Goal: Task Accomplishment & Management: Manage account settings

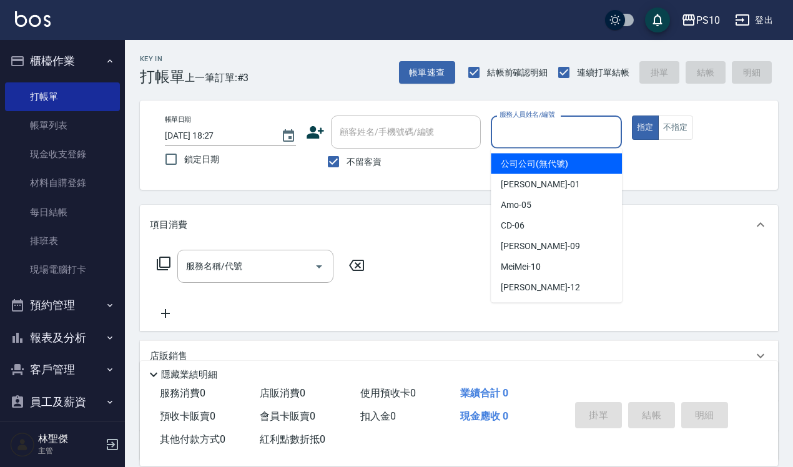
click at [518, 131] on input "服務人員姓名/編號" at bounding box center [557, 132] width 120 height 22
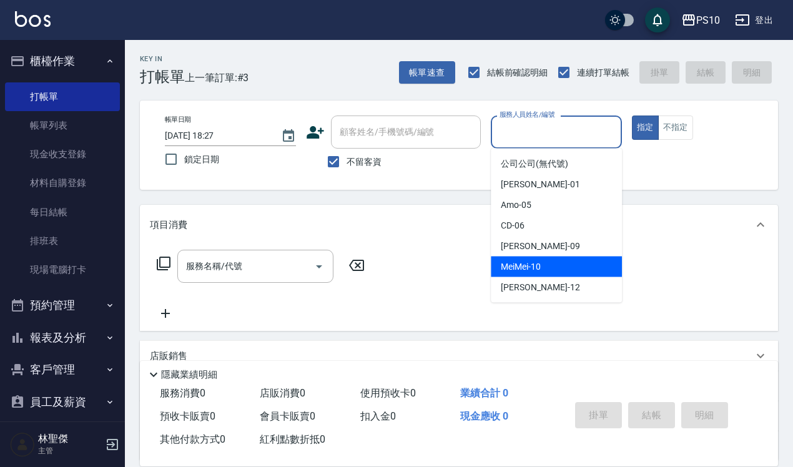
click at [528, 267] on span "MeiMei -10" at bounding box center [521, 266] width 40 height 13
type input "MeiMei-10"
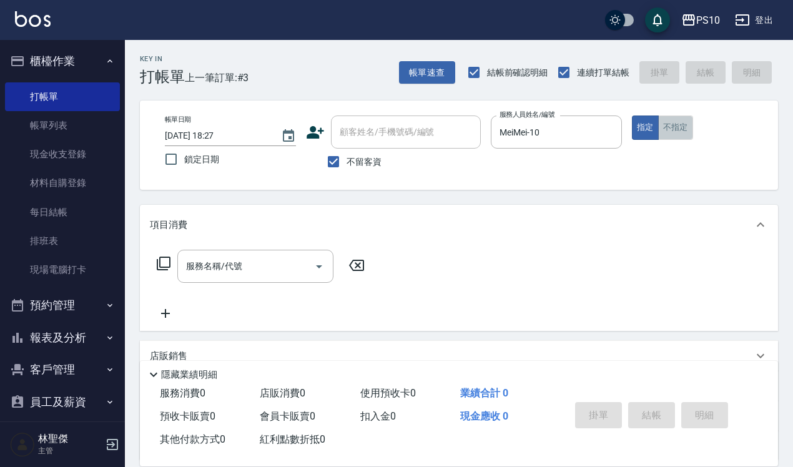
click at [678, 132] on button "不指定" at bounding box center [675, 128] width 35 height 24
click at [244, 270] on input "服務名稱/代號" at bounding box center [246, 266] width 126 height 22
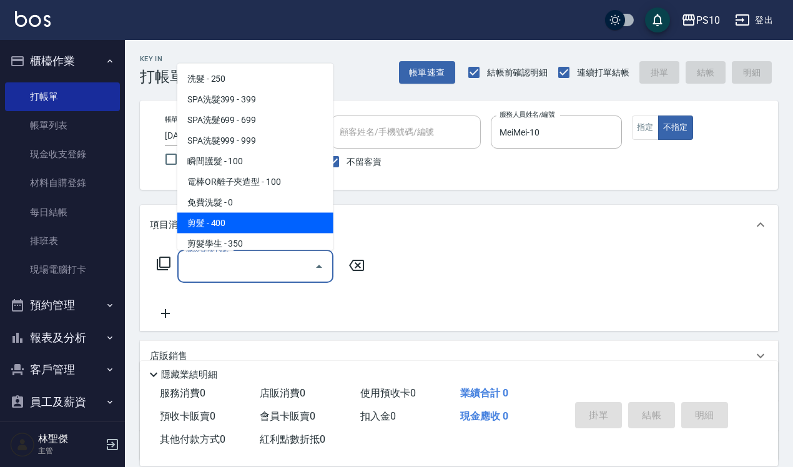
click at [232, 217] on span "剪髮 - 400" at bounding box center [255, 222] width 156 height 21
type input "剪髮(201)"
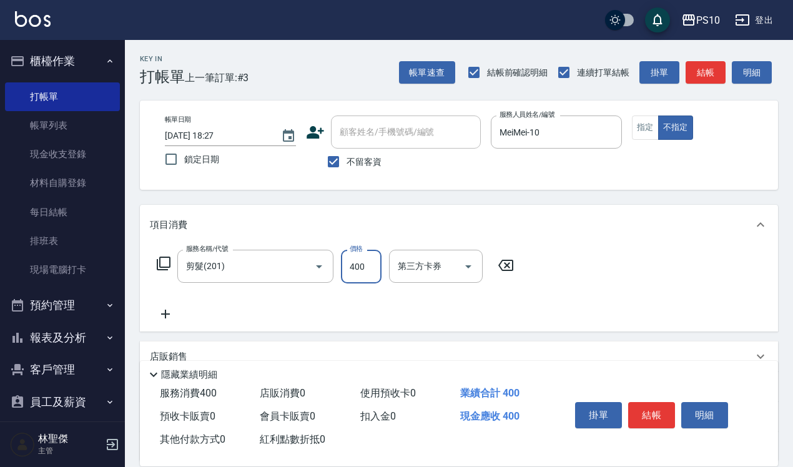
drag, startPoint x: 359, startPoint y: 267, endPoint x: 351, endPoint y: 269, distance: 8.3
click at [359, 267] on input "400" at bounding box center [361, 267] width 41 height 34
type input "350"
click at [648, 413] on button "結帳" at bounding box center [651, 415] width 47 height 26
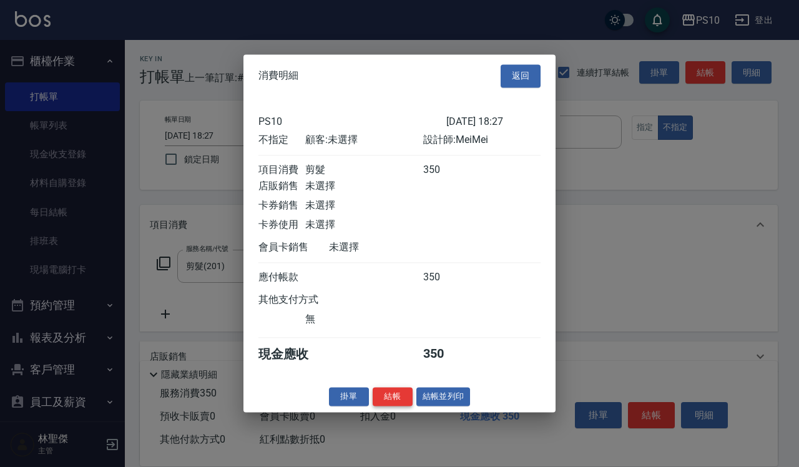
click at [397, 407] on button "結帳" at bounding box center [393, 396] width 40 height 19
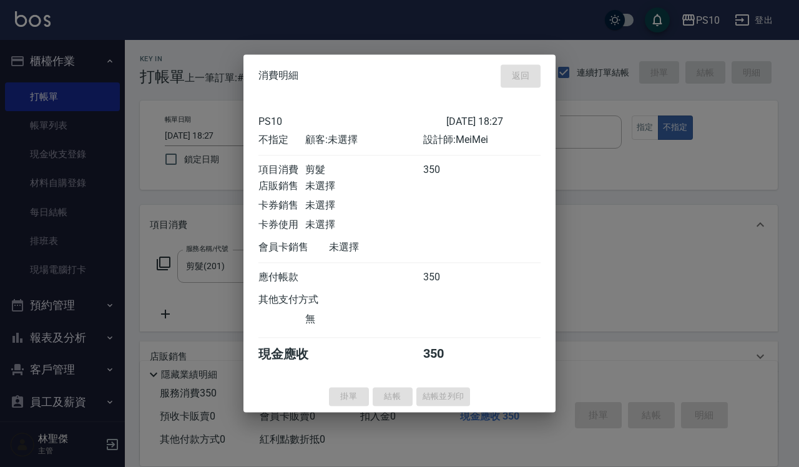
type input "2025/09/19 20:14"
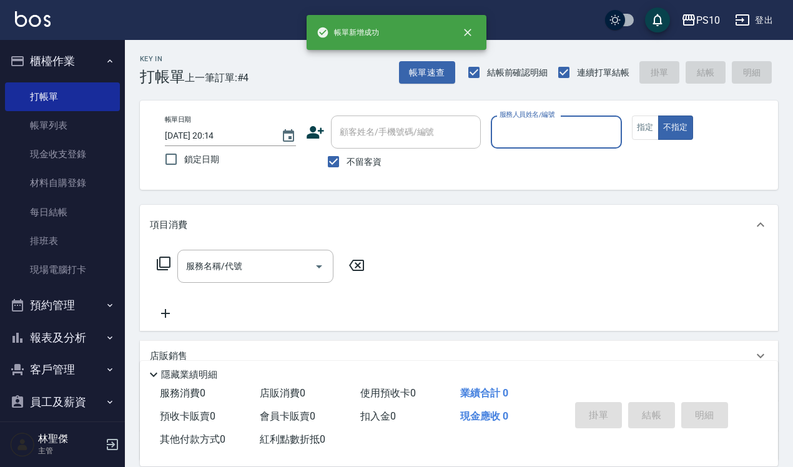
click at [544, 133] on input "服務人員姓名/編號" at bounding box center [557, 132] width 120 height 22
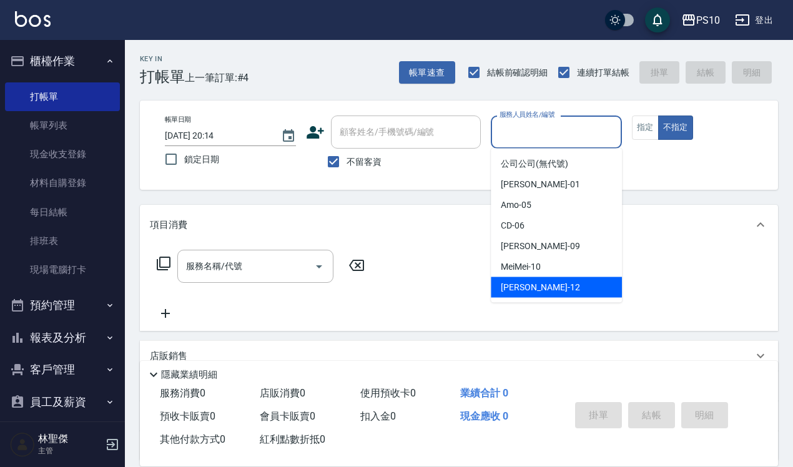
click at [523, 288] on span "Anne -12" at bounding box center [540, 287] width 79 height 13
type input "[PERSON_NAME]-12"
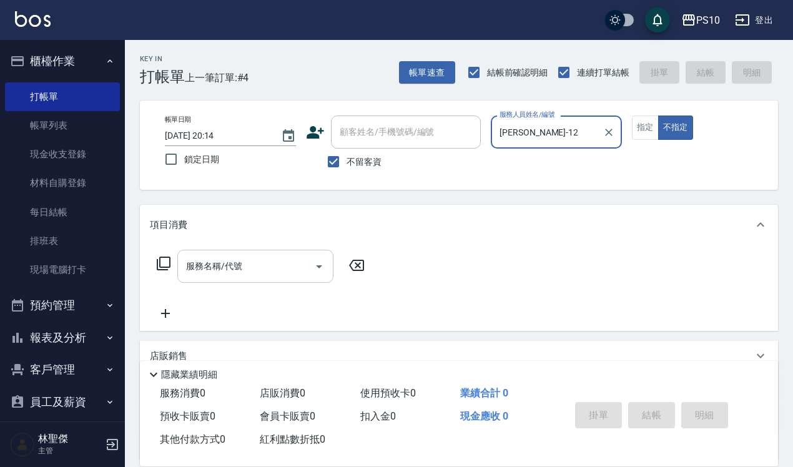
click at [217, 269] on input "服務名稱/代號" at bounding box center [246, 266] width 126 height 22
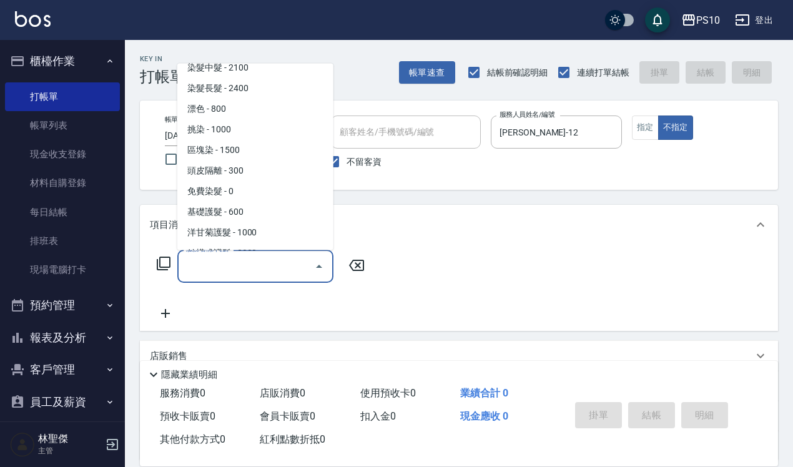
scroll to position [703, 0]
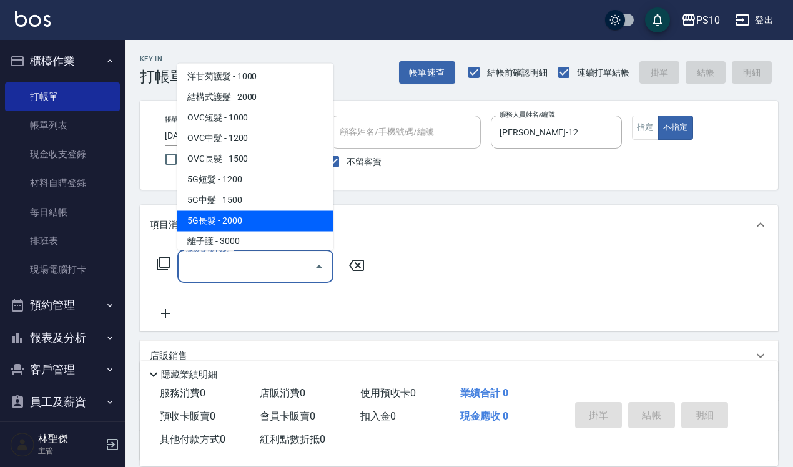
click at [240, 225] on span "5G長髮 - 2000" at bounding box center [255, 220] width 156 height 21
type input "5G長髮(509)"
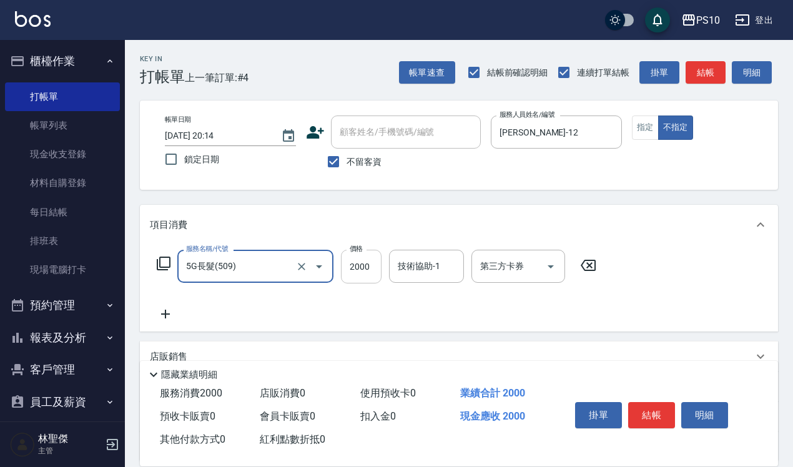
click at [358, 263] on input "2000" at bounding box center [361, 267] width 41 height 34
type input "1200"
click at [163, 316] on icon at bounding box center [165, 314] width 31 height 15
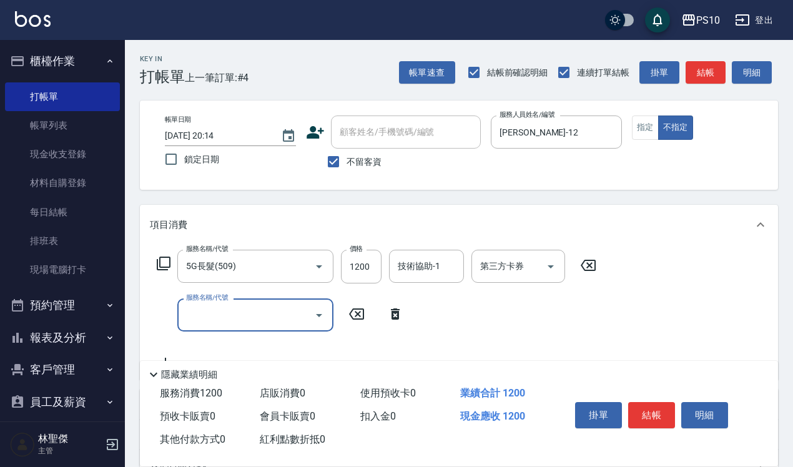
click at [194, 317] on input "服務名稱/代號" at bounding box center [246, 315] width 126 height 22
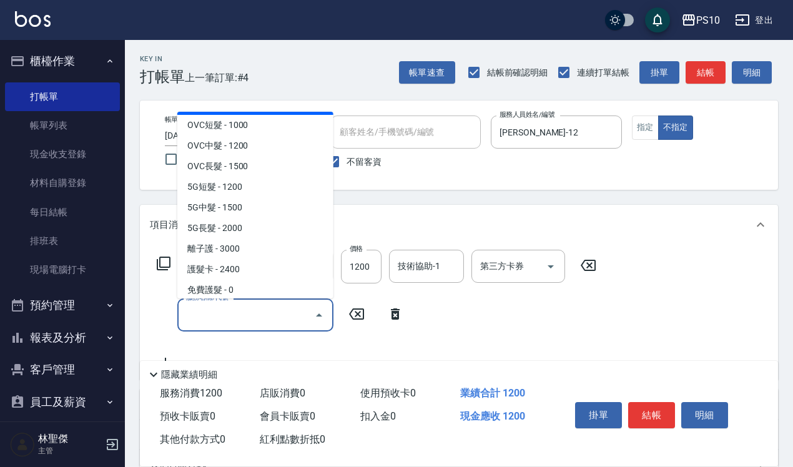
scroll to position [781, 0]
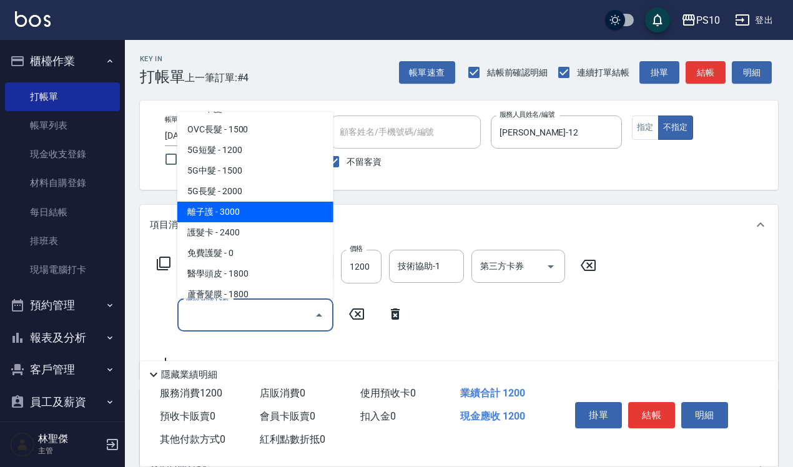
click at [217, 209] on span "離子護 - 3000" at bounding box center [255, 212] width 156 height 21
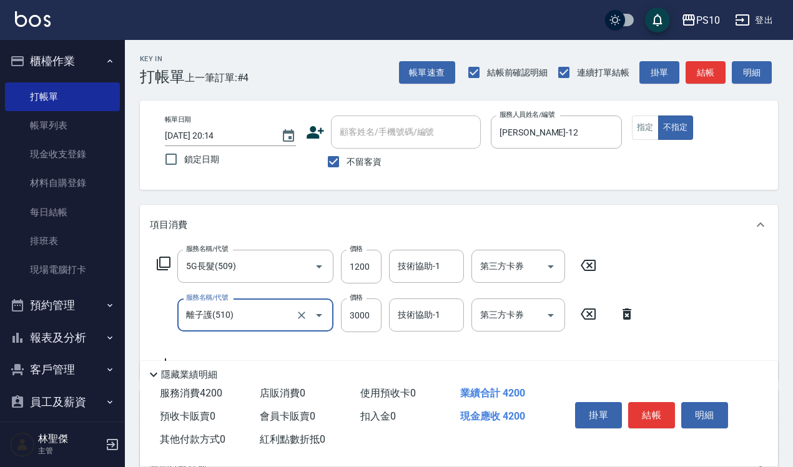
click at [214, 319] on input "離子護(510)" at bounding box center [238, 315] width 110 height 22
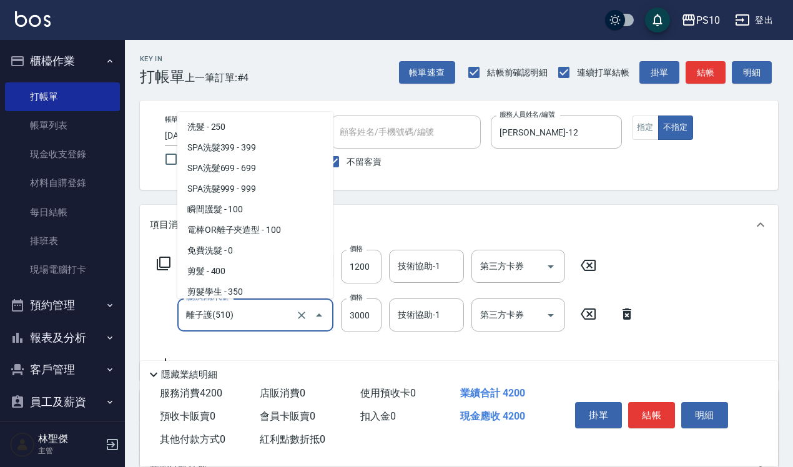
scroll to position [704, 0]
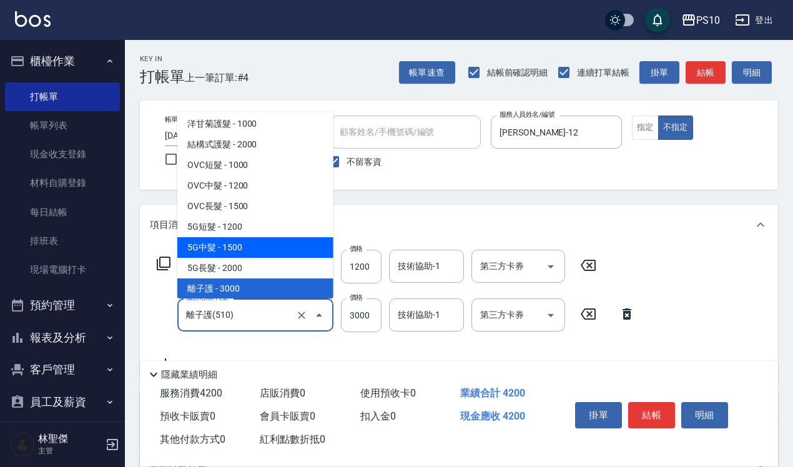
click at [232, 247] on span "5G中髮 - 1500" at bounding box center [255, 247] width 156 height 21
type input "5G中髮(508)"
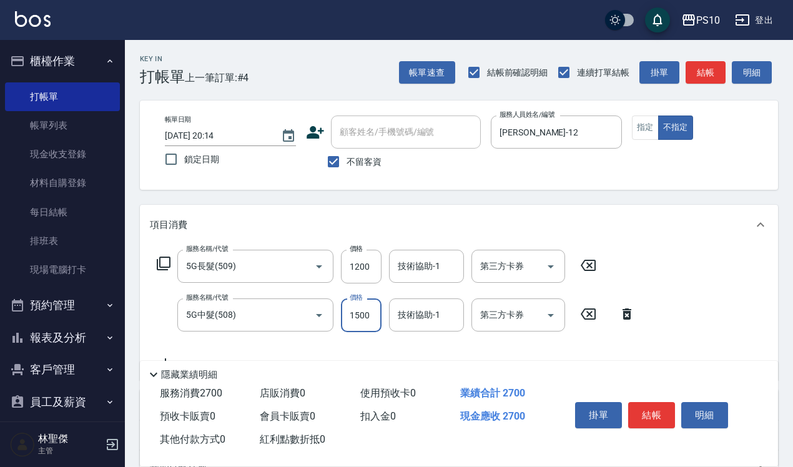
click at [357, 314] on input "1500" at bounding box center [361, 316] width 41 height 34
type input "1200"
click at [351, 267] on input "1200" at bounding box center [361, 267] width 41 height 34
type input "1600"
click at [362, 313] on input "1200" at bounding box center [361, 316] width 41 height 34
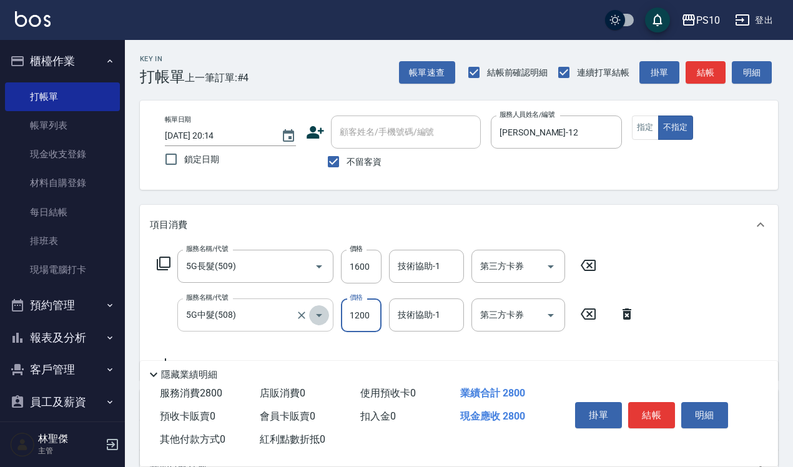
click at [323, 319] on icon "Open" at bounding box center [319, 315] width 15 height 15
click at [215, 312] on input "5G中髮(508)" at bounding box center [238, 315] width 110 height 22
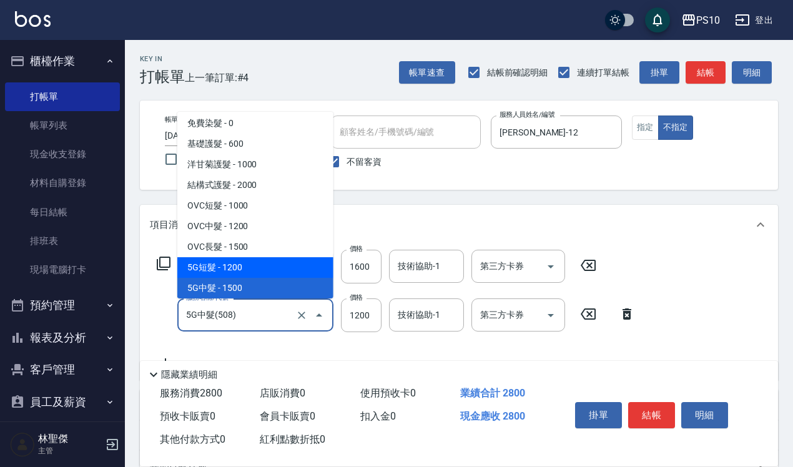
scroll to position [741, 0]
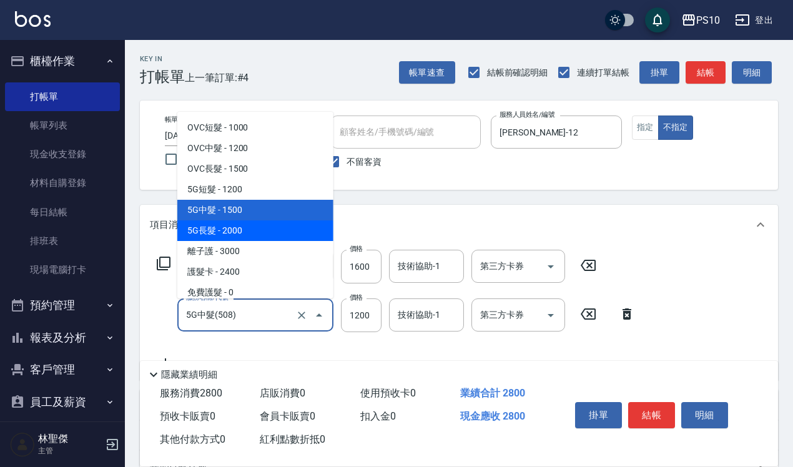
click at [244, 228] on span "5G長髮 - 2000" at bounding box center [255, 230] width 156 height 21
type input "5G長髮(509)"
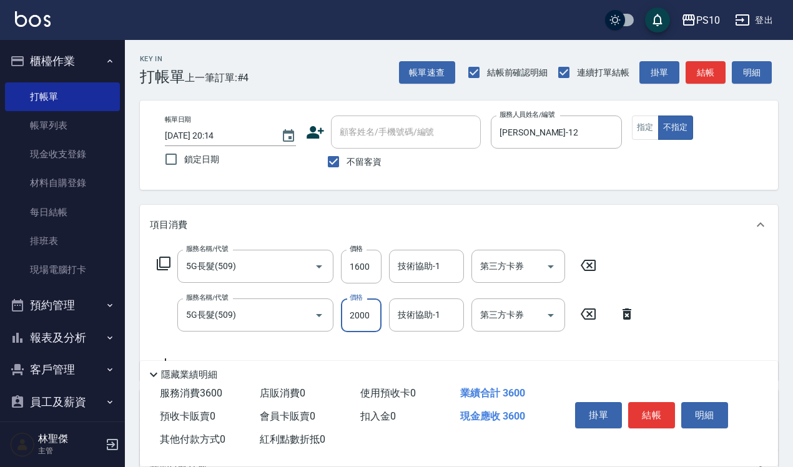
click at [363, 310] on input "2000" at bounding box center [361, 316] width 41 height 34
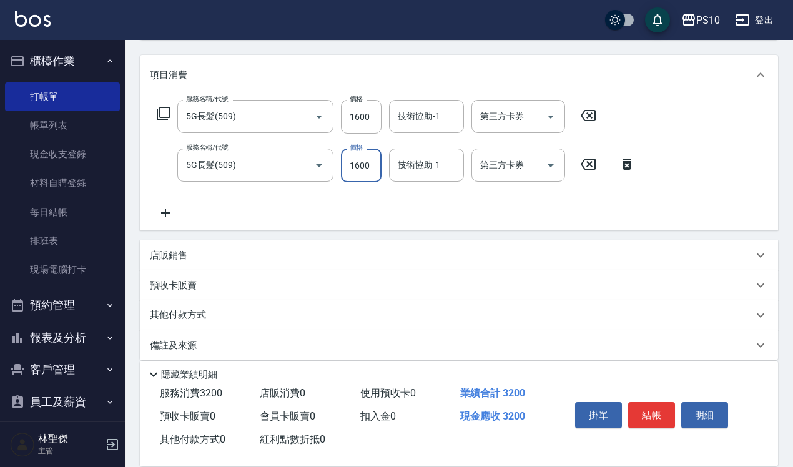
scroll to position [156, 0]
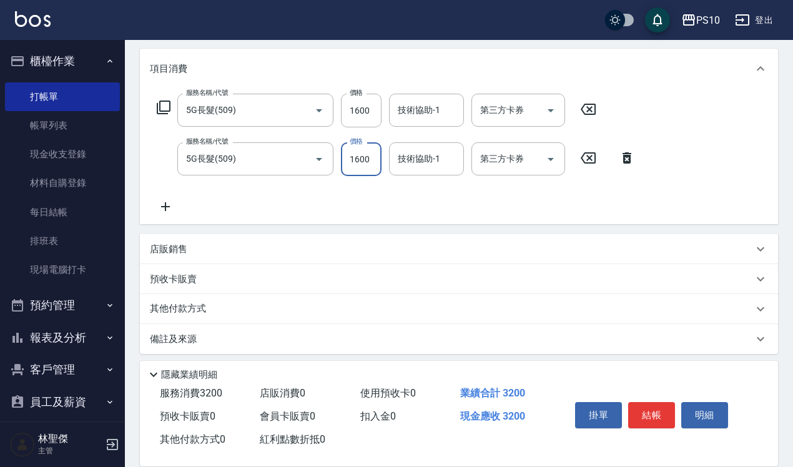
type input "1600"
click at [173, 213] on icon at bounding box center [165, 206] width 31 height 15
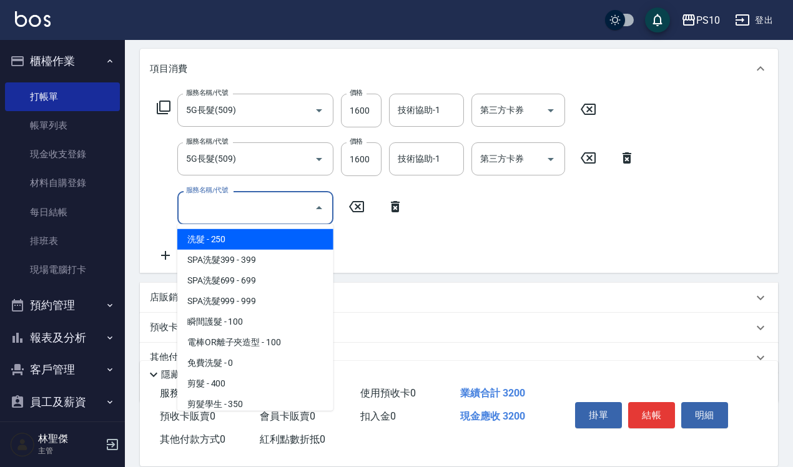
click at [210, 207] on input "服務名稱/代號" at bounding box center [246, 208] width 126 height 22
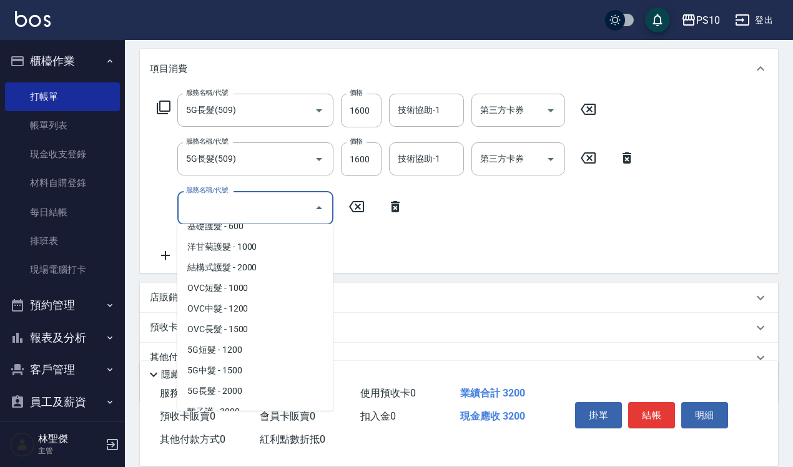
scroll to position [703, 0]
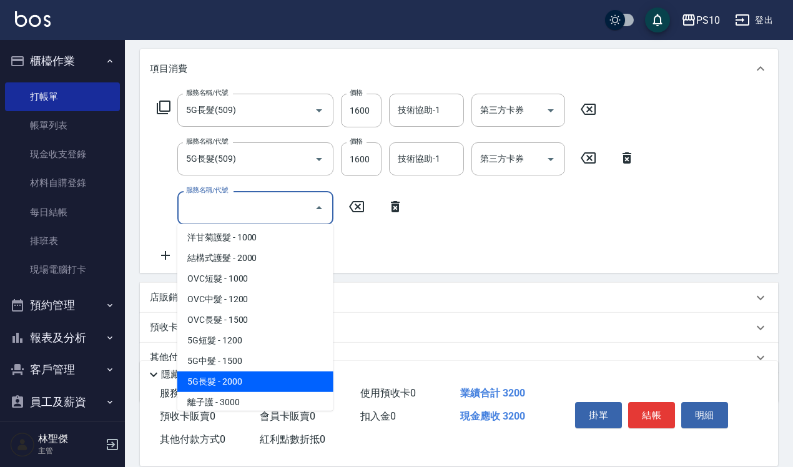
click at [223, 383] on span "5G長髮 - 2000" at bounding box center [255, 382] width 156 height 21
type input "5G長髮(509)"
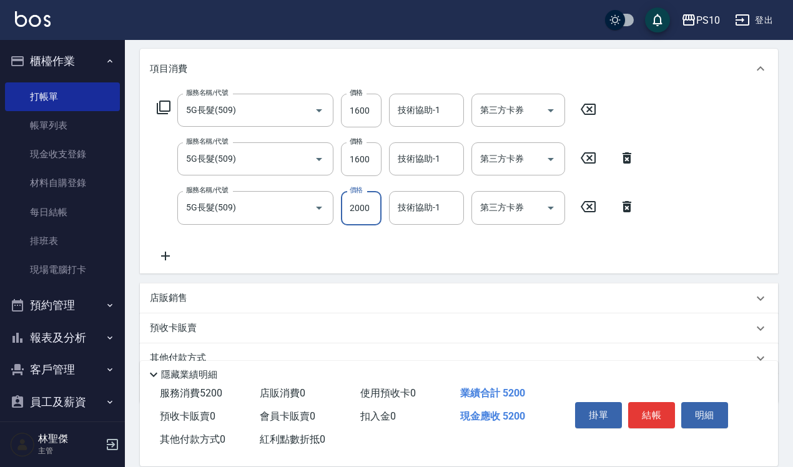
click at [362, 208] on input "2000" at bounding box center [361, 208] width 41 height 34
type input "1600"
click at [167, 257] on icon at bounding box center [165, 256] width 31 height 15
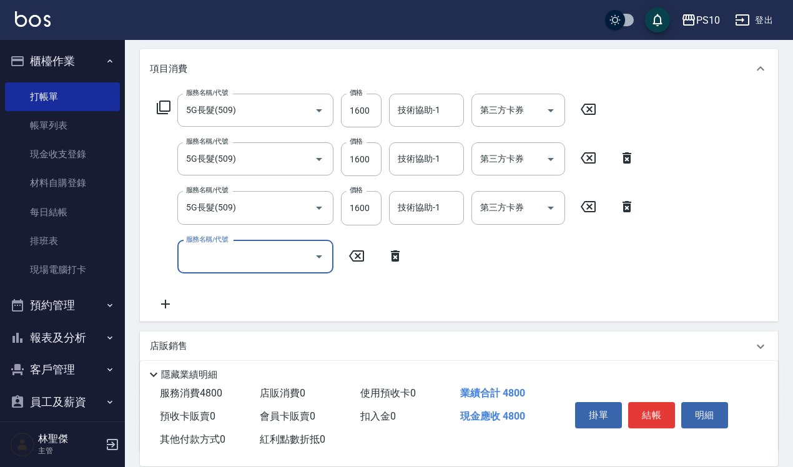
click at [210, 264] on input "服務名稱/代號" at bounding box center [246, 257] width 126 height 22
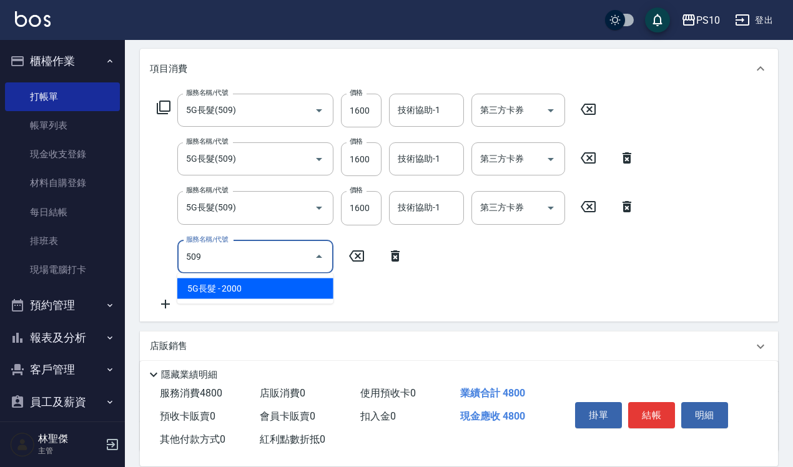
click at [207, 292] on span "5G長髮 - 2000" at bounding box center [255, 289] width 156 height 21
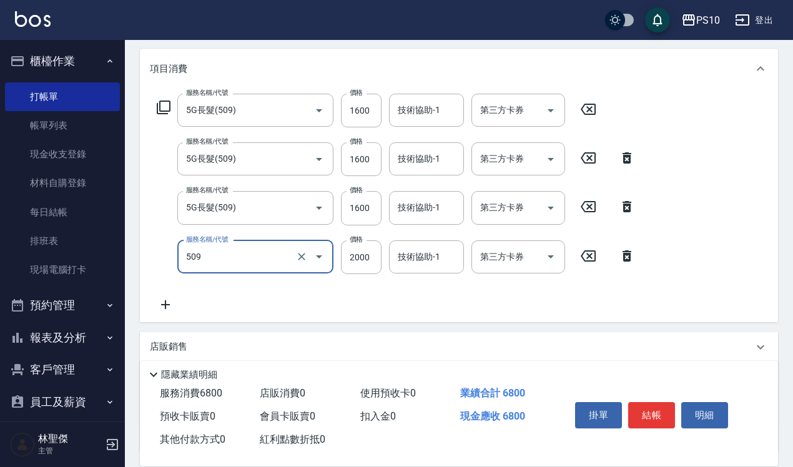
type input "5G長髮(509)"
click at [166, 300] on icon at bounding box center [165, 304] width 31 height 15
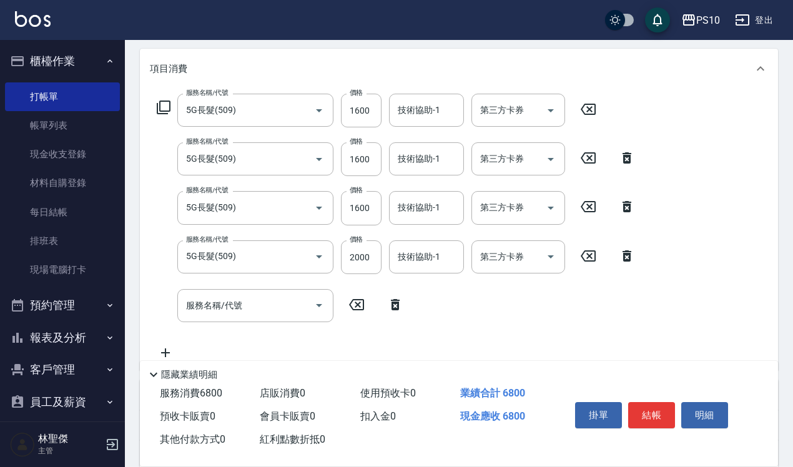
click at [625, 253] on icon at bounding box center [627, 255] width 9 height 11
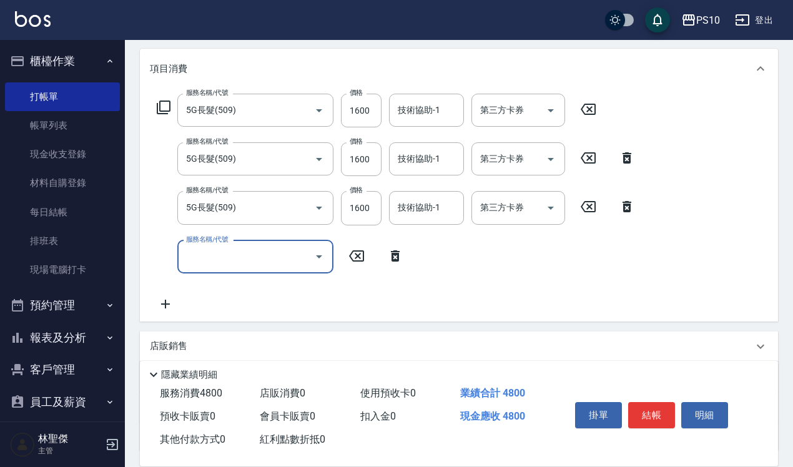
click at [395, 258] on icon at bounding box center [395, 255] width 9 height 11
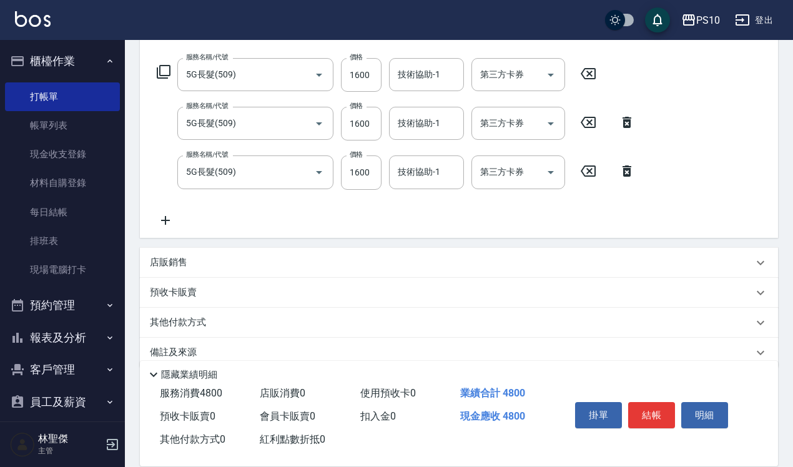
scroll to position [210, 0]
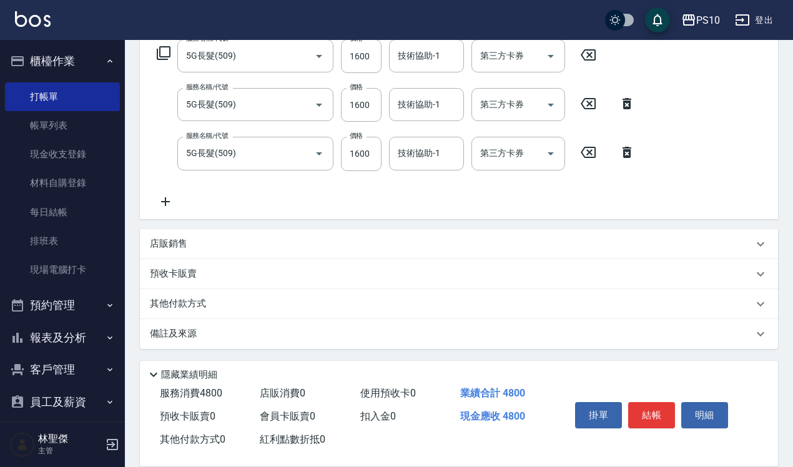
click at [167, 199] on icon at bounding box center [165, 201] width 31 height 15
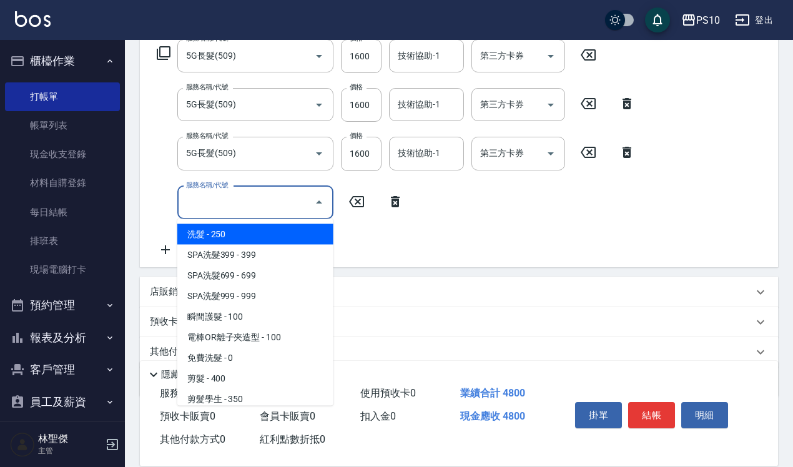
click at [197, 196] on input "服務名稱/代號" at bounding box center [246, 203] width 126 height 22
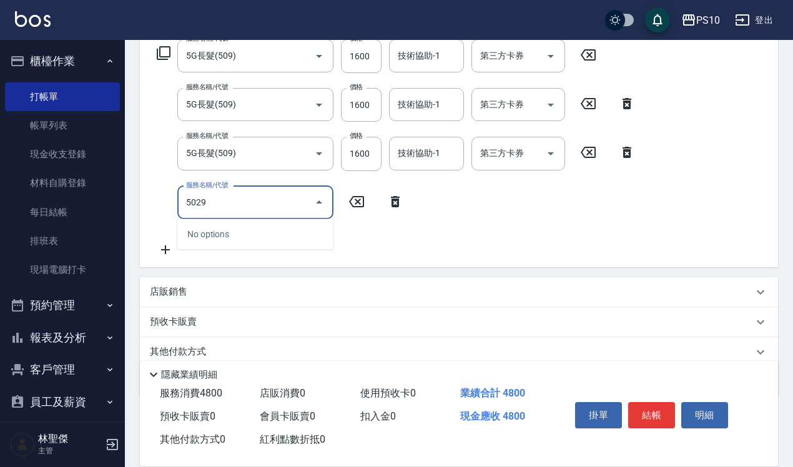
click at [248, 209] on input "5029" at bounding box center [246, 203] width 126 height 22
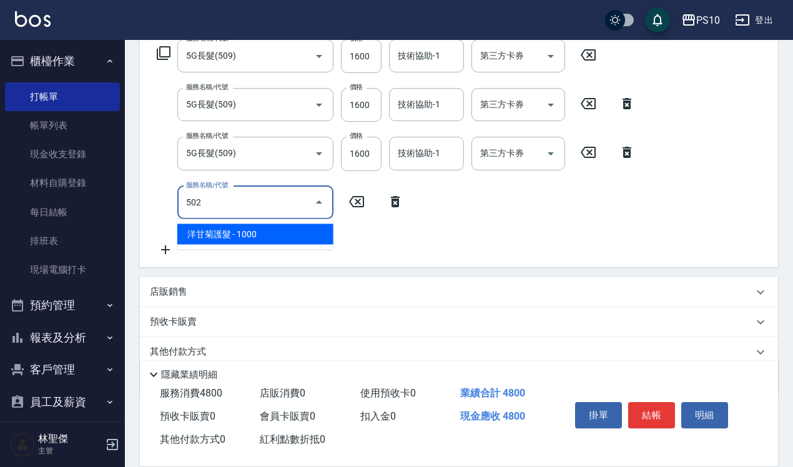
click at [226, 205] on input "502" at bounding box center [246, 203] width 126 height 22
click at [236, 232] on span "5G長髮 - 2000" at bounding box center [255, 234] width 156 height 21
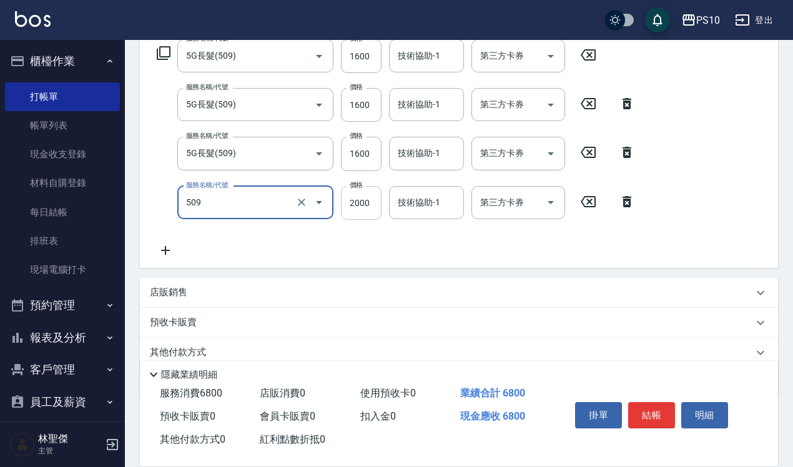
type input "5G長髮(509)"
click at [357, 202] on input "2000" at bounding box center [361, 203] width 41 height 34
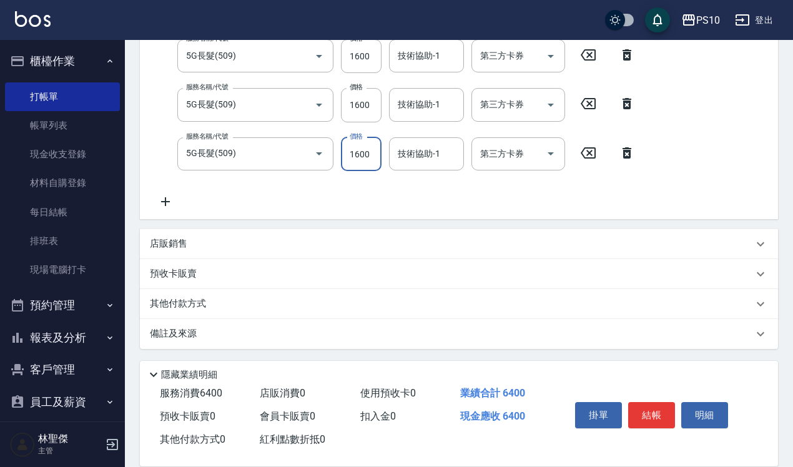
type input "1600"
click at [167, 204] on icon at bounding box center [165, 201] width 31 height 15
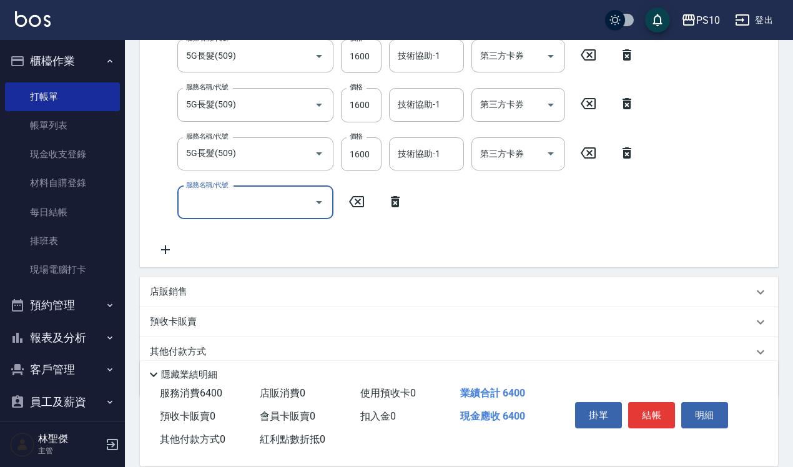
scroll to position [255, 0]
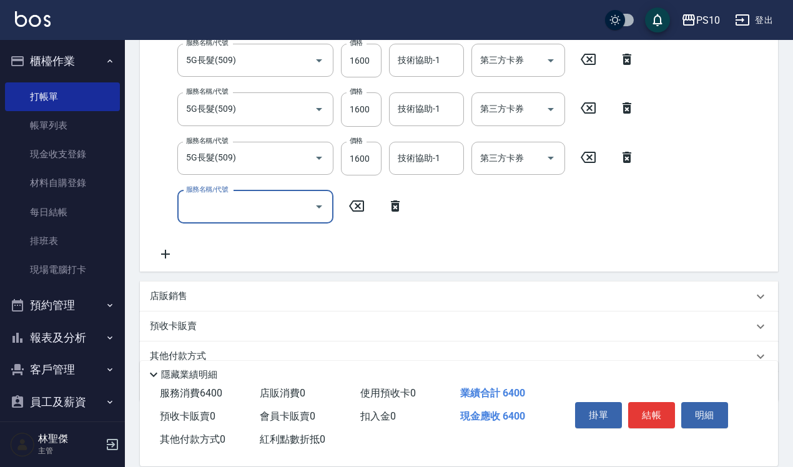
click at [206, 207] on input "服務名稱/代號" at bounding box center [246, 207] width 126 height 22
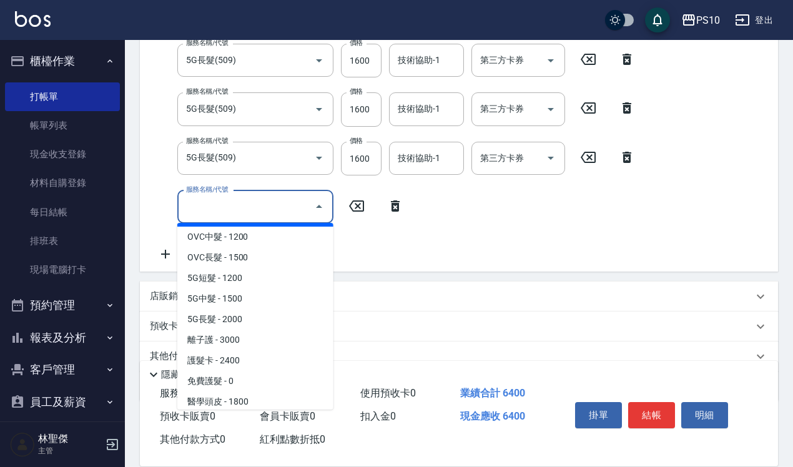
scroll to position [781, 0]
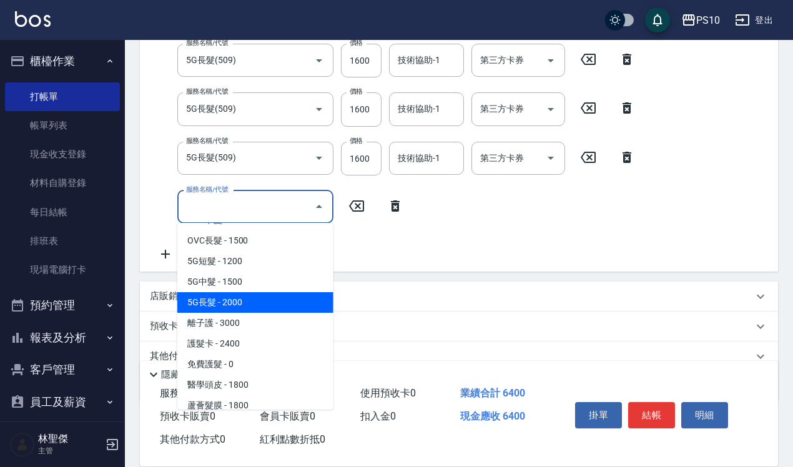
click at [225, 308] on span "5G長髮 - 2000" at bounding box center [255, 302] width 156 height 21
type input "5G長髮(509)"
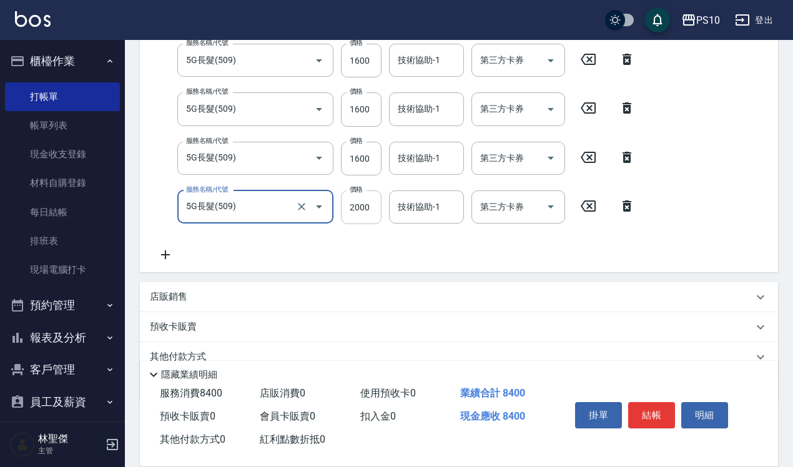
click at [354, 207] on input "2000" at bounding box center [361, 208] width 41 height 34
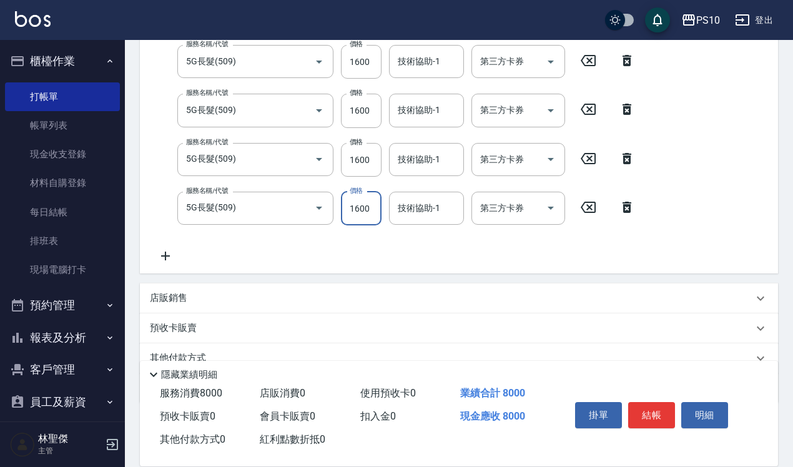
scroll to position [308, 0]
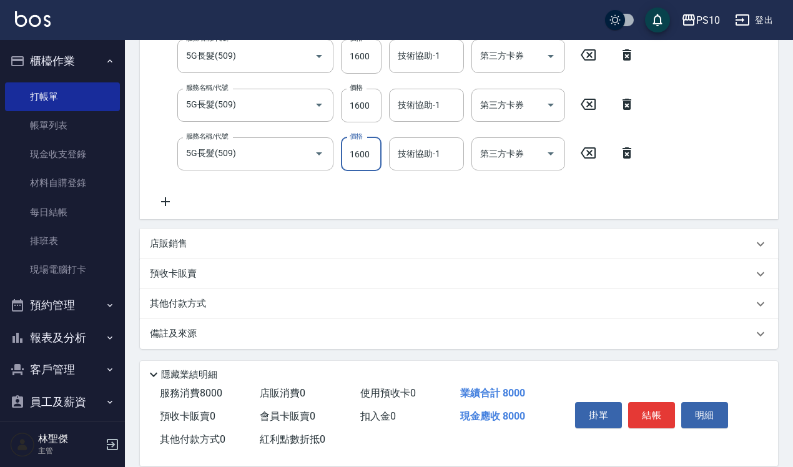
type input "1600"
click at [162, 202] on icon at bounding box center [165, 201] width 31 height 15
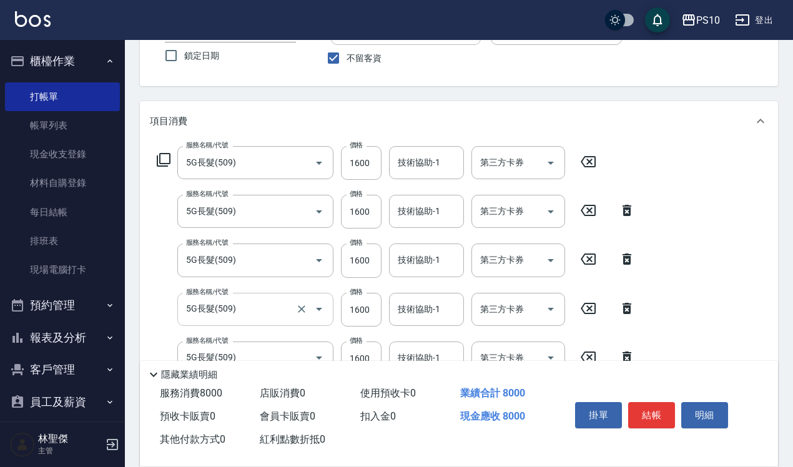
scroll to position [356, 0]
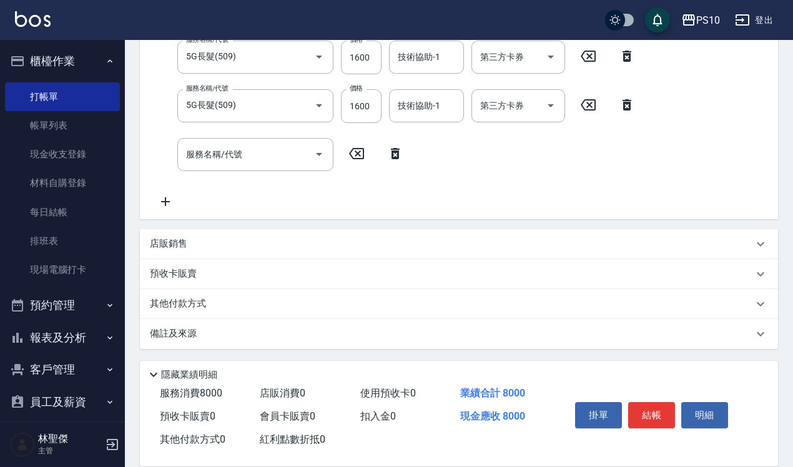
click at [164, 203] on icon at bounding box center [165, 201] width 31 height 15
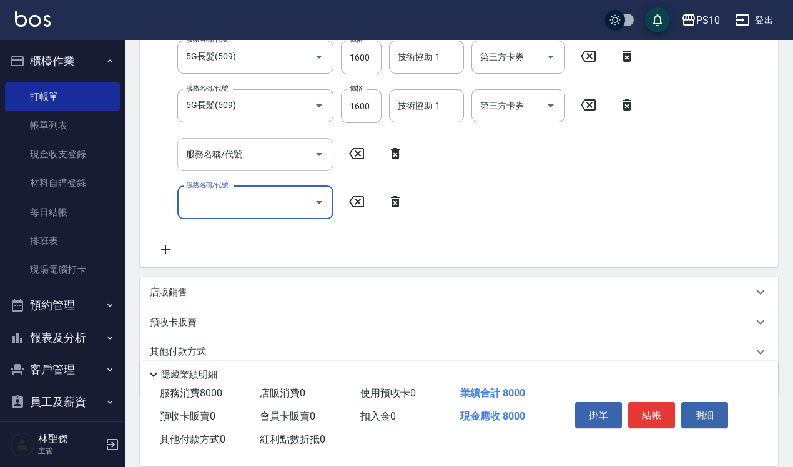
click at [199, 155] on input "服務名稱/代號" at bounding box center [246, 155] width 126 height 22
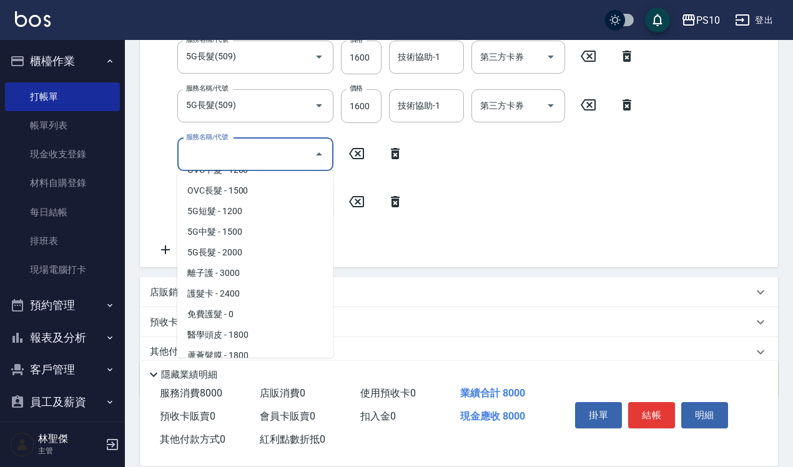
scroll to position [781, 0]
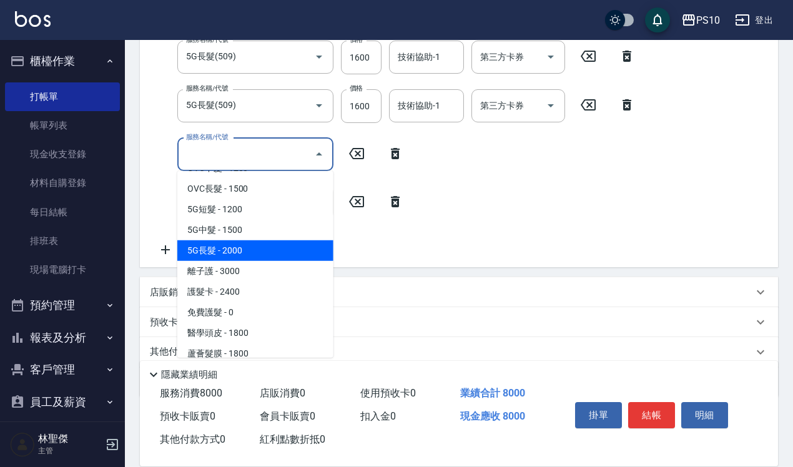
click at [219, 253] on span "5G長髮 - 2000" at bounding box center [255, 250] width 156 height 21
type input "5G長髮(509)"
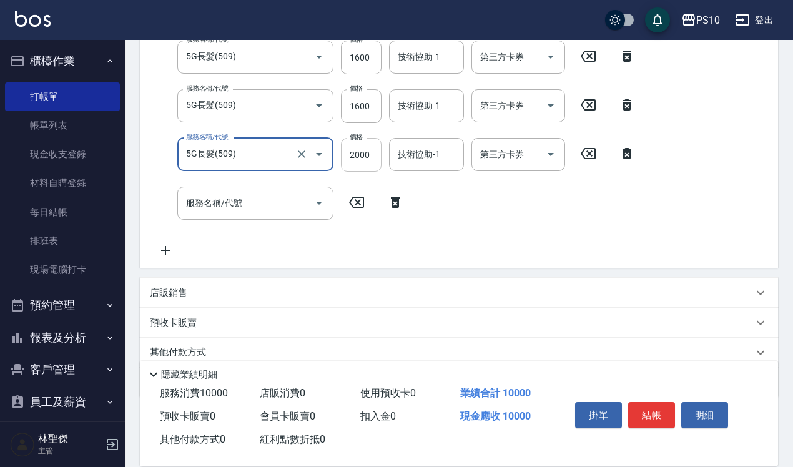
click at [361, 152] on div "項目消費 服務名稱/代號 5G長髮(509) 服務名稱/代號 價格 1600 價格 技術協助-1 技術協助-1 第三方卡券 第三方卡券 服務名稱/代號 5G長…" at bounding box center [459, 58] width 638 height 419
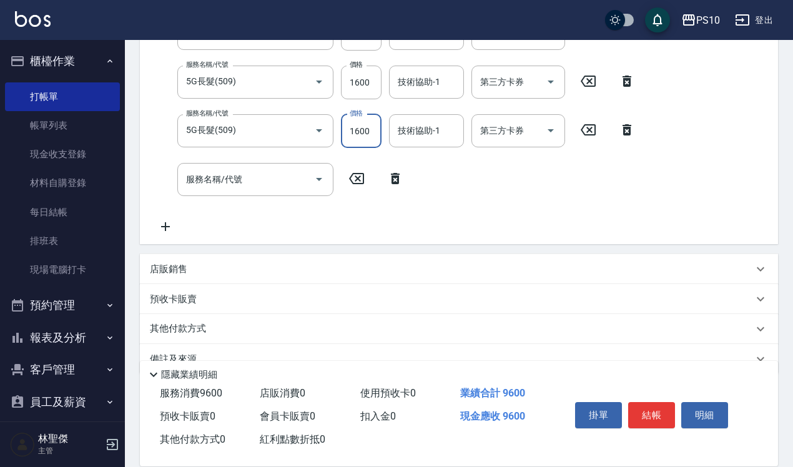
scroll to position [405, 0]
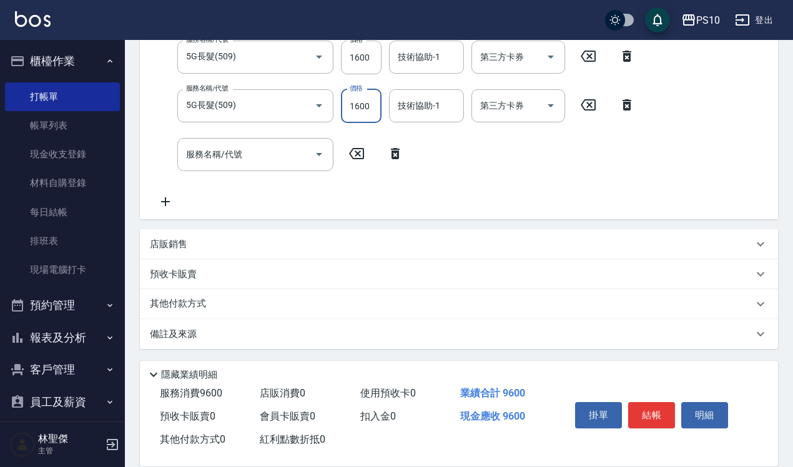
type input "1600"
click at [397, 150] on icon at bounding box center [395, 153] width 9 height 11
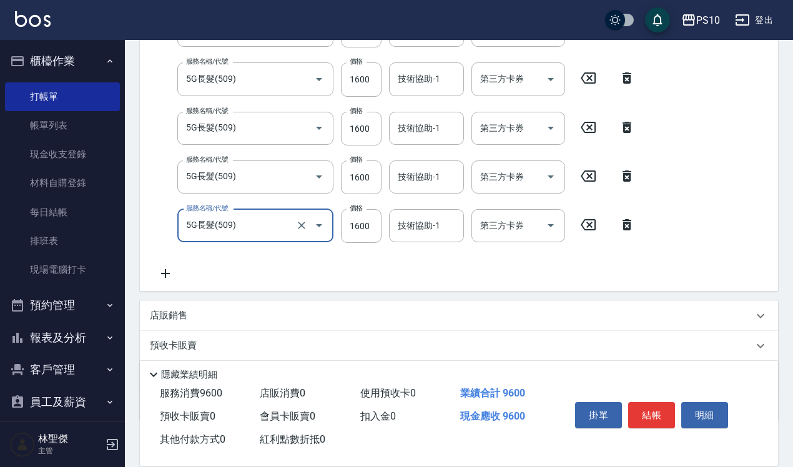
scroll to position [357, 0]
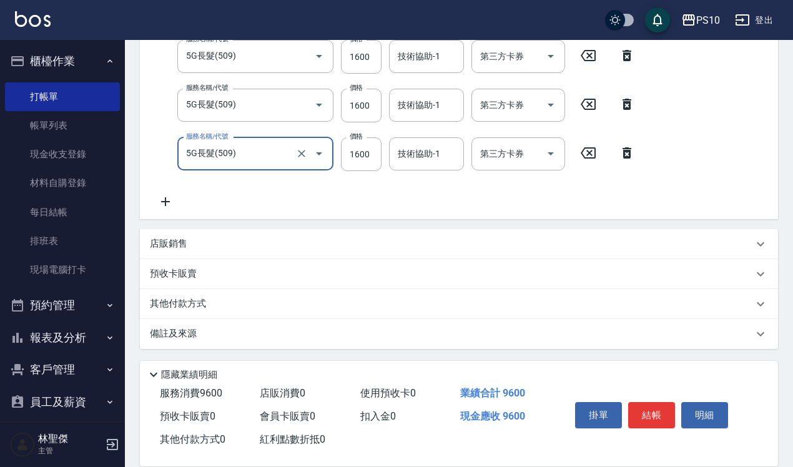
click at [187, 304] on p "其他付款方式" at bounding box center [181, 304] width 62 height 14
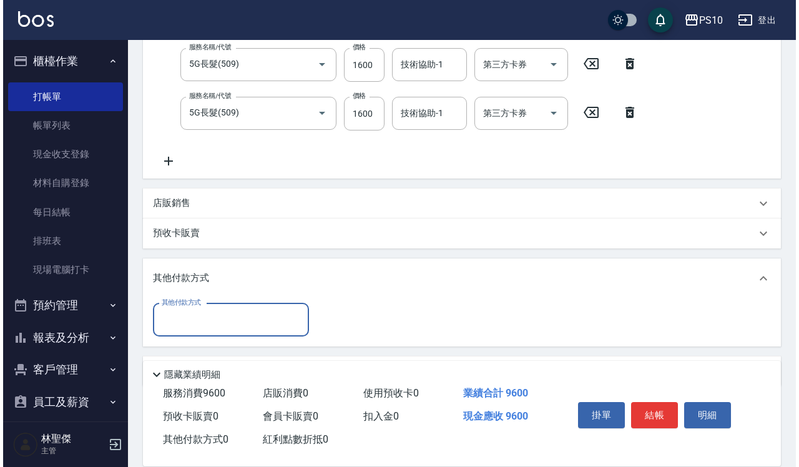
scroll to position [435, 0]
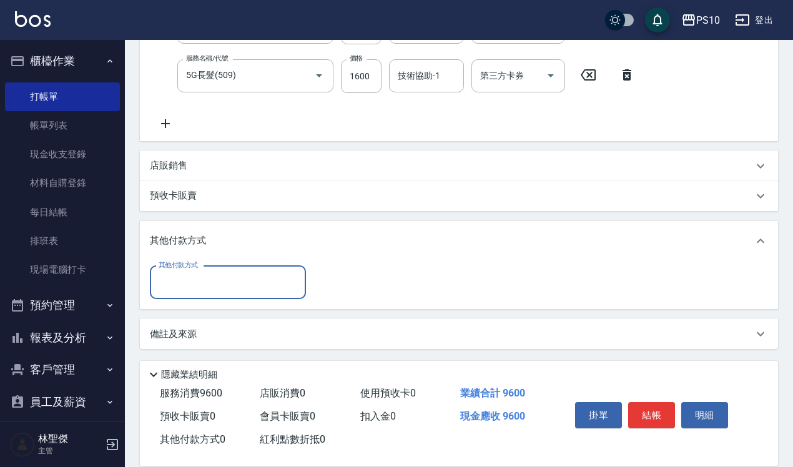
click at [175, 285] on input "其他付款方式" at bounding box center [228, 283] width 145 height 22
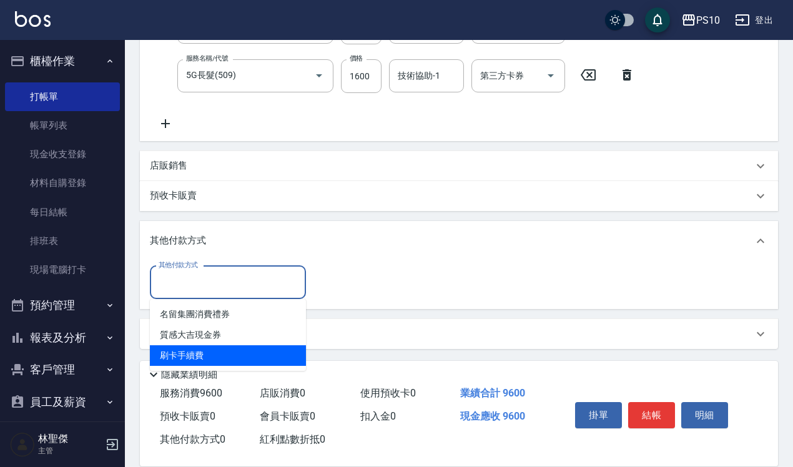
click at [194, 363] on span "刷卡手續費" at bounding box center [228, 355] width 156 height 21
type input "刷卡手續費"
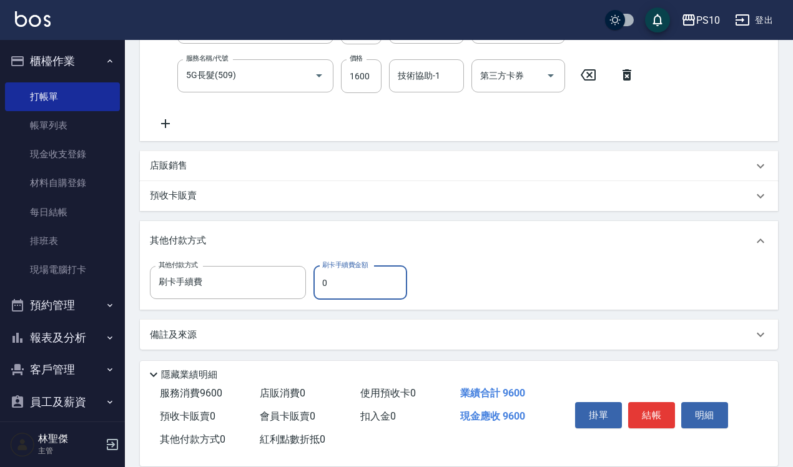
click at [332, 287] on input "0" at bounding box center [361, 283] width 94 height 34
type input "9600"
click at [668, 411] on button "結帳" at bounding box center [651, 415] width 47 height 26
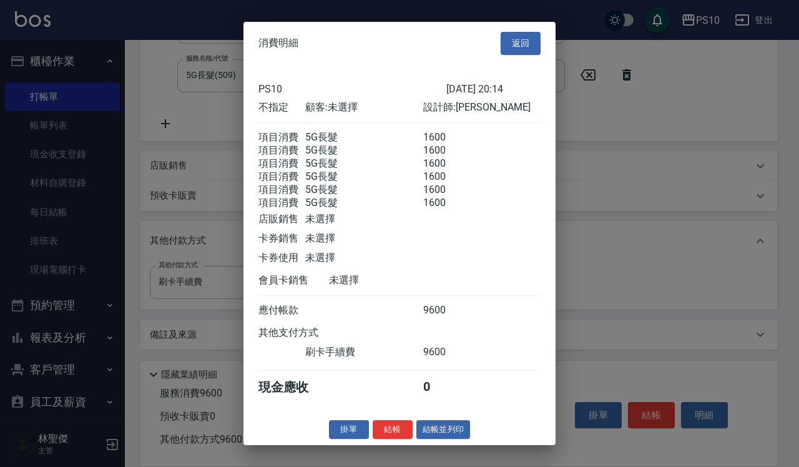
click at [392, 445] on div "消費明細 返回 PS10 2025/09/19 20:14 不指定 顧客: 未選擇 設計師: Anne 項目消費 5G長髮 1600 項目消費 5G長髮 16…" at bounding box center [400, 233] width 312 height 423
click at [391, 433] on button "結帳" at bounding box center [393, 429] width 40 height 19
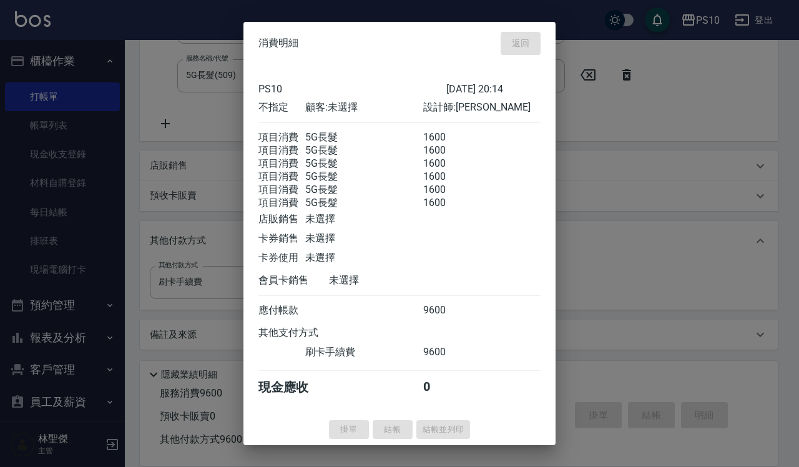
type input "[DATE] 20:18"
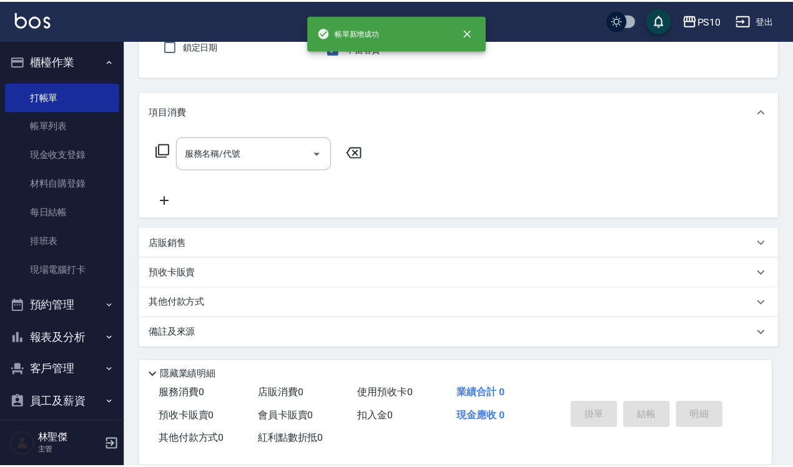
scroll to position [0, 0]
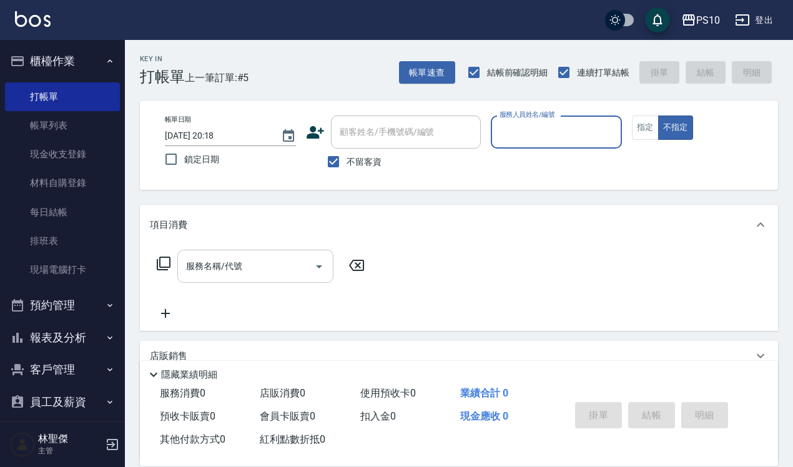
click at [217, 267] on input "服務名稱/代號" at bounding box center [246, 266] width 126 height 22
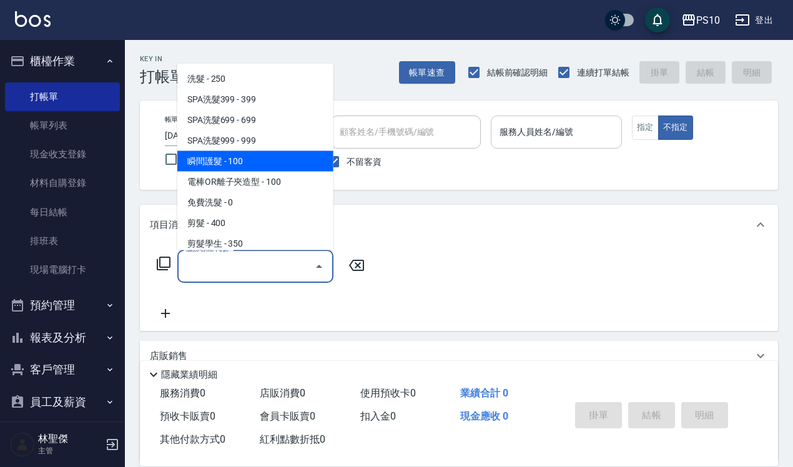
click at [525, 117] on div "服務人員姓名/編號" at bounding box center [556, 132] width 131 height 33
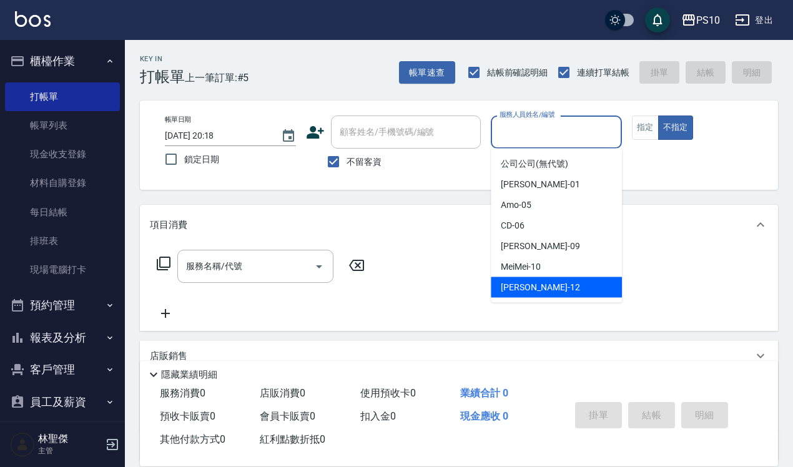
click at [517, 290] on span "Anne -12" at bounding box center [540, 287] width 79 height 13
type input "[PERSON_NAME]-12"
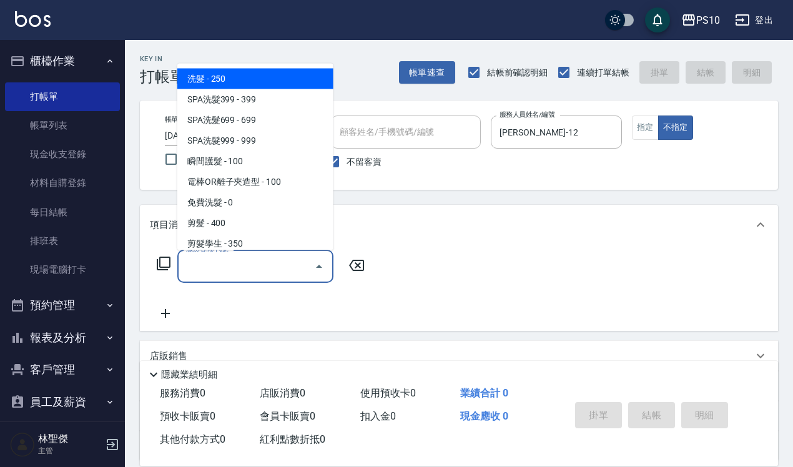
click at [204, 263] on input "服務名稱/代號" at bounding box center [246, 266] width 126 height 22
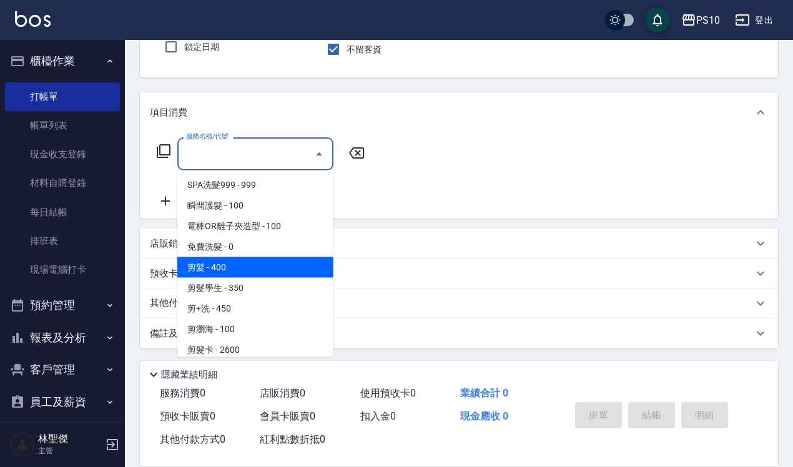
scroll to position [234, 0]
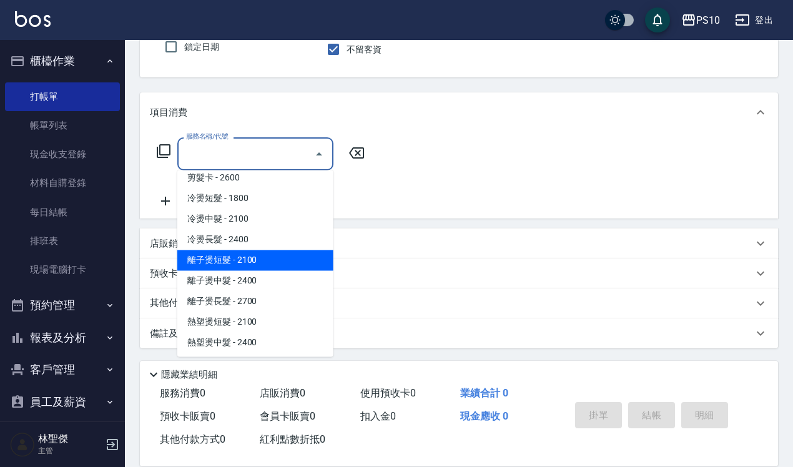
click at [166, 250] on p "店販銷售" at bounding box center [168, 243] width 37 height 13
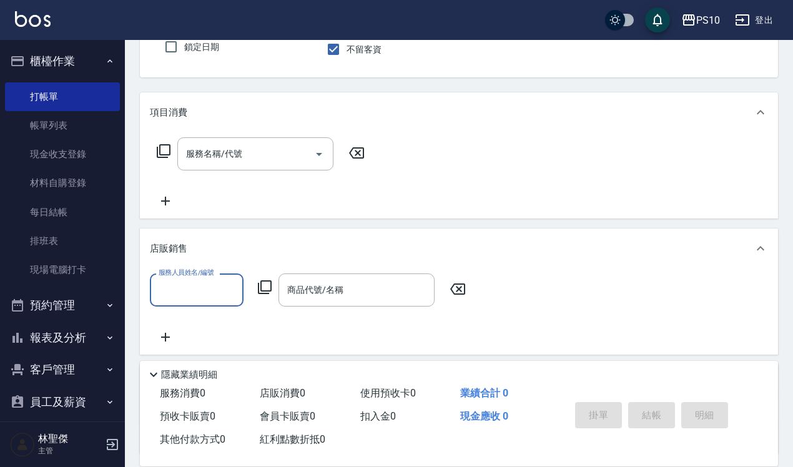
scroll to position [0, 0]
click at [360, 151] on icon at bounding box center [356, 152] width 15 height 11
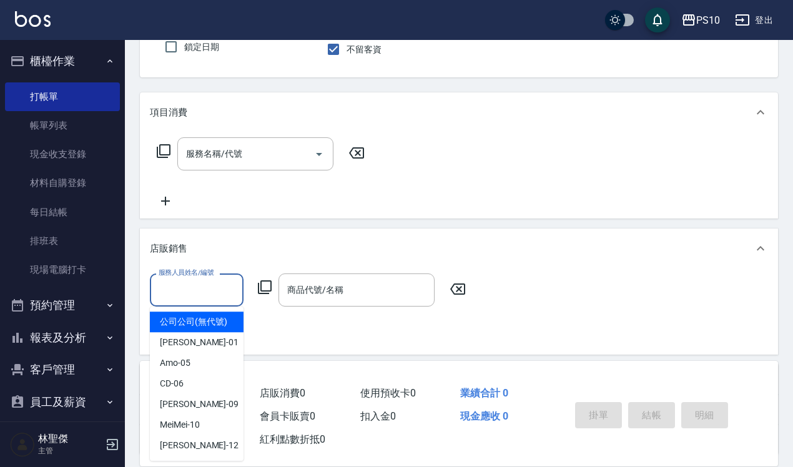
click at [176, 292] on input "服務人員姓名/編號" at bounding box center [197, 290] width 82 height 22
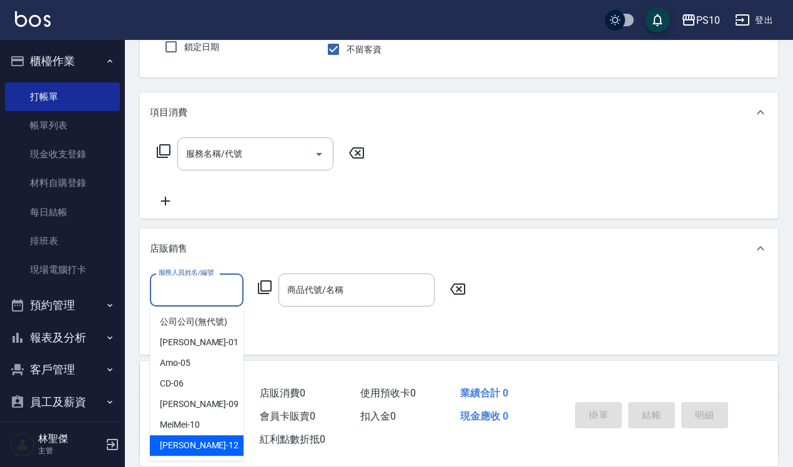
click at [174, 444] on span "Anne -12" at bounding box center [199, 445] width 79 height 13
type input "[PERSON_NAME]-12"
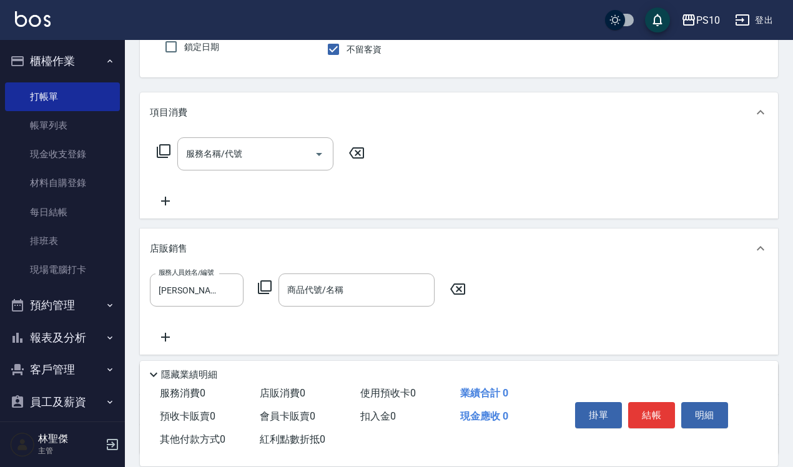
click at [265, 279] on div "服務人員姓名/編號 Anne-12 服務人員姓名/編號 商品代號/名稱 商品代號/名稱" at bounding box center [312, 290] width 324 height 33
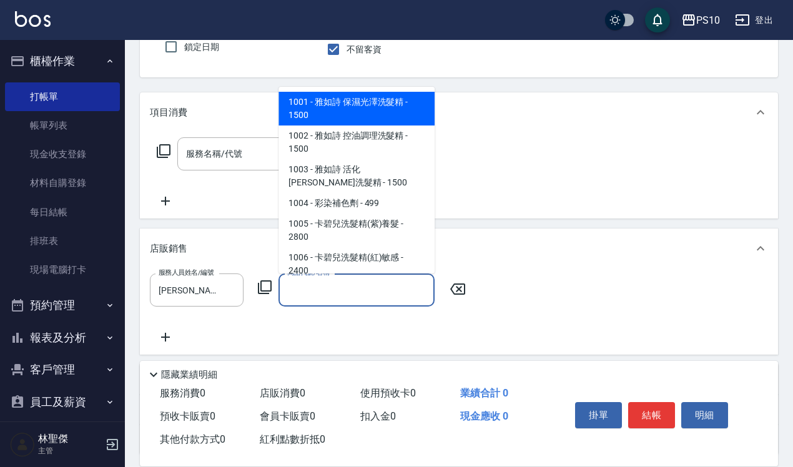
click at [332, 281] on div "商品代號/名稱 商品代號/名稱" at bounding box center [357, 290] width 156 height 33
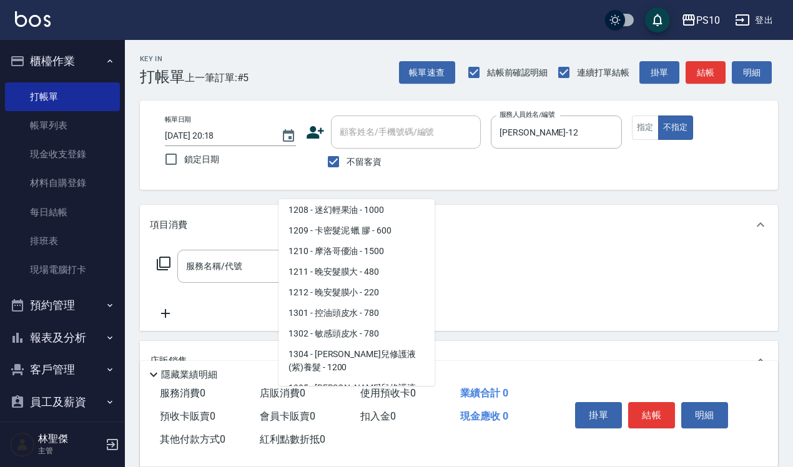
scroll to position [468, 0]
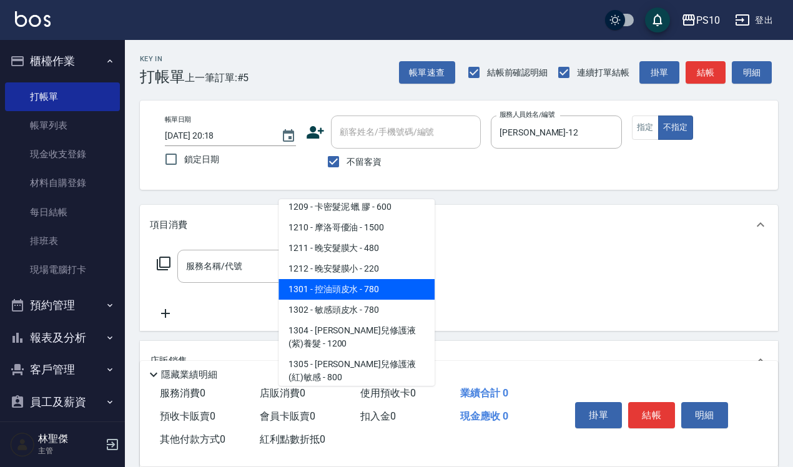
click at [164, 264] on icon at bounding box center [163, 263] width 15 height 15
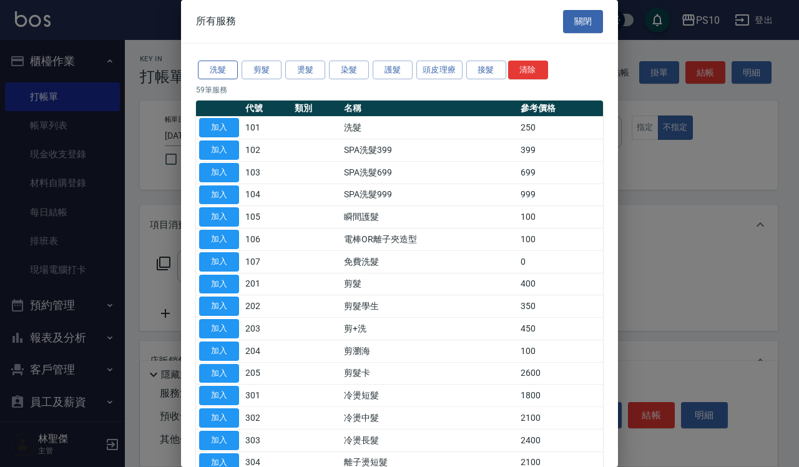
click at [214, 66] on button "洗髮" at bounding box center [218, 70] width 40 height 19
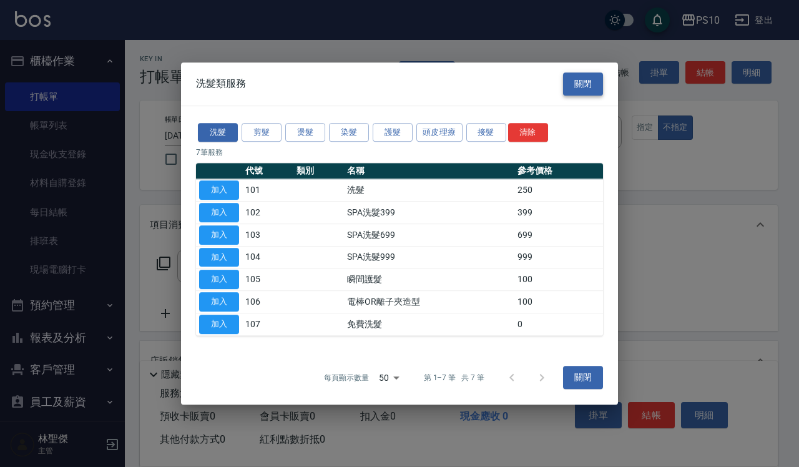
click at [586, 80] on button "關閉" at bounding box center [583, 83] width 40 height 23
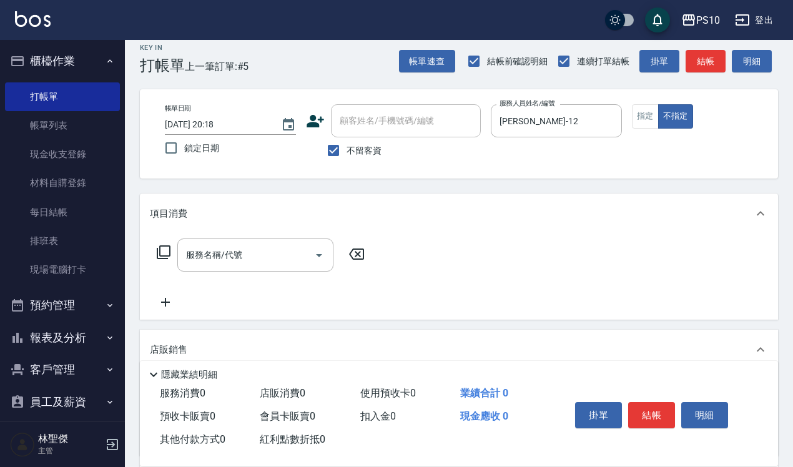
scroll to position [156, 0]
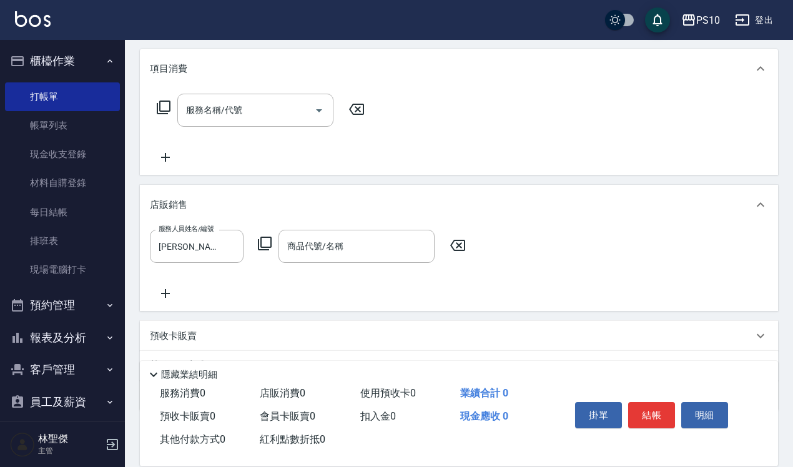
click at [267, 247] on icon at bounding box center [265, 244] width 14 height 14
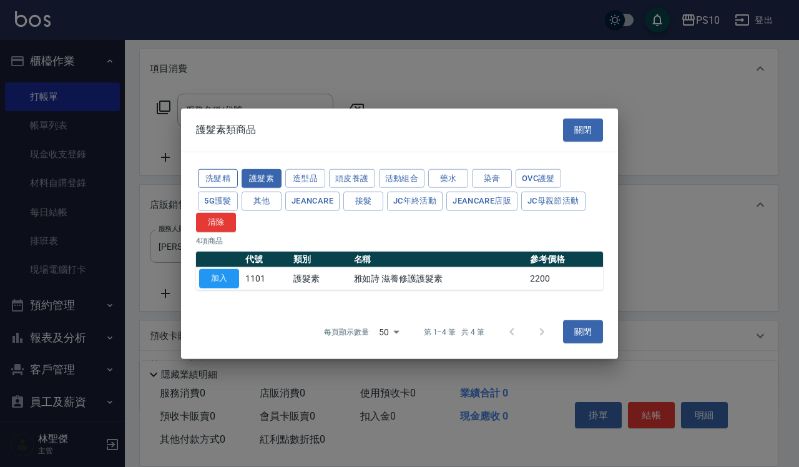
click at [228, 179] on button "洗髮精" at bounding box center [218, 178] width 40 height 19
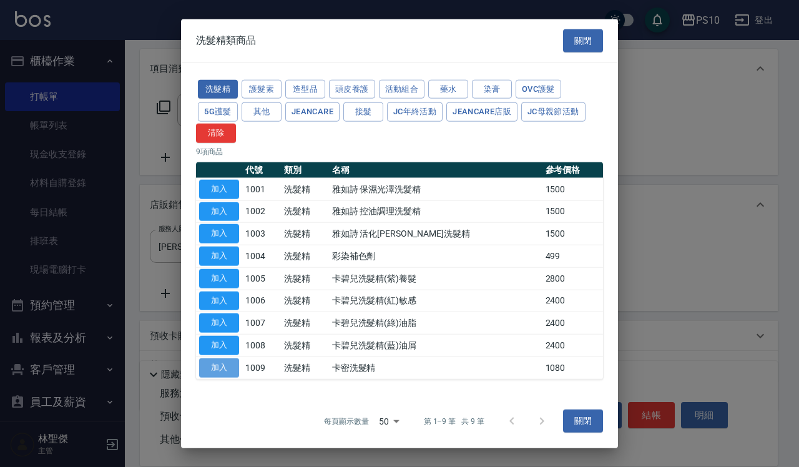
click at [219, 375] on button "加入" at bounding box center [219, 367] width 40 height 19
type input "卡密洗髮精"
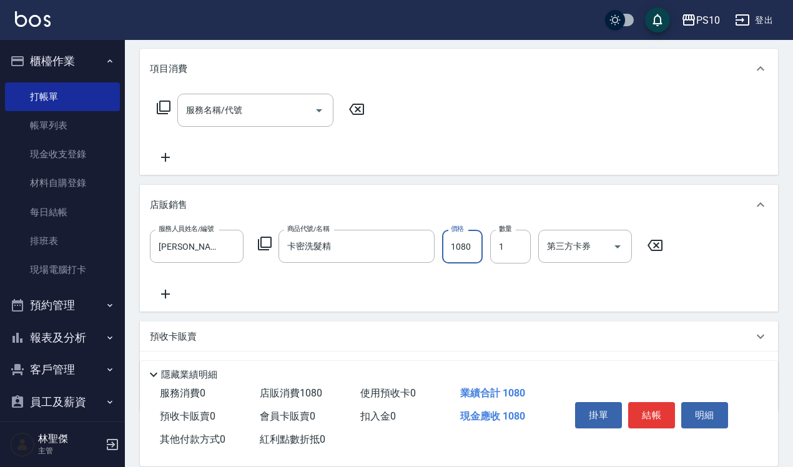
click at [458, 249] on input "1080" at bounding box center [462, 247] width 41 height 34
type input "972"
click at [162, 292] on icon at bounding box center [165, 294] width 31 height 15
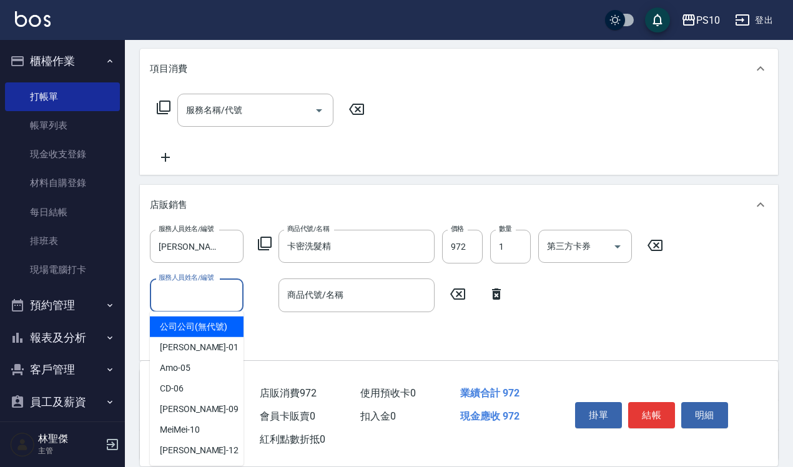
click at [179, 292] on input "服務人員姓名/編號" at bounding box center [197, 295] width 82 height 22
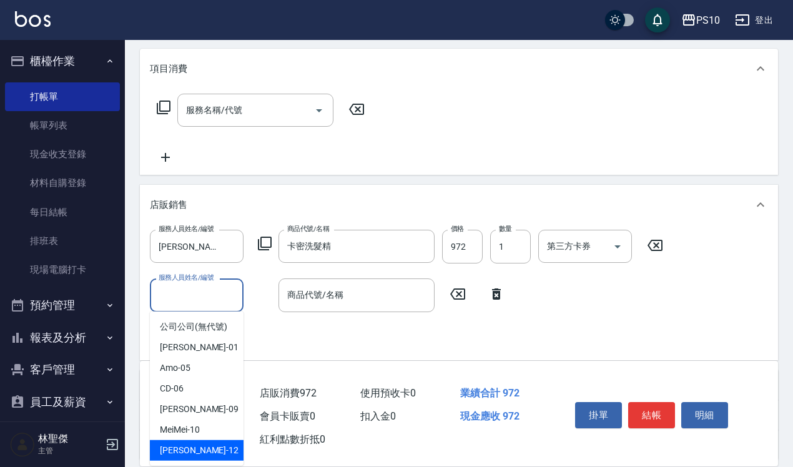
click at [166, 460] on div "Anne -12" at bounding box center [197, 450] width 94 height 21
type input "[PERSON_NAME]-12"
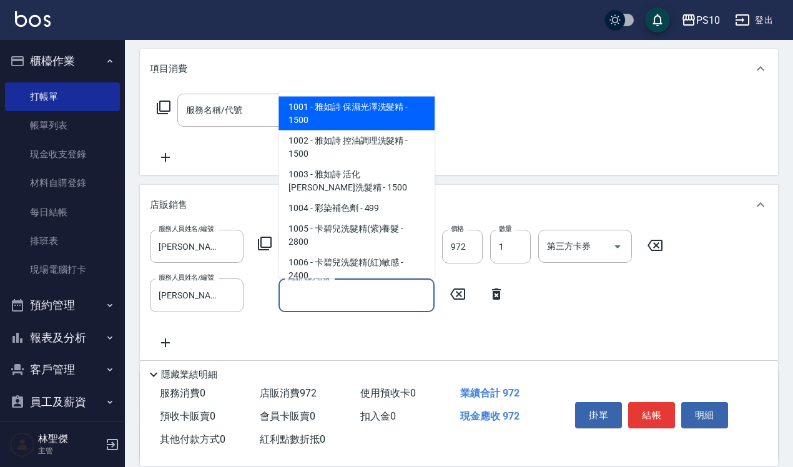
click at [289, 297] on input "商品代號/名稱" at bounding box center [356, 295] width 145 height 22
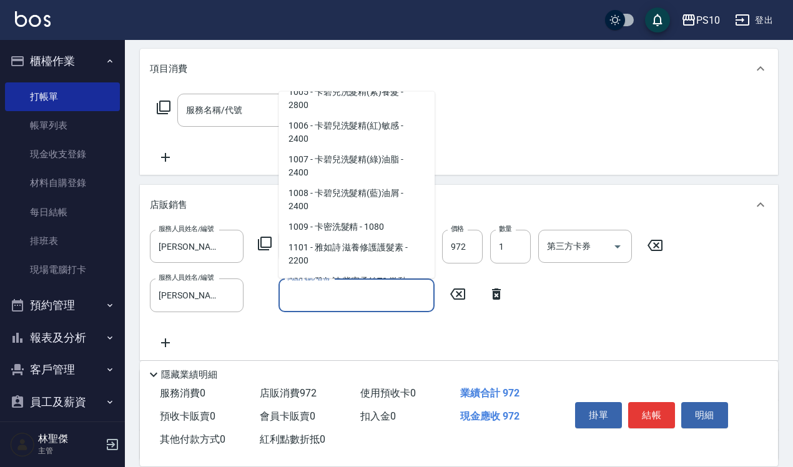
scroll to position [0, 0]
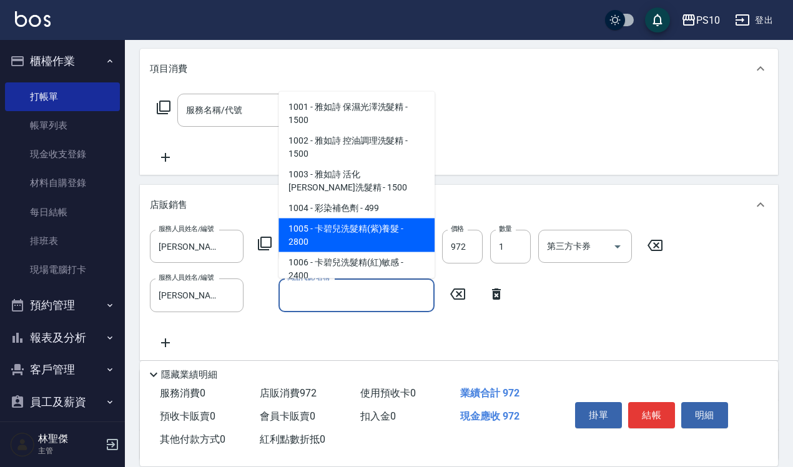
click at [255, 244] on div "服務人員姓名/編號 Anne-12 服務人員姓名/編號 商品代號/名稱 卡密洗髮精 商品代號/名稱 價格 972 價格 數量 1 數量 第三方卡券 第三方卡券" at bounding box center [410, 247] width 521 height 34
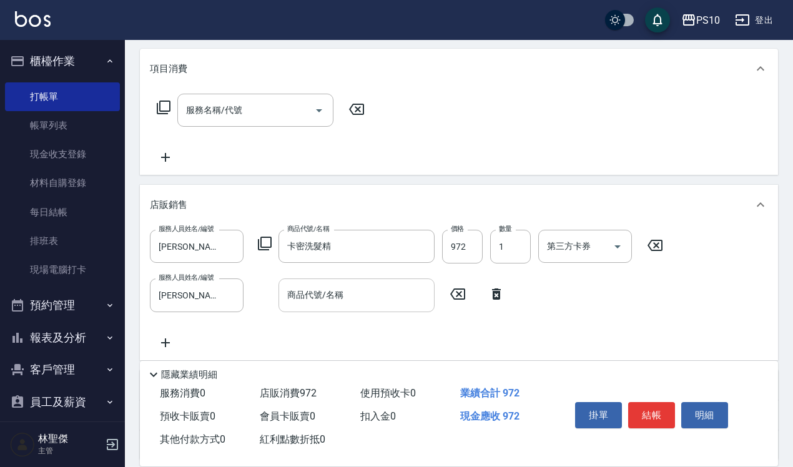
click at [303, 298] on input "商品代號/名稱" at bounding box center [356, 295] width 145 height 22
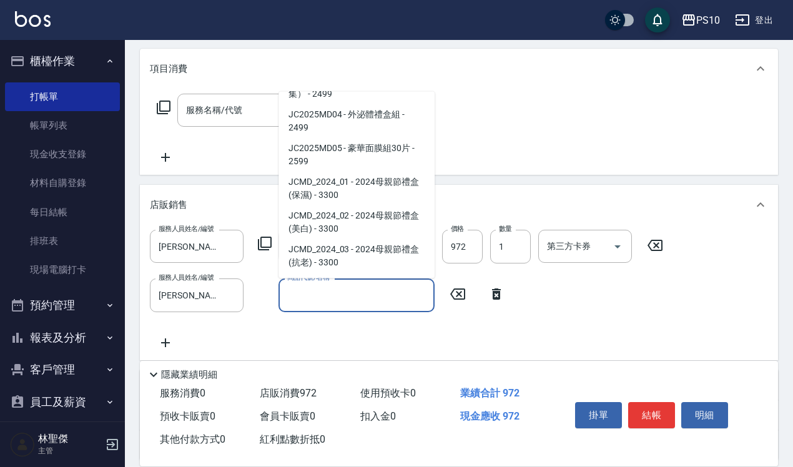
scroll to position [1647, 0]
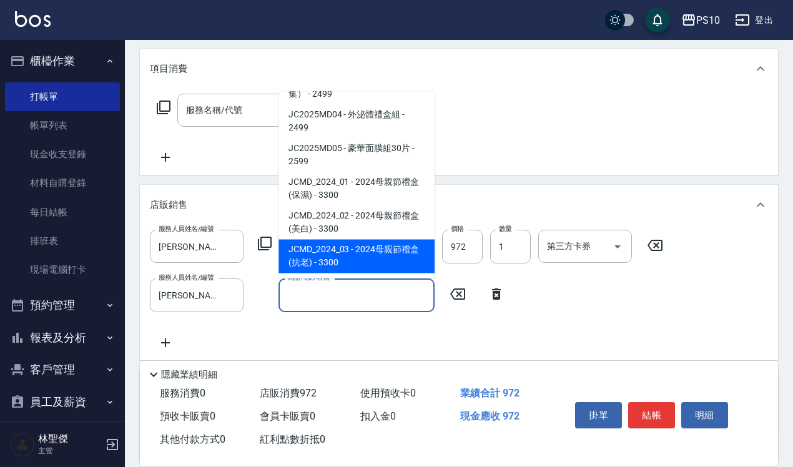
click at [494, 294] on icon at bounding box center [496, 294] width 9 height 11
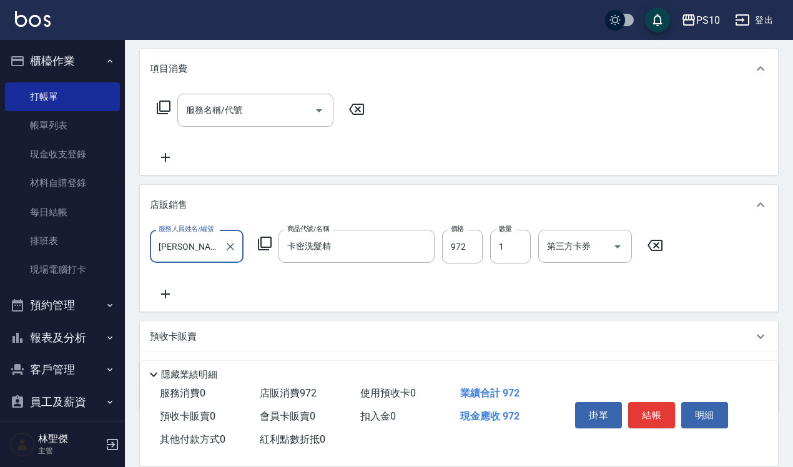
click at [162, 295] on icon at bounding box center [165, 294] width 31 height 15
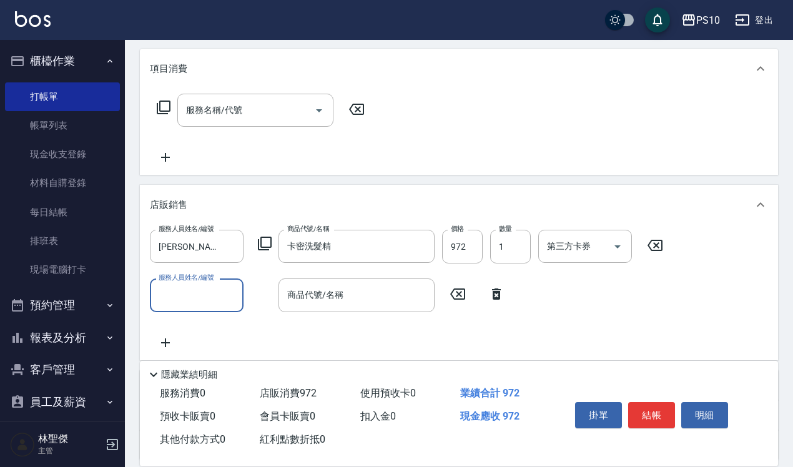
click at [269, 239] on icon at bounding box center [264, 243] width 15 height 15
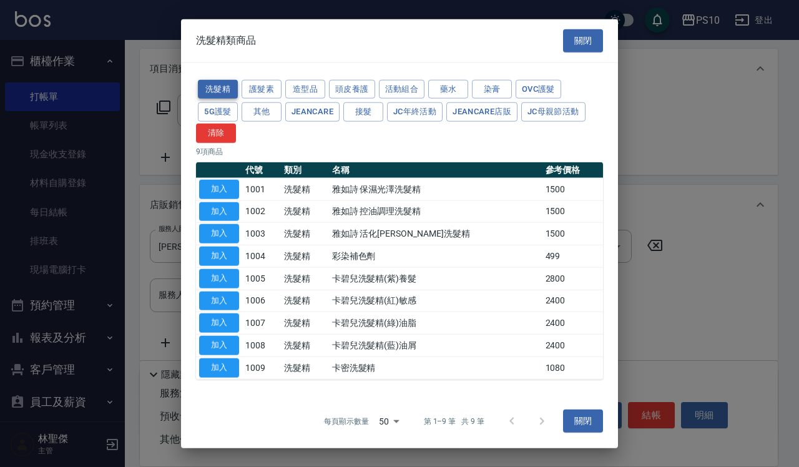
click at [216, 86] on button "洗髮精" at bounding box center [218, 88] width 40 height 19
click at [222, 369] on button "加入" at bounding box center [219, 367] width 40 height 19
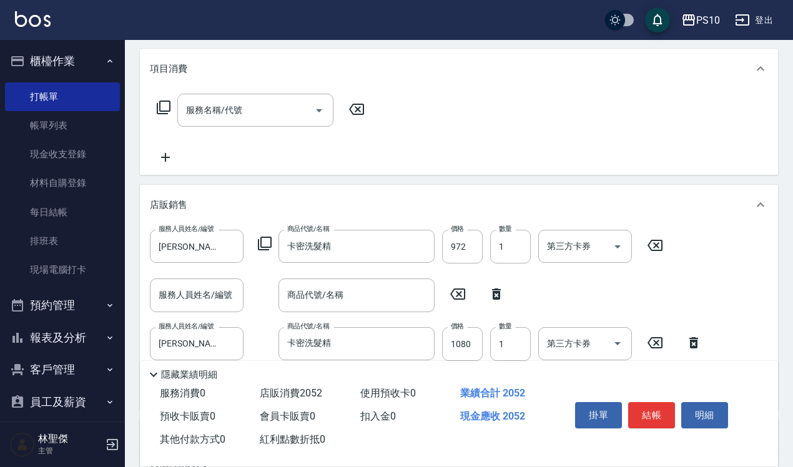
click at [497, 291] on icon at bounding box center [496, 294] width 9 height 11
type input "[PERSON_NAME]-12"
type input "卡密洗髮精"
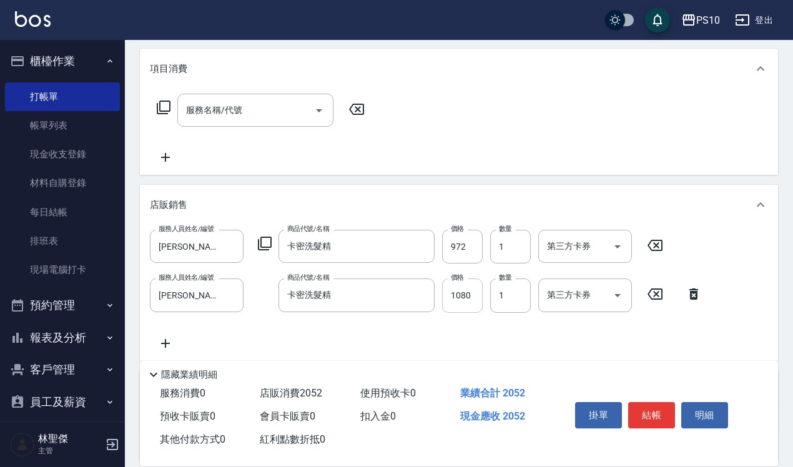
click at [458, 295] on input "1080" at bounding box center [462, 296] width 41 height 34
type input "972"
click at [161, 347] on icon at bounding box center [165, 343] width 31 height 15
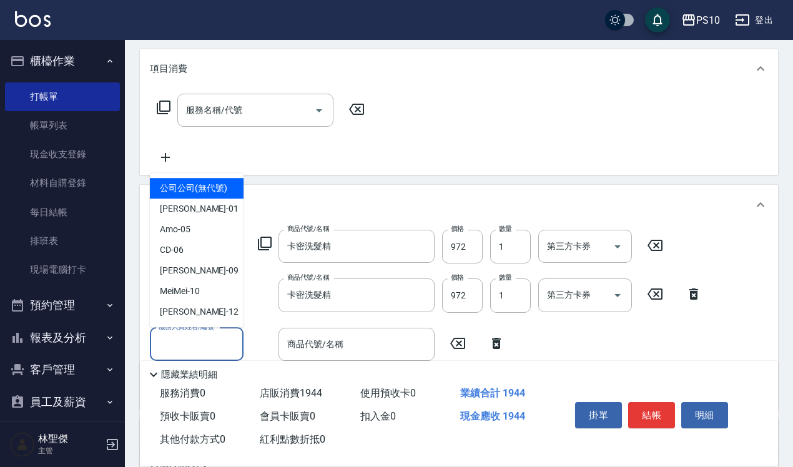
click at [183, 347] on input "服務人員姓名/編號" at bounding box center [197, 345] width 82 height 22
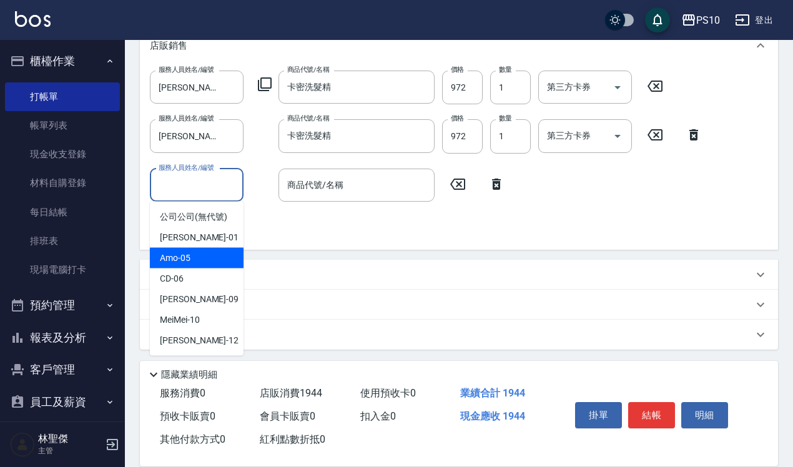
scroll to position [316, 0]
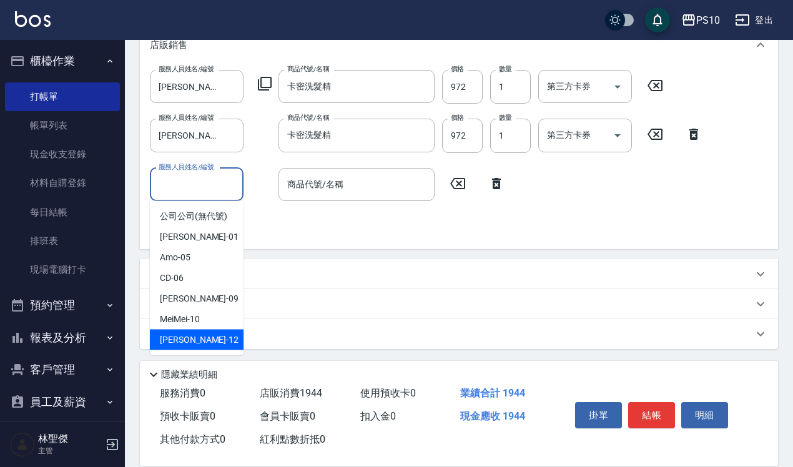
click at [160, 339] on span "Anne -12" at bounding box center [199, 340] width 79 height 13
type input "[PERSON_NAME]-12"
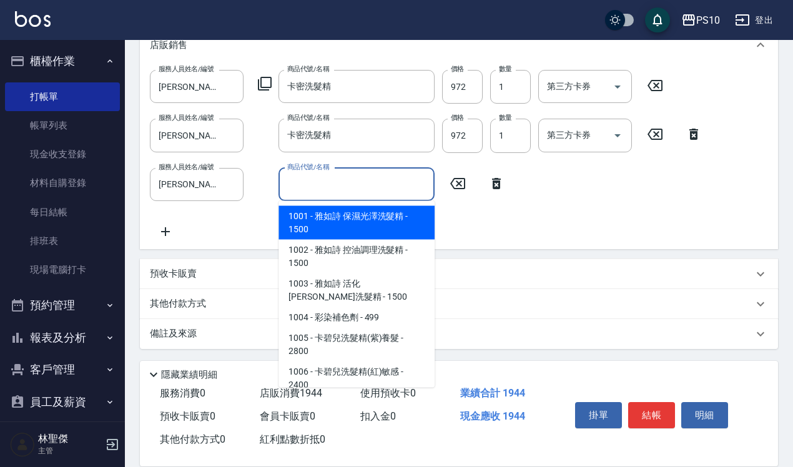
click at [301, 189] on input "商品代號/名稱" at bounding box center [356, 185] width 145 height 22
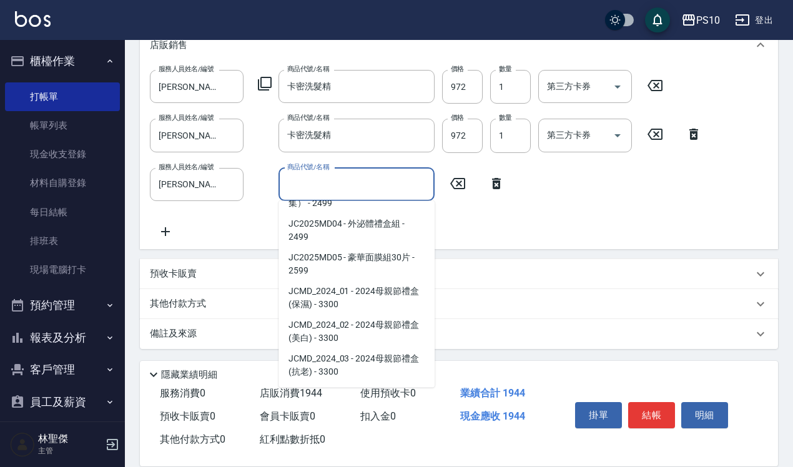
scroll to position [1647, 0]
click at [330, 180] on input "商品代號/名稱" at bounding box center [356, 185] width 145 height 22
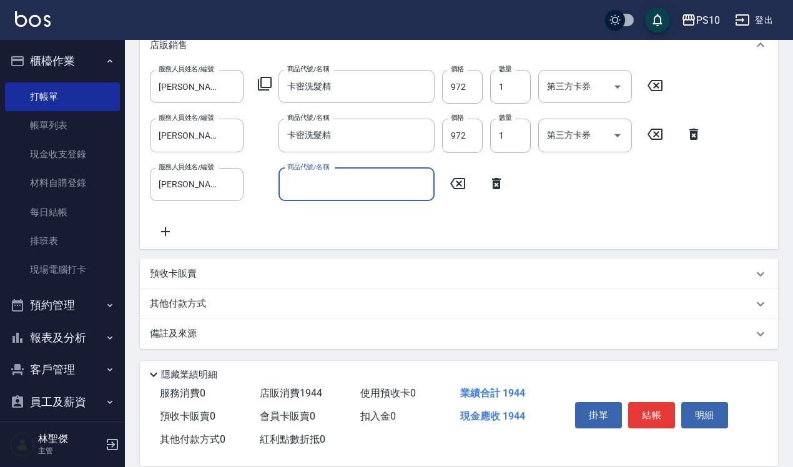
click at [254, 76] on div "服務人員姓名/編號 Anne-12 服務人員姓名/編號 商品代號/名稱 卡密洗髮精 商品代號/名稱 價格 972 價格 數量 1 數量 第三方卡券 第三方卡券" at bounding box center [410, 87] width 521 height 34
click at [257, 81] on icon at bounding box center [264, 83] width 15 height 15
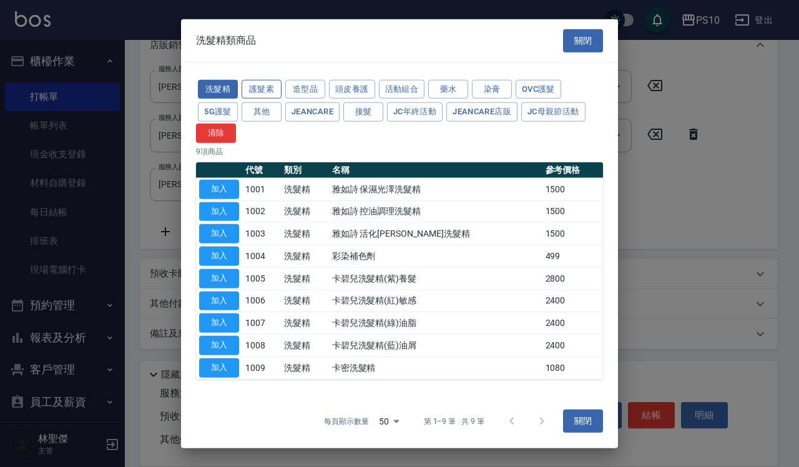
click at [275, 85] on button "護髮素" at bounding box center [262, 88] width 40 height 19
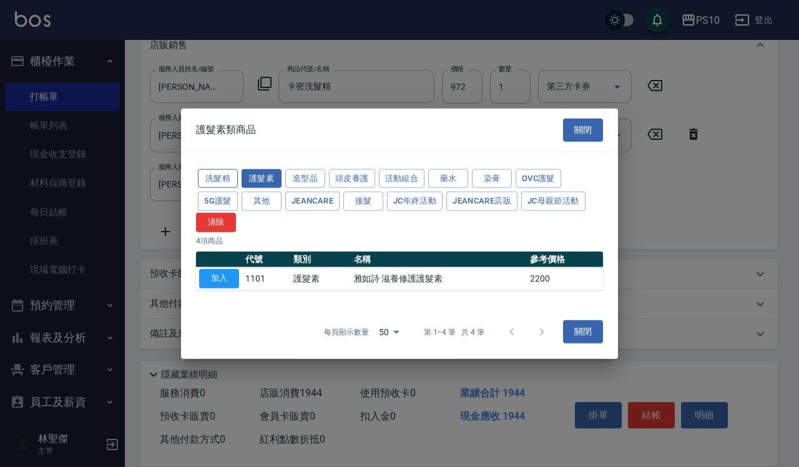
click at [217, 177] on button "洗髮精" at bounding box center [218, 178] width 40 height 19
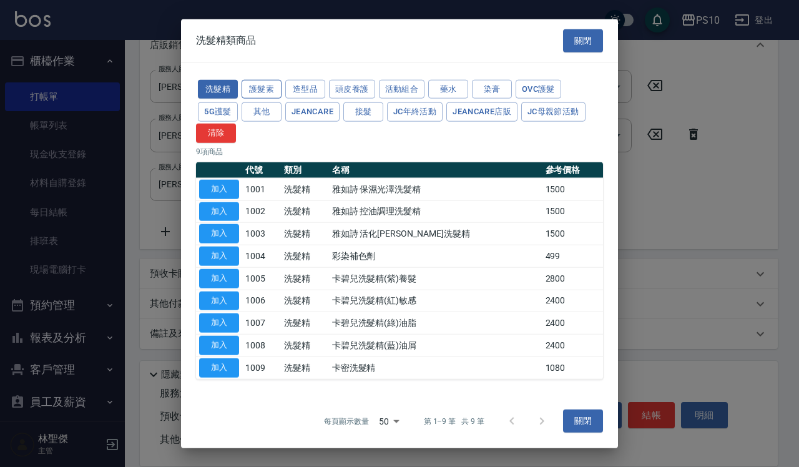
click at [253, 87] on button "護髮素" at bounding box center [262, 88] width 40 height 19
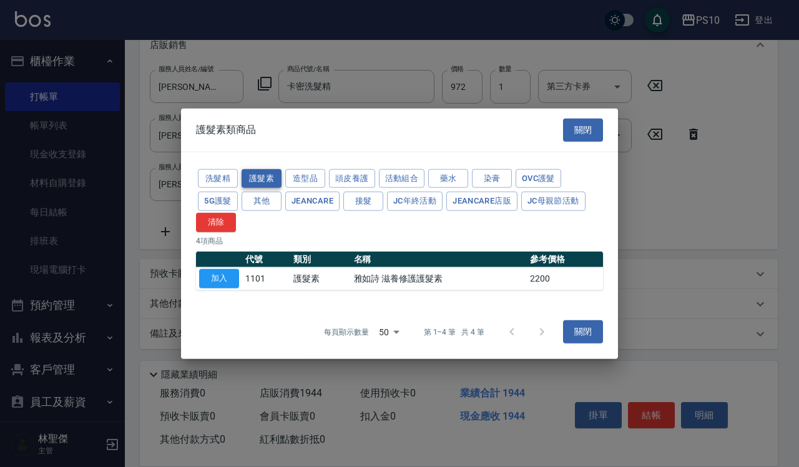
click at [264, 174] on button "護髮素" at bounding box center [262, 178] width 40 height 19
click at [395, 177] on button "活動組合" at bounding box center [402, 178] width 46 height 19
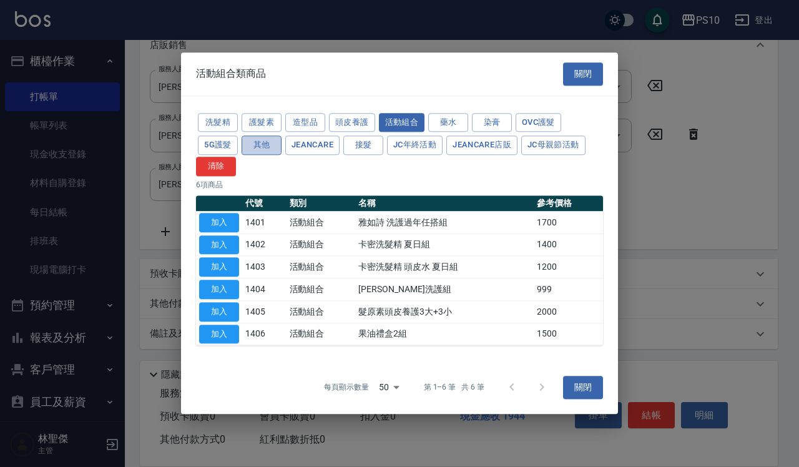
click at [266, 154] on button "其他" at bounding box center [262, 145] width 40 height 19
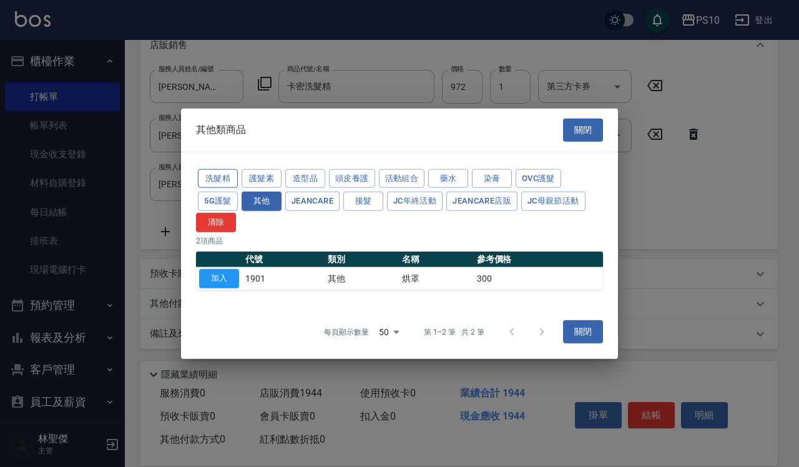
click at [212, 175] on button "洗髮精" at bounding box center [218, 178] width 40 height 19
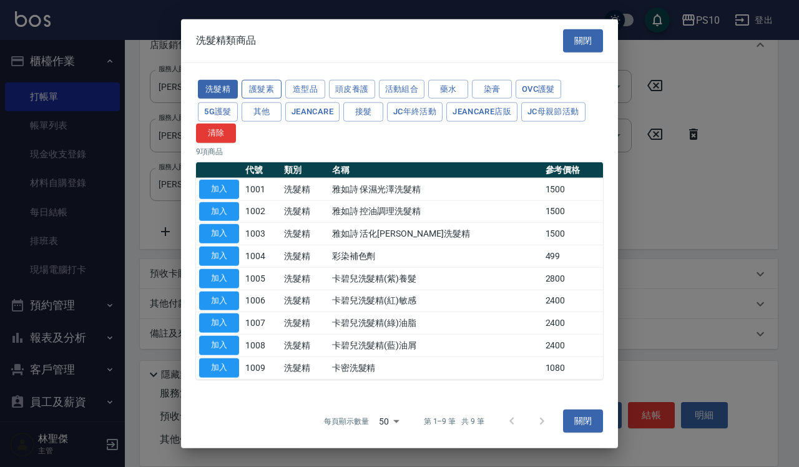
click at [255, 92] on button "護髮素" at bounding box center [262, 88] width 40 height 19
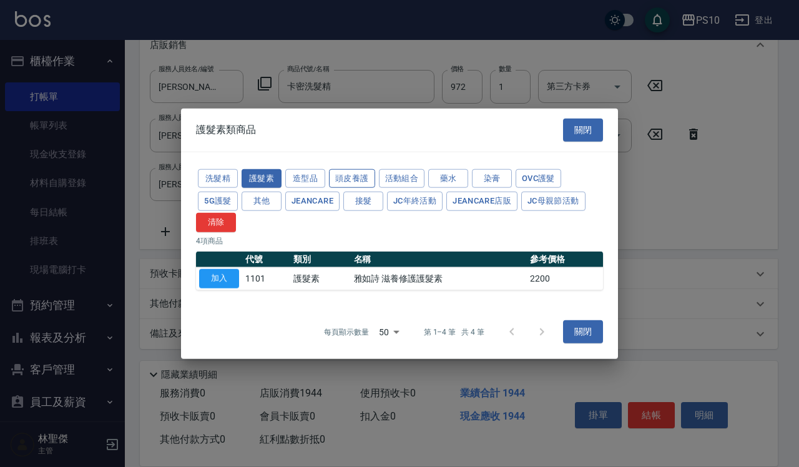
click at [349, 173] on button "頭皮養護" at bounding box center [352, 178] width 46 height 19
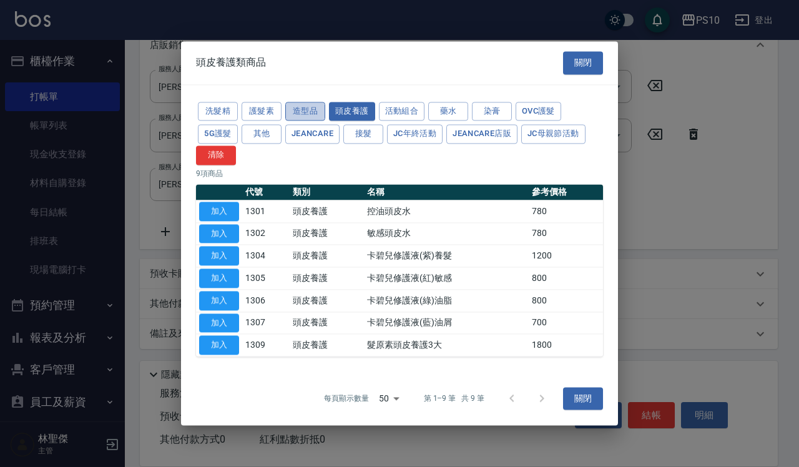
drag, startPoint x: 313, startPoint y: 110, endPoint x: 306, endPoint y: 117, distance: 10.2
click at [313, 111] on button "造型品" at bounding box center [305, 111] width 40 height 19
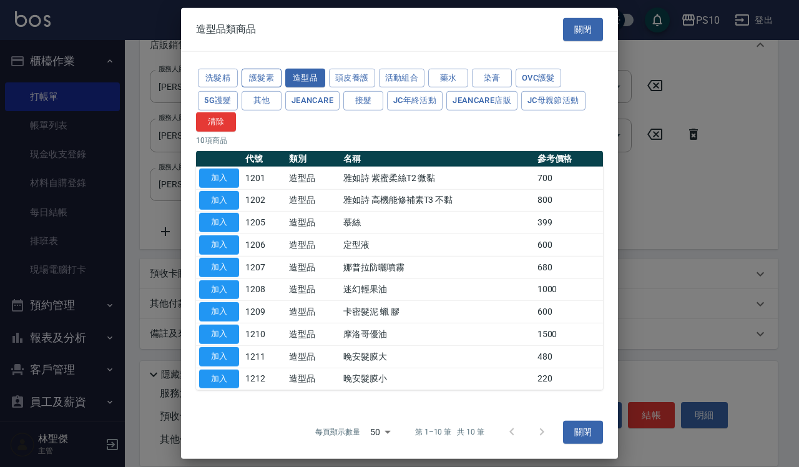
click at [275, 71] on button "護髮素" at bounding box center [262, 77] width 40 height 19
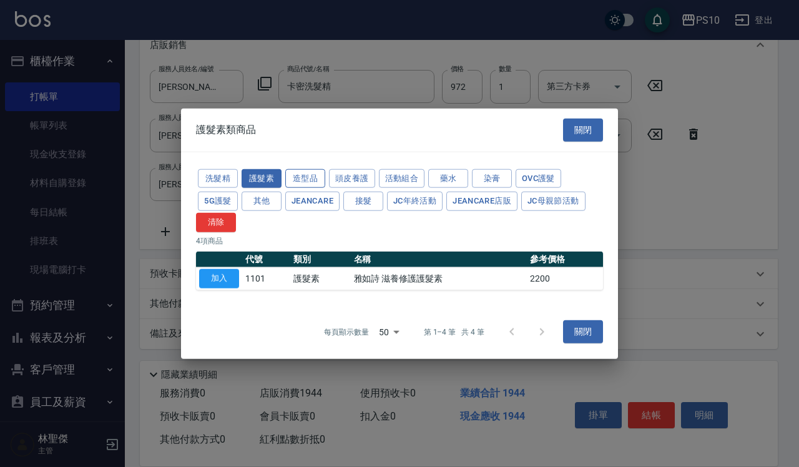
click at [307, 178] on button "造型品" at bounding box center [305, 178] width 40 height 19
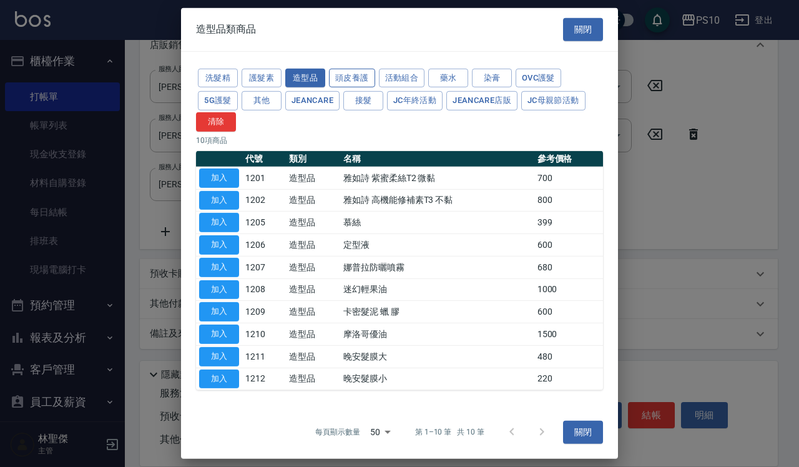
click at [361, 76] on button "頭皮養護" at bounding box center [352, 77] width 46 height 19
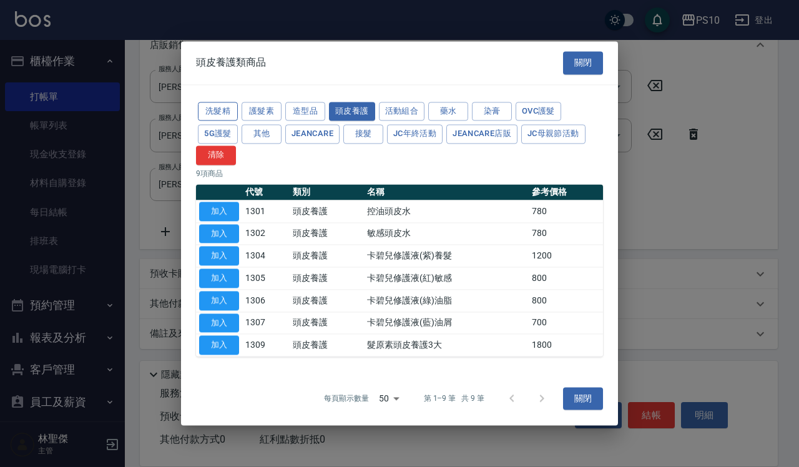
click at [223, 117] on button "洗髮精" at bounding box center [218, 111] width 40 height 19
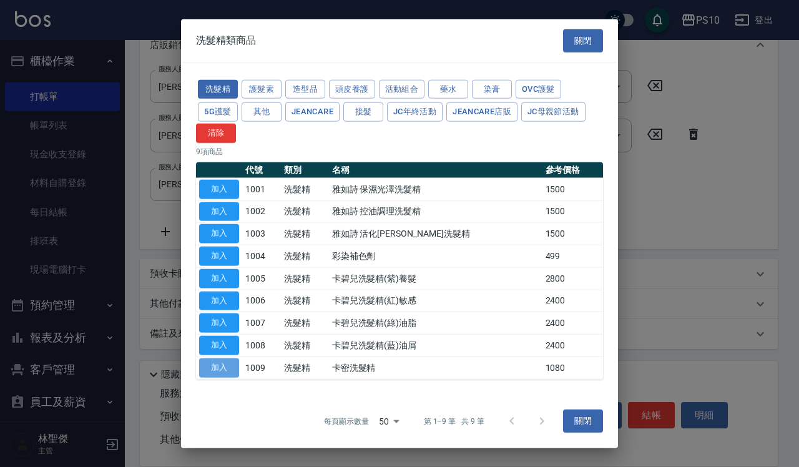
click at [225, 370] on button "加入" at bounding box center [219, 367] width 40 height 19
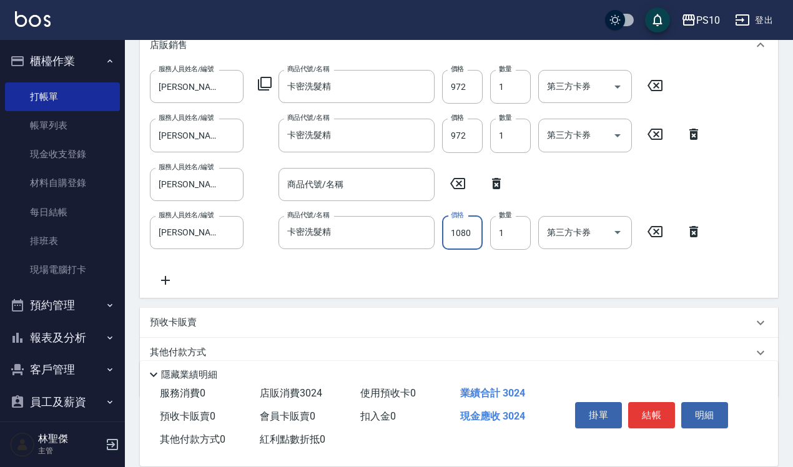
click at [464, 232] on input "1080" at bounding box center [462, 233] width 41 height 34
click at [497, 173] on div "服務人員姓名/編號 Anne-12 服務人員姓名/編號 商品代號/名稱 商品代號/名稱" at bounding box center [331, 184] width 362 height 33
click at [498, 186] on icon at bounding box center [496, 183] width 9 height 11
type input "卡密洗髮精"
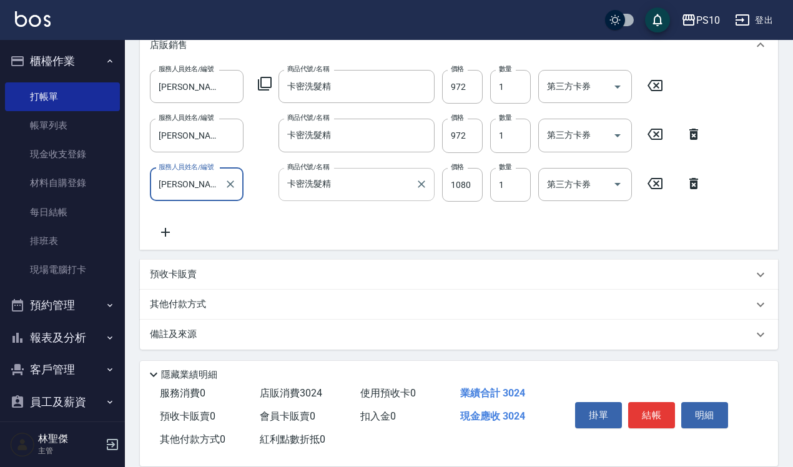
click at [367, 192] on input "卡密洗髮精" at bounding box center [347, 185] width 126 height 22
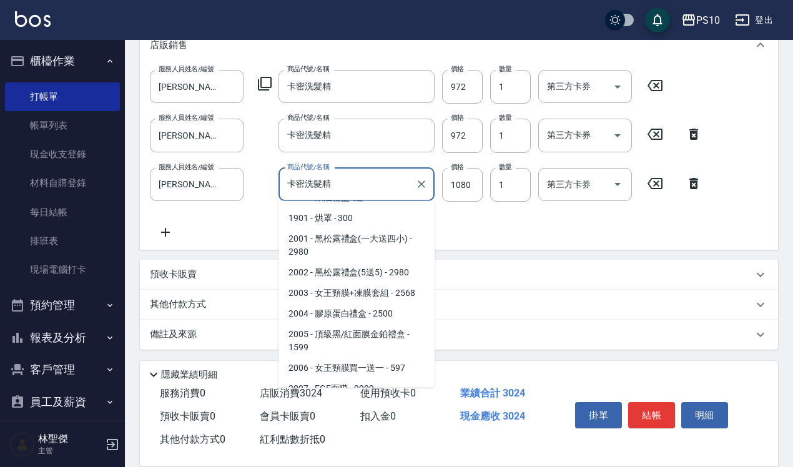
scroll to position [798, 0]
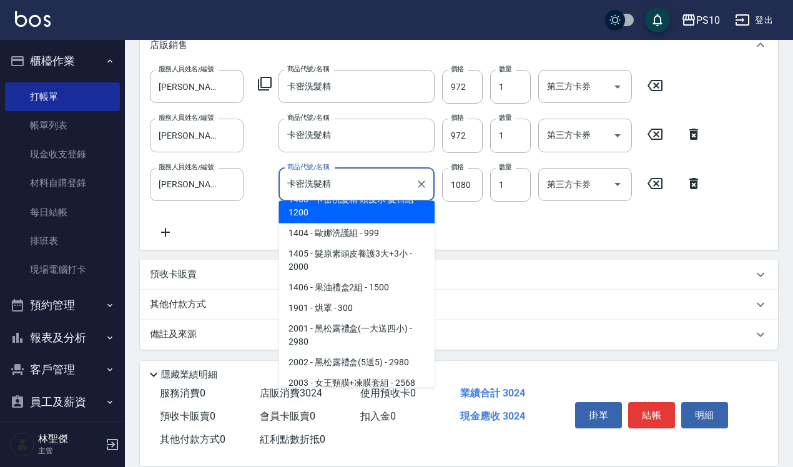
click at [291, 187] on input "卡密洗髮精" at bounding box center [347, 185] width 126 height 22
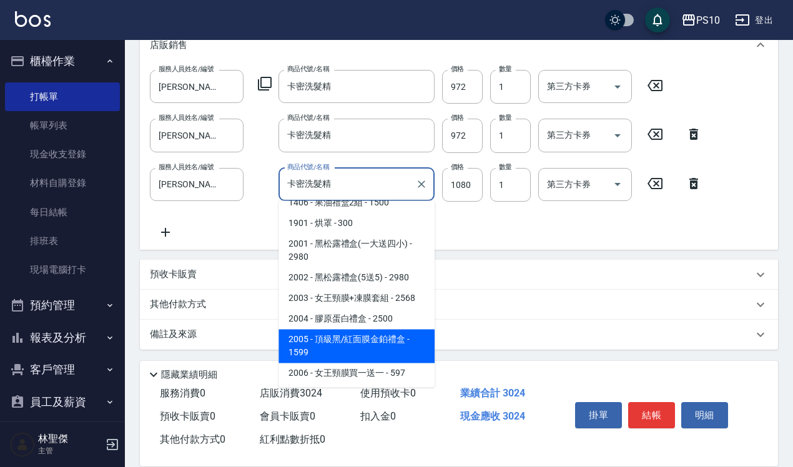
scroll to position [720, 0]
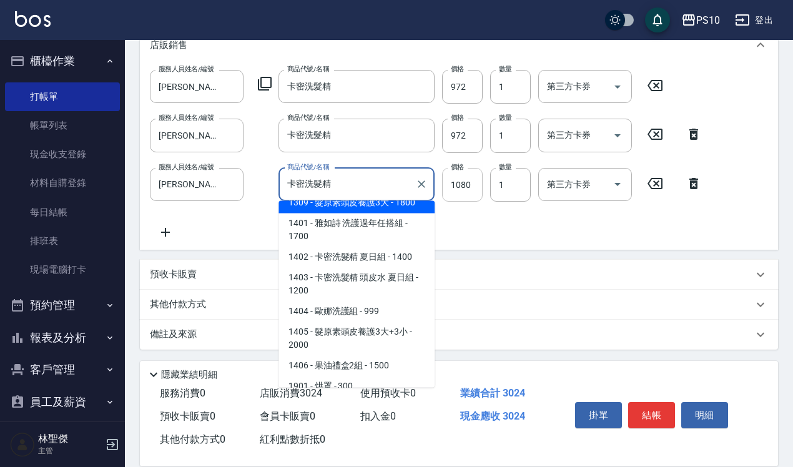
click at [454, 182] on input "1080" at bounding box center [462, 185] width 41 height 34
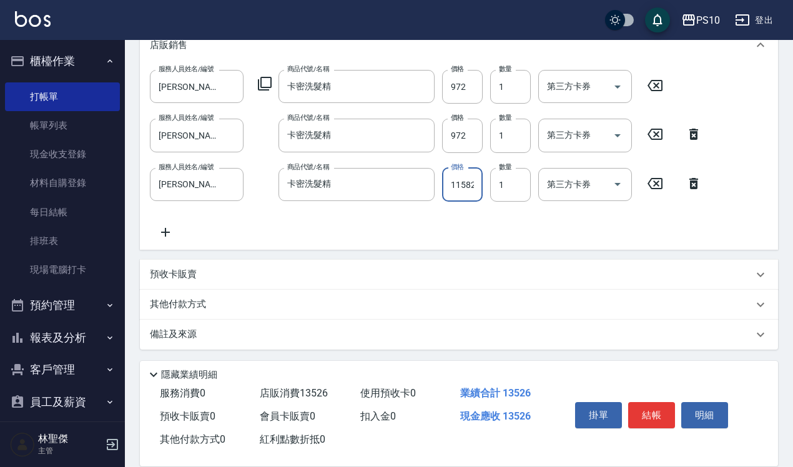
scroll to position [0, 1]
click at [452, 181] on input "11582" at bounding box center [462, 185] width 41 height 34
type input "1152"
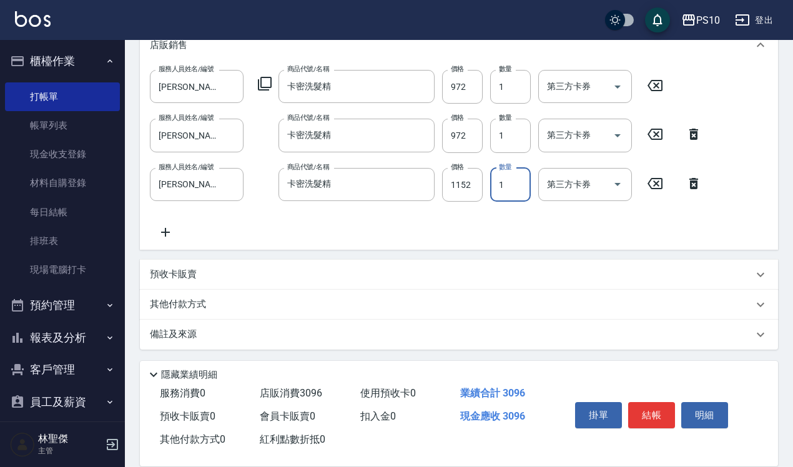
click at [513, 185] on input "1" at bounding box center [510, 185] width 41 height 34
click at [497, 189] on input "2" at bounding box center [510, 185] width 41 height 34
click at [507, 188] on input "2" at bounding box center [510, 185] width 41 height 34
type input "1"
click at [161, 230] on icon at bounding box center [165, 232] width 31 height 15
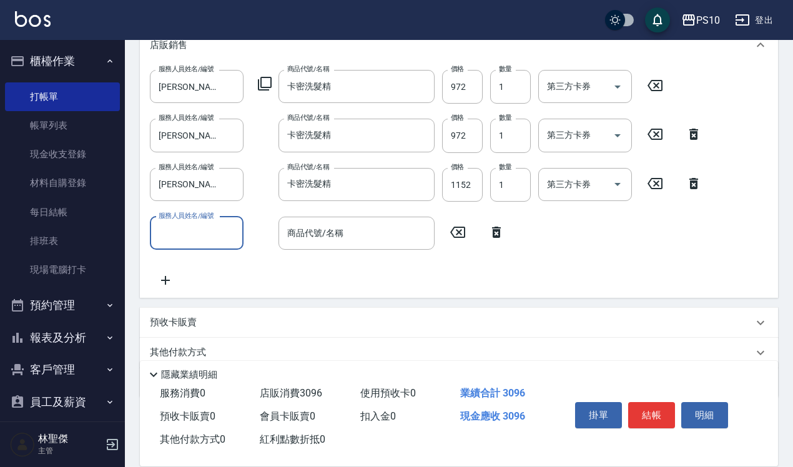
click at [176, 240] on input "服務人員姓名/編號" at bounding box center [197, 233] width 82 height 22
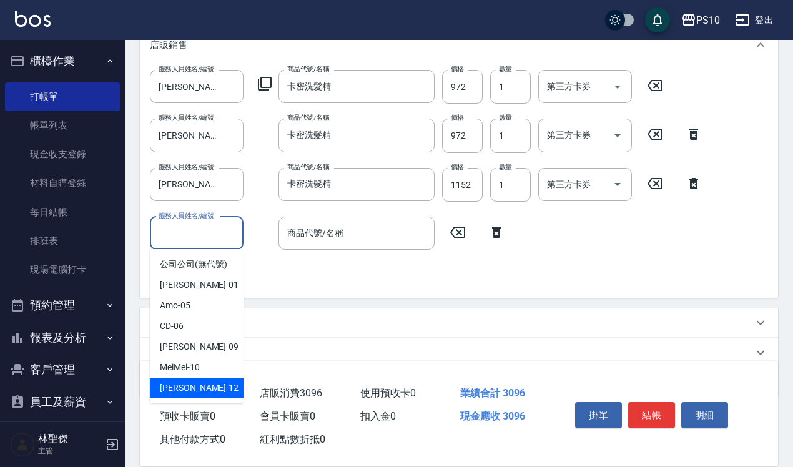
click at [187, 390] on span "Anne -12" at bounding box center [199, 388] width 79 height 13
type input "[PERSON_NAME]-12"
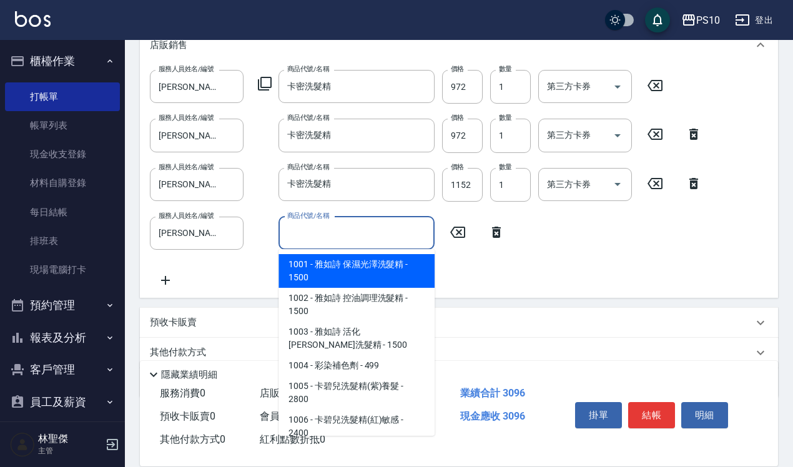
click at [294, 237] on input "商品代號/名稱" at bounding box center [356, 233] width 145 height 22
click at [281, 187] on div "卡密洗髮精 商品代號/名稱" at bounding box center [357, 184] width 156 height 33
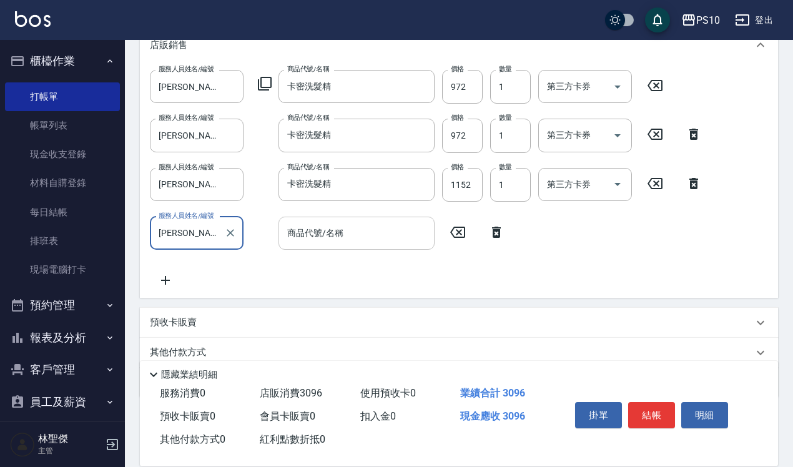
click at [304, 235] on input "商品代號/名稱" at bounding box center [356, 233] width 145 height 22
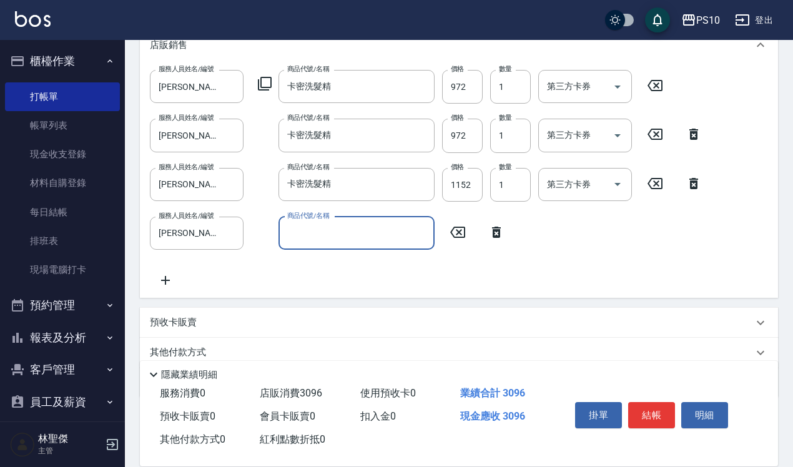
click at [305, 239] on input "商品代號/名稱" at bounding box center [356, 233] width 145 height 22
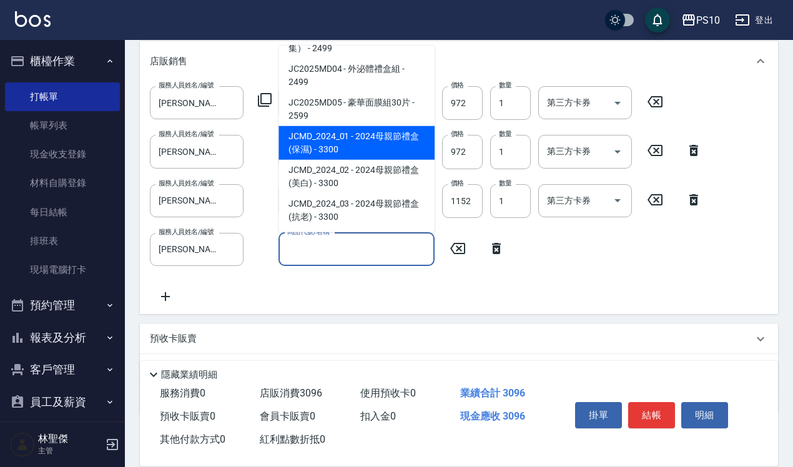
scroll to position [209, 0]
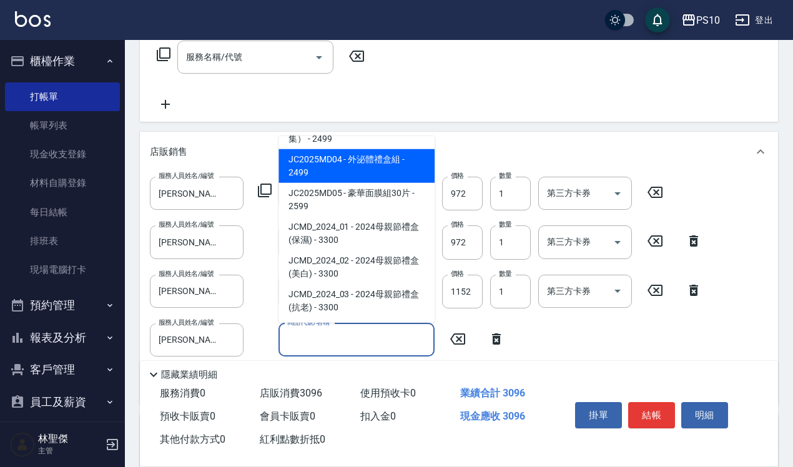
click at [265, 185] on icon at bounding box center [264, 190] width 15 height 15
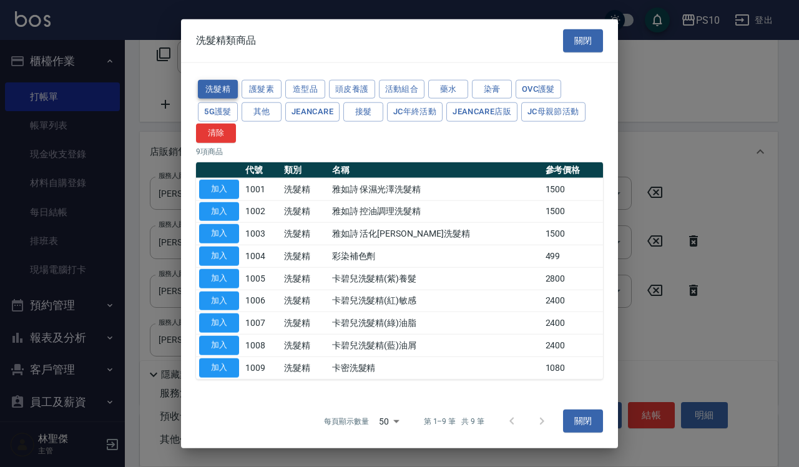
click at [224, 89] on button "洗髮精" at bounding box center [218, 88] width 40 height 19
drag, startPoint x: 585, startPoint y: 417, endPoint x: 575, endPoint y: 413, distance: 10.1
click at [585, 418] on button "關閉" at bounding box center [583, 421] width 40 height 23
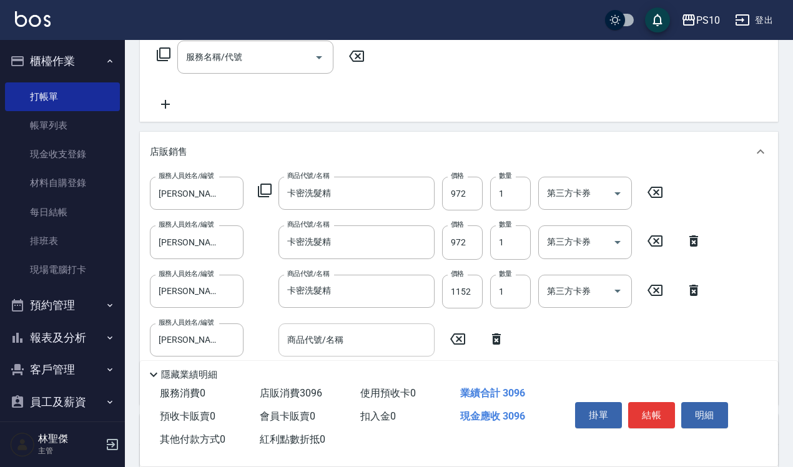
click at [290, 344] on input "商品代號/名稱" at bounding box center [356, 340] width 145 height 22
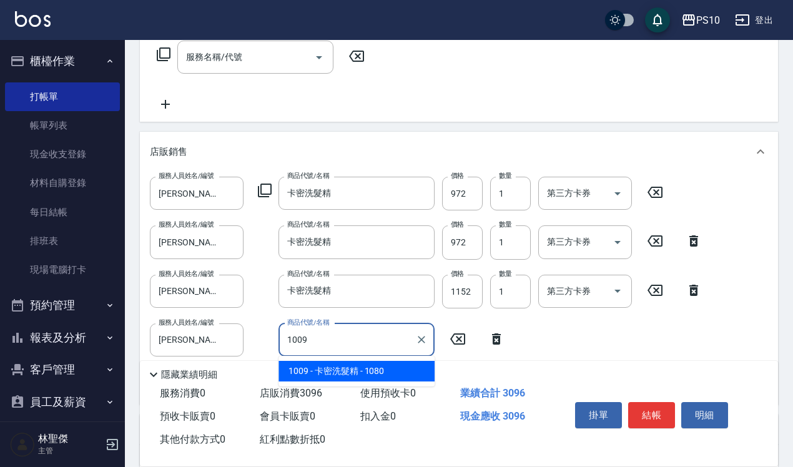
type input "1009"
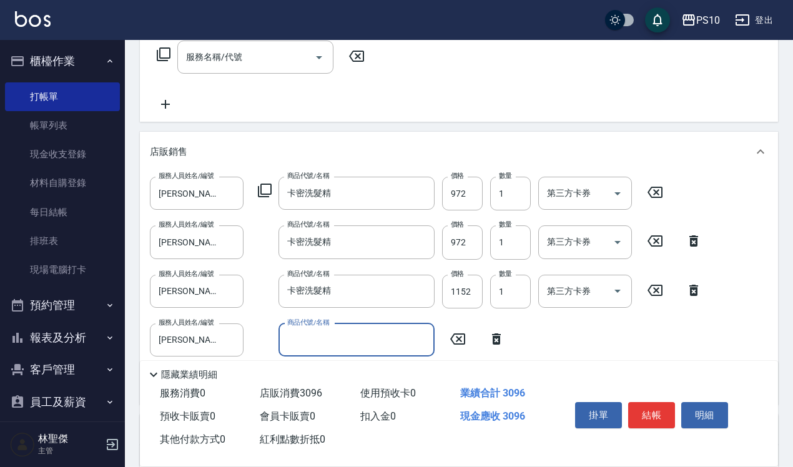
click at [315, 344] on input "商品代號/名稱" at bounding box center [356, 340] width 145 height 22
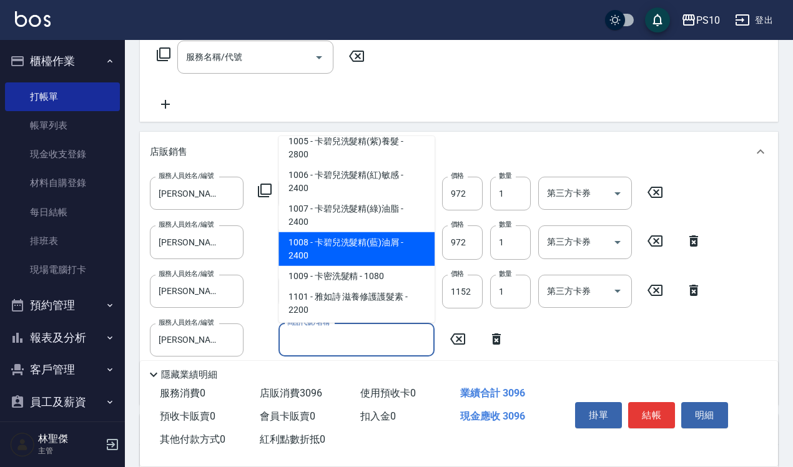
scroll to position [156, 0]
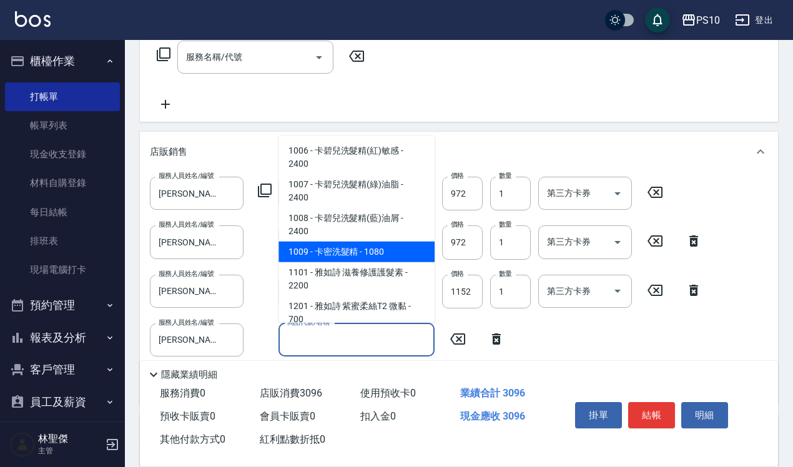
click at [302, 250] on span "1009 - 卡密洗髮精 - 1080" at bounding box center [357, 252] width 156 height 21
type input "卡密洗髮精"
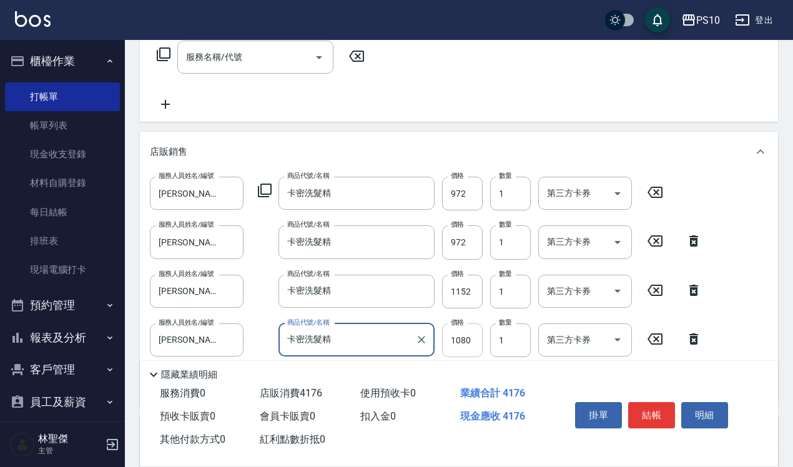
click at [454, 339] on input "1080" at bounding box center [462, 341] width 41 height 34
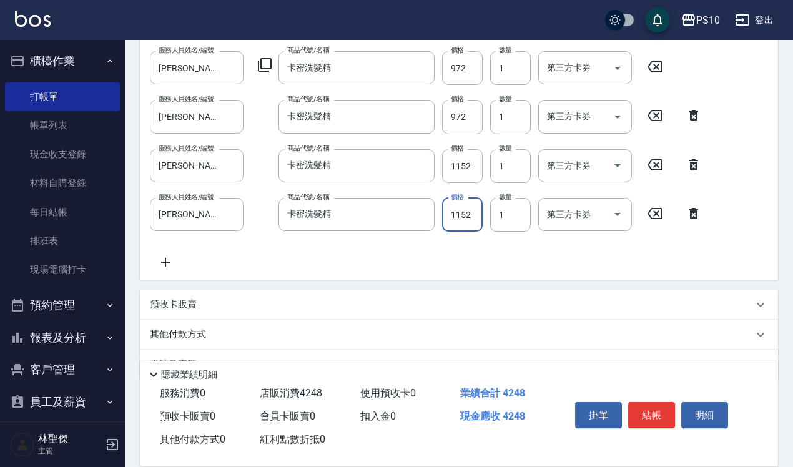
scroll to position [365, 0]
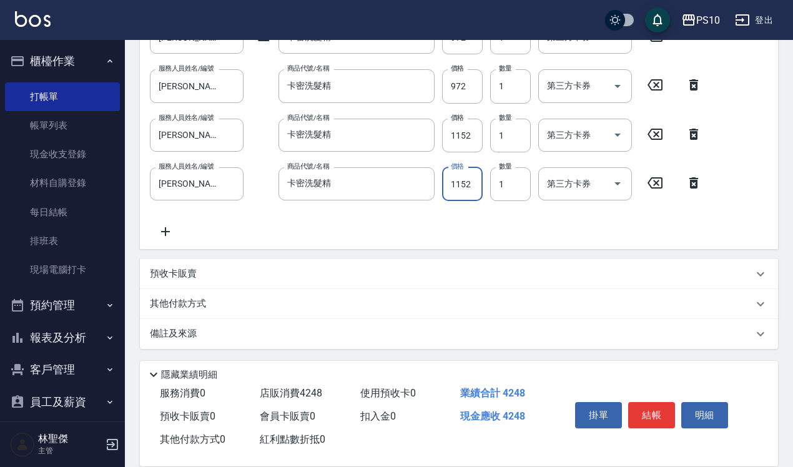
type input "1152"
click at [160, 229] on icon at bounding box center [165, 231] width 31 height 15
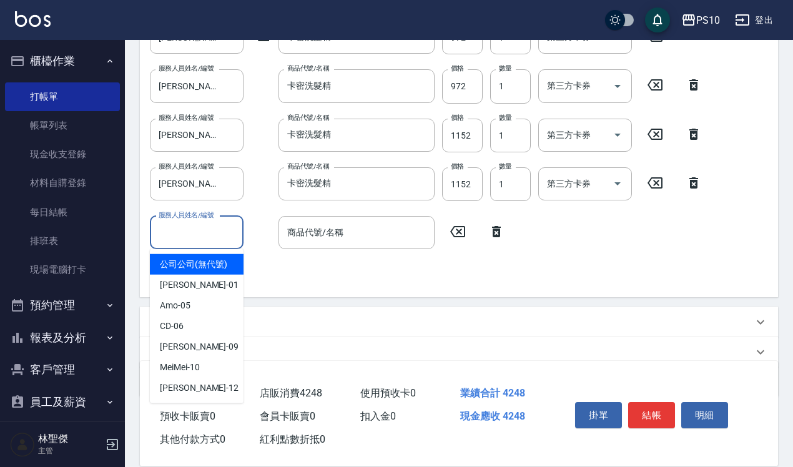
click at [182, 235] on input "服務人員姓名/編號" at bounding box center [197, 233] width 82 height 22
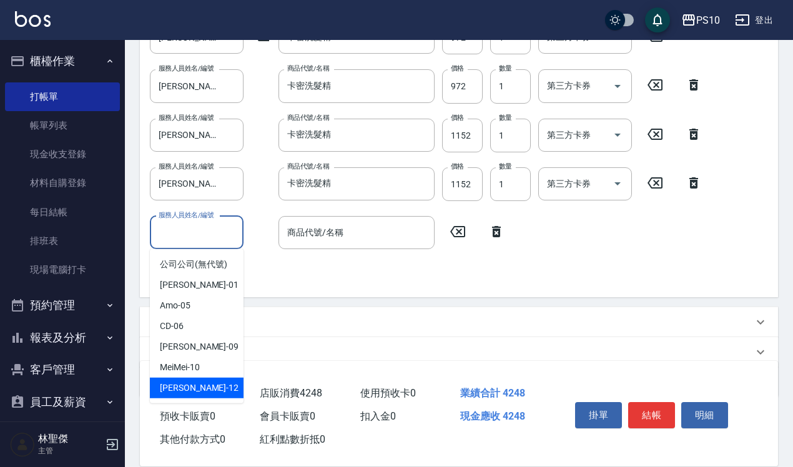
click at [191, 384] on span "Anne -12" at bounding box center [199, 388] width 79 height 13
type input "[PERSON_NAME]-12"
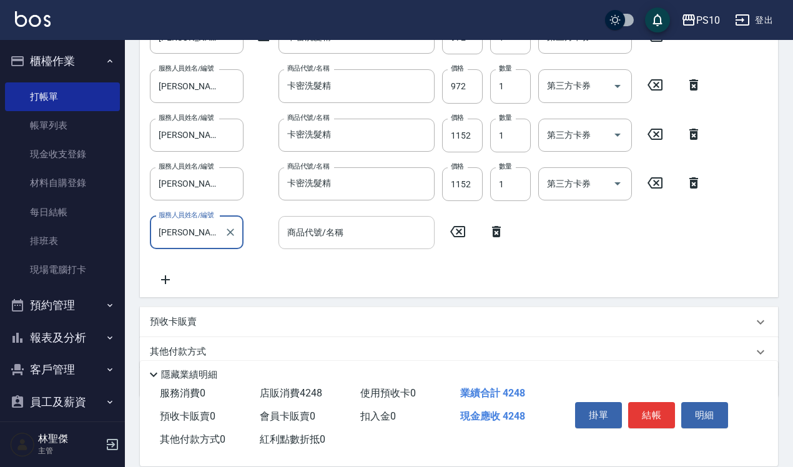
click at [322, 239] on input "商品代號/名稱" at bounding box center [356, 233] width 145 height 22
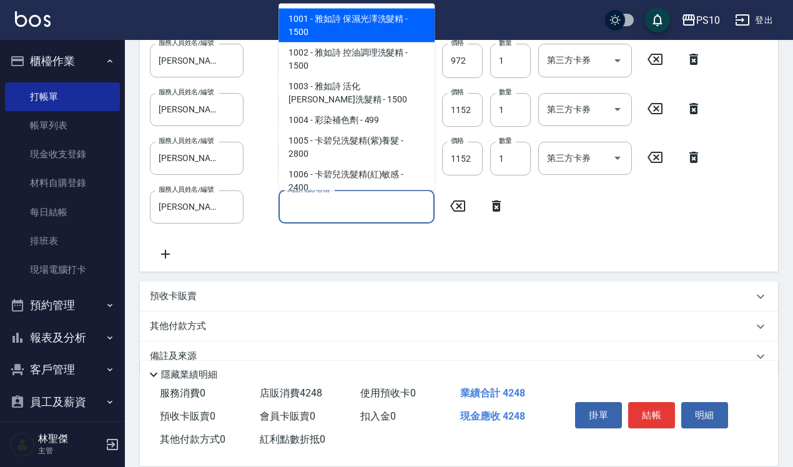
scroll to position [413, 0]
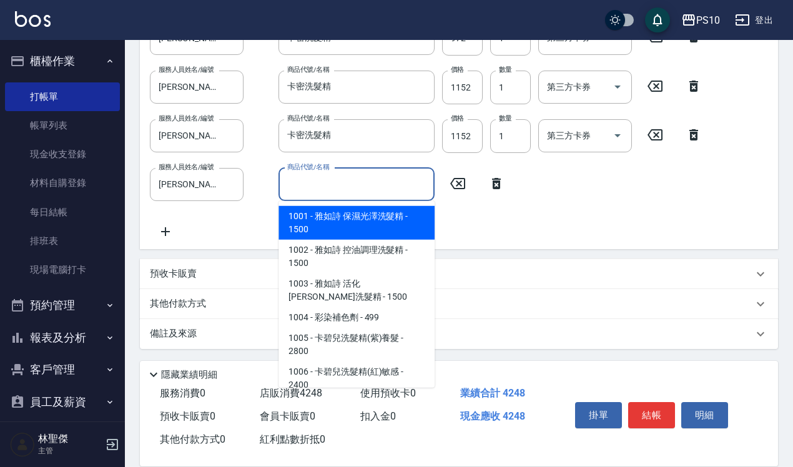
click at [319, 172] on div "商品代號/名稱" at bounding box center [357, 184] width 156 height 33
click at [320, 176] on input "商品代號/名稱" at bounding box center [356, 185] width 145 height 22
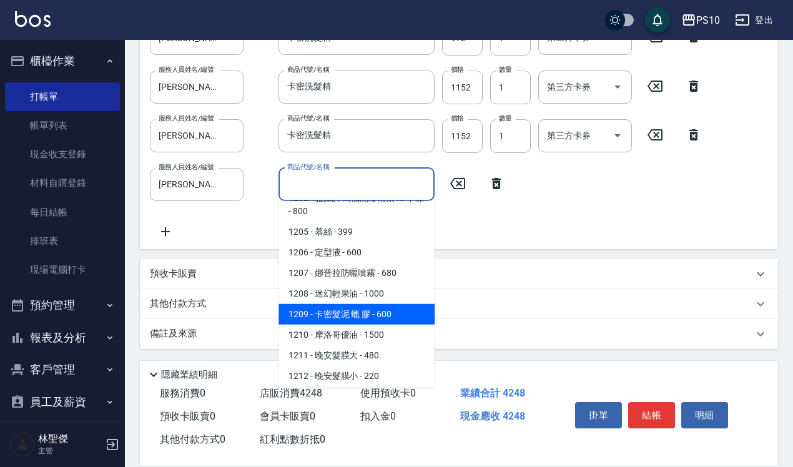
scroll to position [390, 0]
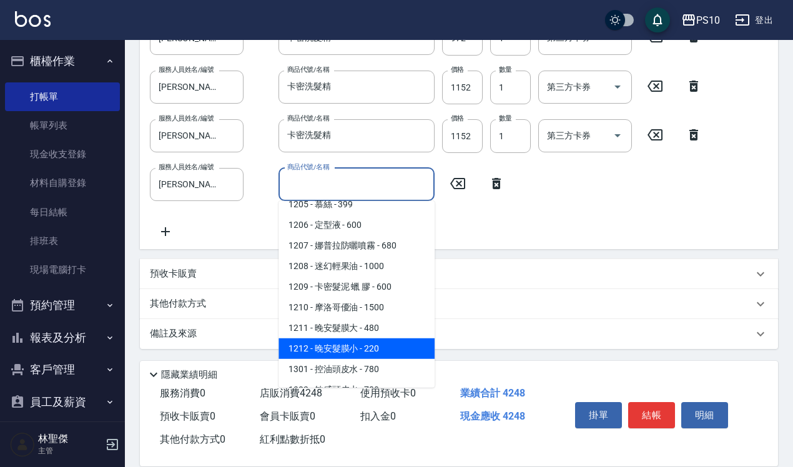
click at [323, 345] on span "1212 - 晚安髮膜小 - 220" at bounding box center [357, 349] width 156 height 21
type input "晚安髮膜小"
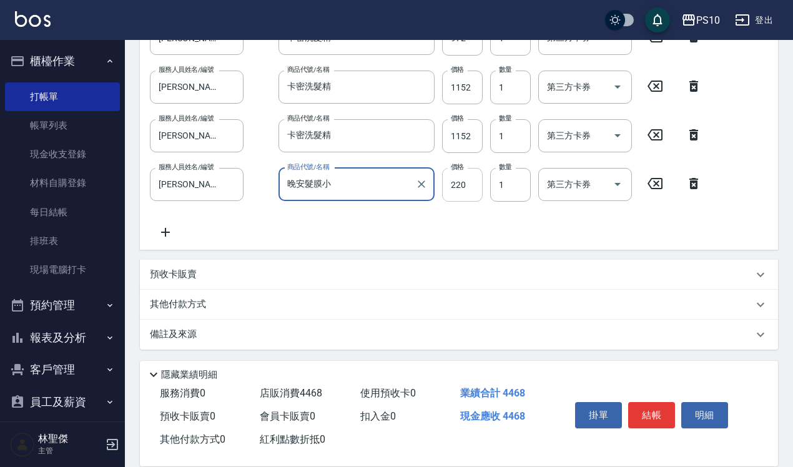
click at [456, 177] on input "220" at bounding box center [462, 185] width 41 height 34
type input "230"
click at [164, 232] on icon at bounding box center [165, 232] width 31 height 15
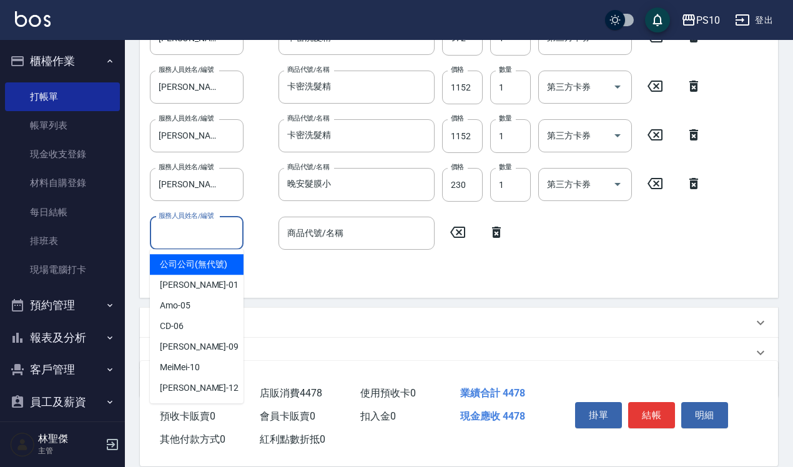
click at [189, 232] on input "服務人員姓名/編號" at bounding box center [197, 233] width 82 height 22
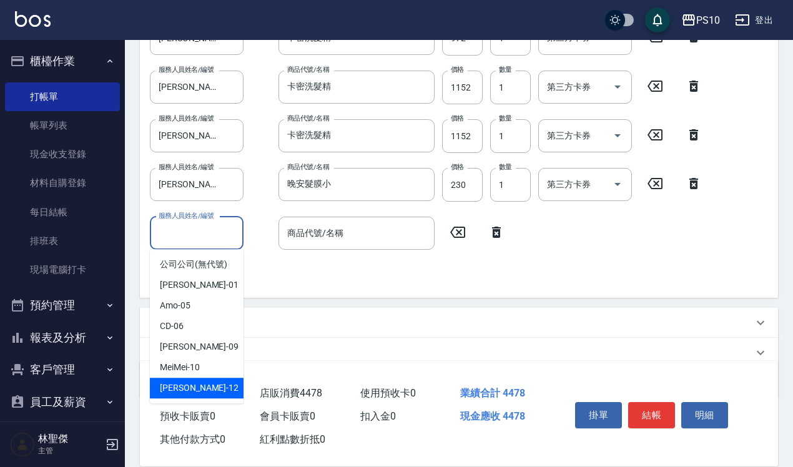
click at [178, 392] on span "Anne -12" at bounding box center [199, 388] width 79 height 13
type input "[PERSON_NAME]-12"
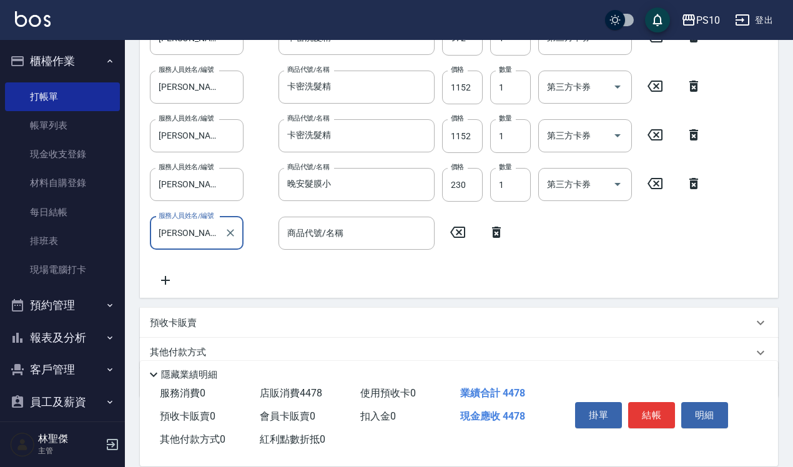
click at [322, 229] on input "商品代號/名稱" at bounding box center [356, 233] width 145 height 22
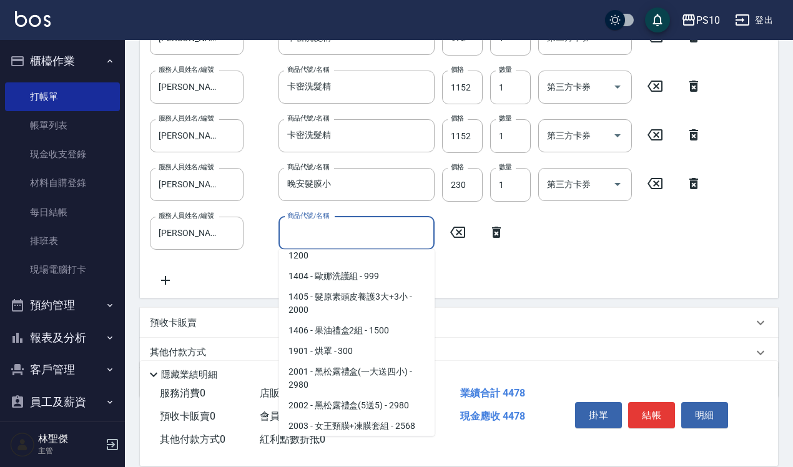
scroll to position [859, 0]
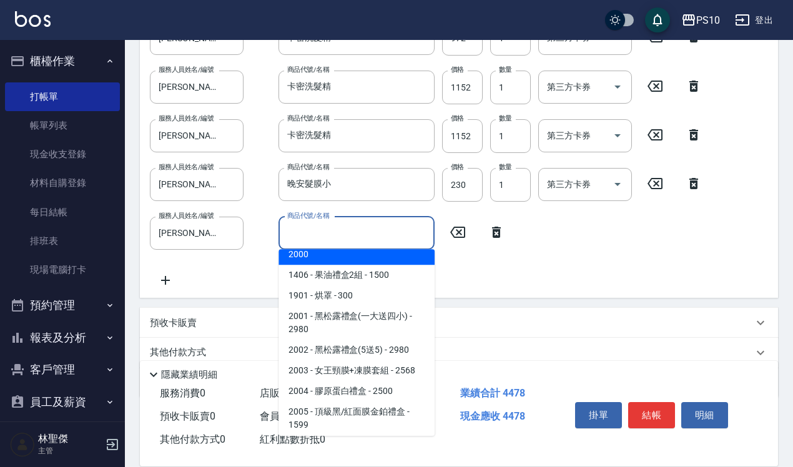
click at [300, 227] on input "商品代號/名稱" at bounding box center [356, 233] width 145 height 22
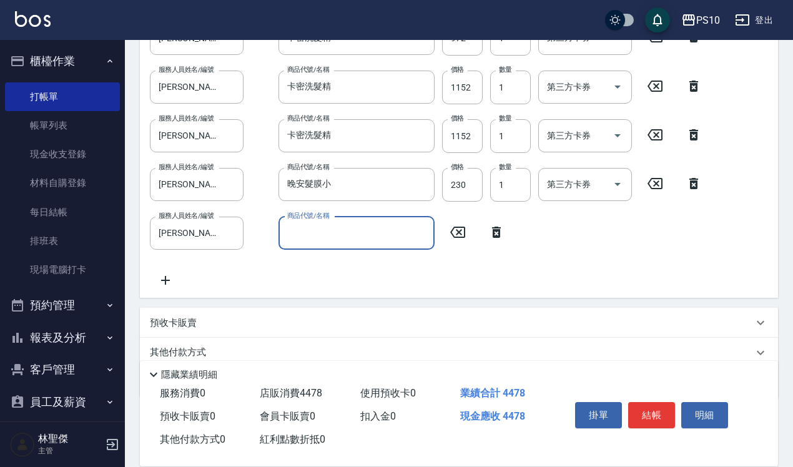
click at [329, 245] on div "商品代號/名稱" at bounding box center [357, 233] width 156 height 33
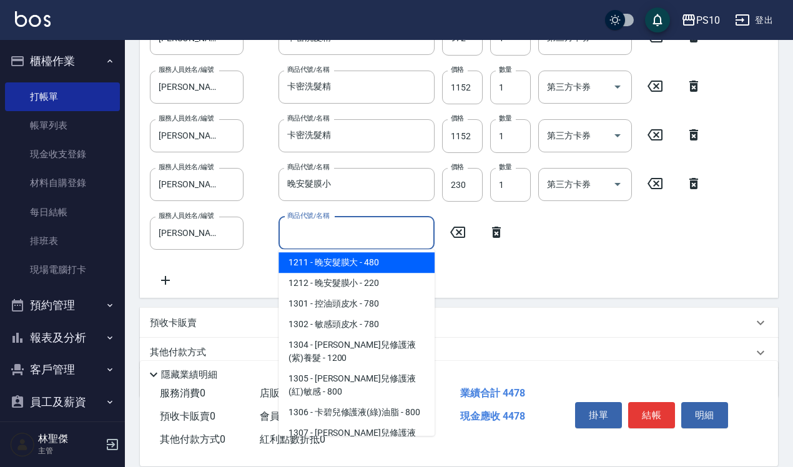
scroll to position [468, 0]
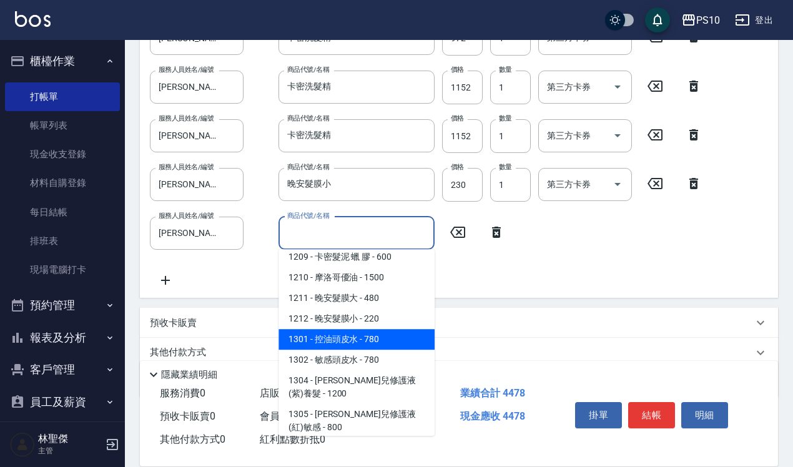
click at [359, 335] on span "1301 - 控油頭皮水 - 780" at bounding box center [357, 339] width 156 height 21
type input "控油頭皮水"
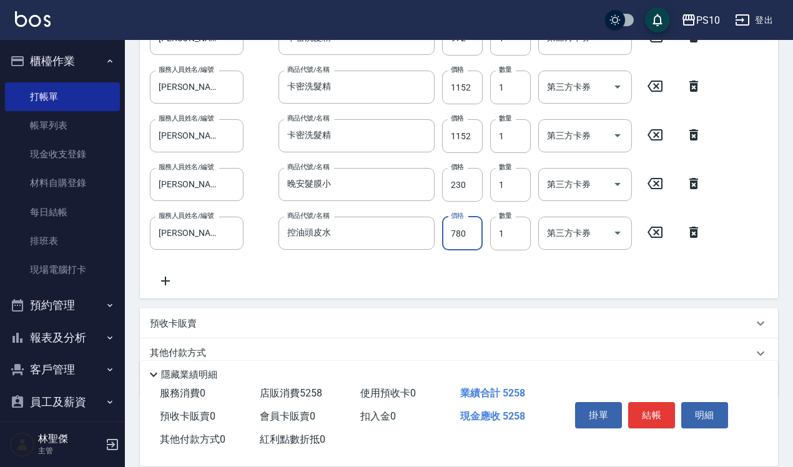
click at [458, 231] on input "780" at bounding box center [462, 234] width 41 height 34
type input "630"
click at [312, 232] on input "控油頭皮水" at bounding box center [347, 233] width 126 height 22
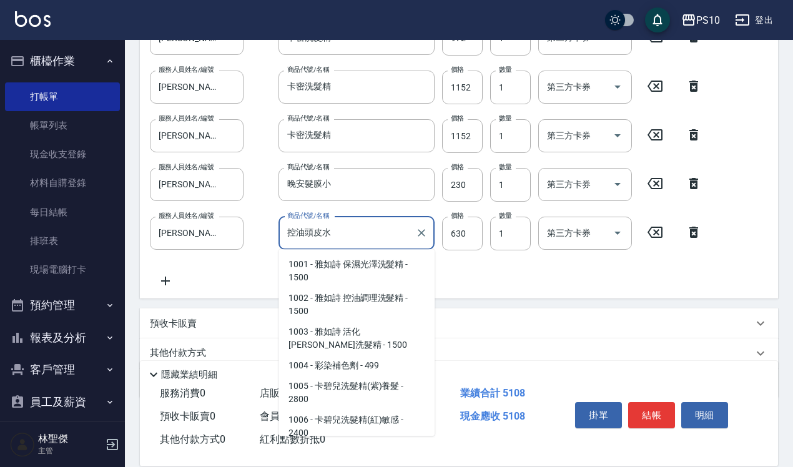
scroll to position [382, 0]
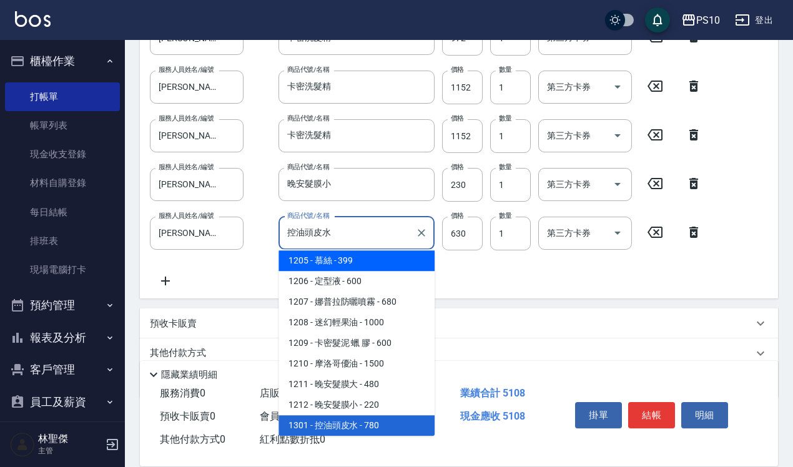
click at [171, 285] on icon at bounding box center [165, 281] width 31 height 15
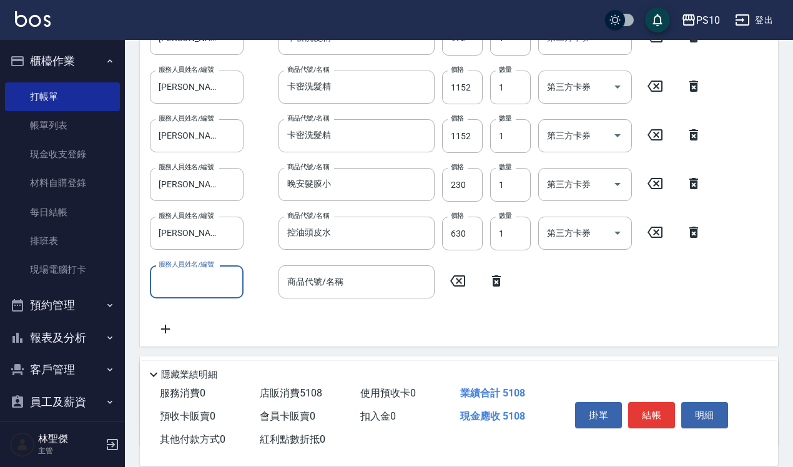
click at [197, 266] on label "服務人員姓名/編號" at bounding box center [186, 264] width 55 height 9
click at [197, 271] on input "服務人員姓名/編號" at bounding box center [197, 282] width 82 height 22
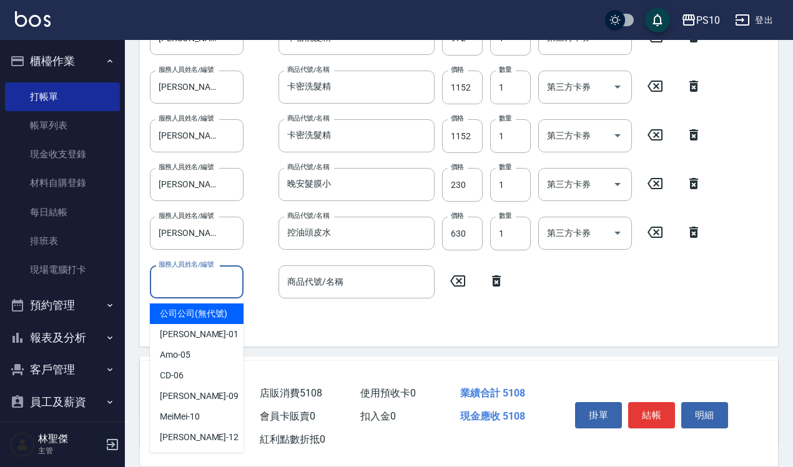
click at [187, 276] on input "服務人員姓名/編號" at bounding box center [197, 282] width 82 height 22
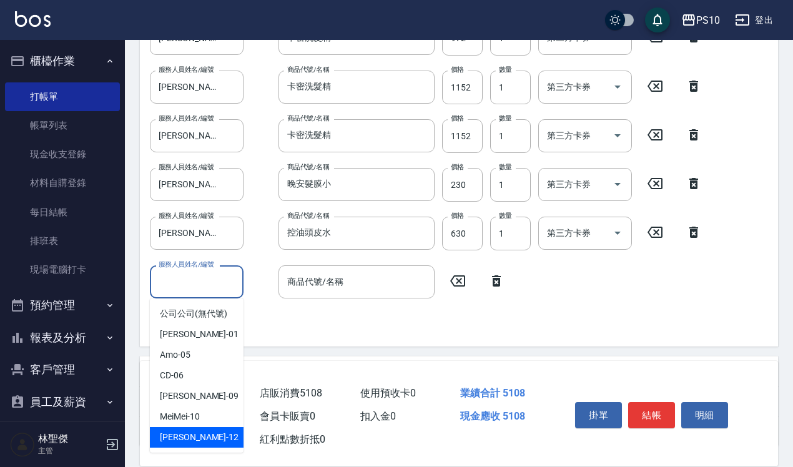
click at [178, 437] on span "Anne -12" at bounding box center [199, 437] width 79 height 13
type input "[PERSON_NAME]-12"
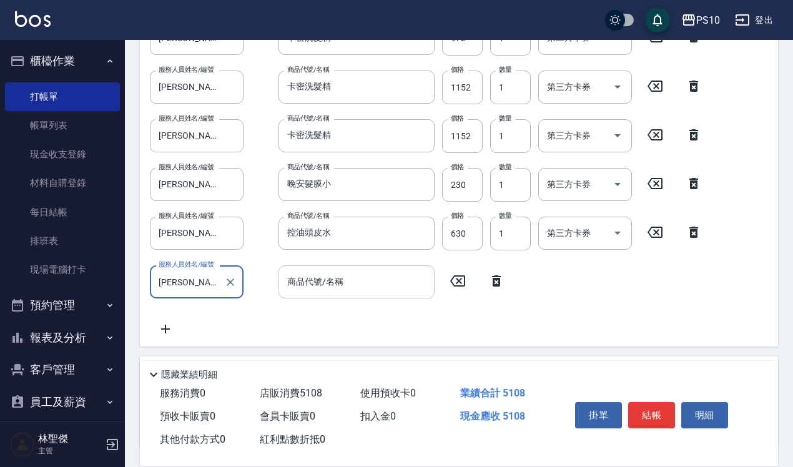
click at [310, 277] on input "商品代號/名稱" at bounding box center [356, 282] width 145 height 22
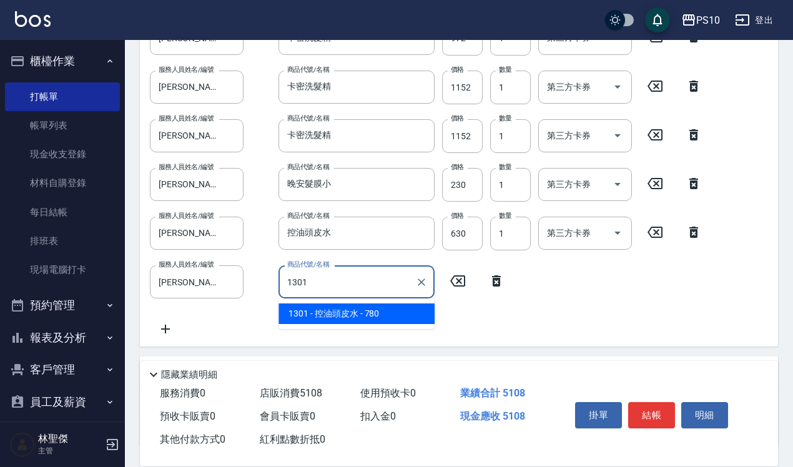
click at [324, 317] on span "1301 - 控油頭皮水 - 780" at bounding box center [357, 314] width 156 height 21
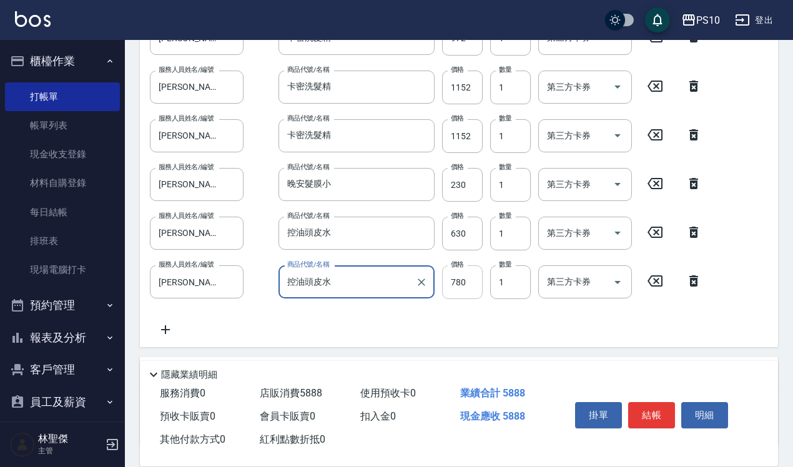
type input "控油頭皮水"
click at [457, 278] on input "780" at bounding box center [462, 282] width 41 height 34
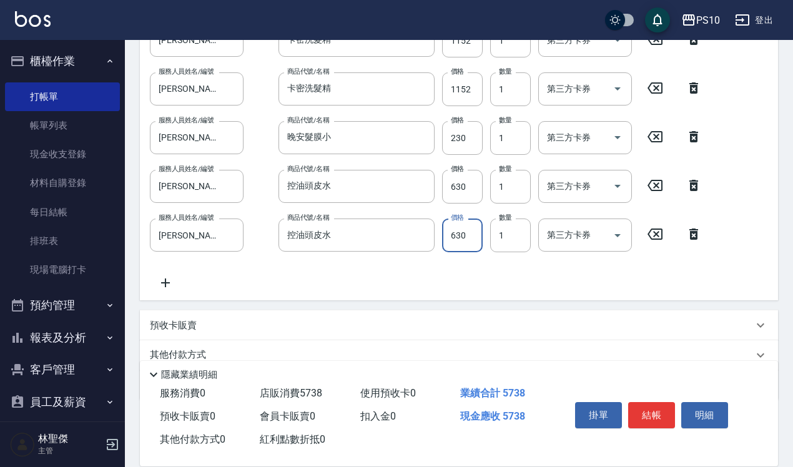
scroll to position [512, 0]
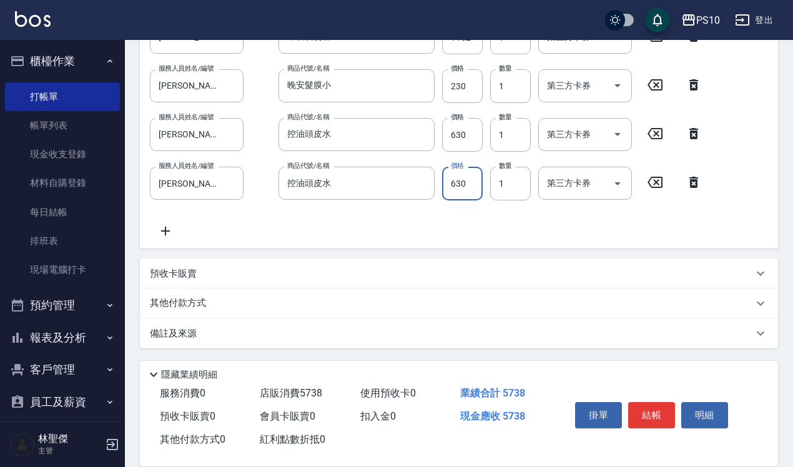
type input "630"
click at [196, 299] on p "其他付款方式" at bounding box center [181, 304] width 62 height 14
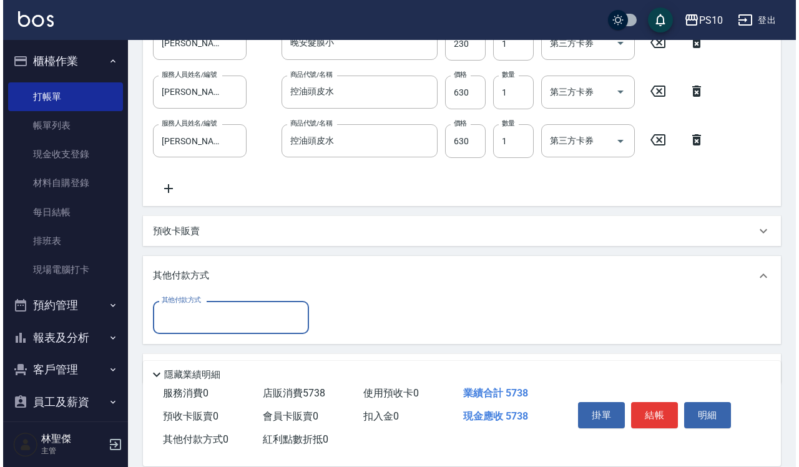
scroll to position [590, 0]
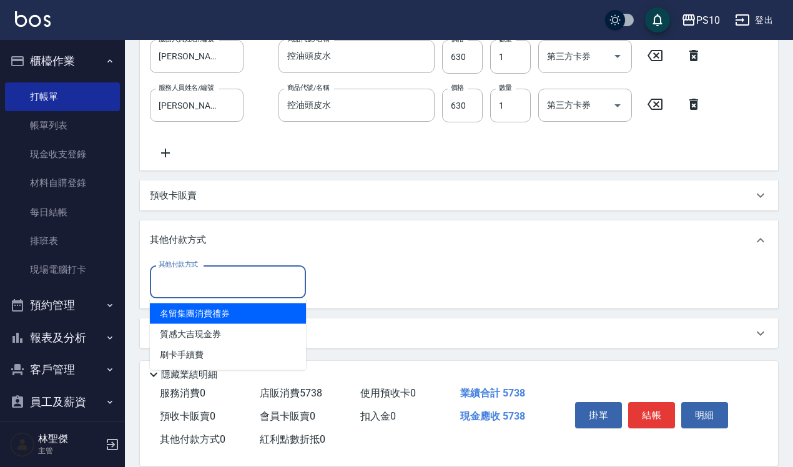
click at [171, 289] on input "其他付款方式" at bounding box center [228, 282] width 145 height 22
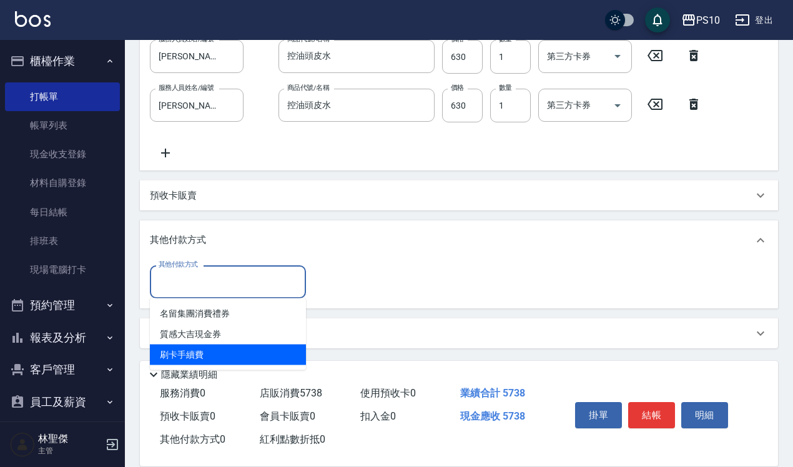
click at [182, 356] on span "刷卡手續費" at bounding box center [228, 355] width 156 height 21
type input "刷卡手續費"
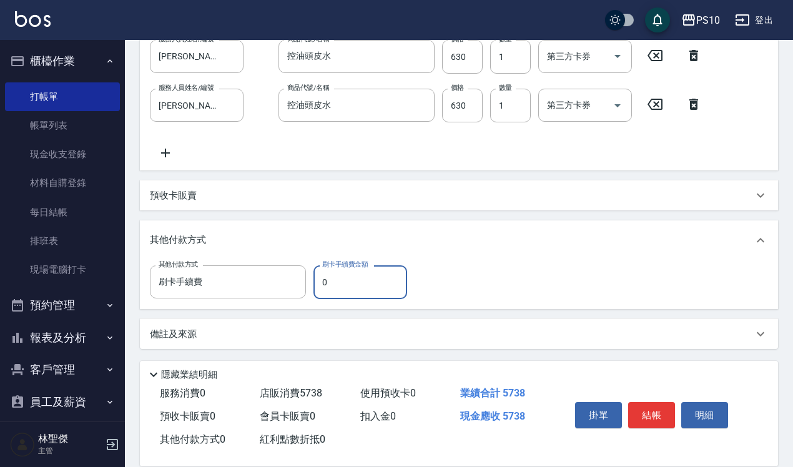
click at [334, 280] on input "0" at bounding box center [361, 282] width 94 height 34
click at [322, 287] on input "0" at bounding box center [361, 282] width 94 height 34
type input "5738"
click at [654, 407] on button "結帳" at bounding box center [651, 415] width 47 height 26
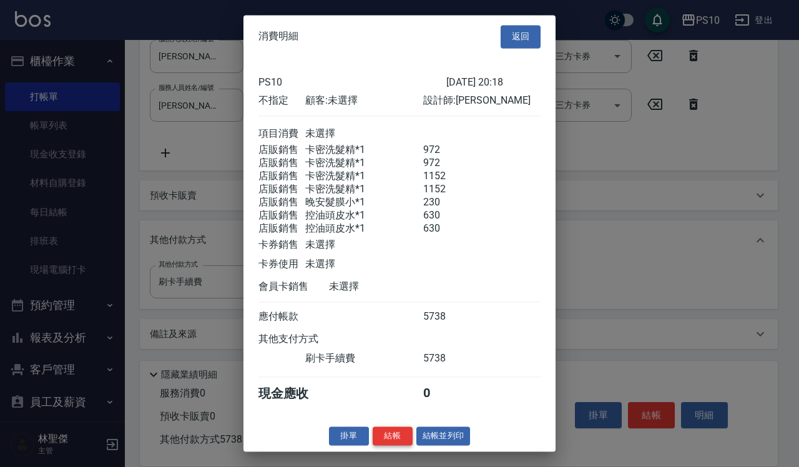
click at [395, 446] on button "結帳" at bounding box center [393, 436] width 40 height 19
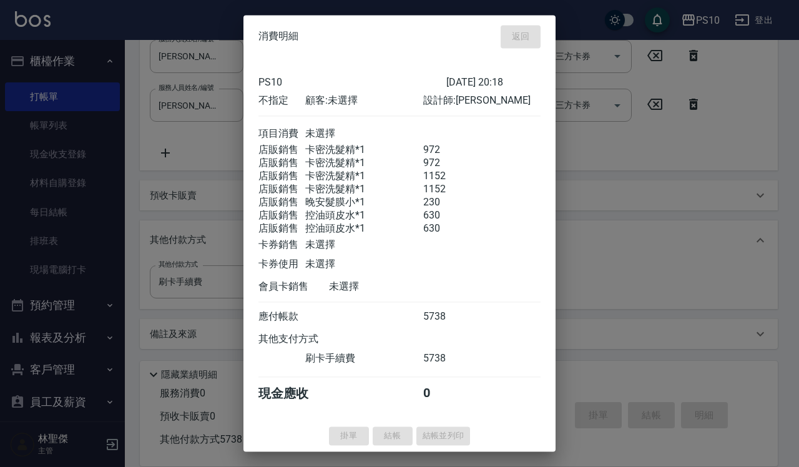
type input "2025/09/19 20:30"
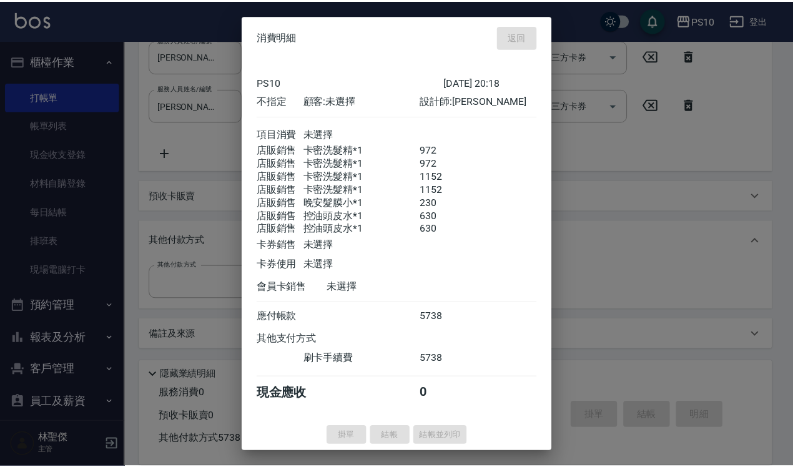
scroll to position [0, 0]
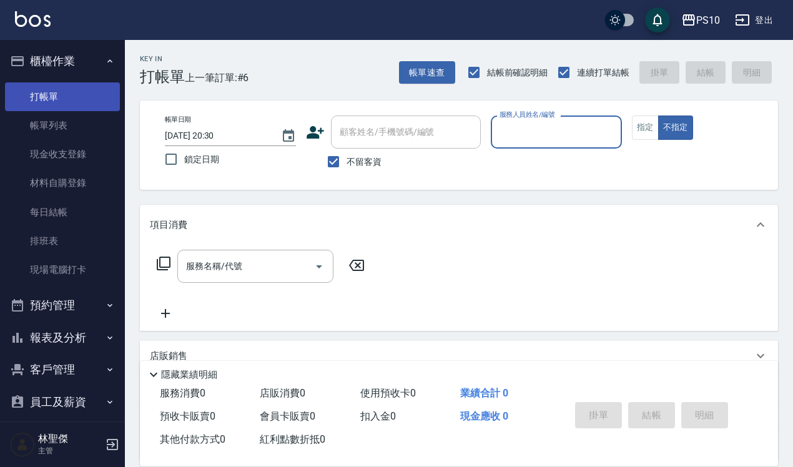
click at [62, 96] on link "打帳單" at bounding box center [62, 96] width 115 height 29
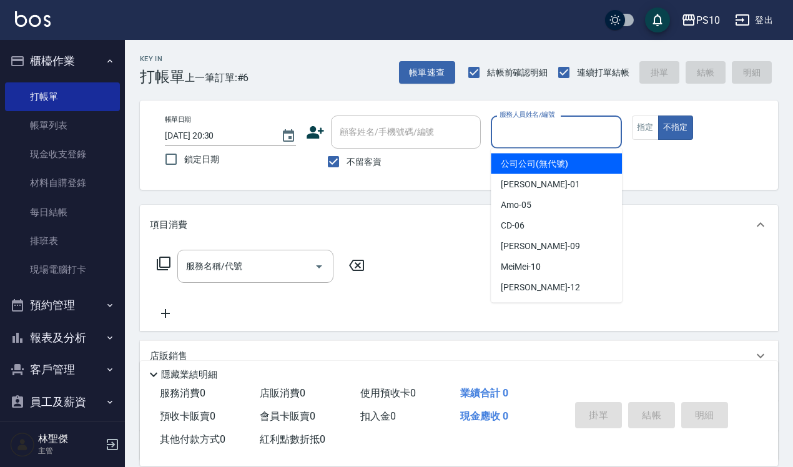
click at [517, 125] on div "服務人員姓名/編號 服務人員姓名/編號" at bounding box center [556, 132] width 131 height 33
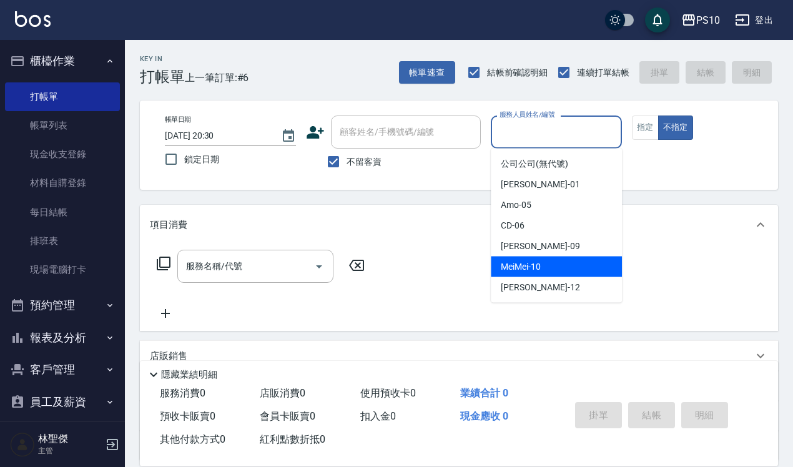
click at [529, 257] on div "MeiMei -10" at bounding box center [556, 267] width 131 height 21
type input "MeiMei-10"
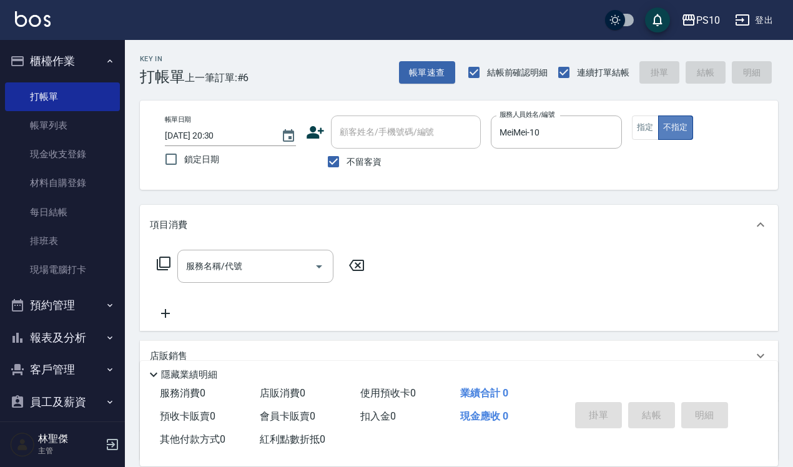
click at [678, 122] on button "不指定" at bounding box center [675, 128] width 35 height 24
click at [196, 264] on input "服務名稱/代號" at bounding box center [246, 266] width 126 height 22
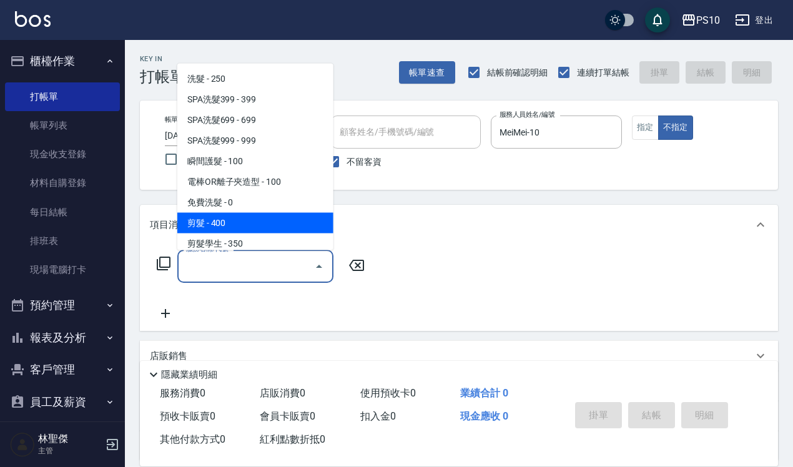
click at [205, 225] on span "剪髮 - 400" at bounding box center [255, 222] width 156 height 21
type input "剪髮(201)"
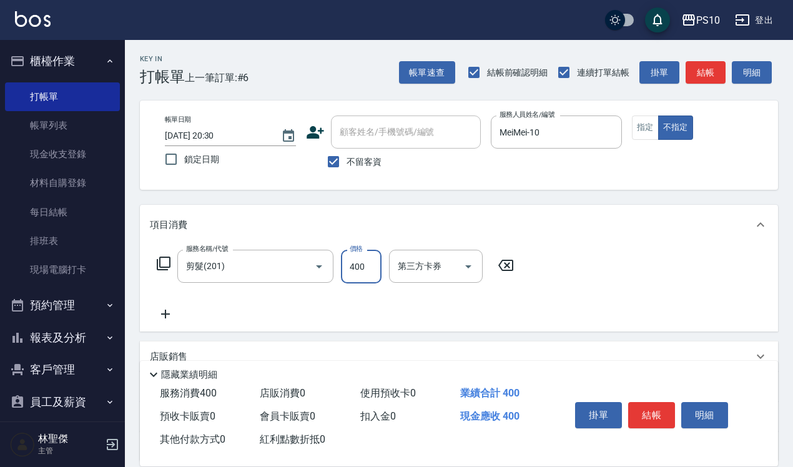
click at [357, 266] on input "400" at bounding box center [361, 267] width 41 height 34
click at [356, 266] on input "3580" at bounding box center [361, 267] width 41 height 34
type input "350"
click at [651, 414] on button "結帳" at bounding box center [651, 415] width 47 height 26
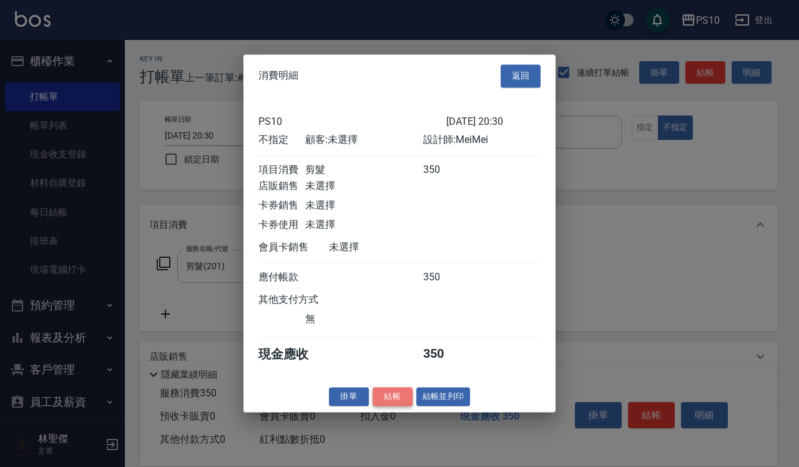
click at [391, 407] on button "結帳" at bounding box center [393, 396] width 40 height 19
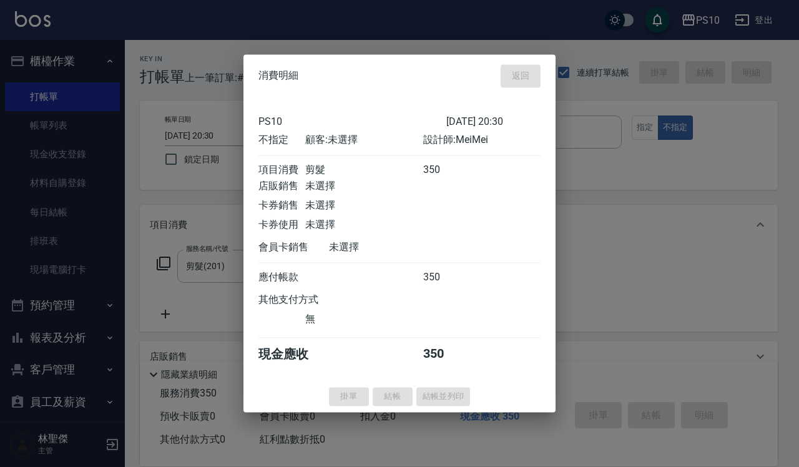
type input "2025/09/19 20:31"
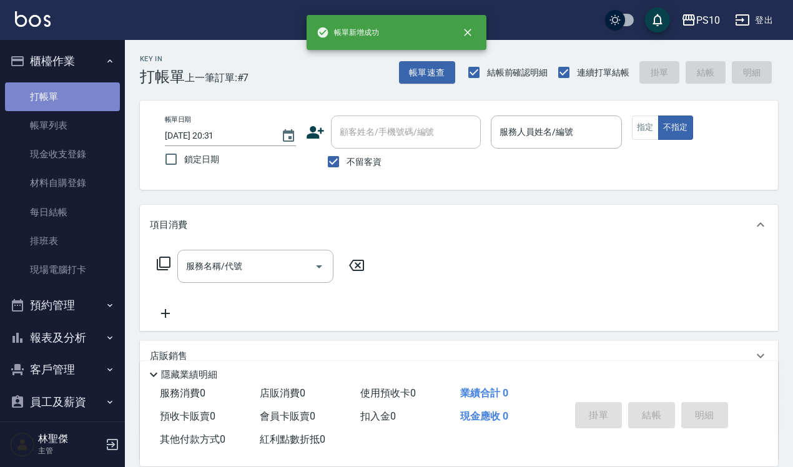
click at [75, 99] on link "打帳單" at bounding box center [62, 96] width 115 height 29
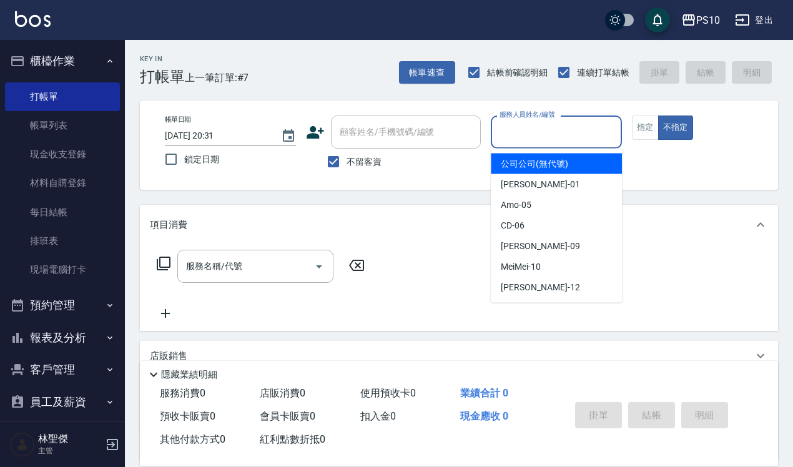
click at [523, 130] on input "服務人員姓名/編號" at bounding box center [557, 132] width 120 height 22
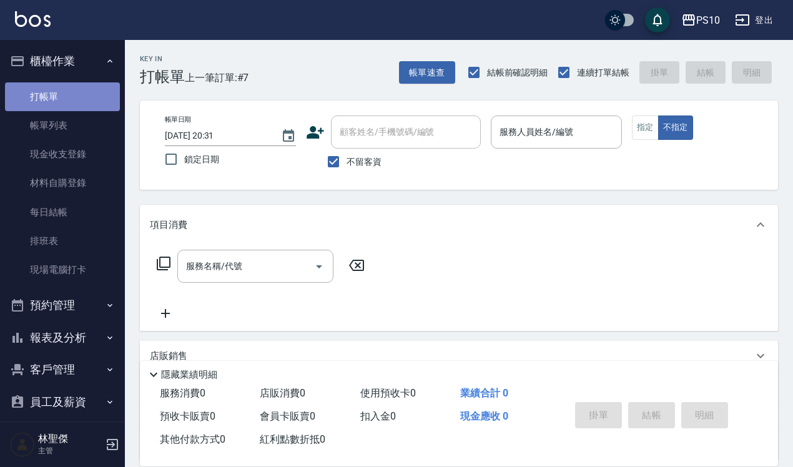
click at [64, 95] on link "打帳單" at bounding box center [62, 96] width 115 height 29
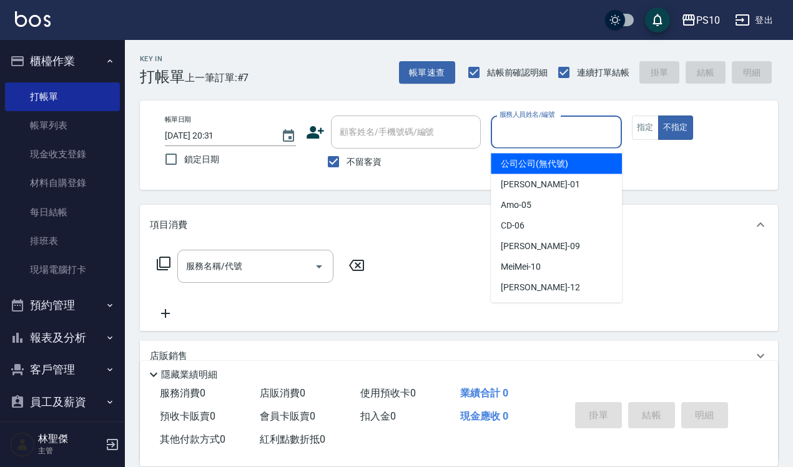
click at [528, 121] on div "服務人員姓名/編號 服務人員姓名/編號" at bounding box center [556, 132] width 131 height 33
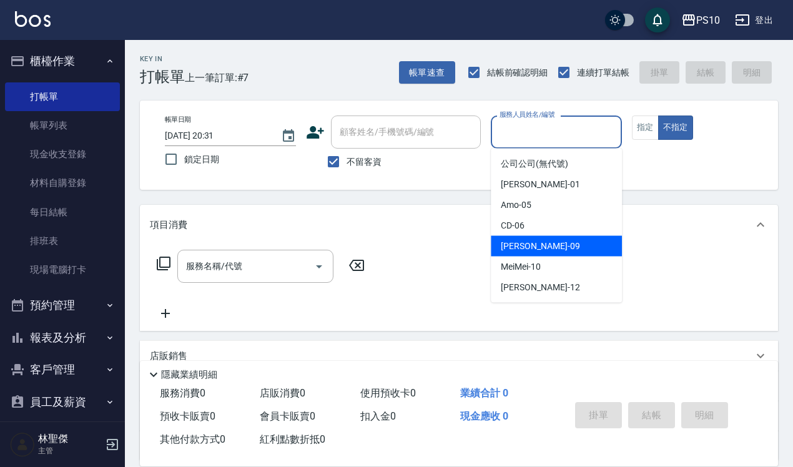
click at [513, 240] on span "Lisa -09" at bounding box center [540, 246] width 79 height 13
type input "[PERSON_NAME]-09"
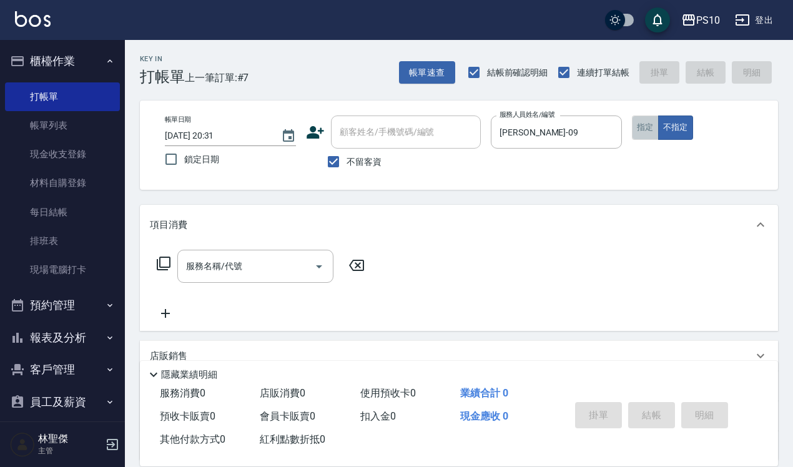
click at [635, 127] on button "指定" at bounding box center [645, 128] width 27 height 24
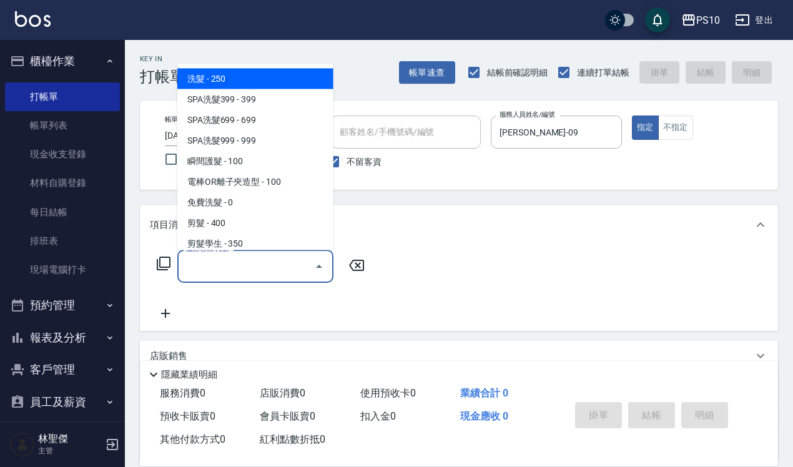
drag, startPoint x: 209, startPoint y: 257, endPoint x: 219, endPoint y: 249, distance: 12.8
click at [209, 258] on input "服務名稱/代號" at bounding box center [246, 266] width 126 height 22
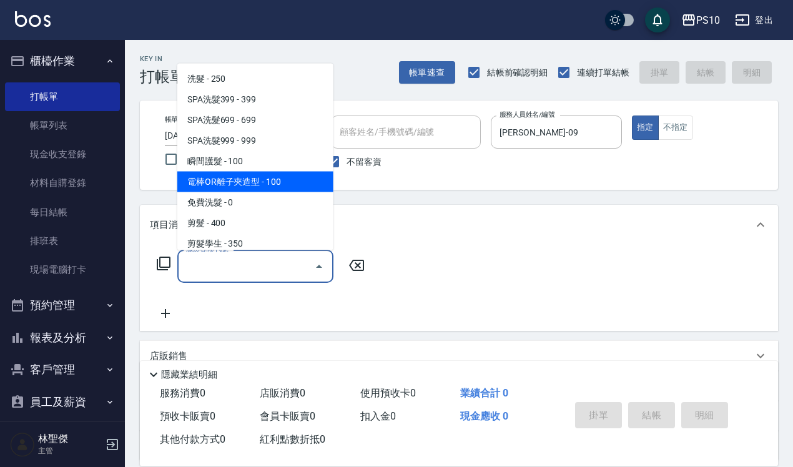
click at [269, 180] on span "電棒OR離子夾造型 - 100" at bounding box center [255, 181] width 156 height 21
type input "電棒OR離子夾造型(106)"
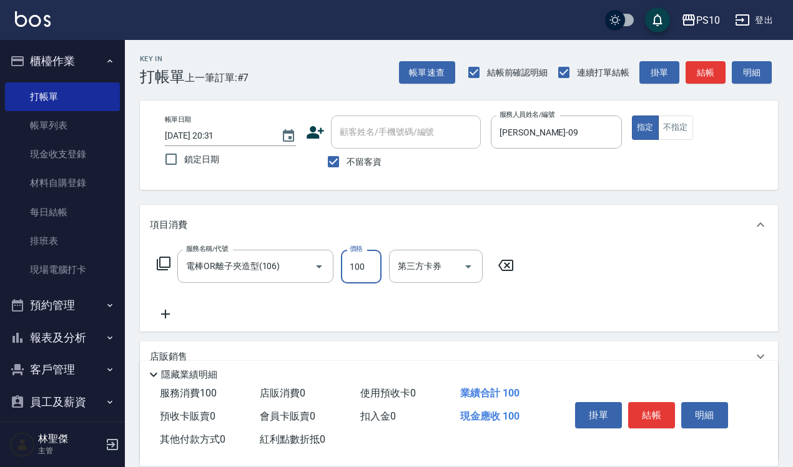
click at [344, 250] on input "100" at bounding box center [361, 267] width 41 height 34
type input "300"
click at [661, 413] on button "結帳" at bounding box center [651, 415] width 47 height 26
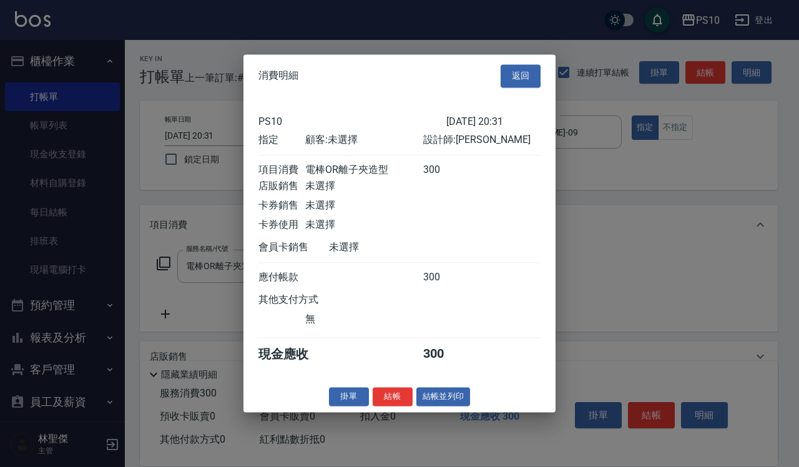
click at [394, 407] on button "結帳" at bounding box center [393, 396] width 40 height 19
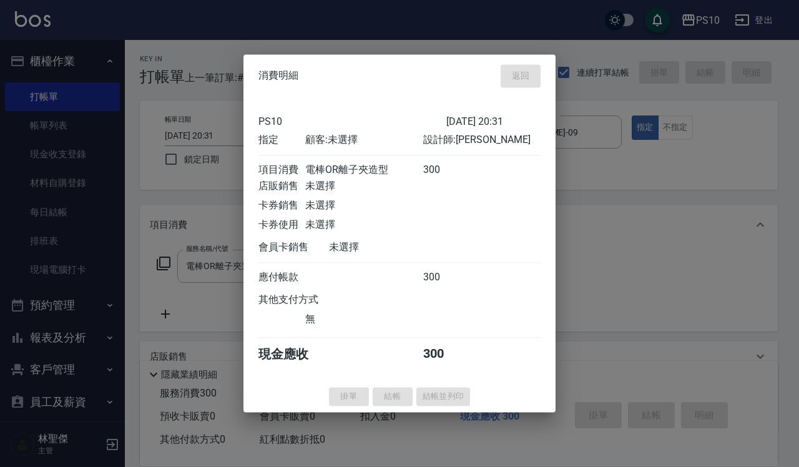
type input "2025/09/19 20:34"
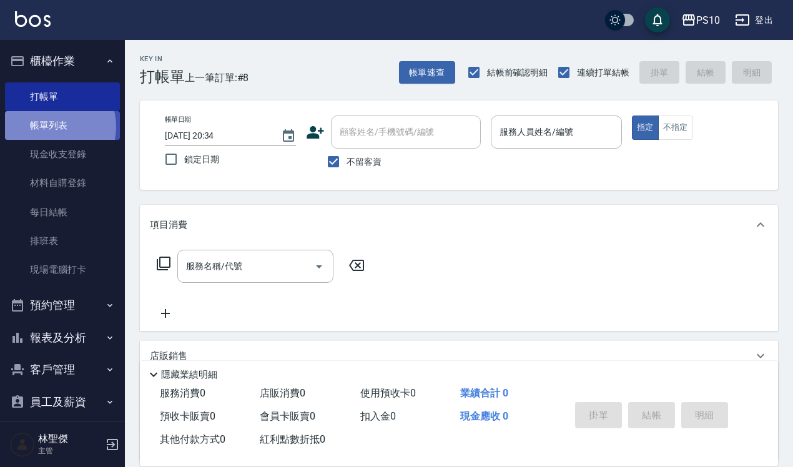
click at [50, 127] on link "帳單列表" at bounding box center [62, 125] width 115 height 29
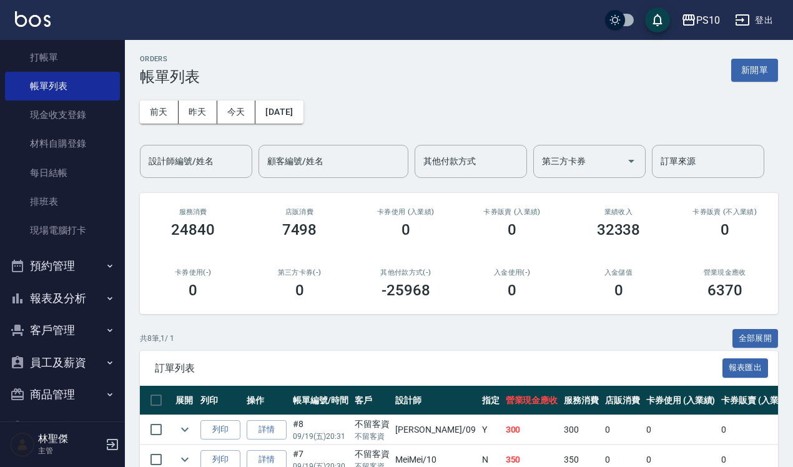
scroll to position [76, 0]
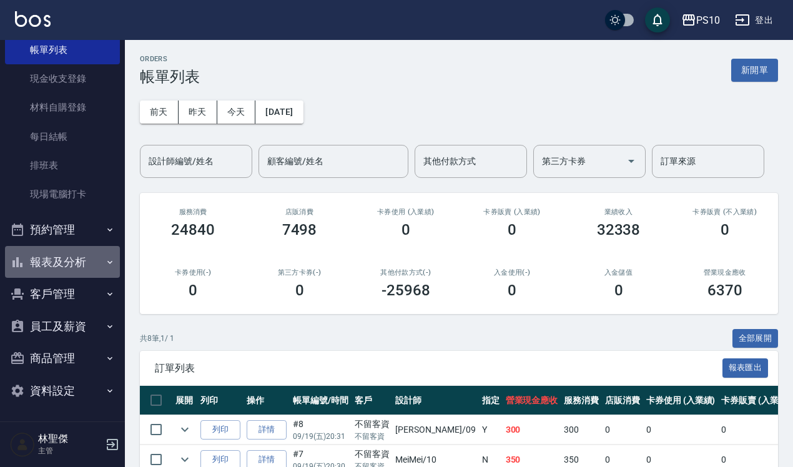
click at [72, 269] on button "報表及分析" at bounding box center [62, 262] width 115 height 32
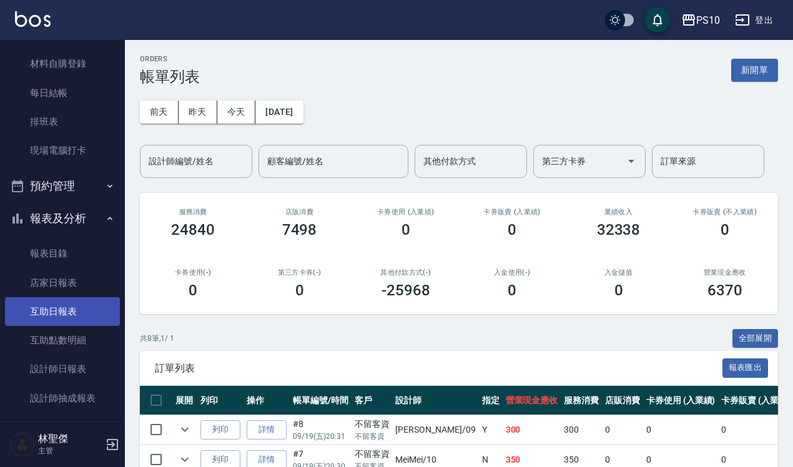
scroll to position [154, 0]
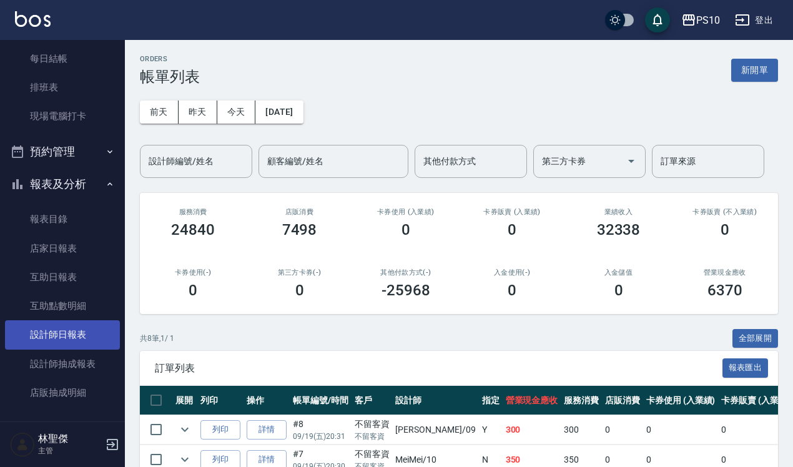
click at [55, 338] on link "設計師日報表" at bounding box center [62, 334] width 115 height 29
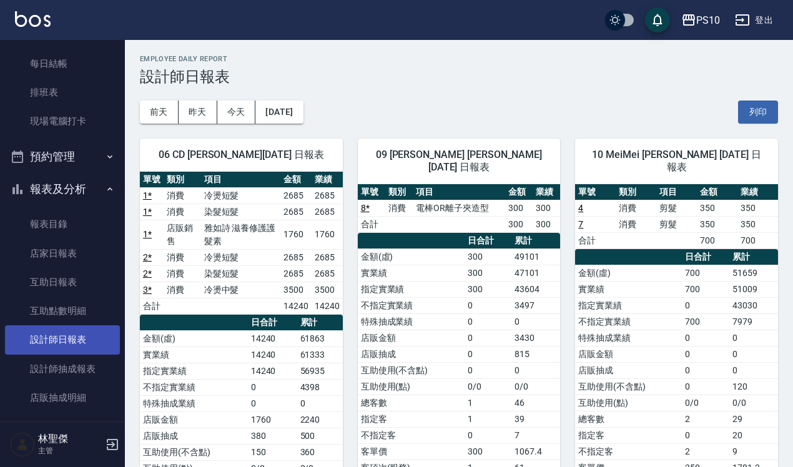
scroll to position [156, 0]
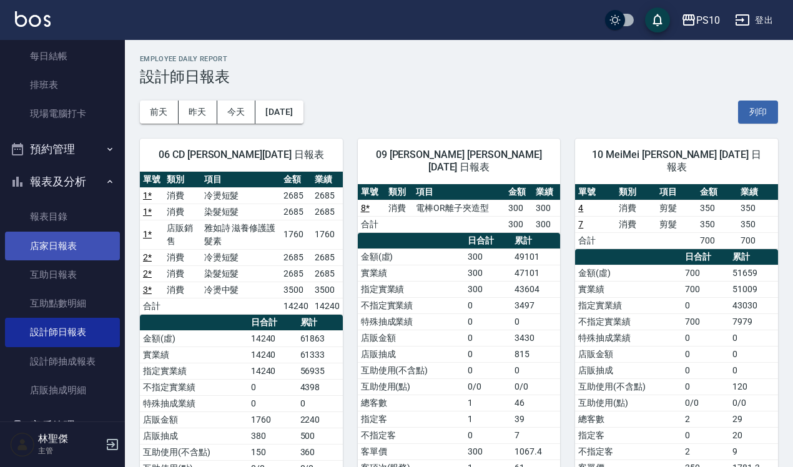
click at [58, 250] on link "店家日報表" at bounding box center [62, 246] width 115 height 29
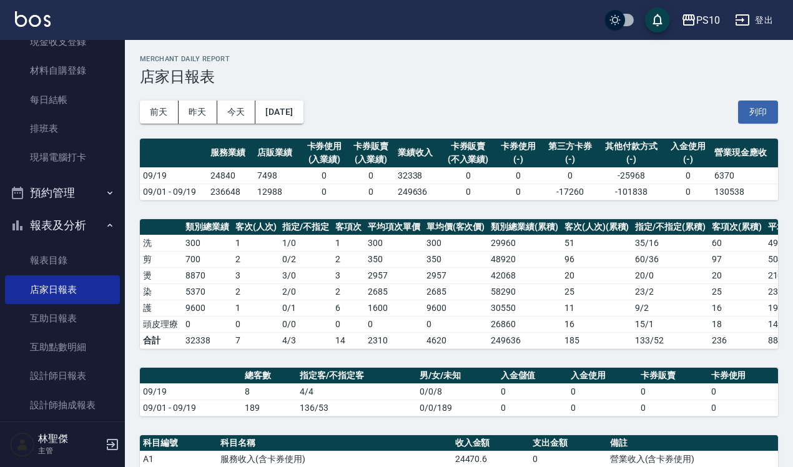
scroll to position [78, 0]
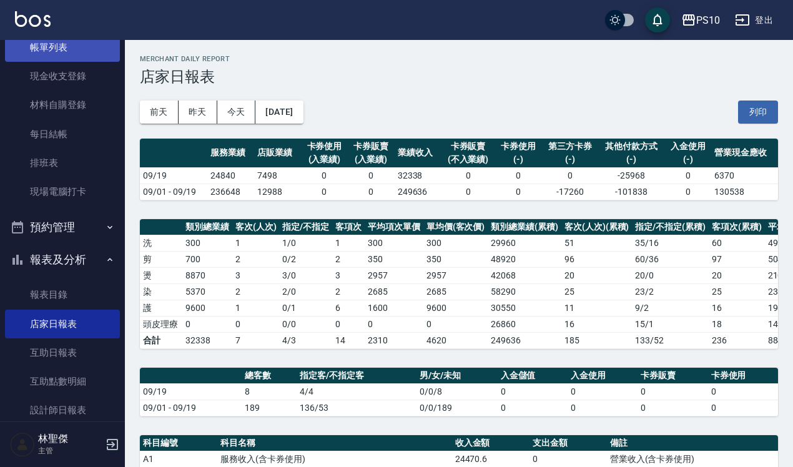
click at [32, 49] on link "帳單列表" at bounding box center [62, 47] width 115 height 29
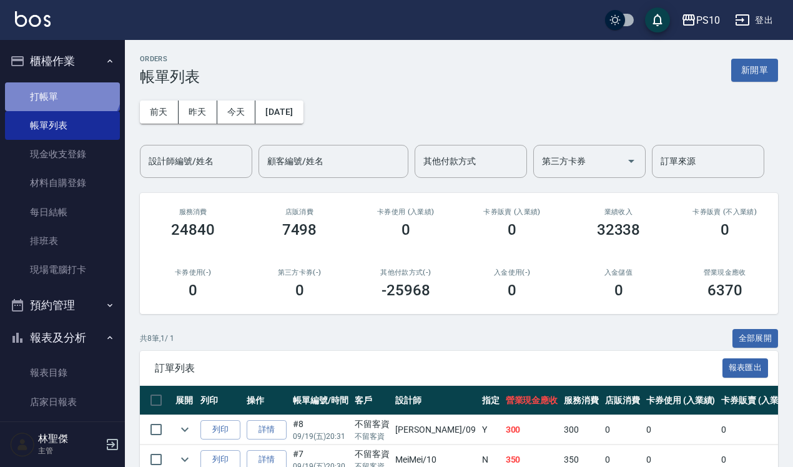
click at [61, 84] on link "打帳單" at bounding box center [62, 96] width 115 height 29
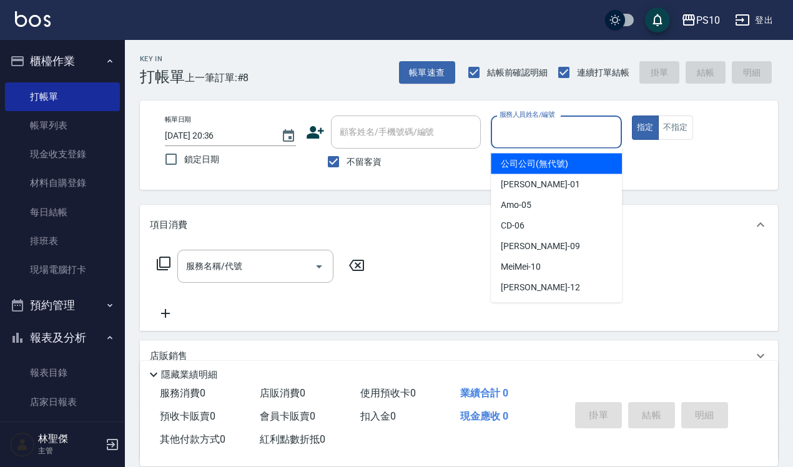
drag, startPoint x: 531, startPoint y: 136, endPoint x: 522, endPoint y: 139, distance: 9.5
click at [531, 136] on input "服務人員姓名/編號" at bounding box center [557, 132] width 120 height 22
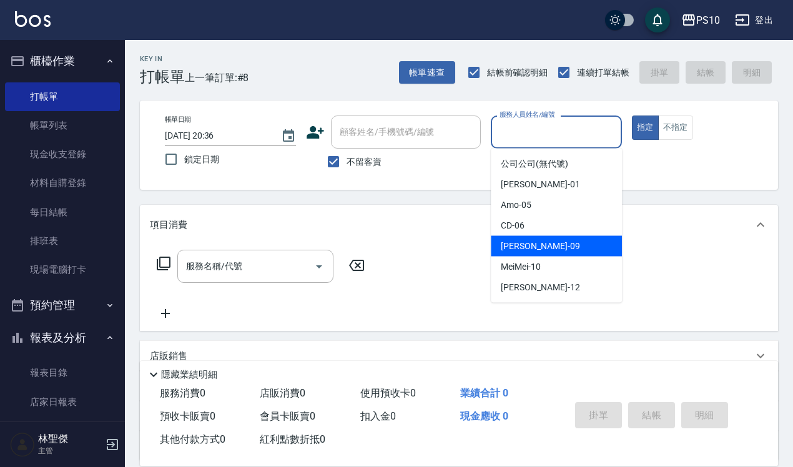
click at [507, 247] on span "Lisa -09" at bounding box center [540, 246] width 79 height 13
type input "[PERSON_NAME]-09"
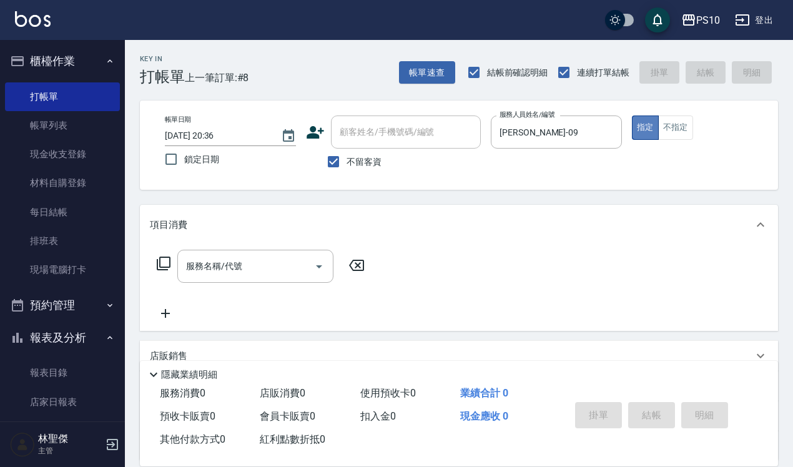
click at [644, 128] on button "指定" at bounding box center [645, 128] width 27 height 24
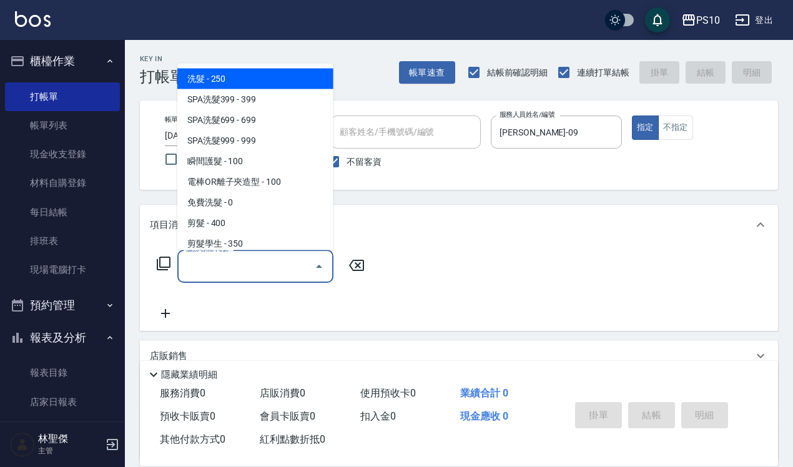
click at [207, 263] on input "服務名稱/代號" at bounding box center [246, 266] width 126 height 22
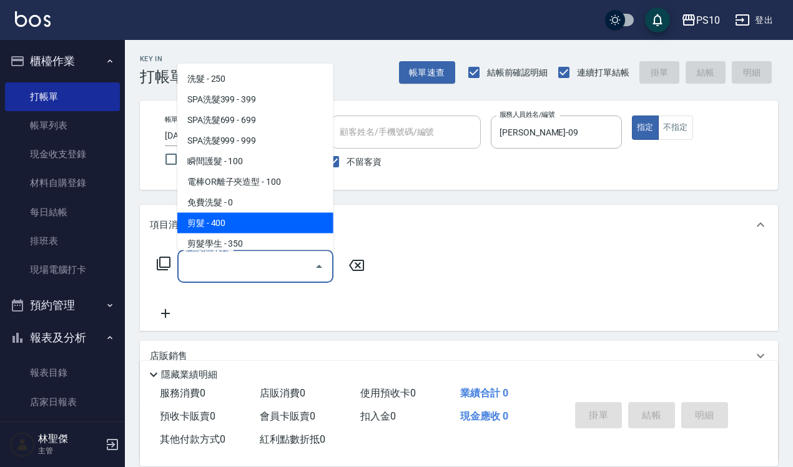
click at [231, 227] on span "剪髮 - 400" at bounding box center [255, 222] width 156 height 21
type input "剪髮(201)"
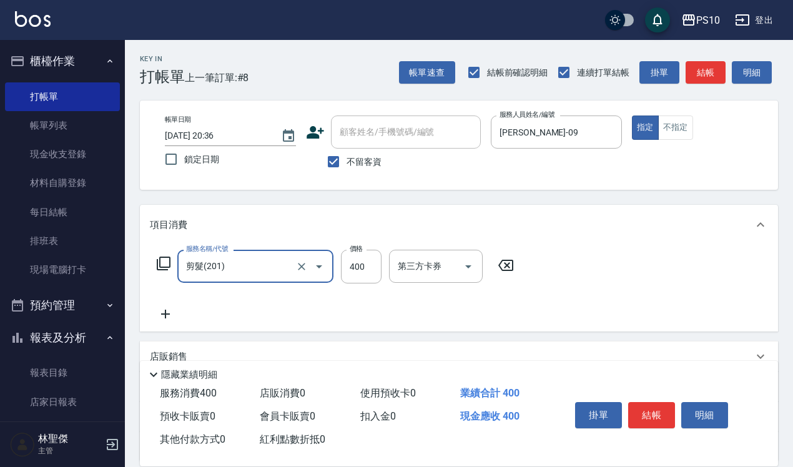
click at [170, 316] on icon at bounding box center [165, 314] width 31 height 15
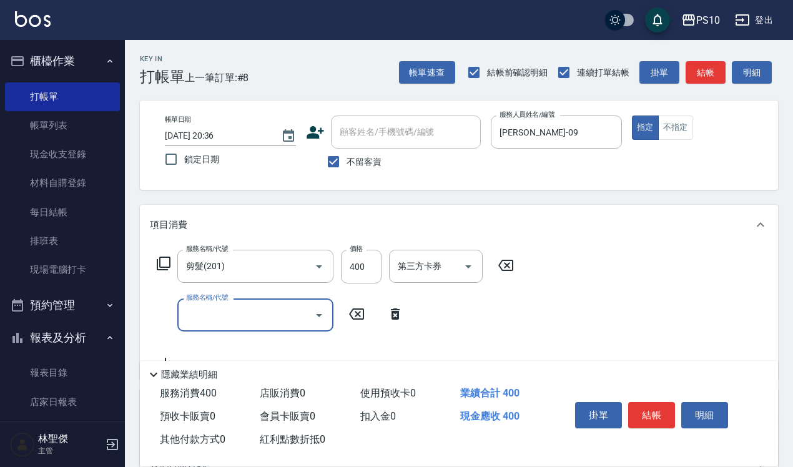
click at [187, 316] on input "服務名稱/代號" at bounding box center [246, 315] width 126 height 22
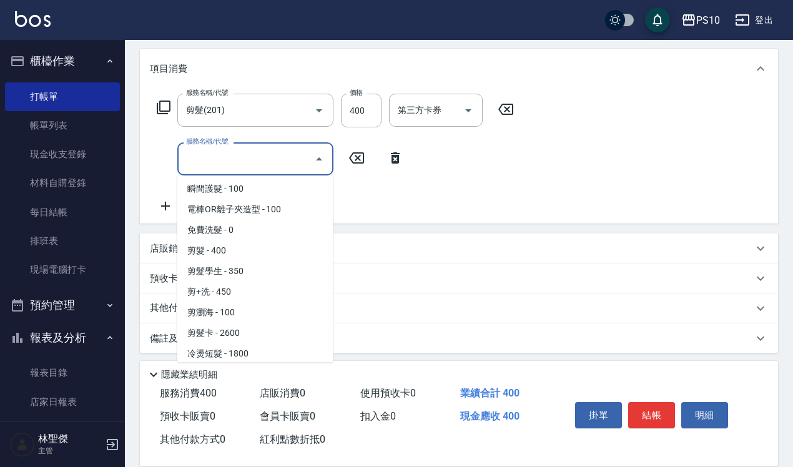
scroll to position [78, 0]
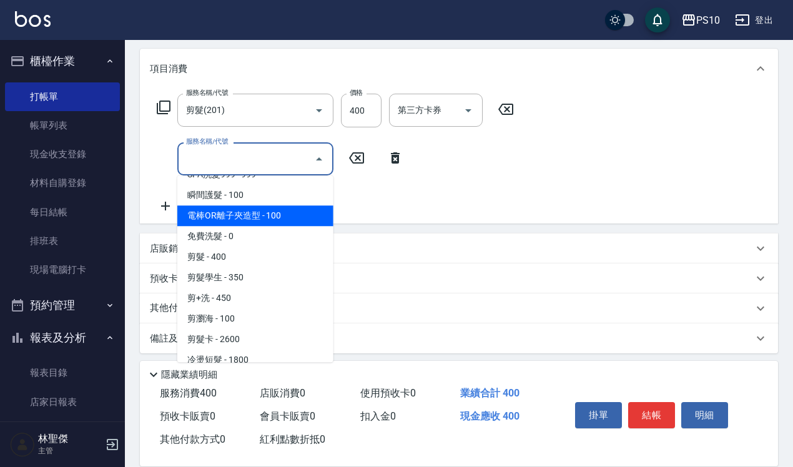
click at [238, 212] on span "電棒OR離子夾造型 - 100" at bounding box center [255, 215] width 156 height 21
type input "電棒OR離子夾造型(106)"
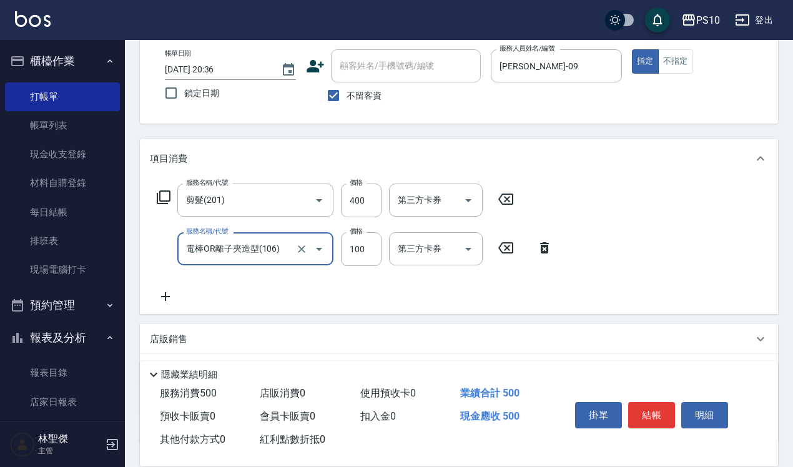
scroll to position [0, 0]
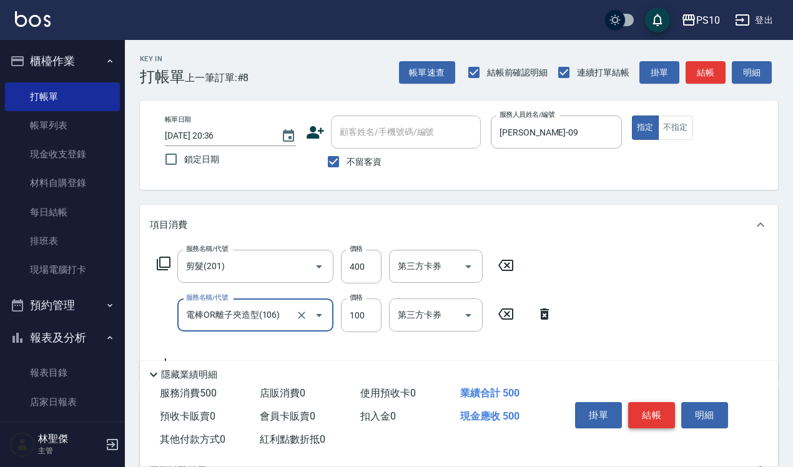
click at [653, 407] on button "結帳" at bounding box center [651, 415] width 47 height 26
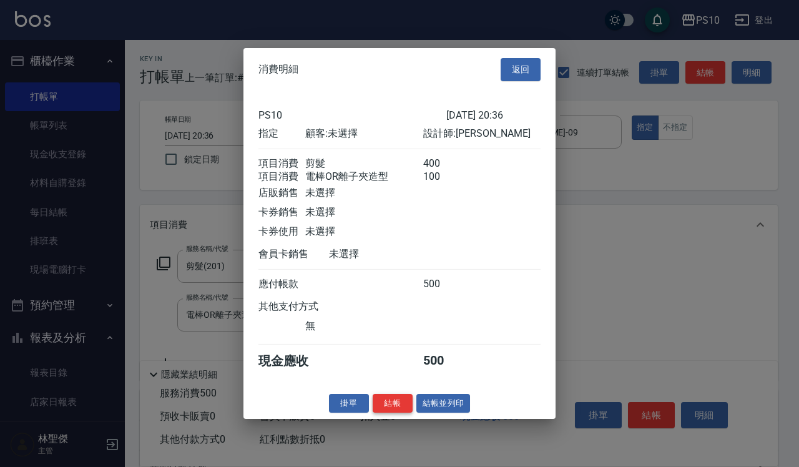
click at [390, 410] on button "結帳" at bounding box center [393, 403] width 40 height 19
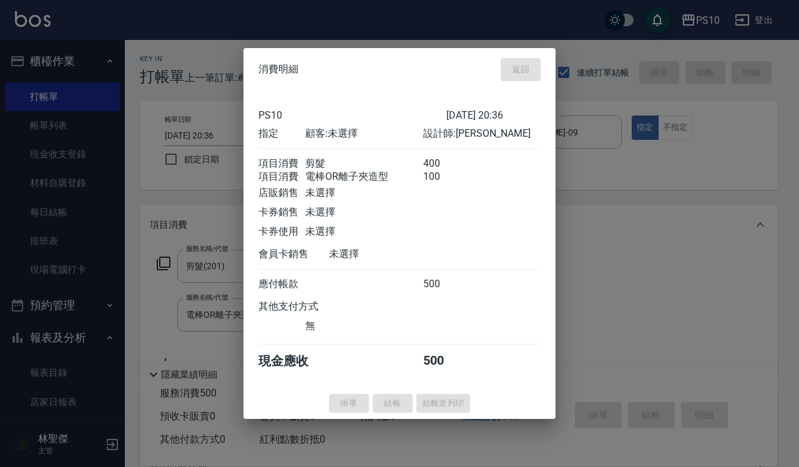
type input "[DATE] 20:37"
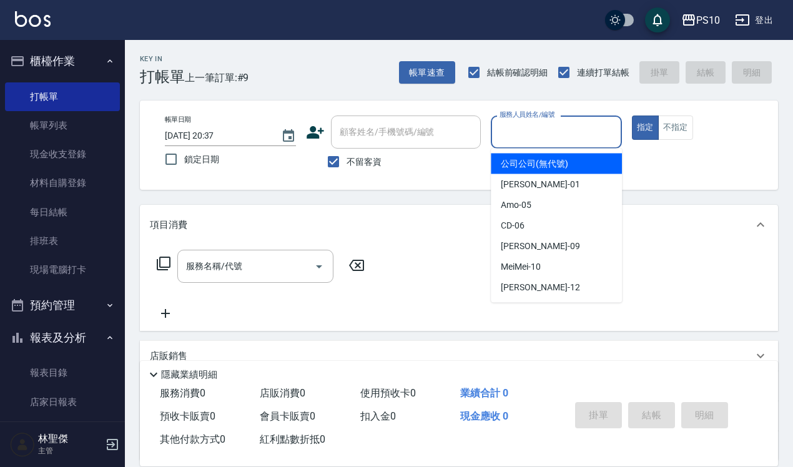
click at [520, 138] on input "服務人員姓名/編號" at bounding box center [557, 132] width 120 height 22
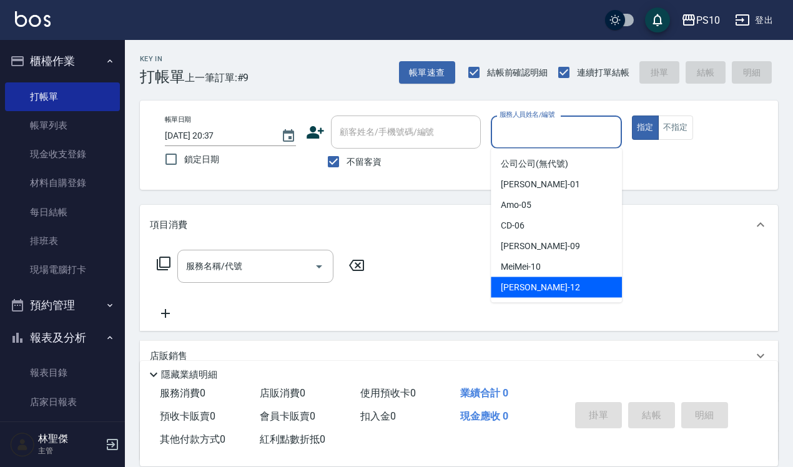
click at [522, 284] on span "Anne -12" at bounding box center [540, 287] width 79 height 13
type input "[PERSON_NAME]-12"
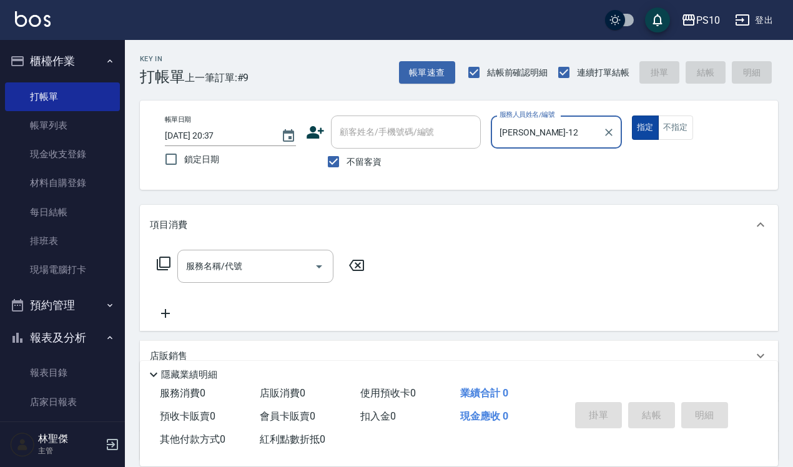
click at [650, 132] on button "指定" at bounding box center [645, 128] width 27 height 24
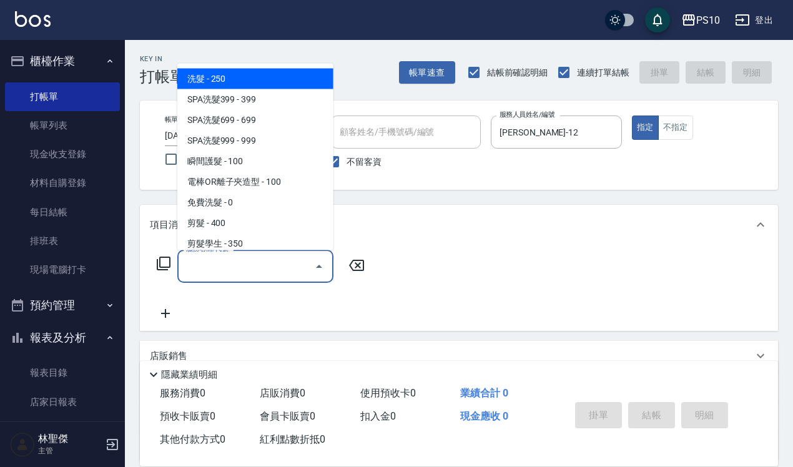
click at [197, 275] on input "服務名稱/代號" at bounding box center [246, 266] width 126 height 22
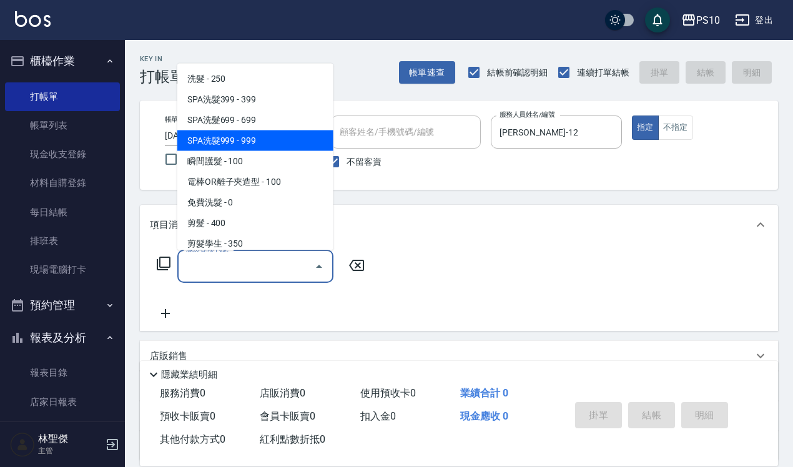
click at [265, 139] on span "SPA洗髮999 - 999" at bounding box center [255, 140] width 156 height 21
type input "SPA洗髮999(104)"
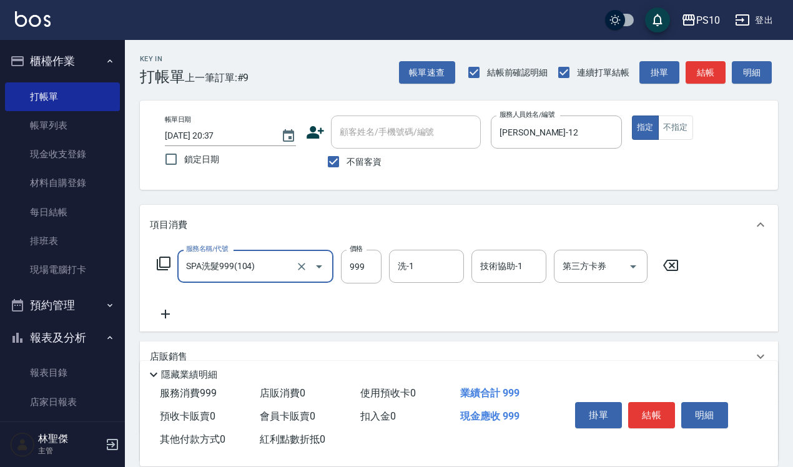
click at [167, 314] on icon at bounding box center [165, 314] width 9 height 9
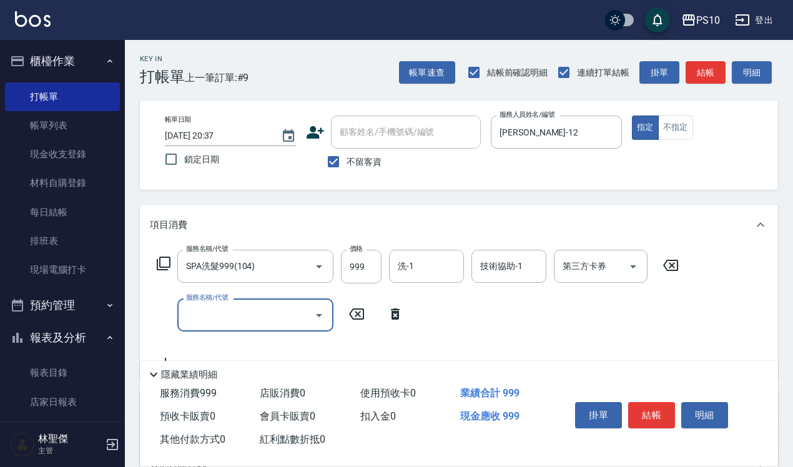
click at [200, 322] on input "服務名稱/代號" at bounding box center [246, 315] width 126 height 22
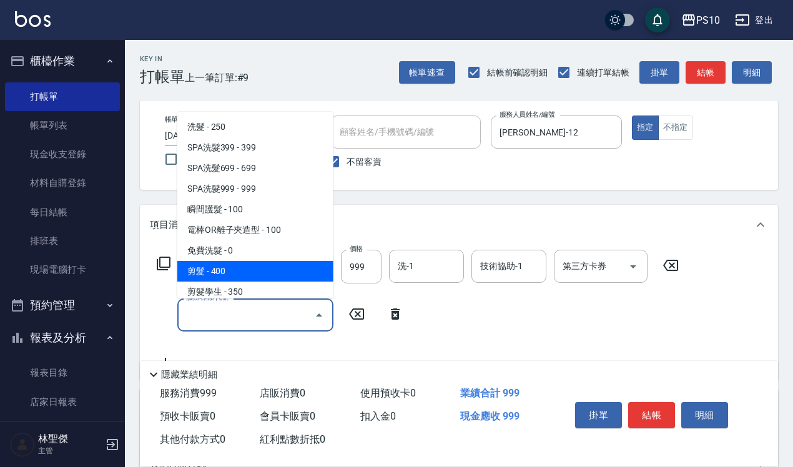
click at [219, 274] on span "剪髮 - 400" at bounding box center [255, 271] width 156 height 21
type input "剪髮(201)"
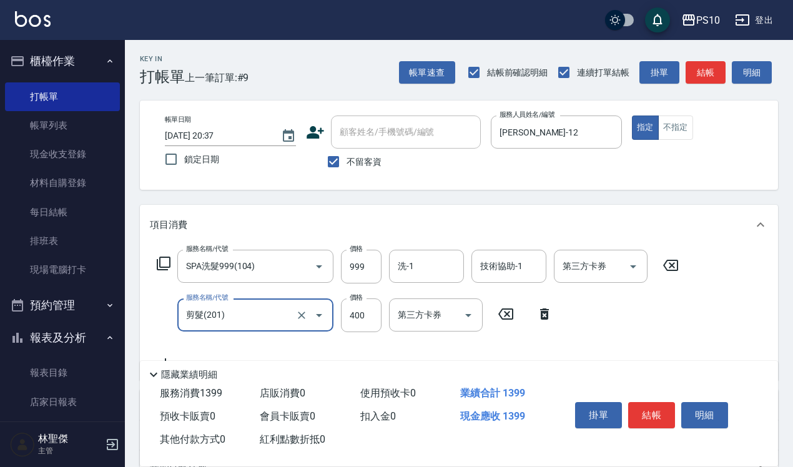
scroll to position [161, 0]
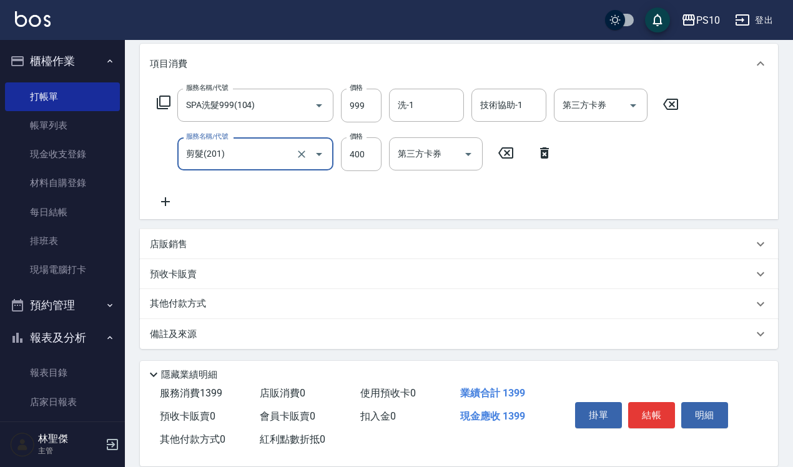
click at [166, 198] on icon at bounding box center [165, 201] width 9 height 9
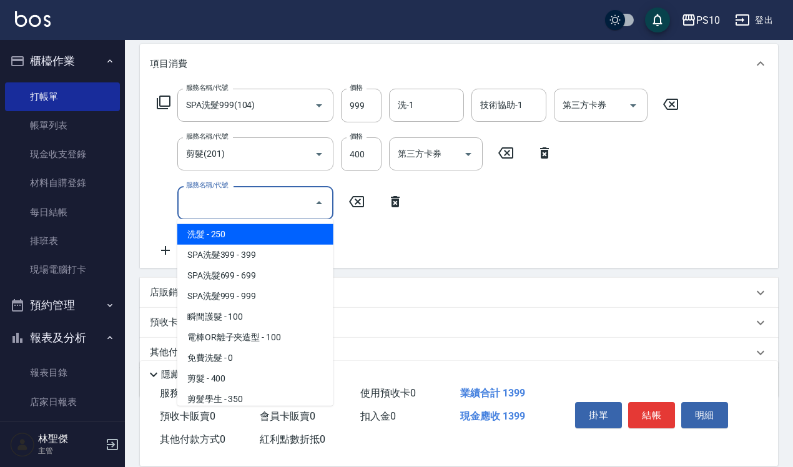
click at [183, 202] on input "服務名稱/代號" at bounding box center [246, 203] width 126 height 22
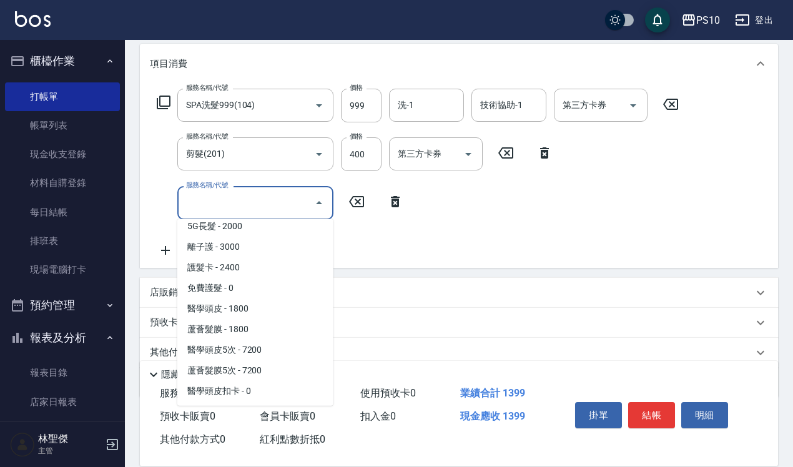
scroll to position [937, 0]
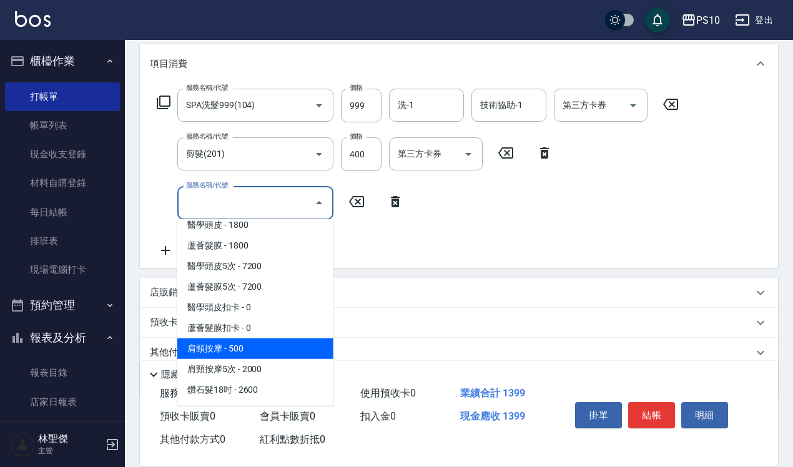
click at [233, 352] on span "肩頸按摩 - 500" at bounding box center [255, 349] width 156 height 21
type input "肩頸按摩(607)"
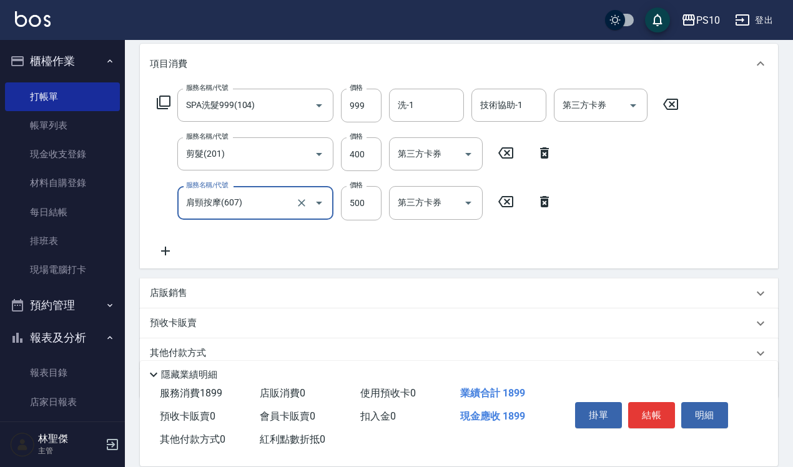
scroll to position [210, 0]
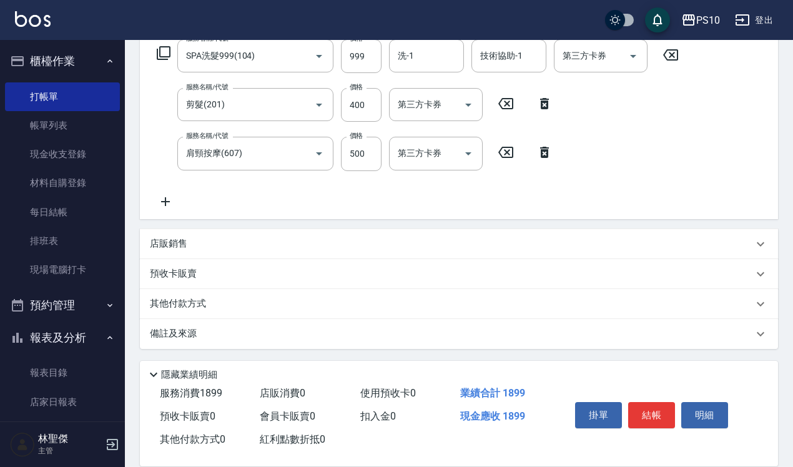
drag, startPoint x: 192, startPoint y: 306, endPoint x: 198, endPoint y: 325, distance: 20.3
click at [192, 307] on p "其他付款方式" at bounding box center [181, 304] width 62 height 14
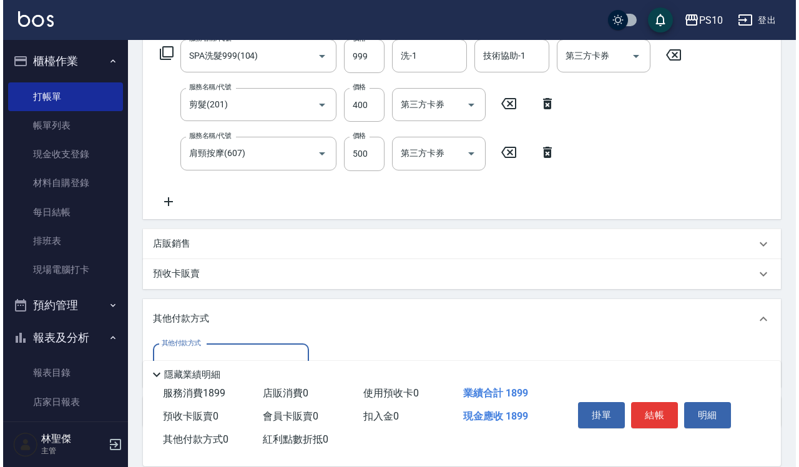
scroll to position [289, 0]
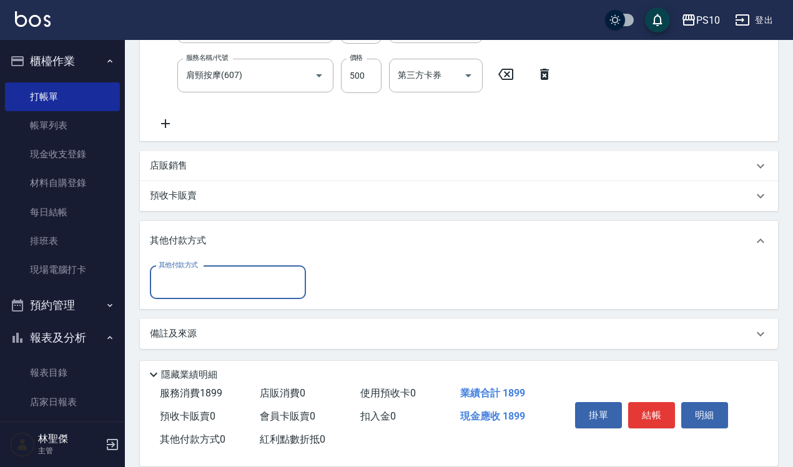
click at [198, 289] on input "其他付款方式" at bounding box center [228, 283] width 145 height 22
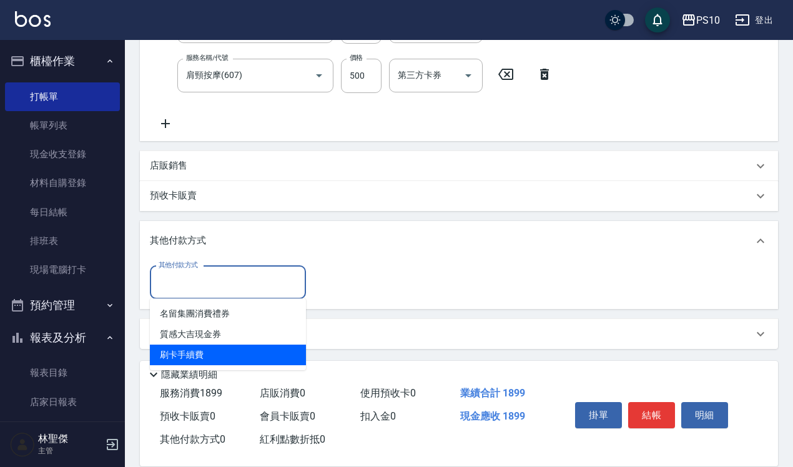
click at [194, 364] on span "刷卡手續費" at bounding box center [228, 355] width 156 height 21
type input "刷卡手續費"
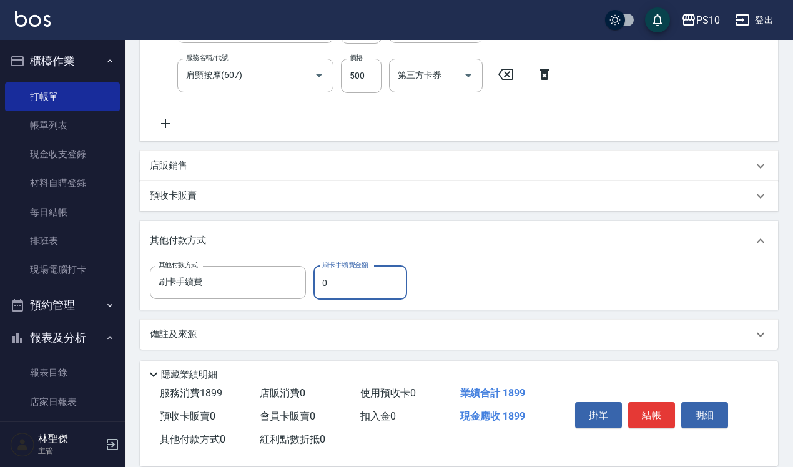
click at [332, 289] on input "0" at bounding box center [361, 283] width 94 height 34
type input "1899"
click at [665, 407] on button "結帳" at bounding box center [651, 415] width 47 height 26
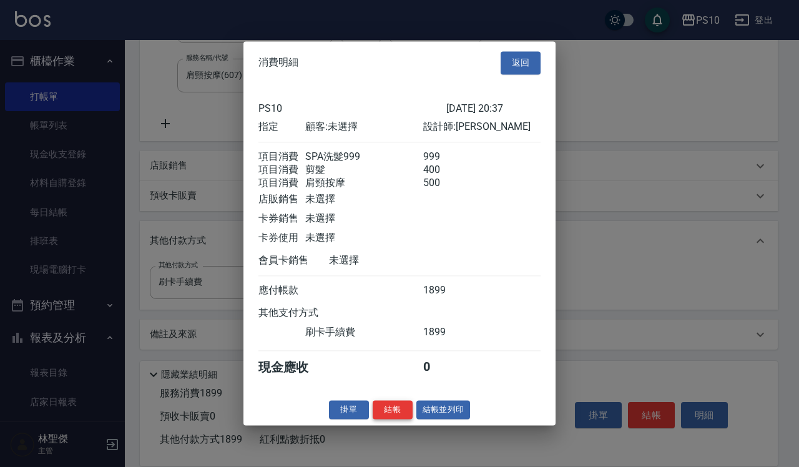
click at [394, 420] on button "結帳" at bounding box center [393, 409] width 40 height 19
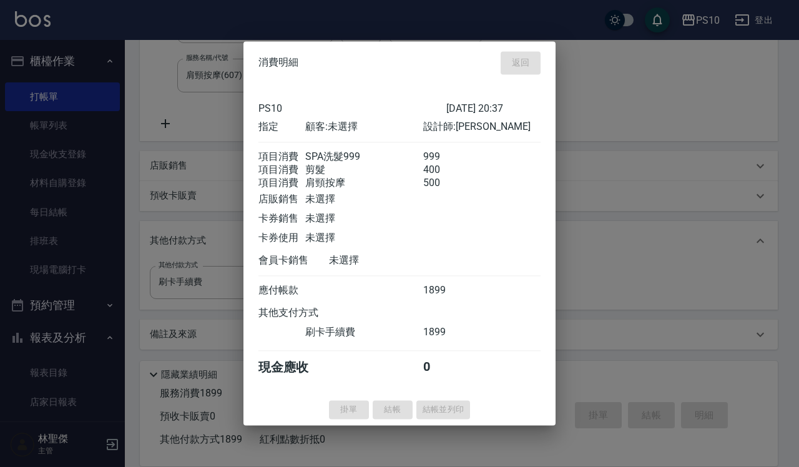
type input "2025/09/19 20:38"
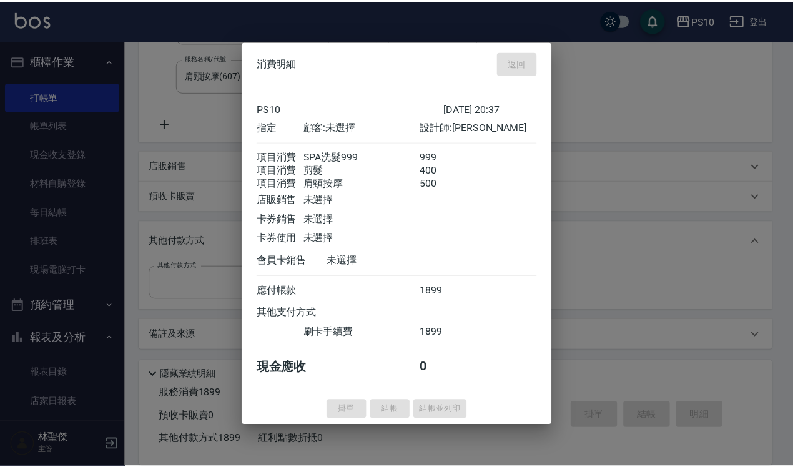
scroll to position [0, 0]
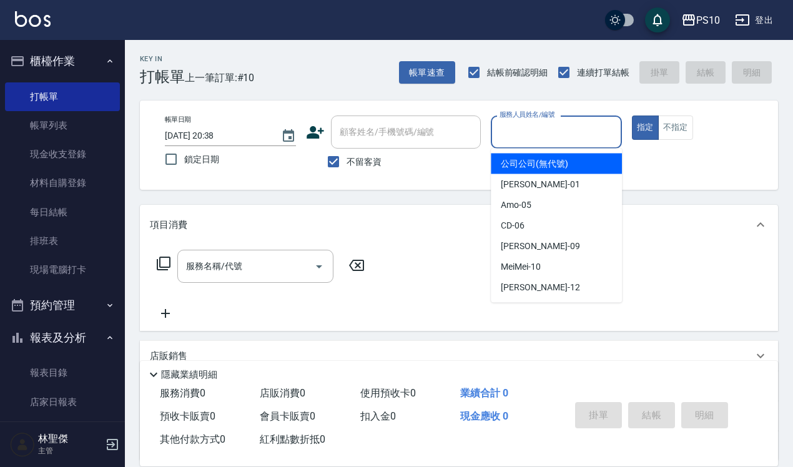
click at [533, 138] on input "服務人員姓名/編號" at bounding box center [557, 132] width 120 height 22
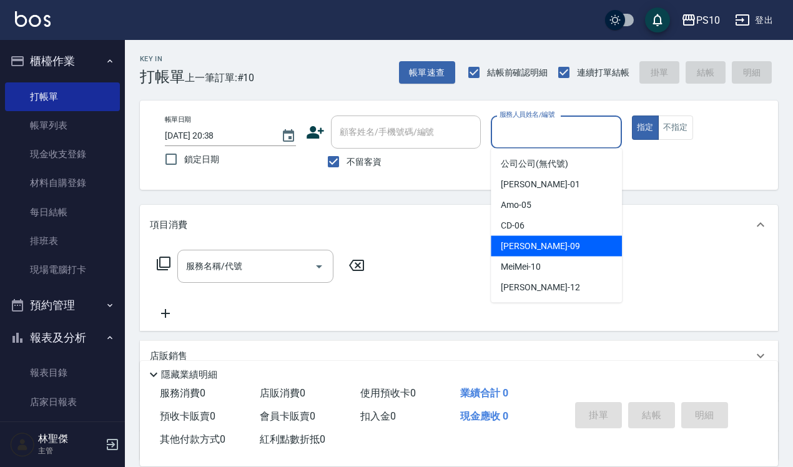
click at [517, 250] on span "Lisa -09" at bounding box center [540, 246] width 79 height 13
type input "[PERSON_NAME]-09"
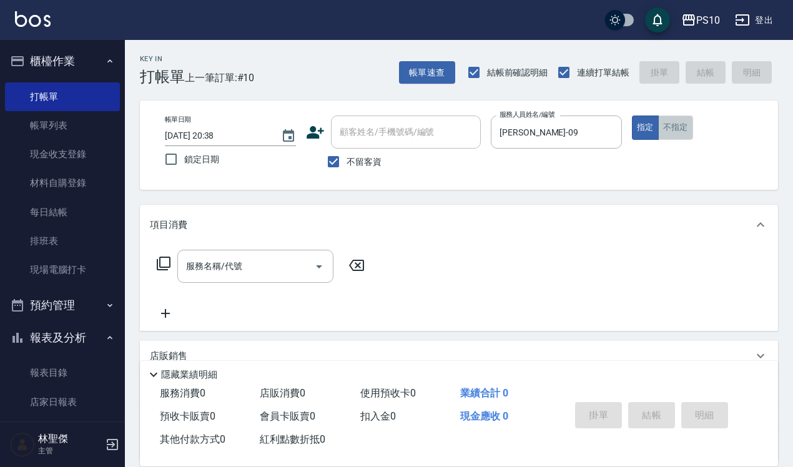
click at [675, 126] on button "不指定" at bounding box center [675, 128] width 35 height 24
click at [210, 267] on input "服務名稱/代號" at bounding box center [246, 266] width 126 height 22
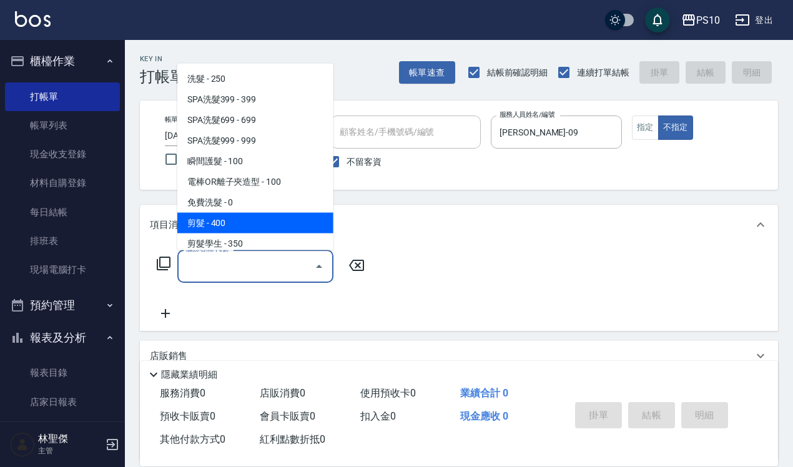
click at [222, 214] on span "剪髮 - 400" at bounding box center [255, 222] width 156 height 21
type input "剪髮(201)"
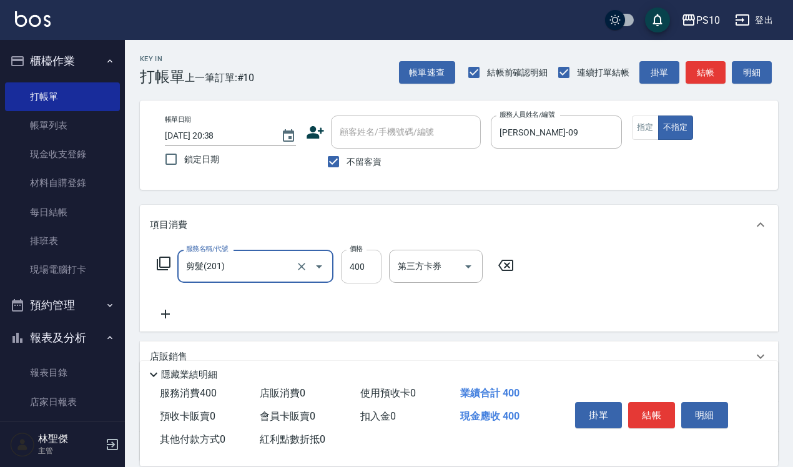
click at [356, 267] on input "400" at bounding box center [361, 267] width 41 height 34
click at [373, 269] on input "360" at bounding box center [361, 267] width 41 height 34
type input "300"
click at [658, 403] on button "結帳" at bounding box center [651, 415] width 47 height 26
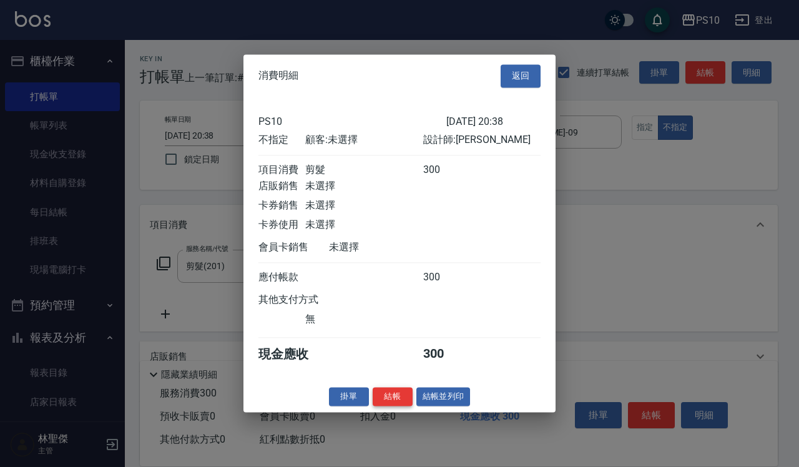
click at [392, 407] on button "結帳" at bounding box center [393, 396] width 40 height 19
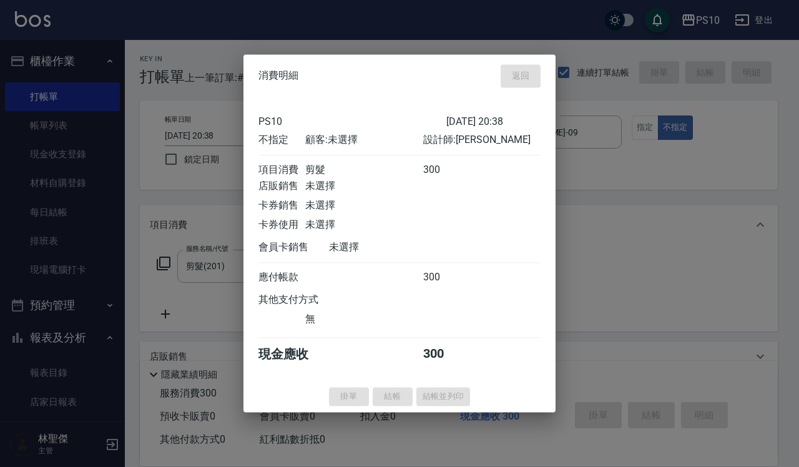
type input "2025/09/19 20:41"
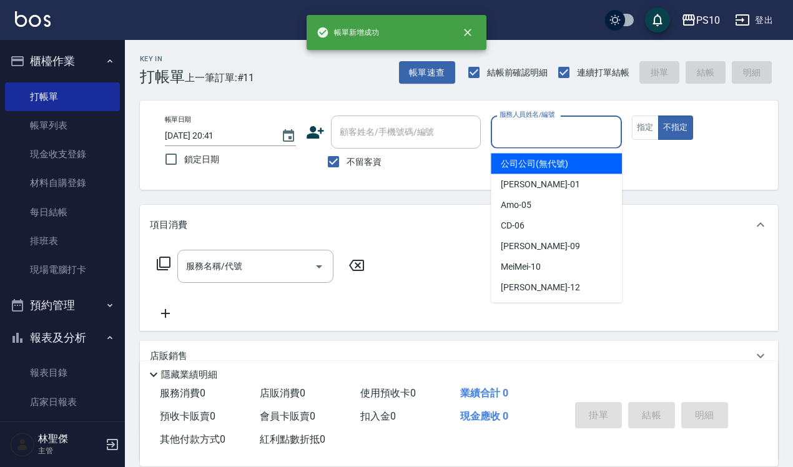
click at [534, 122] on input "服務人員姓名/編號" at bounding box center [557, 132] width 120 height 22
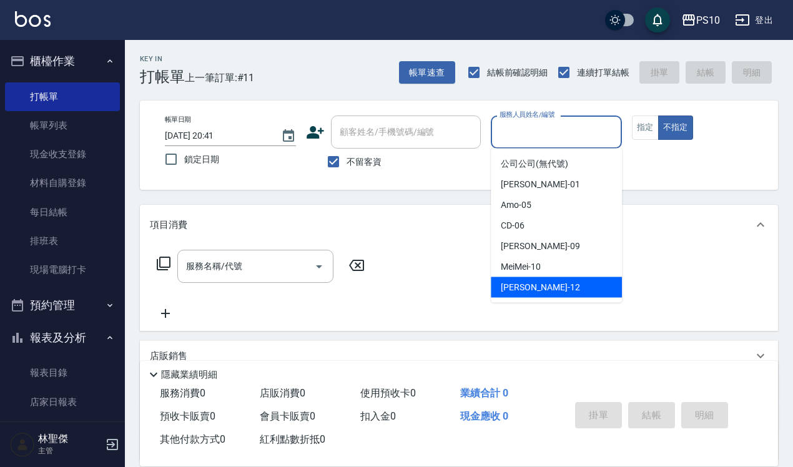
click at [517, 290] on span "Anne -12" at bounding box center [540, 287] width 79 height 13
type input "[PERSON_NAME]-12"
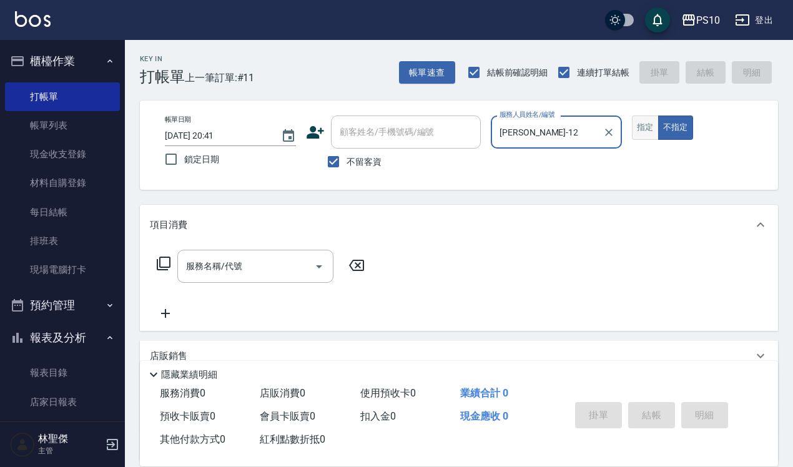
click at [646, 126] on button "指定" at bounding box center [645, 128] width 27 height 24
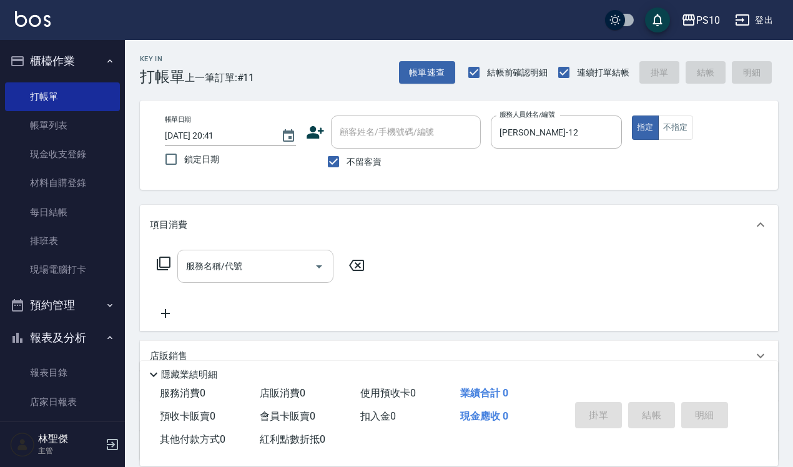
drag, startPoint x: 192, startPoint y: 264, endPoint x: 198, endPoint y: 259, distance: 7.1
click at [194, 264] on input "服務名稱/代號" at bounding box center [246, 266] width 126 height 22
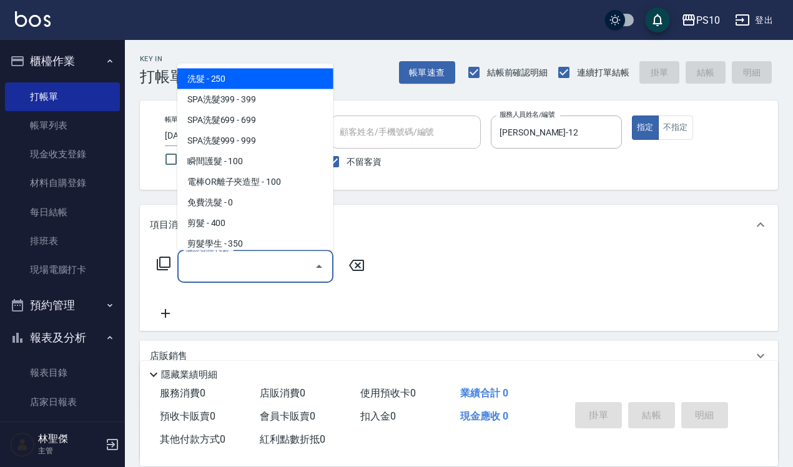
click at [229, 78] on span "洗髮 - 250" at bounding box center [255, 78] width 156 height 21
type input "洗髮(101)"
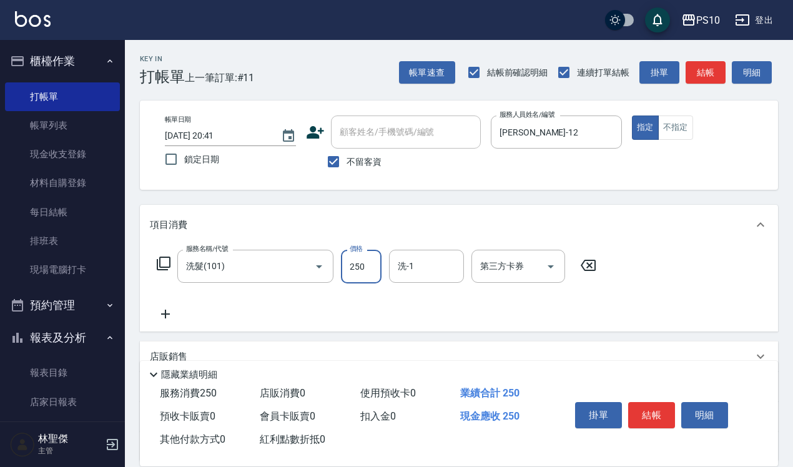
click at [357, 264] on input "250" at bounding box center [361, 267] width 41 height 34
click at [357, 257] on input "11" at bounding box center [361, 267] width 41 height 34
click at [357, 264] on input "11" at bounding box center [361, 267] width 41 height 34
click at [344, 275] on input "11" at bounding box center [361, 267] width 41 height 34
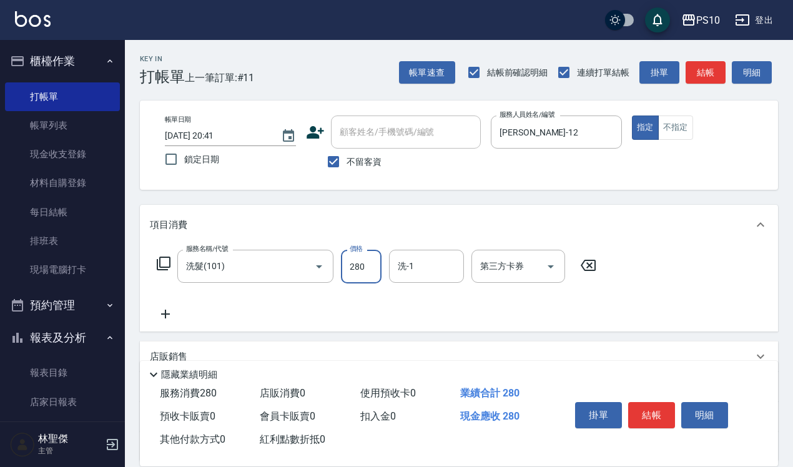
type input "280"
click at [644, 453] on div "服務消費 280 店販消費 0 使用預收卡 0 業績合計 280 預收卡販賣 0 會員卡販賣 0 扣入金 0 現金應收 280 其他付款方式 0 紅利點數折抵…" at bounding box center [459, 424] width 638 height 84
click at [651, 412] on button "結帳" at bounding box center [651, 415] width 47 height 26
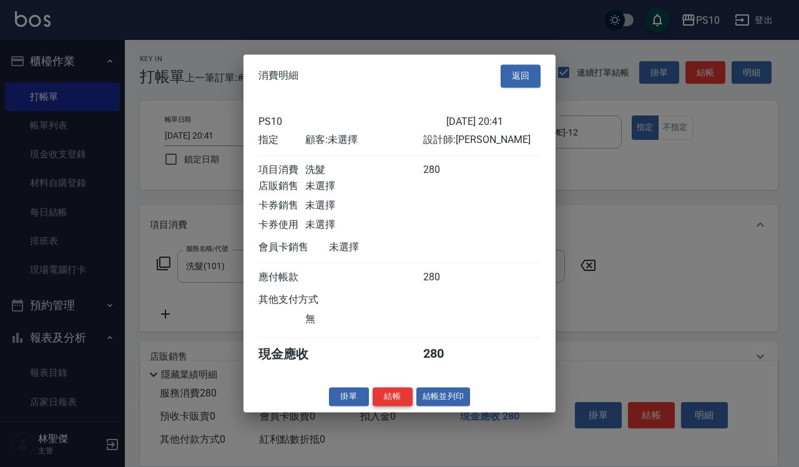
click at [389, 405] on button "結帳" at bounding box center [393, 396] width 40 height 19
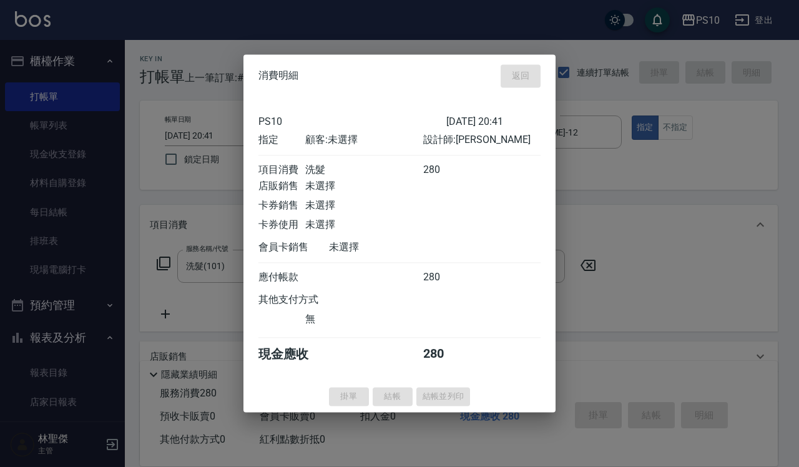
type input "2025/09/19 20:42"
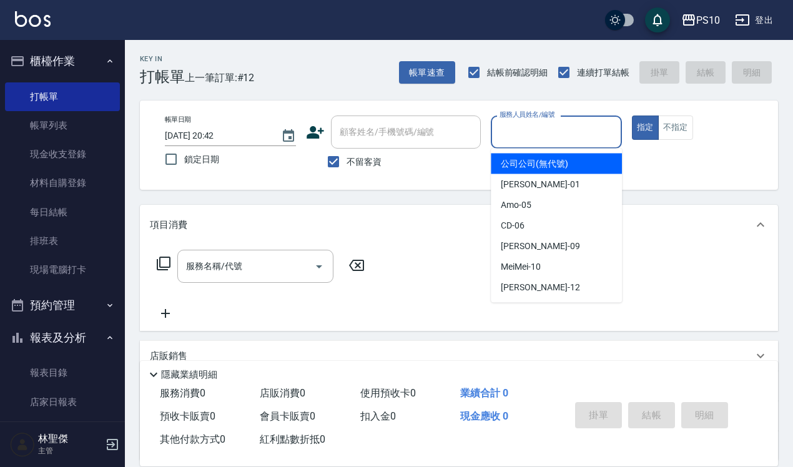
click at [520, 132] on input "服務人員姓名/編號" at bounding box center [557, 132] width 120 height 22
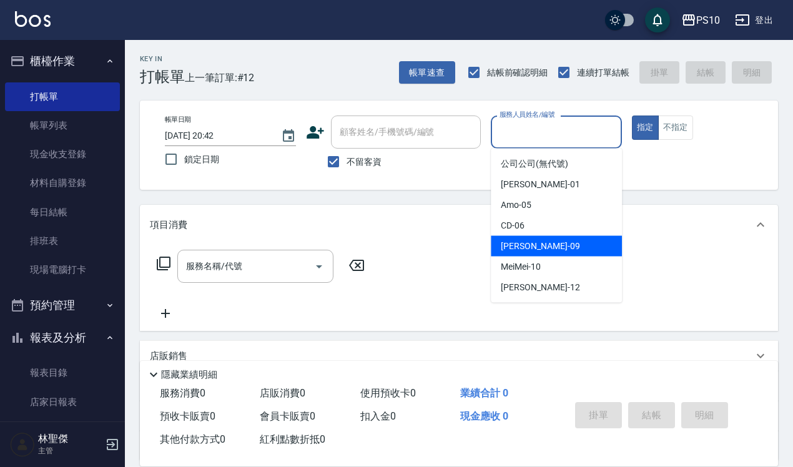
click at [528, 249] on span "Lisa -09" at bounding box center [540, 246] width 79 height 13
type input "[PERSON_NAME]-09"
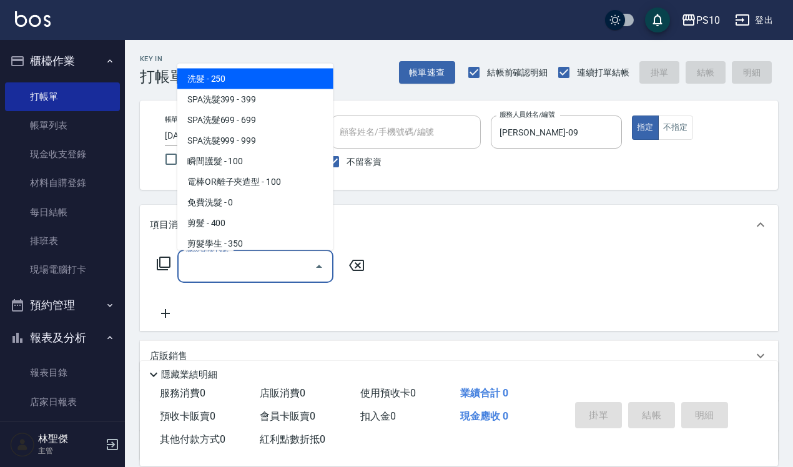
click at [198, 257] on div "服務名稱/代號 服務名稱/代號" at bounding box center [255, 266] width 156 height 33
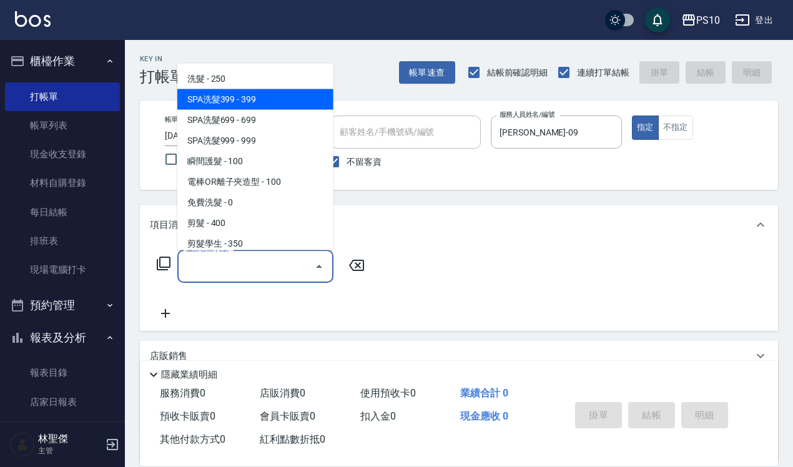
click at [232, 92] on span "SPA洗髮399 - 399" at bounding box center [255, 99] width 156 height 21
type input "SPA洗髮399(102)"
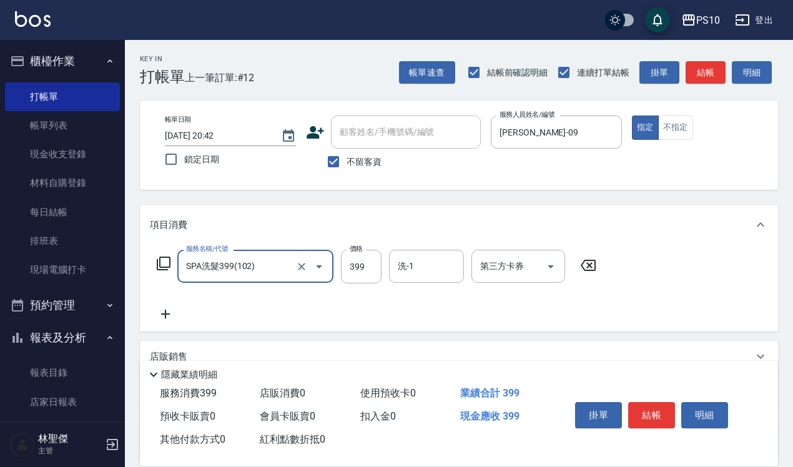
click at [159, 311] on icon at bounding box center [165, 314] width 31 height 15
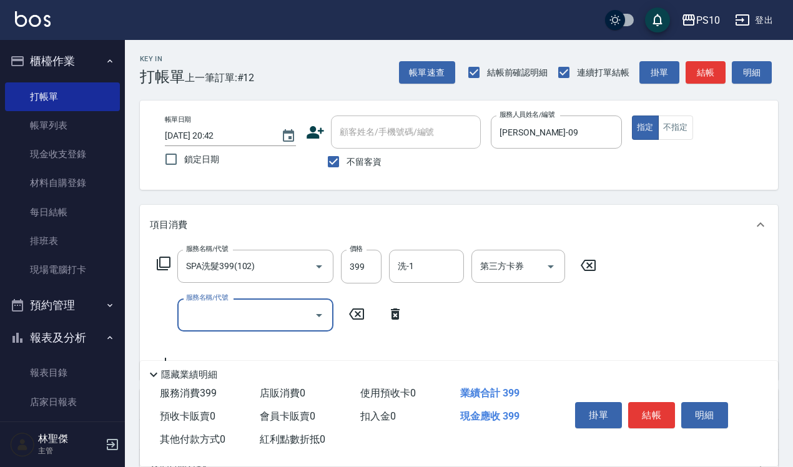
click at [197, 307] on input "服務名稱/代號" at bounding box center [246, 315] width 126 height 22
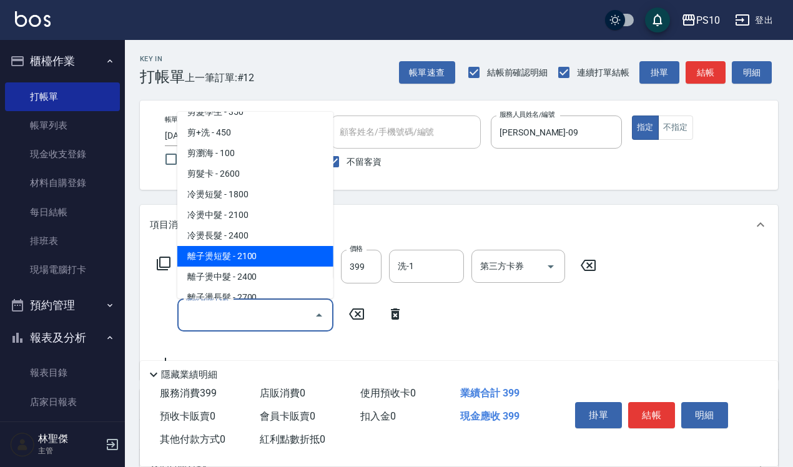
scroll to position [156, 0]
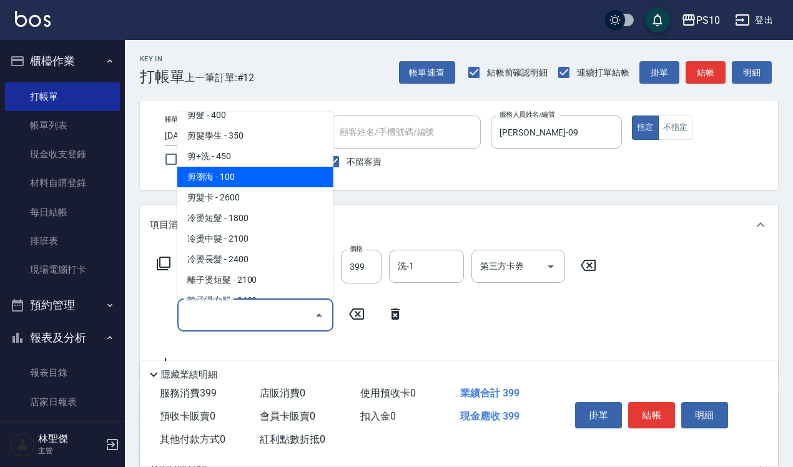
click at [230, 179] on span "剪瀏海 - 100" at bounding box center [255, 177] width 156 height 21
type input "剪瀏海(204)"
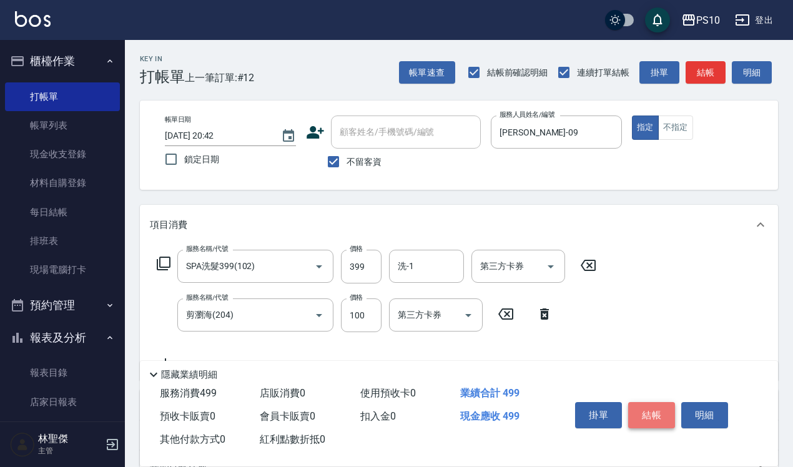
click at [645, 409] on button "結帳" at bounding box center [651, 415] width 47 height 26
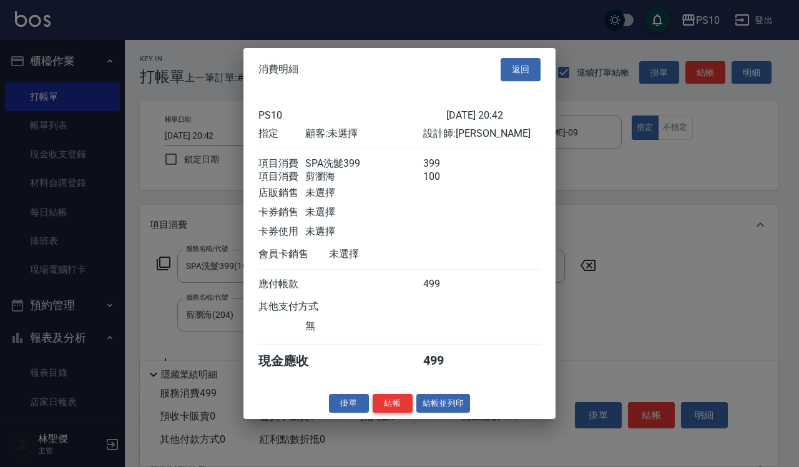
click at [400, 411] on button "結帳" at bounding box center [393, 403] width 40 height 19
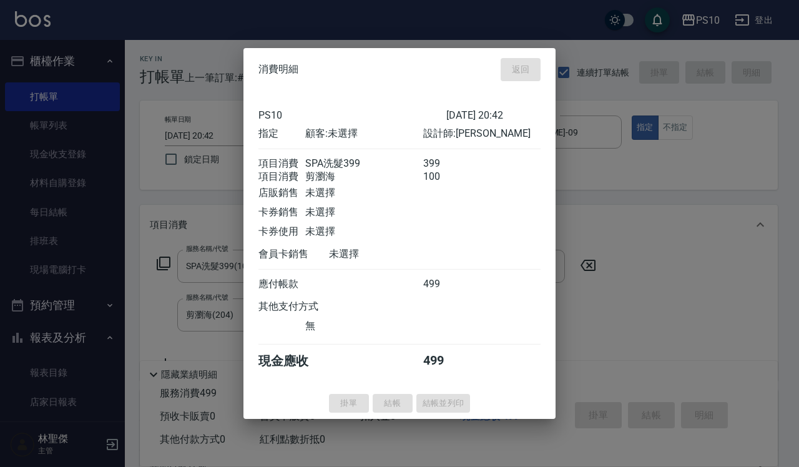
type input "[DATE] 20:44"
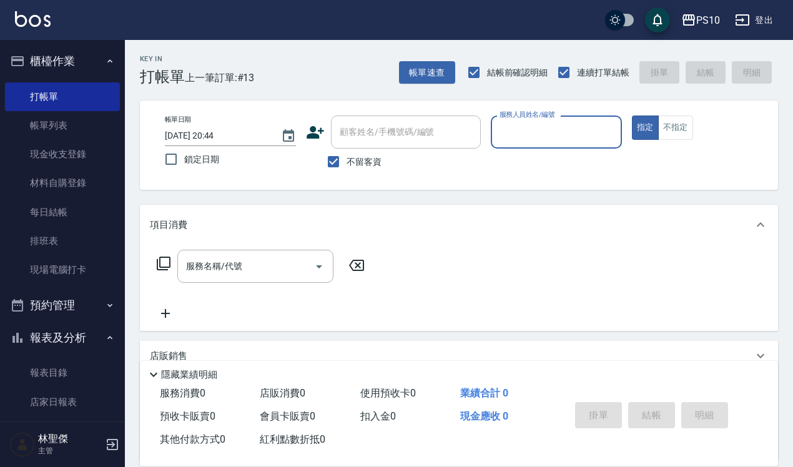
click at [540, 120] on div "服務人員姓名/編號 服務人員姓名/編號" at bounding box center [556, 132] width 131 height 33
click at [528, 132] on input "服務人員姓名/編號" at bounding box center [557, 132] width 120 height 22
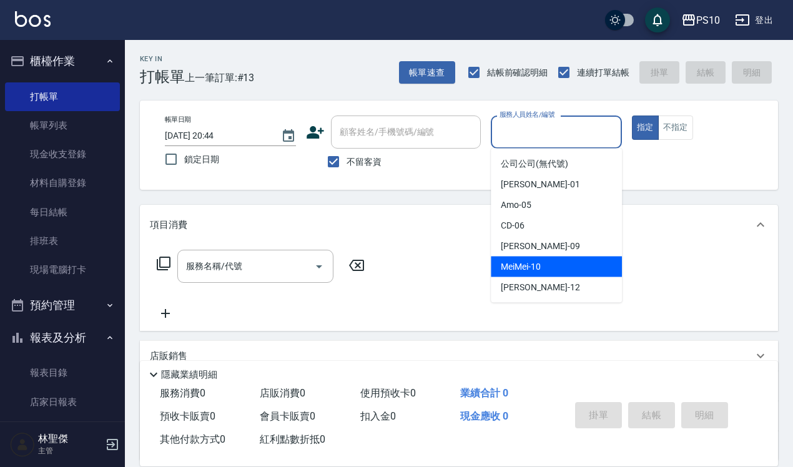
click at [515, 264] on span "MeiMei -10" at bounding box center [521, 266] width 40 height 13
type input "MeiMei-10"
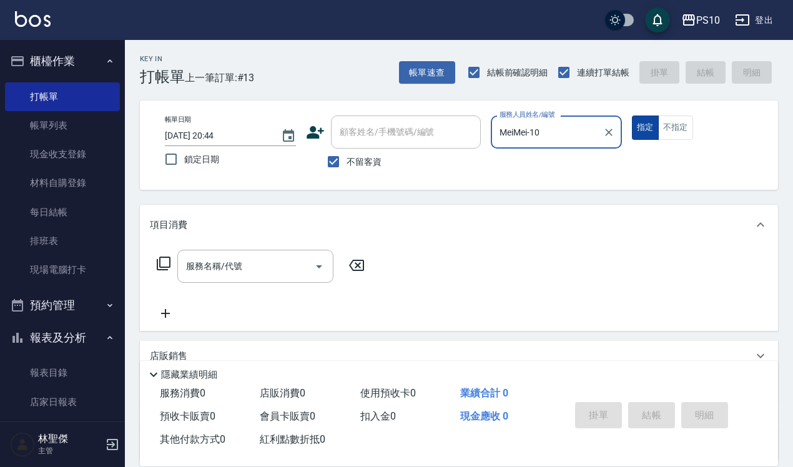
click at [642, 128] on button "指定" at bounding box center [645, 128] width 27 height 24
click at [194, 254] on div "服務名稱/代號" at bounding box center [255, 266] width 156 height 33
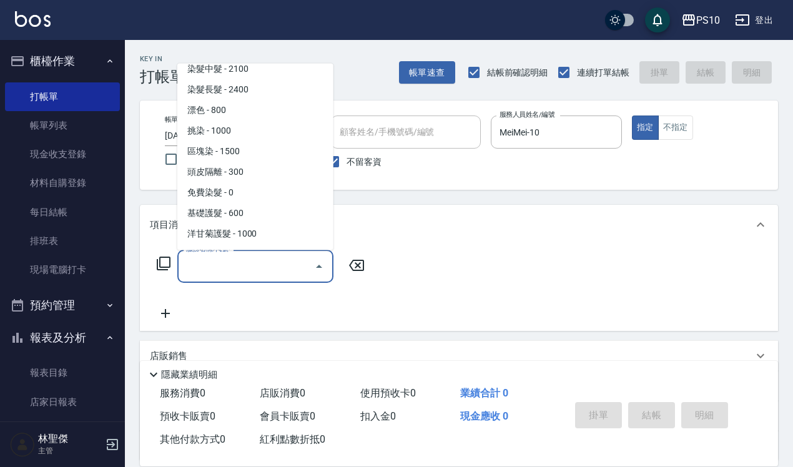
scroll to position [547, 0]
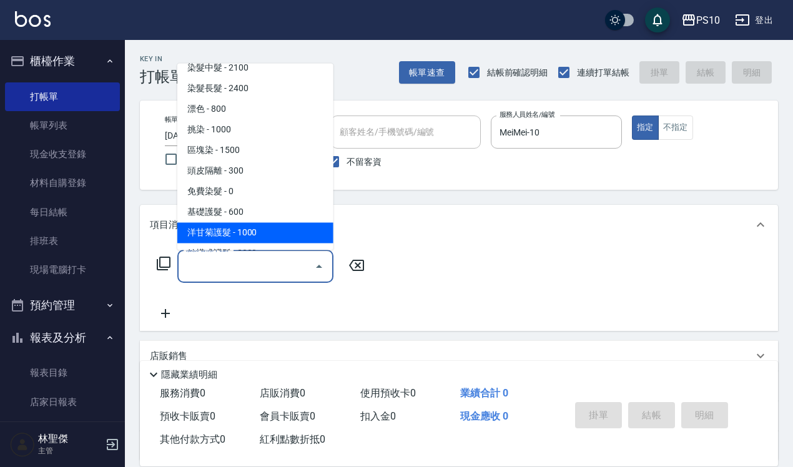
click at [202, 231] on span "洋甘菊護髮 - 1000" at bounding box center [255, 232] width 156 height 21
type input "洋甘菊護髮(502)"
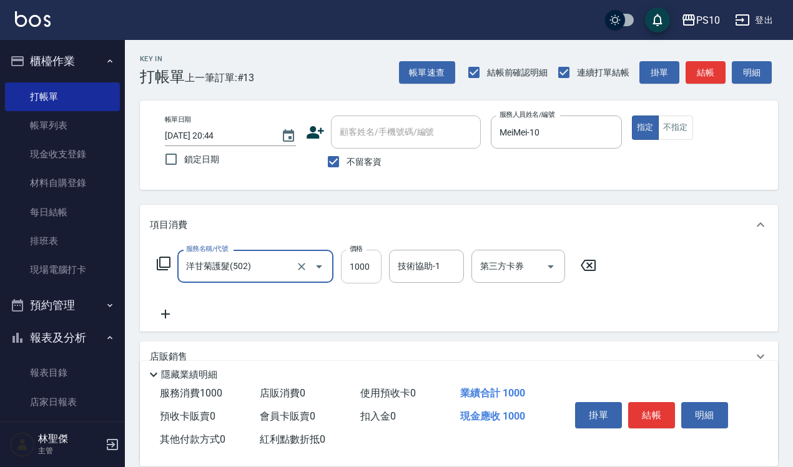
click at [357, 267] on input "1000" at bounding box center [361, 267] width 41 height 34
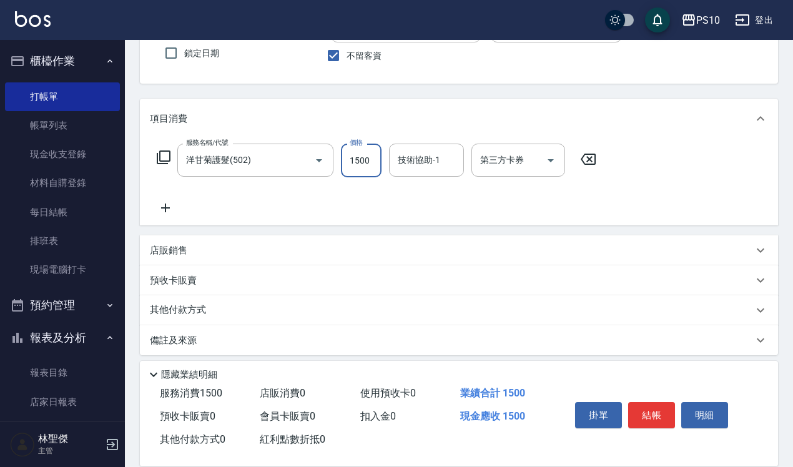
scroll to position [113, 0]
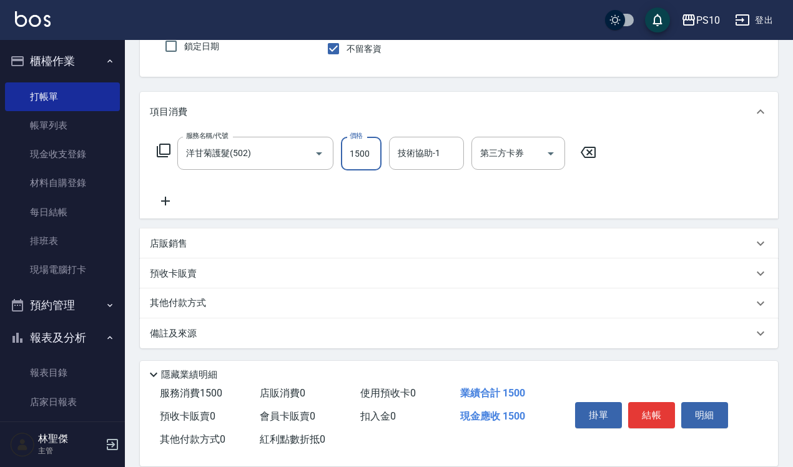
type input "1500"
click at [188, 302] on p "其他付款方式" at bounding box center [181, 304] width 62 height 14
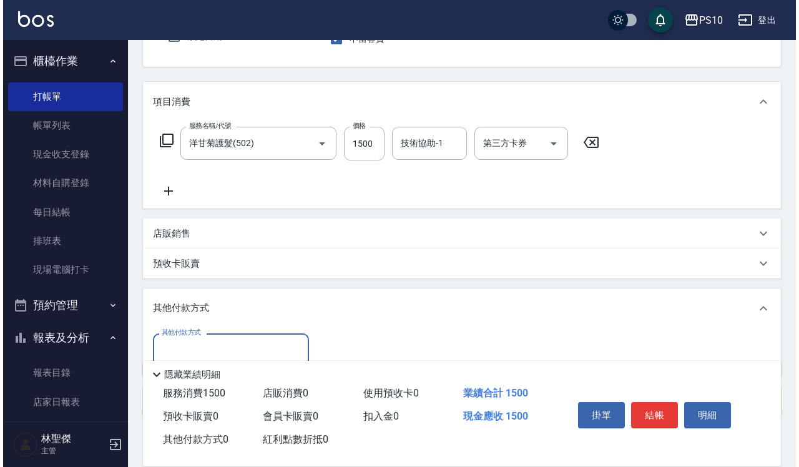
scroll to position [191, 0]
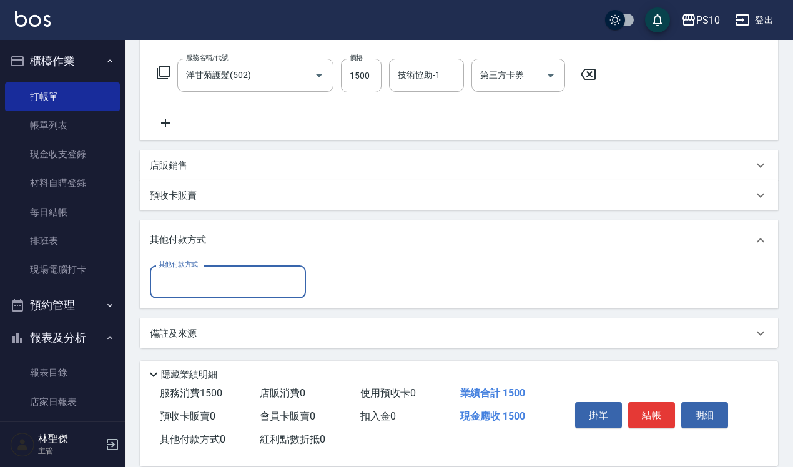
click at [189, 282] on input "其他付款方式" at bounding box center [228, 282] width 145 height 22
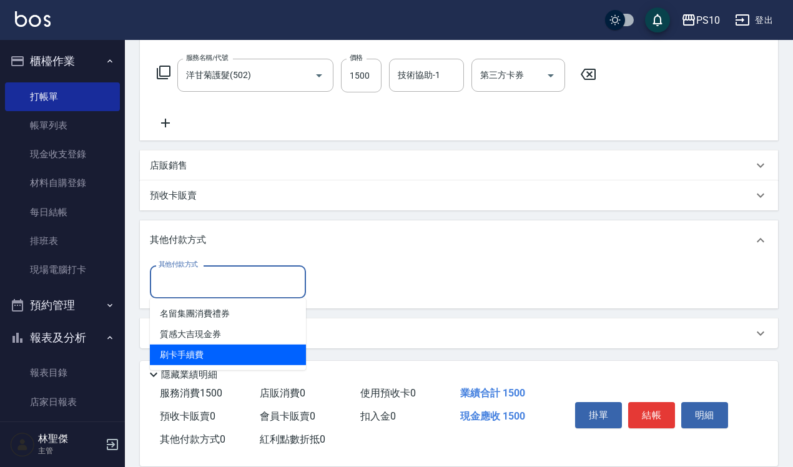
click at [196, 352] on span "刷卡手續費" at bounding box center [228, 355] width 156 height 21
type input "刷卡手續費"
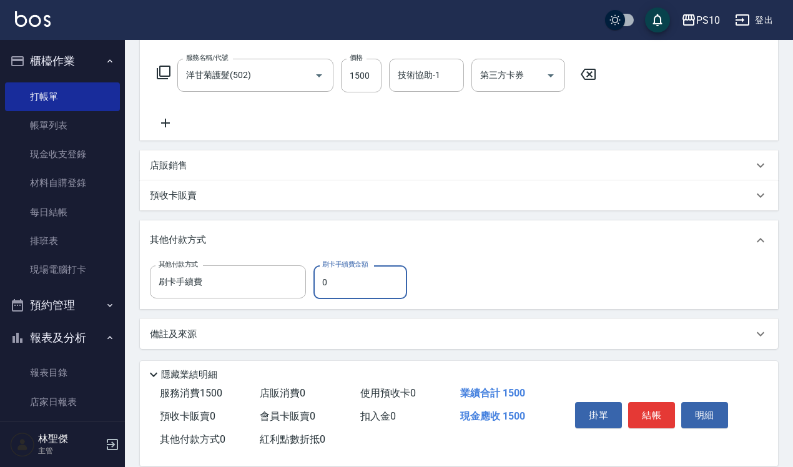
click at [356, 262] on label "刷卡手續費金額" at bounding box center [345, 264] width 46 height 9
click at [356, 265] on input "0" at bounding box center [361, 282] width 94 height 34
drag, startPoint x: 356, startPoint y: 262, endPoint x: 335, endPoint y: 269, distance: 22.3
click at [354, 264] on label "刷卡手續費金額" at bounding box center [345, 264] width 46 height 9
click at [354, 265] on input "0" at bounding box center [361, 282] width 94 height 34
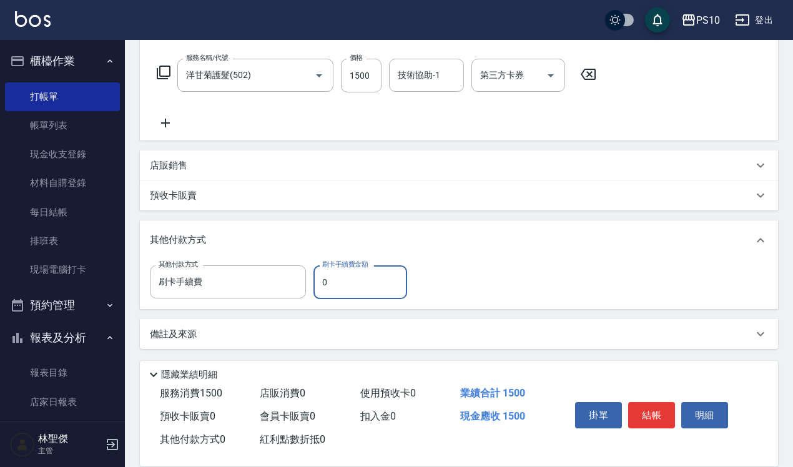
click at [324, 281] on input "0" at bounding box center [361, 282] width 94 height 34
type input "1500"
click at [655, 407] on button "結帳" at bounding box center [651, 415] width 47 height 26
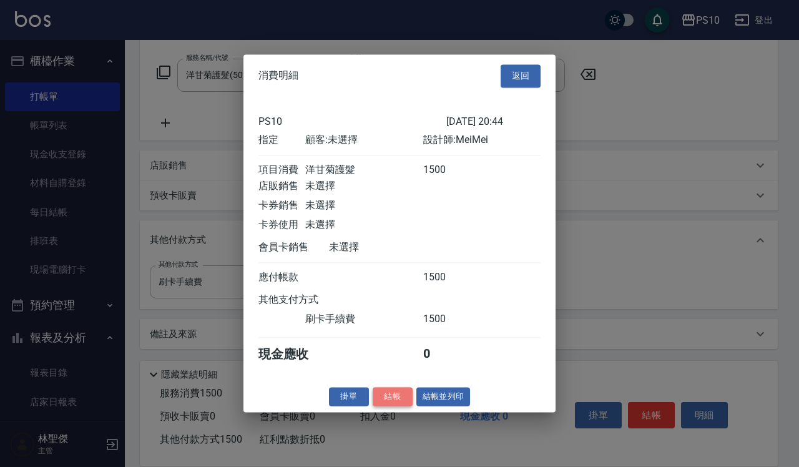
click at [404, 401] on button "結帳" at bounding box center [393, 396] width 40 height 19
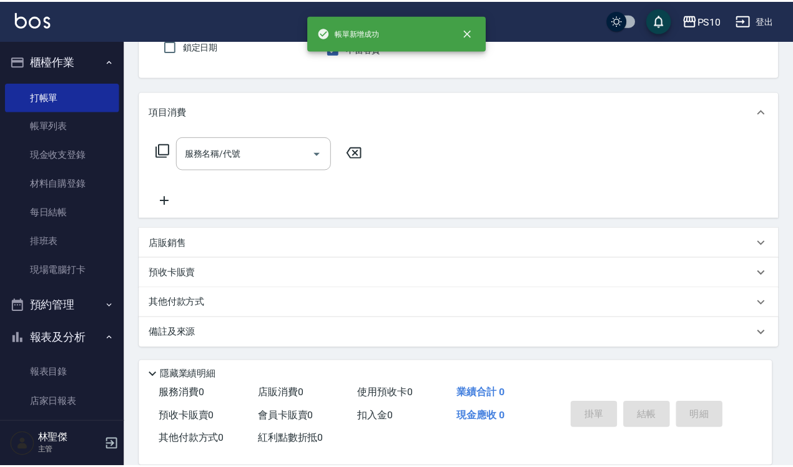
scroll to position [0, 0]
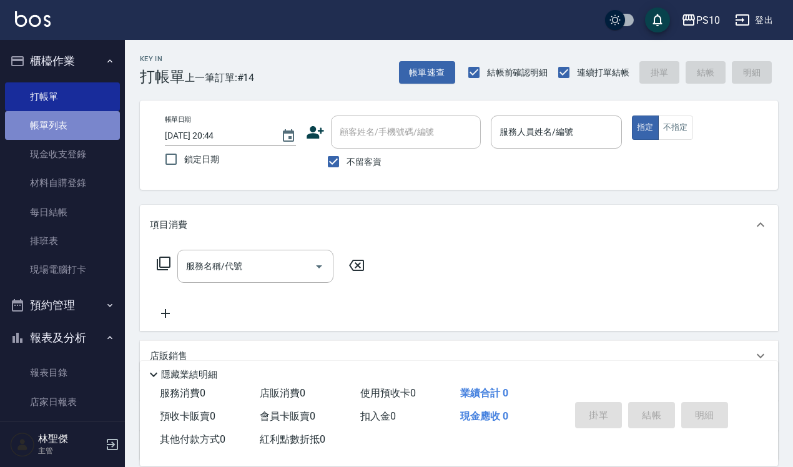
click at [63, 121] on link "帳單列表" at bounding box center [62, 125] width 115 height 29
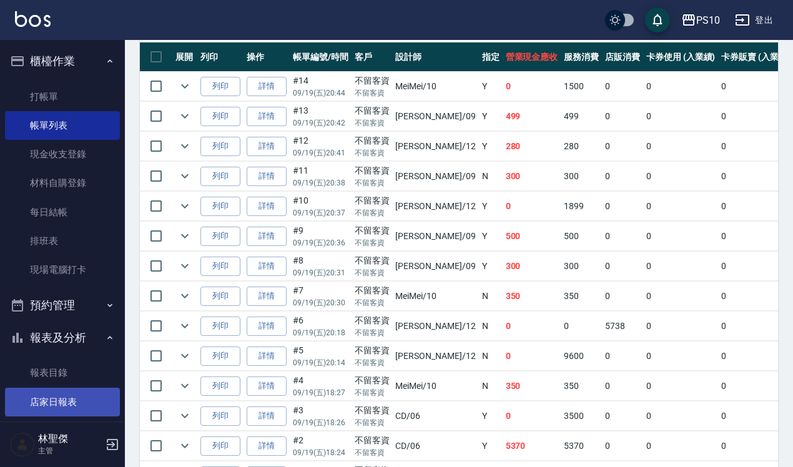
scroll to position [354, 0]
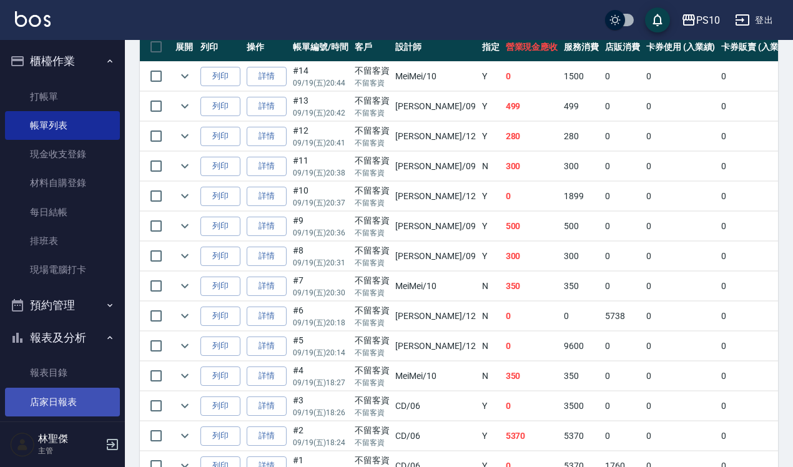
click at [36, 404] on link "店家日報表" at bounding box center [62, 402] width 115 height 29
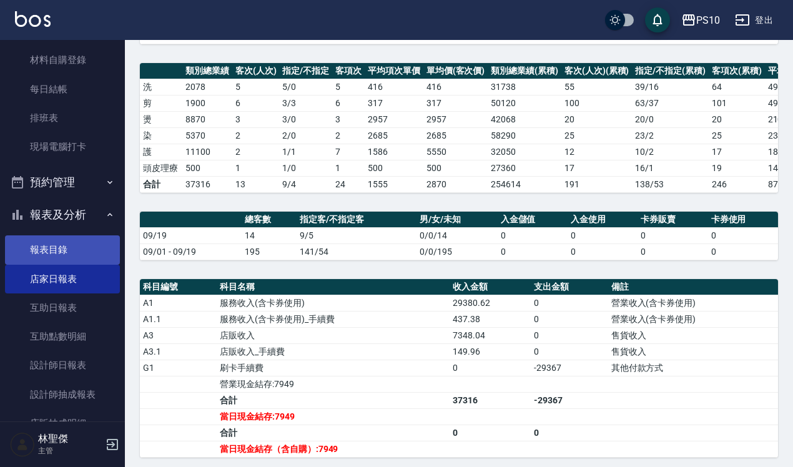
scroll to position [288, 0]
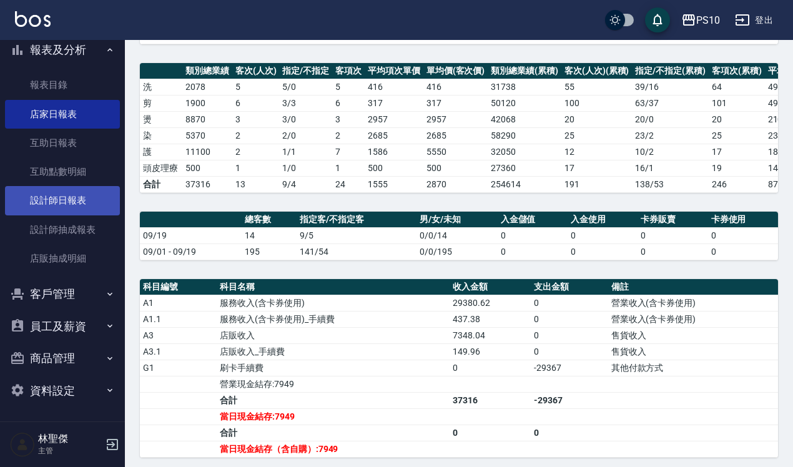
click at [69, 199] on link "設計師日報表" at bounding box center [62, 200] width 115 height 29
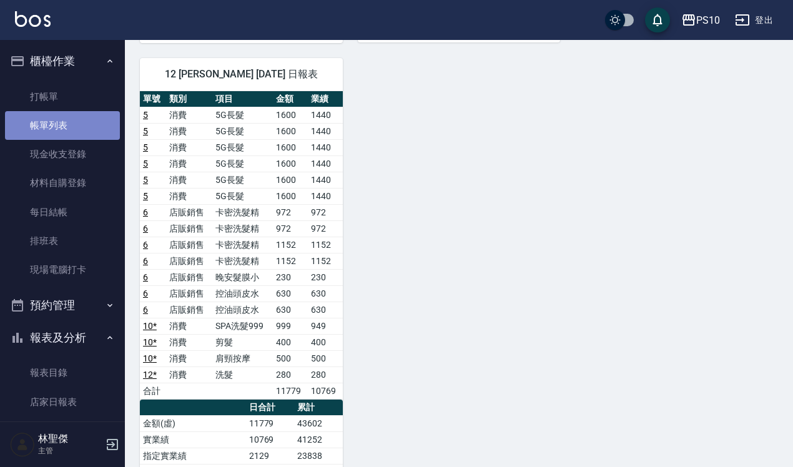
click at [67, 124] on link "帳單列表" at bounding box center [62, 125] width 115 height 29
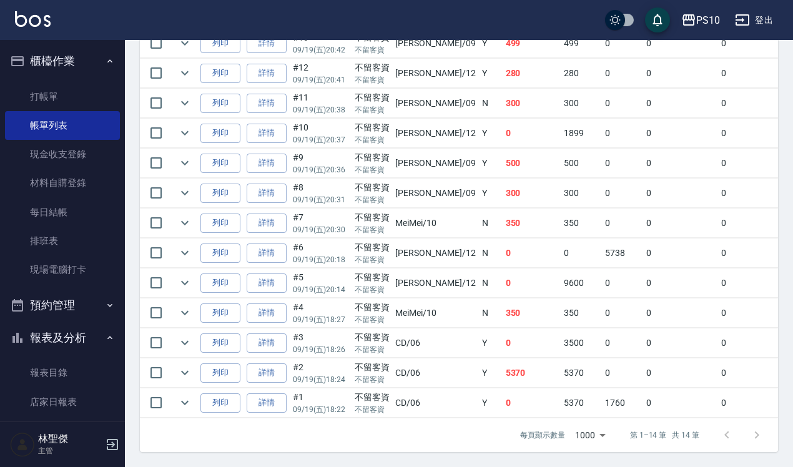
scroll to position [432, 0]
click at [264, 274] on link "詳情" at bounding box center [267, 283] width 40 height 19
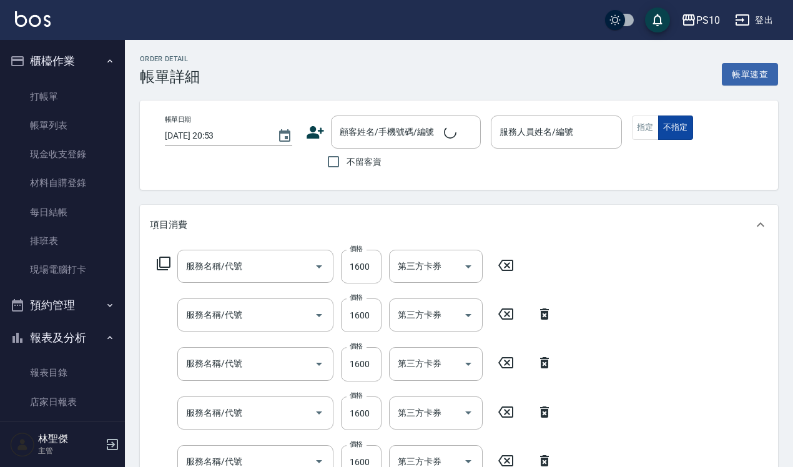
type input "2025/09/19 20:14"
checkbox input "true"
type input "[PERSON_NAME]-12"
type input "5G長髮(509)"
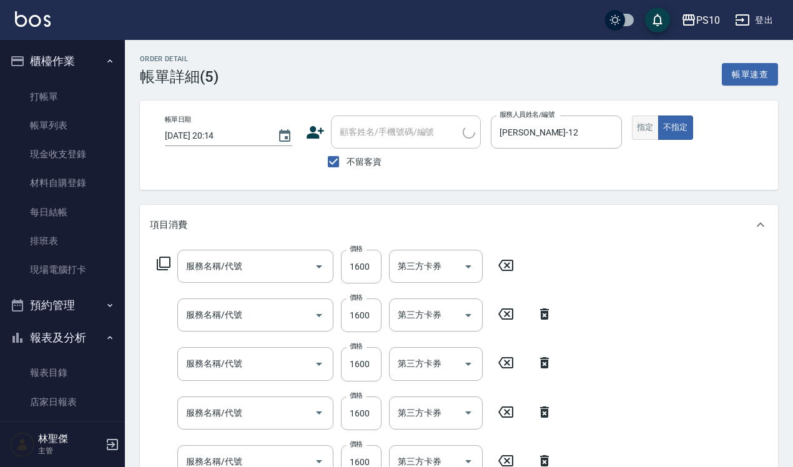
type input "5G長髮(509)"
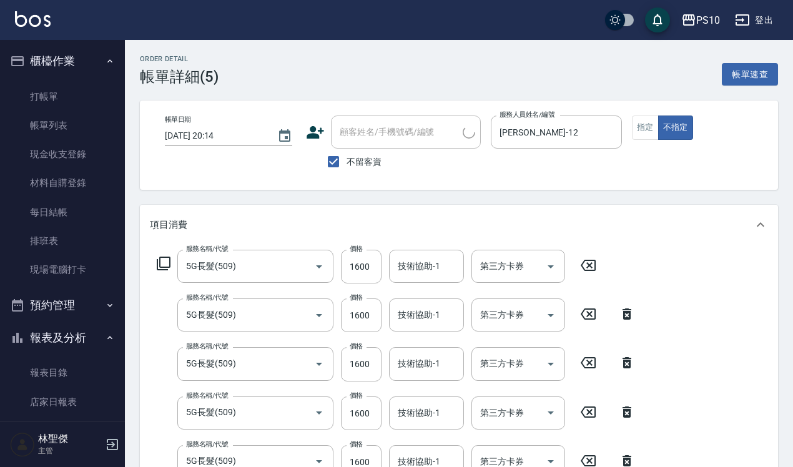
drag, startPoint x: 646, startPoint y: 129, endPoint x: 643, endPoint y: 150, distance: 21.5
click at [646, 129] on button "指定" at bounding box center [645, 128] width 27 height 24
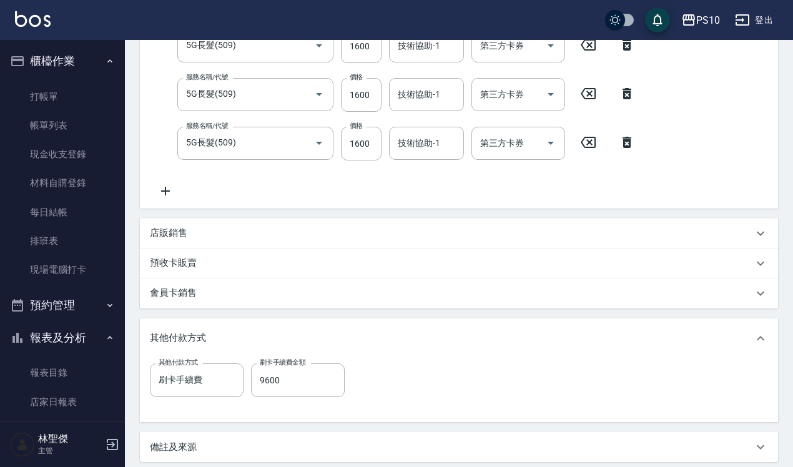
scroll to position [468, 0]
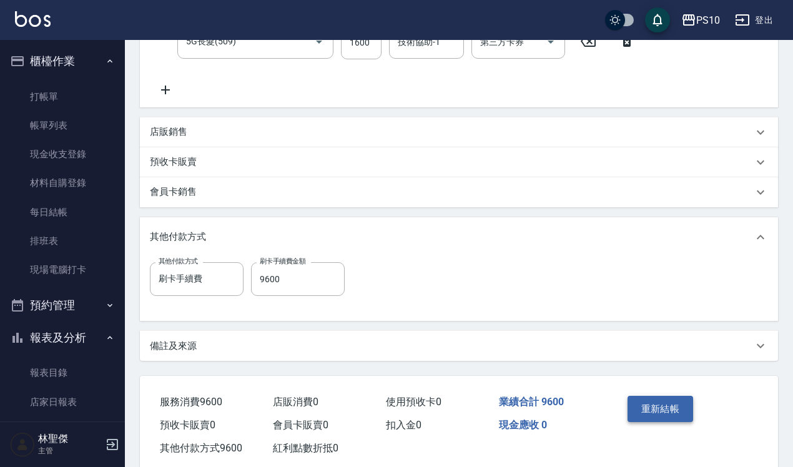
click at [650, 410] on button "重新結帳" at bounding box center [661, 409] width 66 height 26
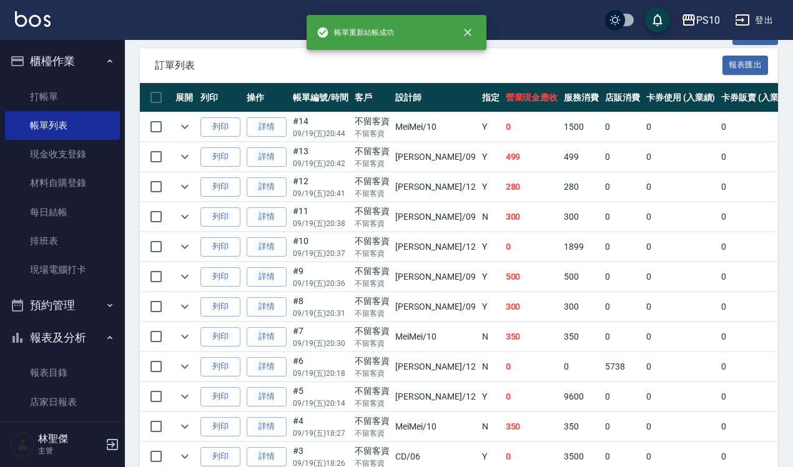
scroll to position [312, 0]
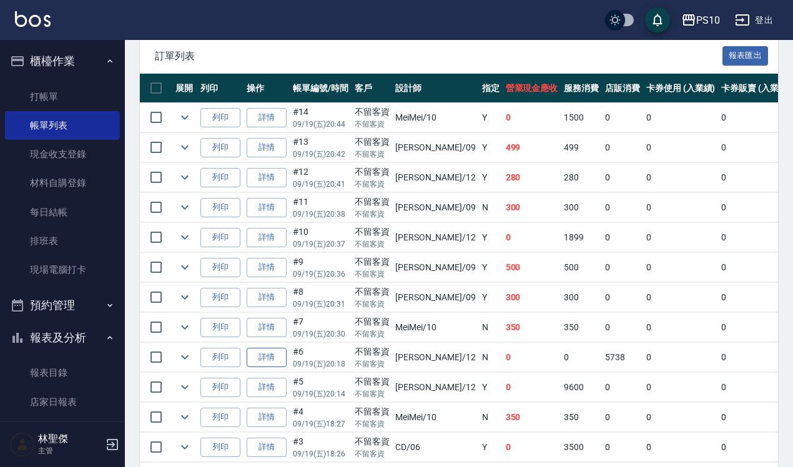
click at [275, 361] on link "詳情" at bounding box center [267, 357] width 40 height 19
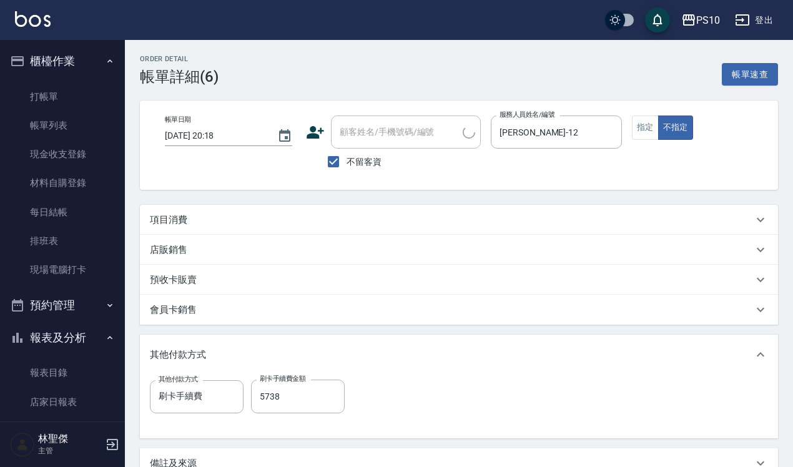
type input "[DATE] 20:18"
checkbox input "true"
type input "[PERSON_NAME]-12"
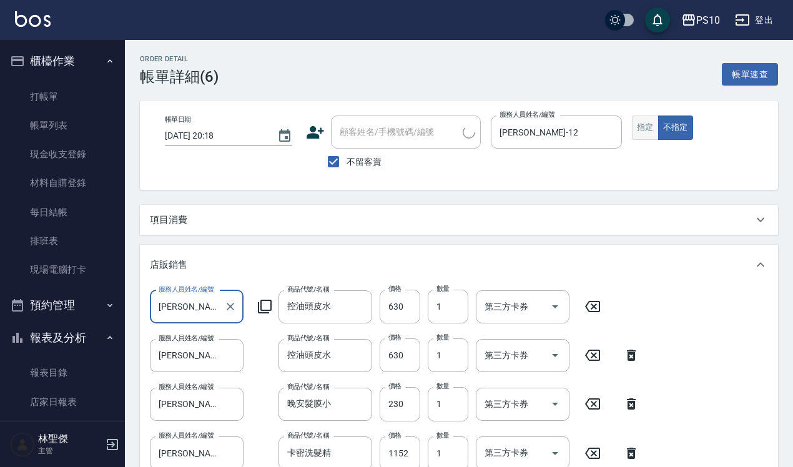
scroll to position [1, 0]
click at [641, 126] on button "指定" at bounding box center [645, 128] width 27 height 24
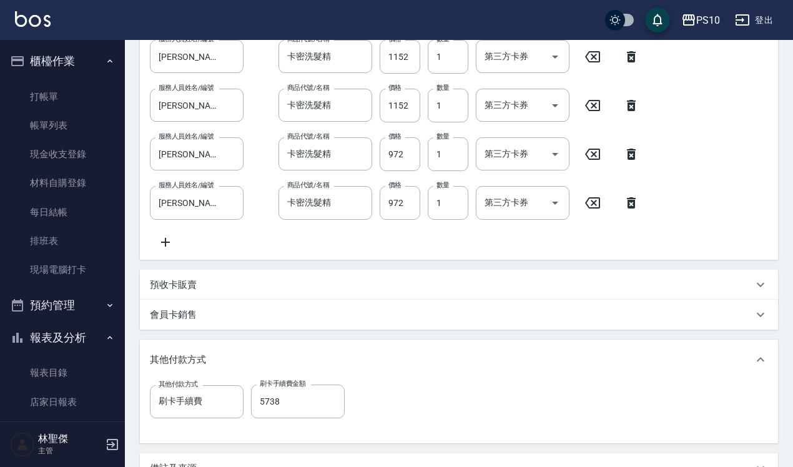
scroll to position [547, 0]
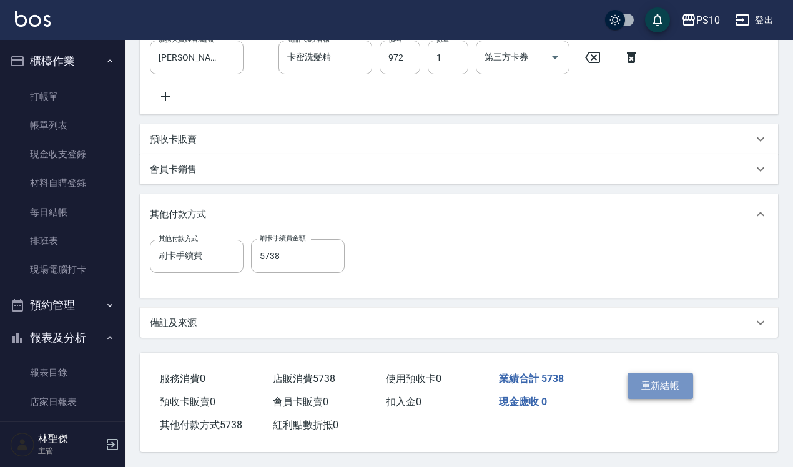
click at [651, 394] on button "重新結帳" at bounding box center [661, 386] width 66 height 26
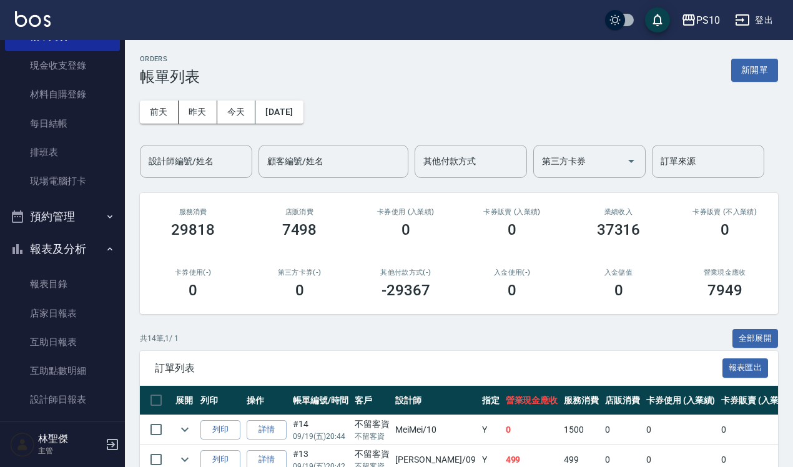
scroll to position [234, 0]
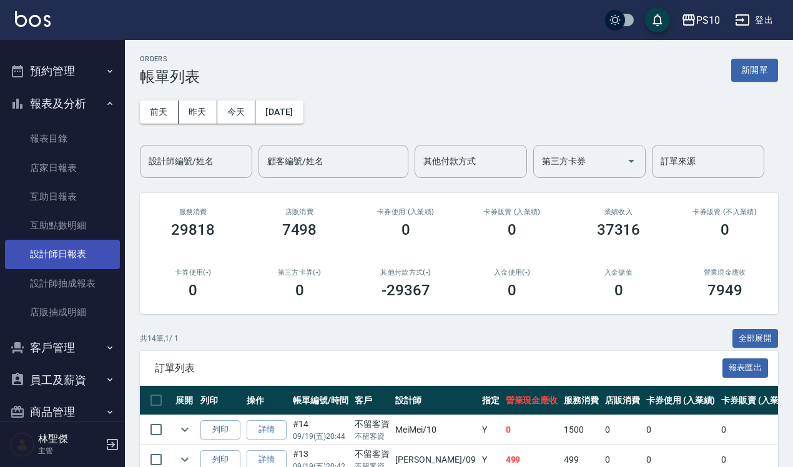
click at [64, 250] on link "設計師日報表" at bounding box center [62, 254] width 115 height 29
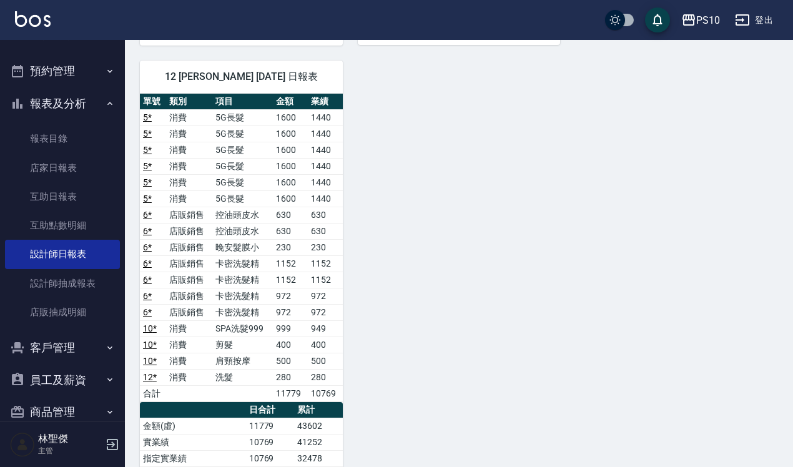
scroll to position [547, 0]
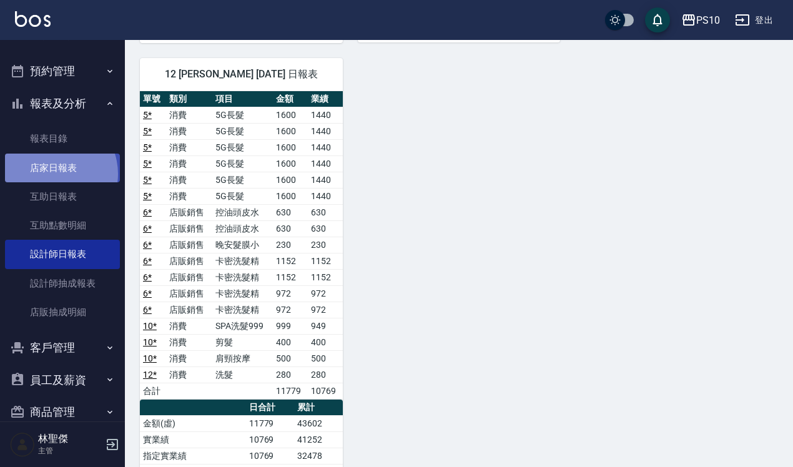
click at [51, 174] on link "店家日報表" at bounding box center [62, 168] width 115 height 29
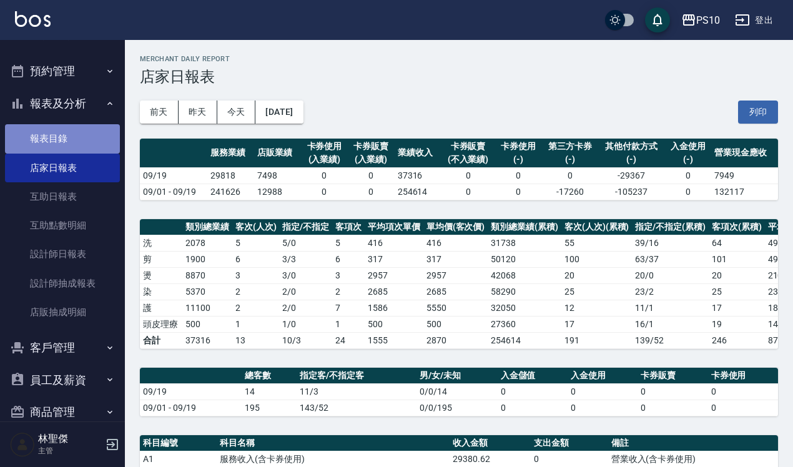
click at [67, 136] on link "報表目錄" at bounding box center [62, 138] width 115 height 29
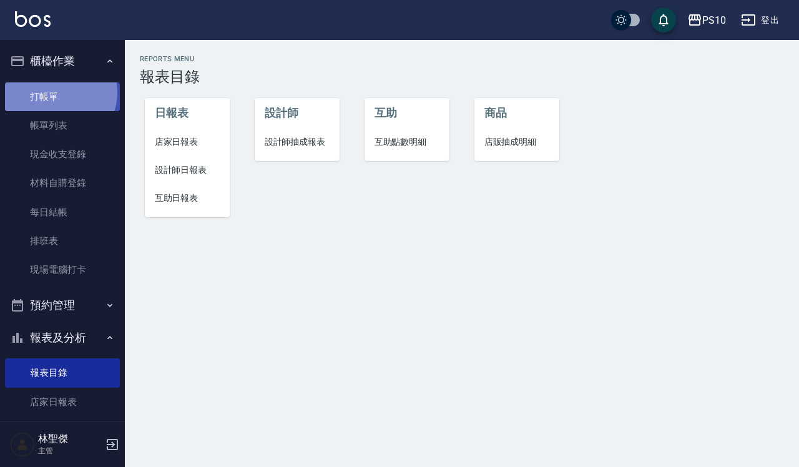
click at [57, 92] on link "打帳單" at bounding box center [62, 96] width 115 height 29
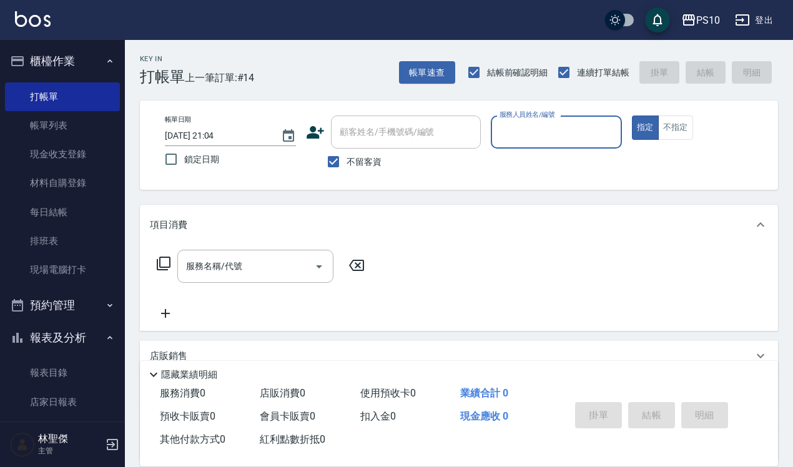
click at [535, 127] on input "服務人員姓名/編號" at bounding box center [557, 132] width 120 height 22
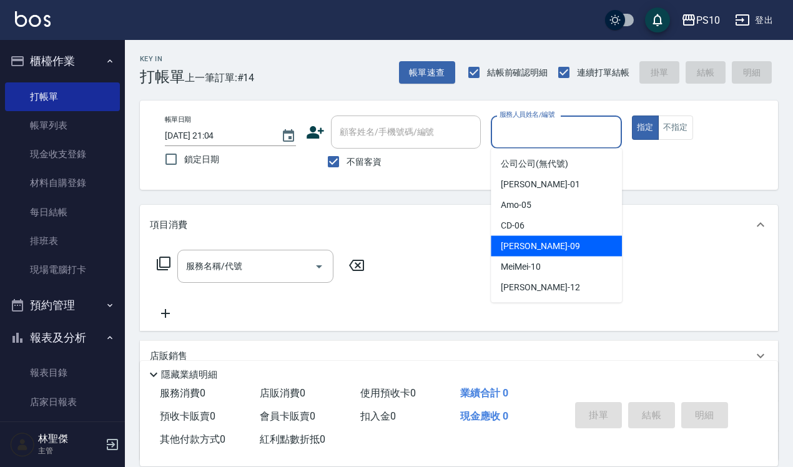
click at [534, 234] on div "CD -06" at bounding box center [556, 225] width 131 height 21
type input "CD-06"
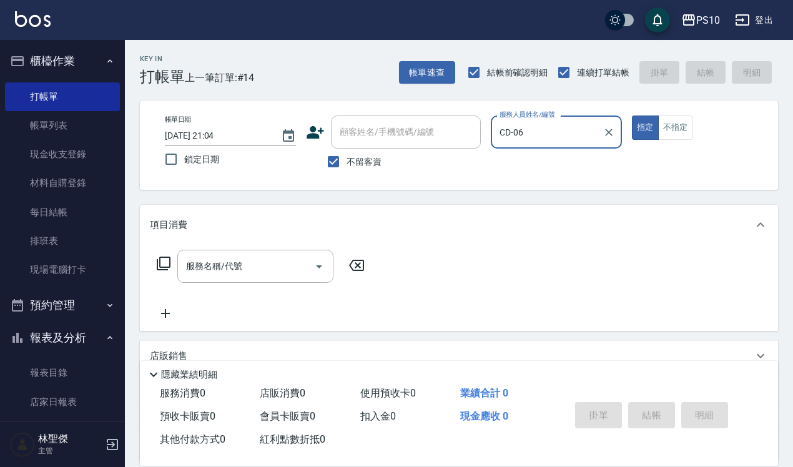
drag, startPoint x: 72, startPoint y: 130, endPoint x: 485, endPoint y: 232, distance: 425.2
click at [72, 131] on link "帳單列表" at bounding box center [62, 125] width 115 height 29
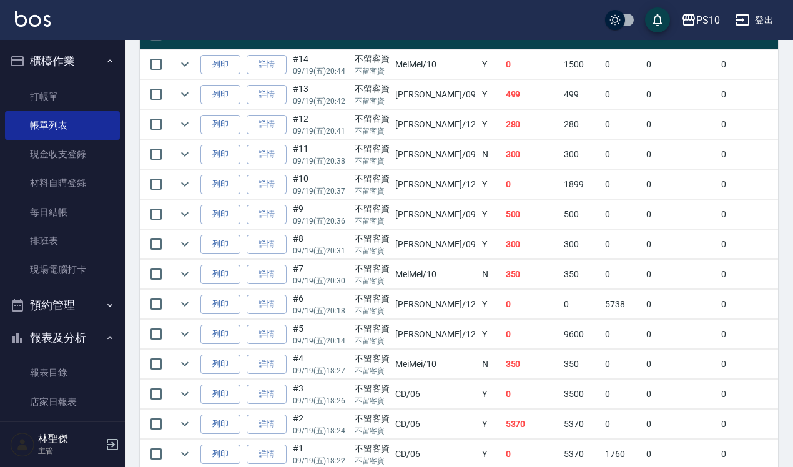
scroll to position [432, 0]
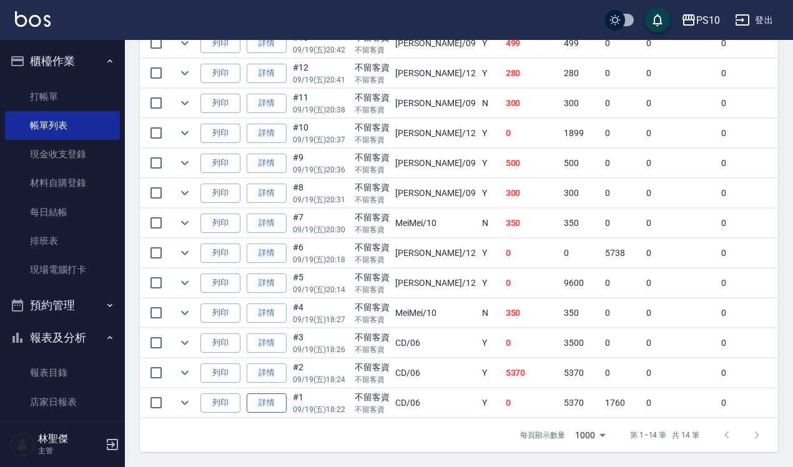
click at [275, 397] on link "詳情" at bounding box center [267, 403] width 40 height 19
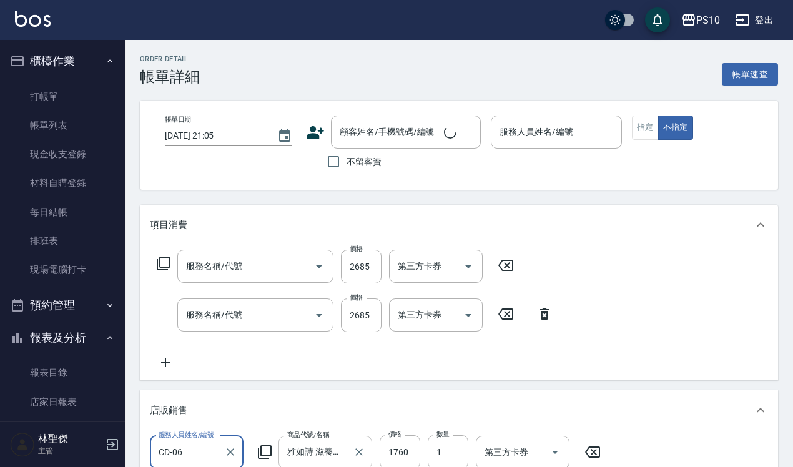
type input "2025/09/19 18:22"
checkbox input "true"
type input "CD-06"
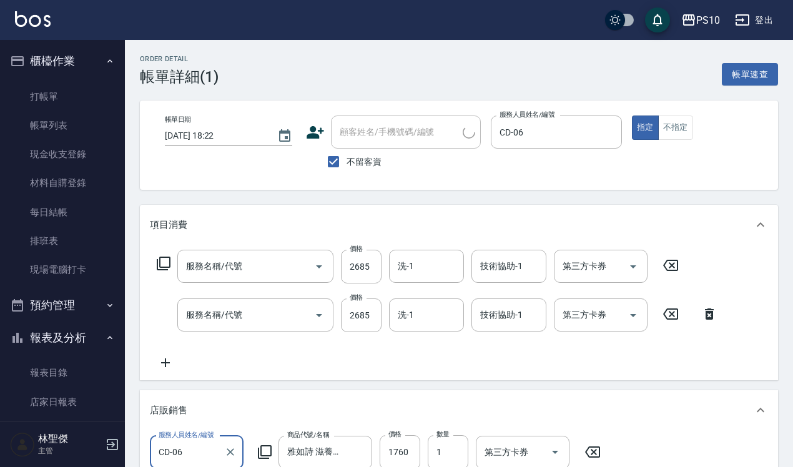
type input "染髮短髮(401)"
type input "冷燙短髮(301)"
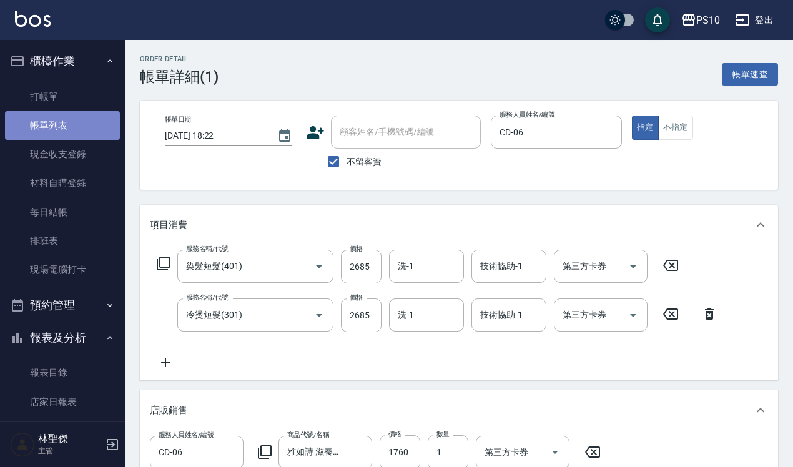
click at [69, 124] on link "帳單列表" at bounding box center [62, 125] width 115 height 29
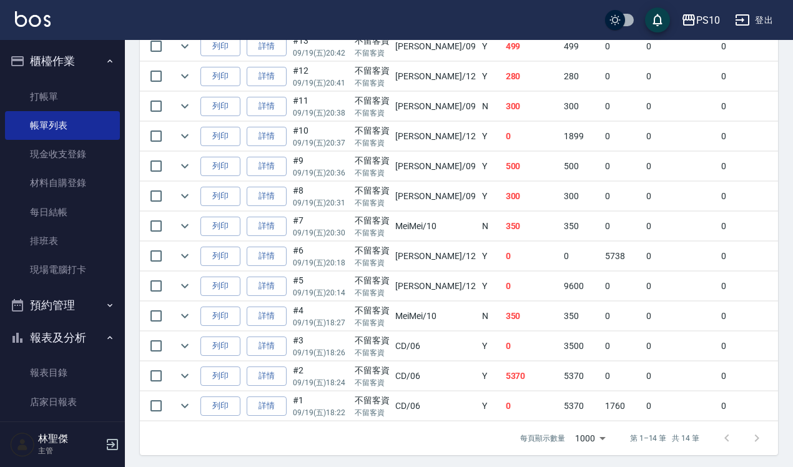
scroll to position [432, 0]
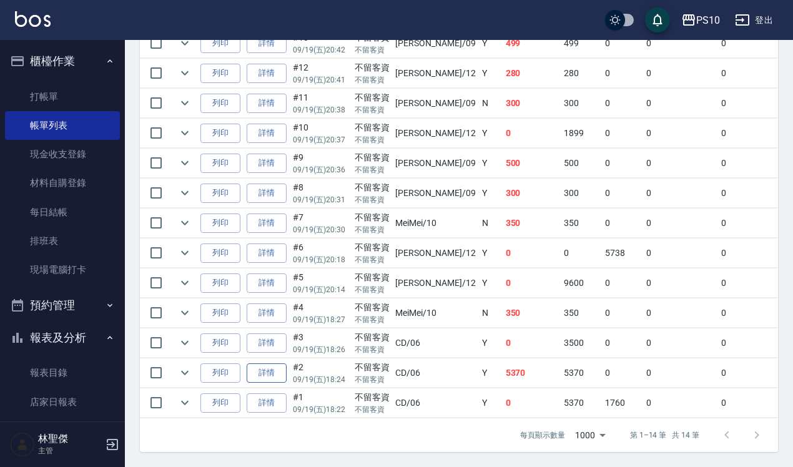
click at [267, 364] on link "詳情" at bounding box center [267, 373] width 40 height 19
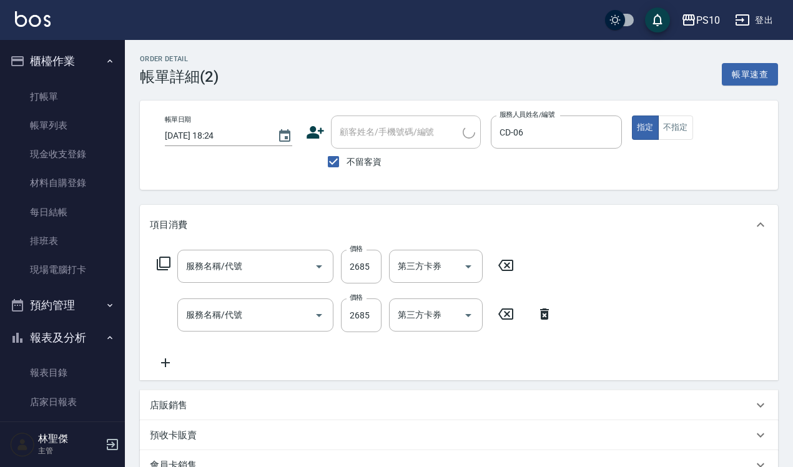
type input "[DATE] 18:24"
checkbox input "true"
type input "CD-06"
type input "染髮短髮(401)"
type input "冷燙短髮(301)"
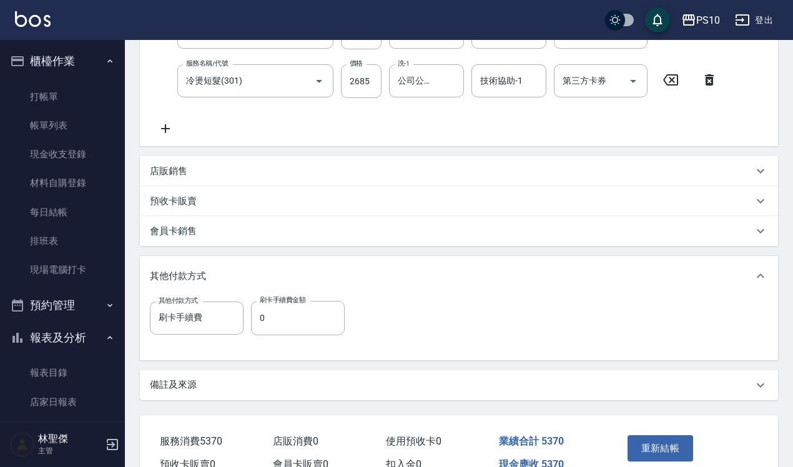
scroll to position [300, 0]
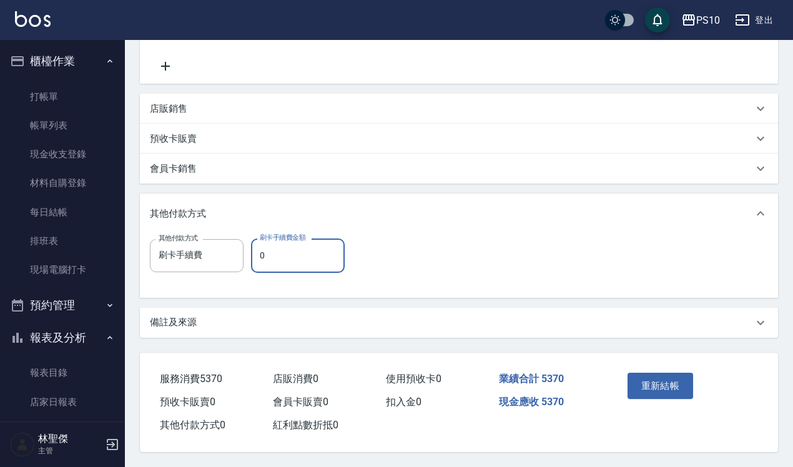
click at [294, 255] on input "0" at bounding box center [298, 256] width 94 height 34
type input "5370"
click at [666, 385] on button "重新結帳" at bounding box center [661, 386] width 66 height 26
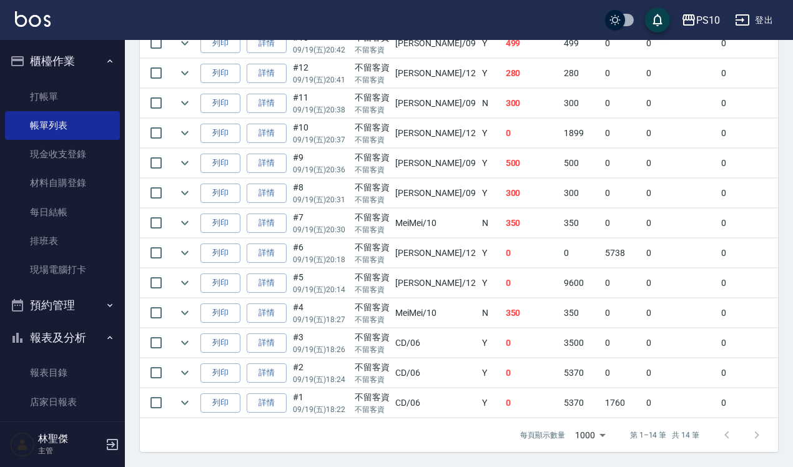
scroll to position [432, 0]
click at [260, 364] on link "詳情" at bounding box center [267, 373] width 40 height 19
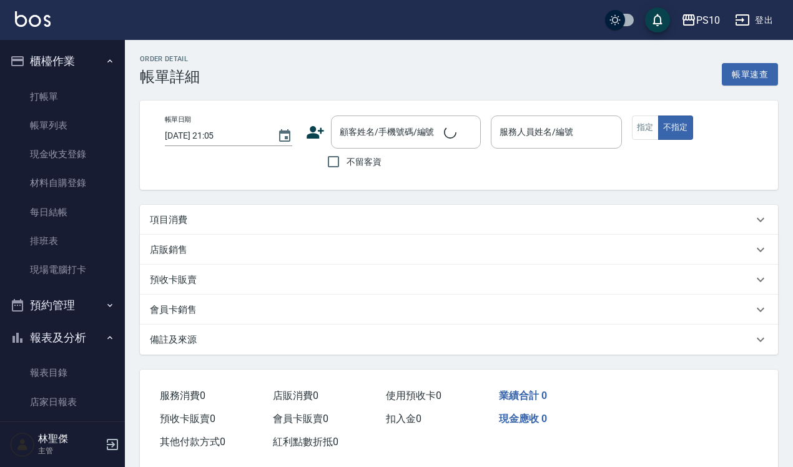
type input "[DATE] 18:24"
checkbox input "true"
type input "CD-06"
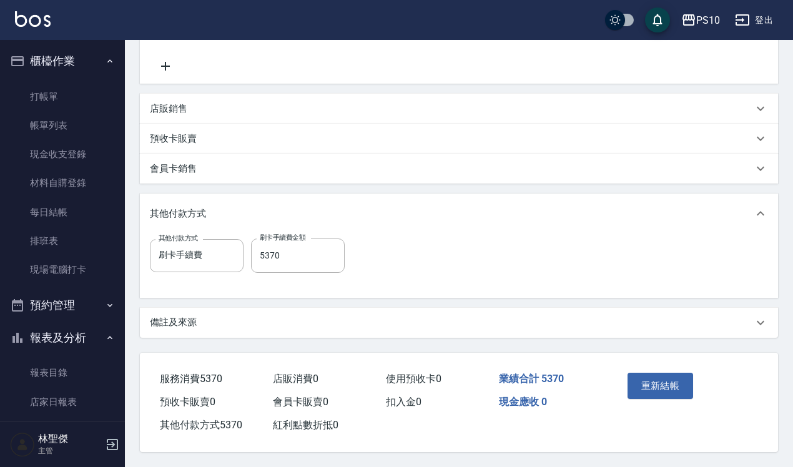
type input "冷燙短髮(301)"
type input "染髮短髮(401)"
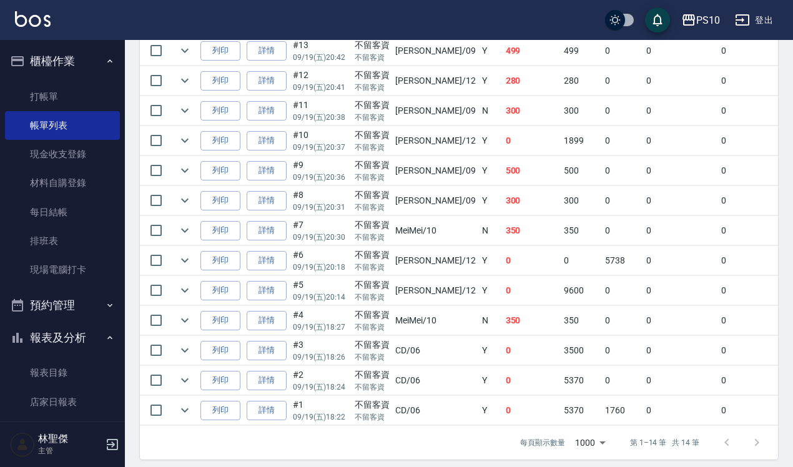
scroll to position [432, 0]
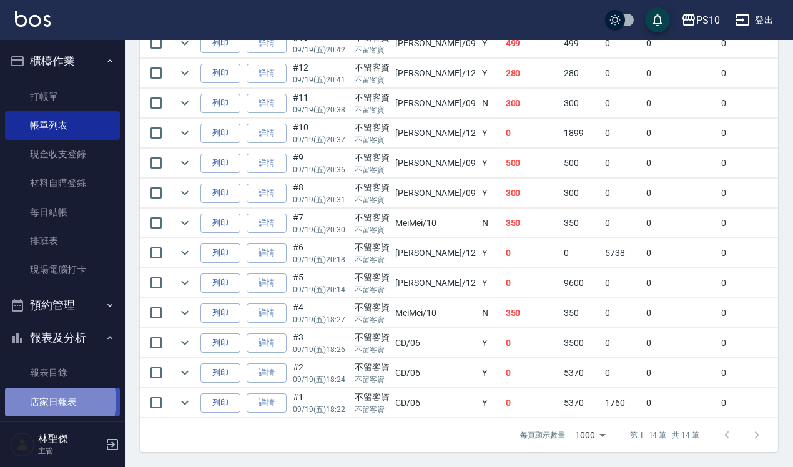
click at [45, 401] on link "店家日報表" at bounding box center [62, 402] width 115 height 29
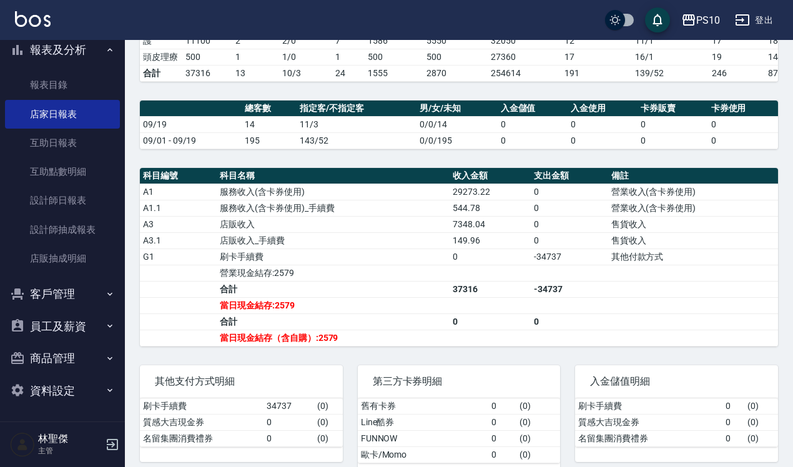
scroll to position [308, 0]
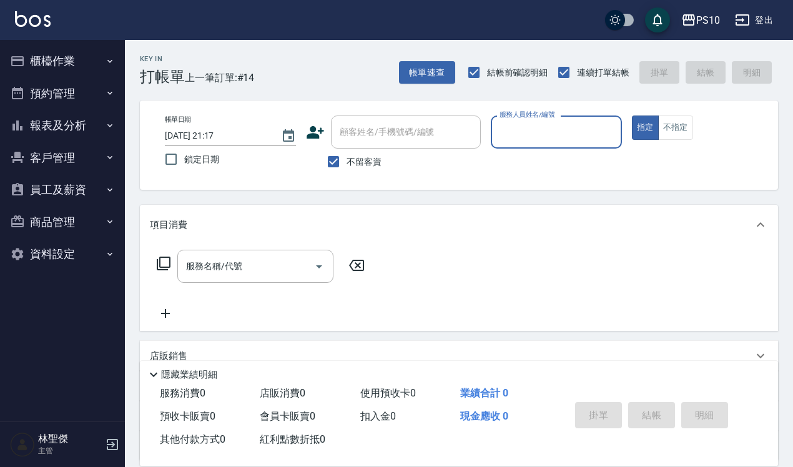
click at [47, 126] on button "報表及分析" at bounding box center [62, 125] width 115 height 32
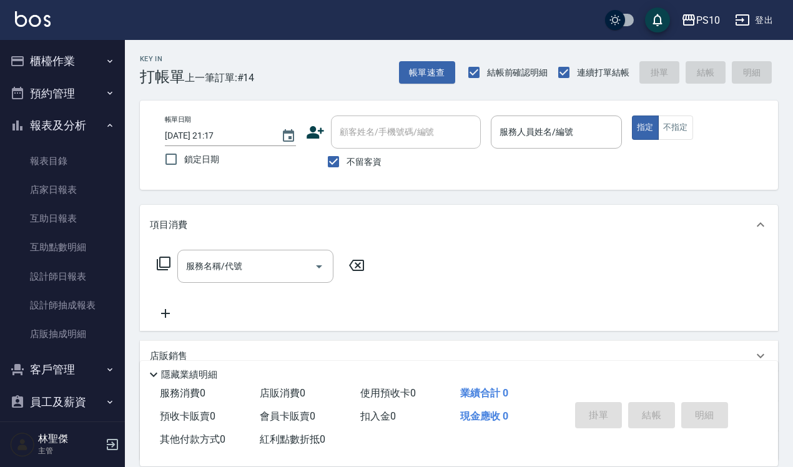
click at [54, 91] on button "預約管理" at bounding box center [62, 93] width 115 height 32
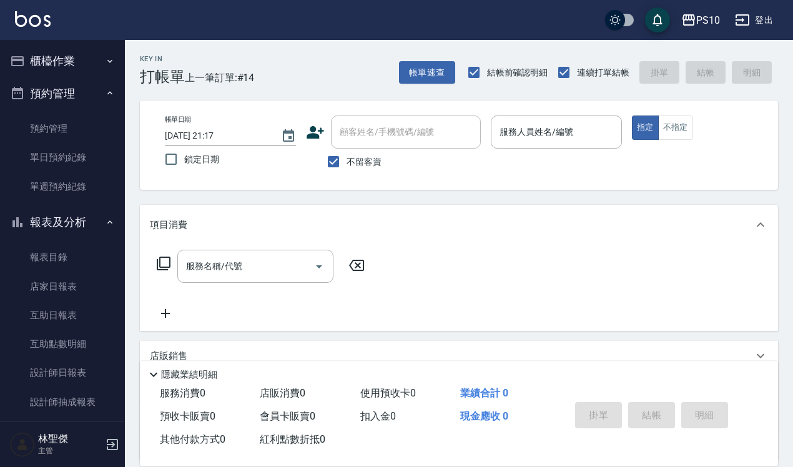
click at [63, 37] on div "PS10 登出" at bounding box center [396, 20] width 793 height 40
click at [56, 61] on button "櫃檯作業" at bounding box center [62, 61] width 115 height 32
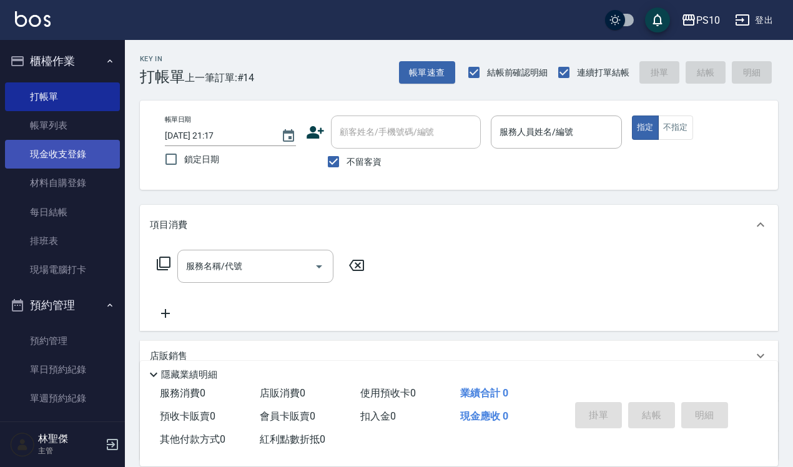
click at [61, 161] on link "現金收支登錄" at bounding box center [62, 154] width 115 height 29
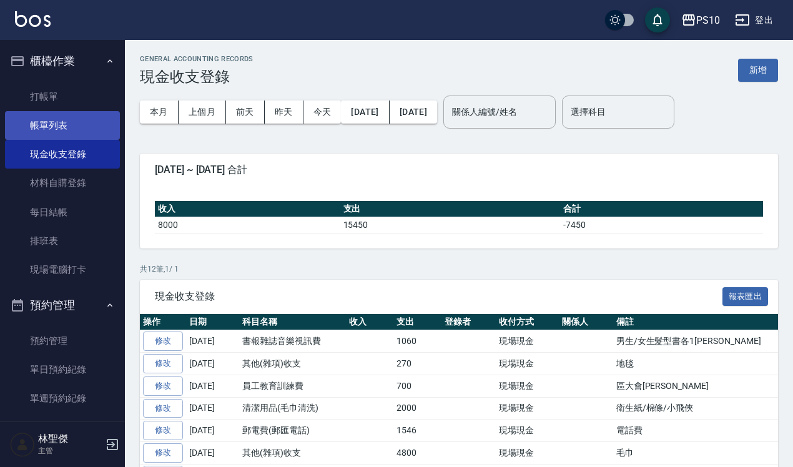
click at [50, 124] on link "帳單列表" at bounding box center [62, 125] width 115 height 29
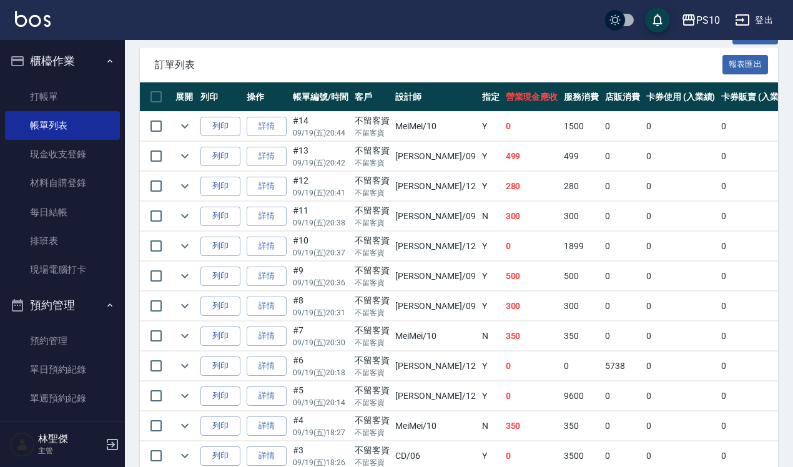
scroll to position [372, 0]
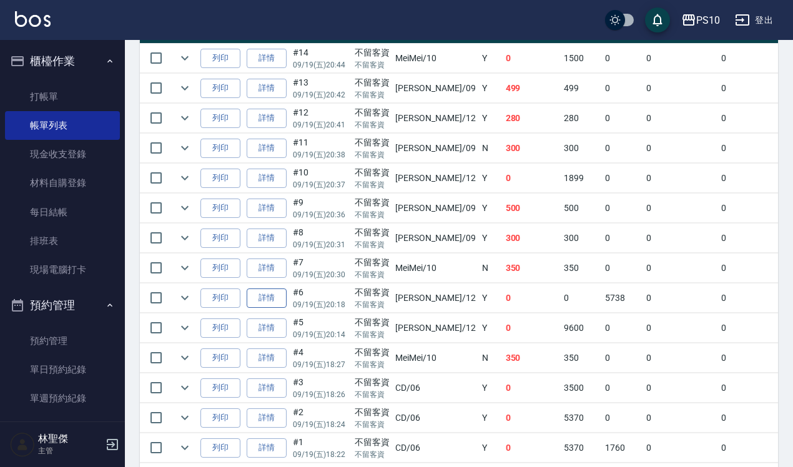
click at [260, 297] on link "詳情" at bounding box center [267, 298] width 40 height 19
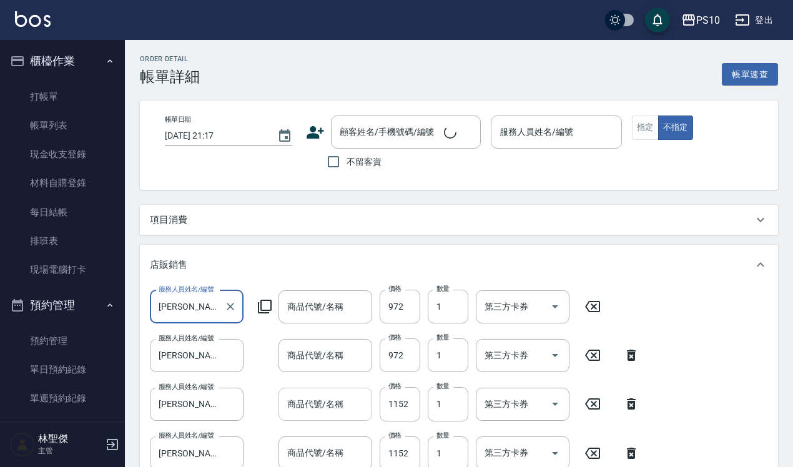
type input "[DATE] 20:18"
checkbox input "true"
type input "[PERSON_NAME]-12"
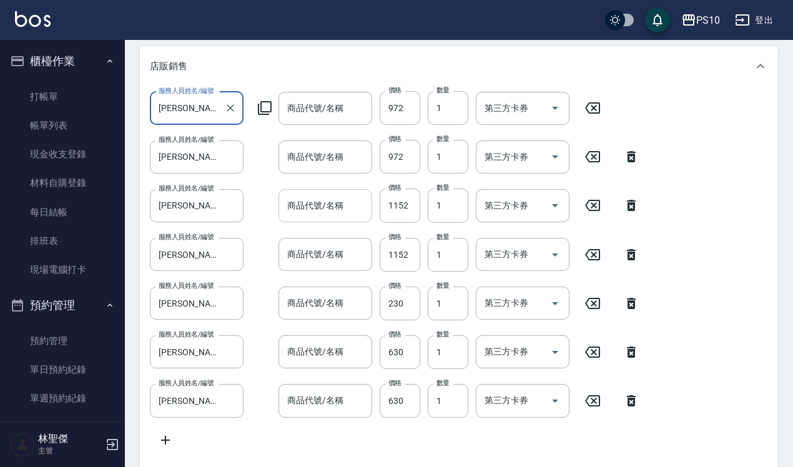
scroll to position [1, 0]
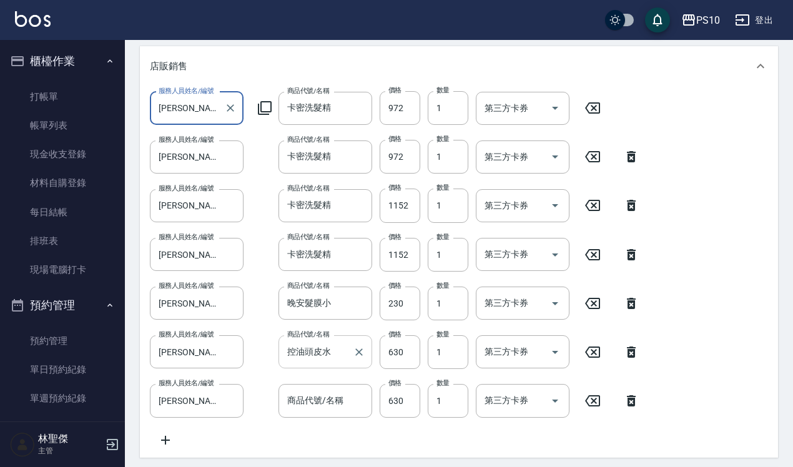
type input "卡密洗髮精"
type input "晚安髮膜小"
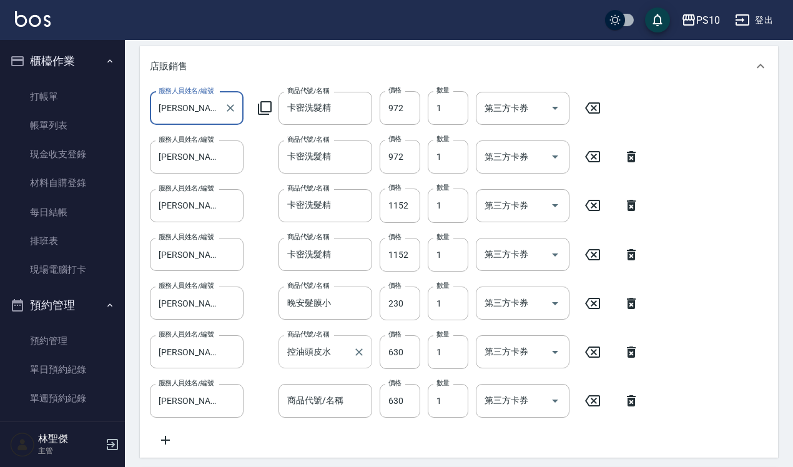
type input "控油頭皮水"
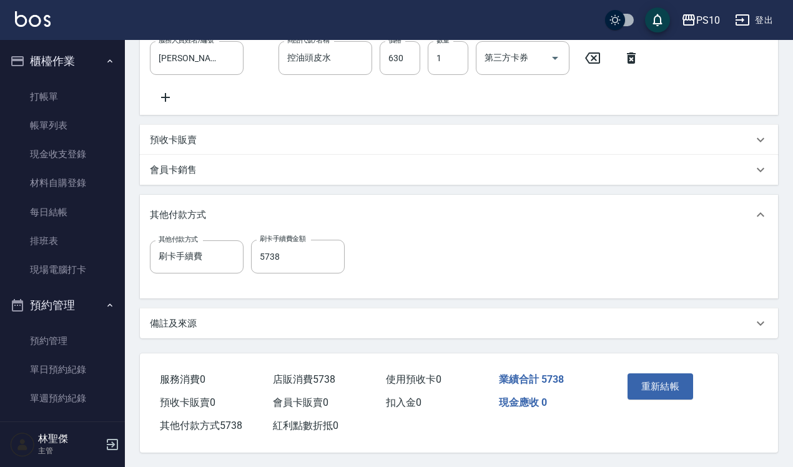
scroll to position [558, 0]
click at [639, 376] on button "重新結帳" at bounding box center [661, 386] width 66 height 26
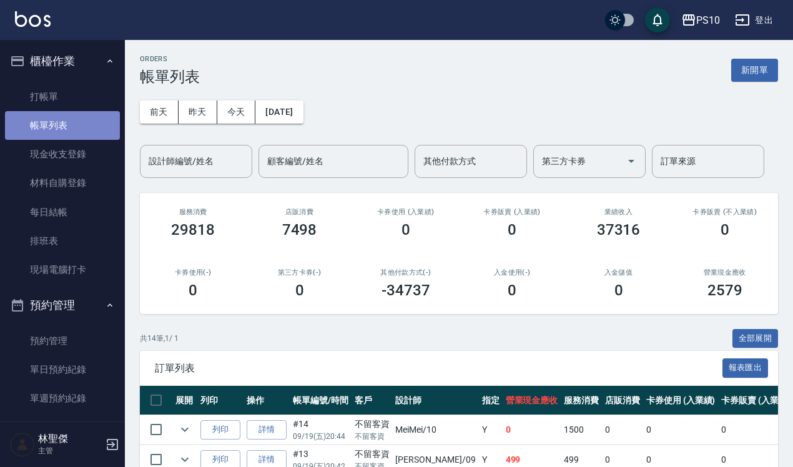
click at [67, 128] on link "帳單列表" at bounding box center [62, 125] width 115 height 29
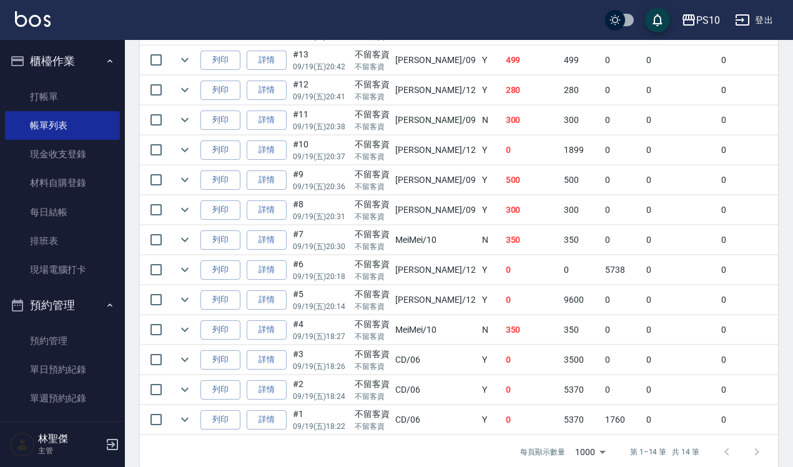
scroll to position [432, 0]
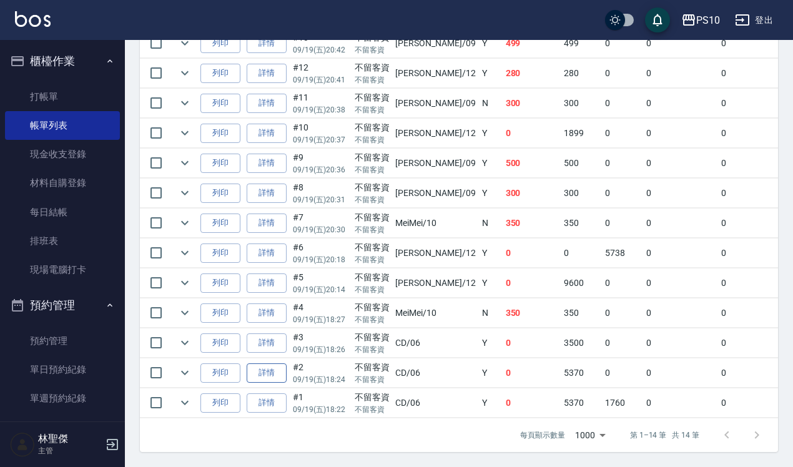
click at [257, 364] on link "詳情" at bounding box center [267, 373] width 40 height 19
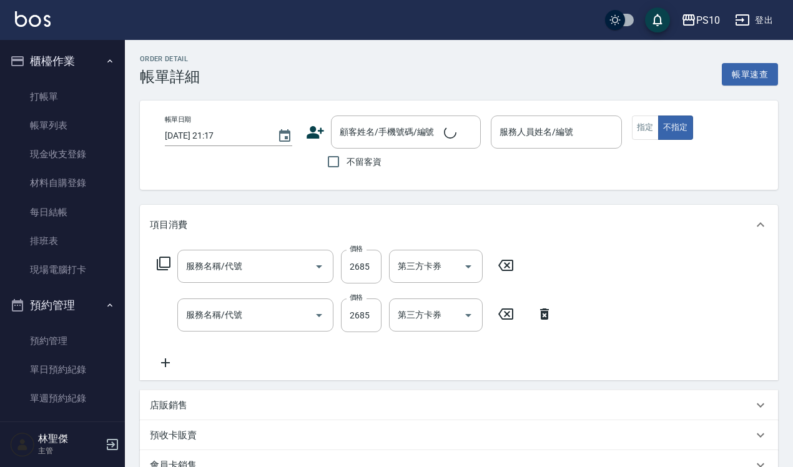
type input "[DATE] 18:24"
checkbox input "true"
type input "CD-06"
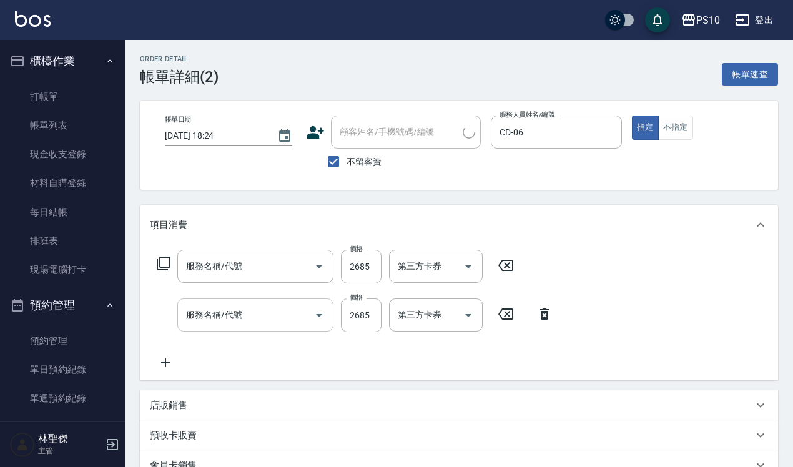
type input "冷燙短髮(301)"
type input "染髮短髮(401)"
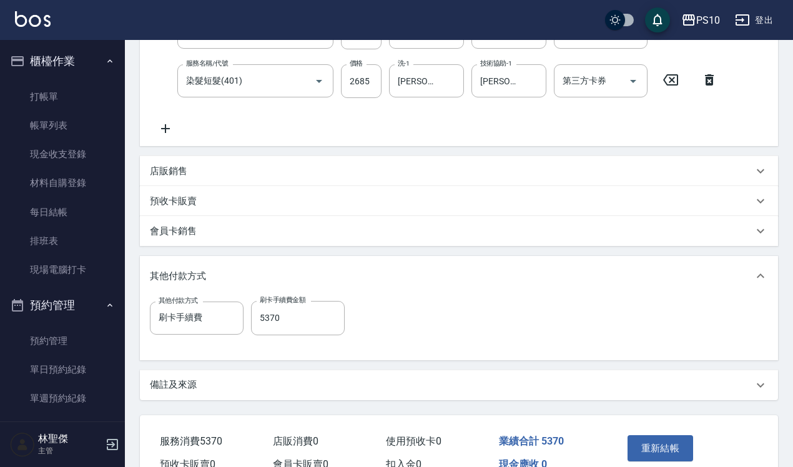
scroll to position [300, 0]
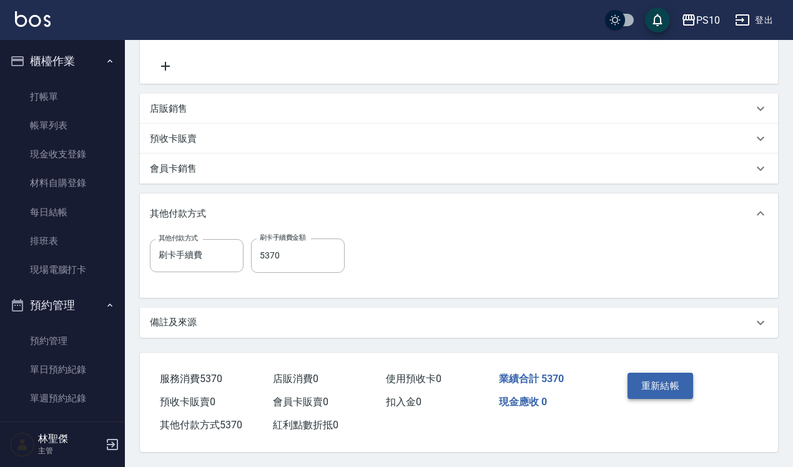
click at [641, 387] on button "重新結帳" at bounding box center [661, 386] width 66 height 26
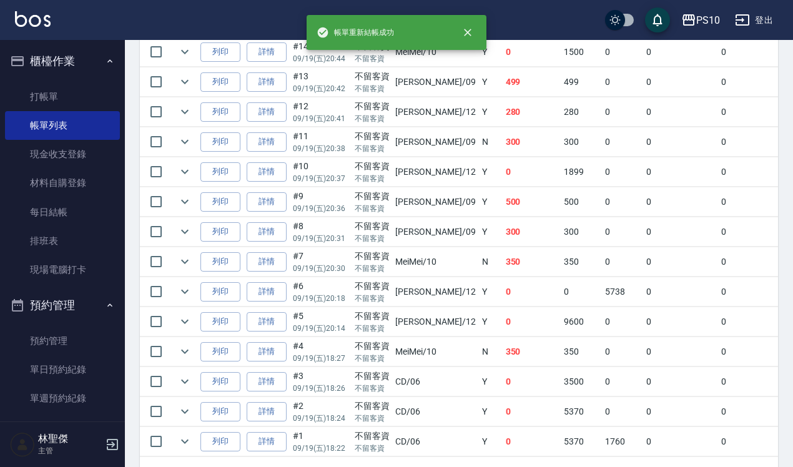
scroll to position [390, 0]
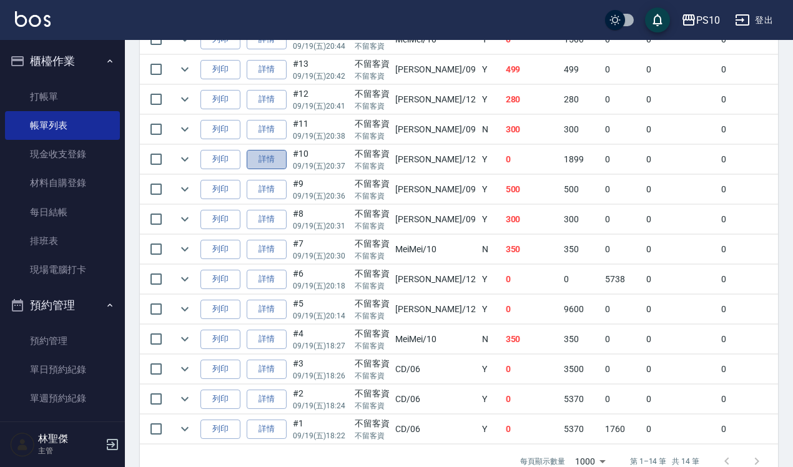
click at [278, 156] on link "詳情" at bounding box center [267, 159] width 40 height 19
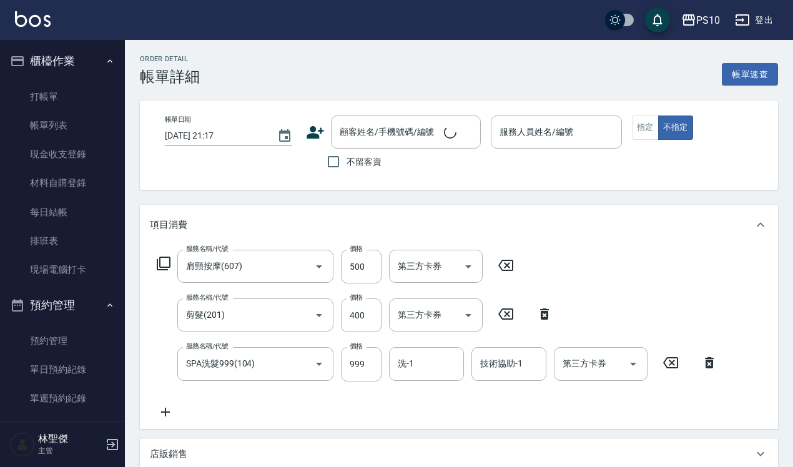
type input "[DATE] 20:37"
checkbox input "true"
type input "[PERSON_NAME]-12"
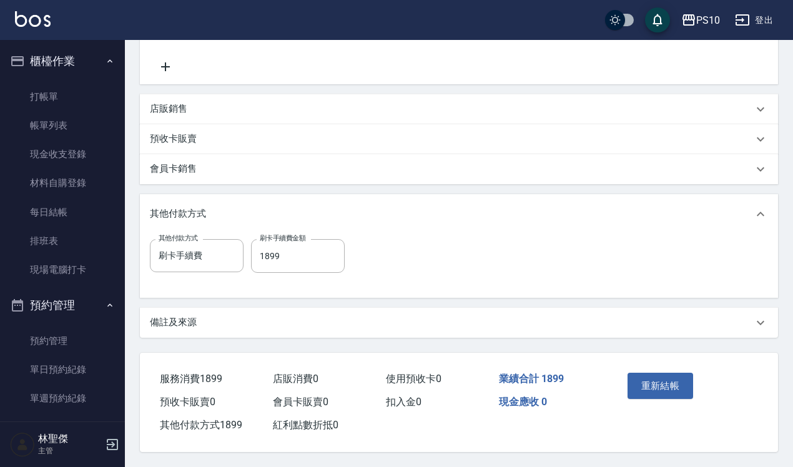
scroll to position [350, 0]
click at [47, 129] on link "帳單列表" at bounding box center [62, 125] width 115 height 29
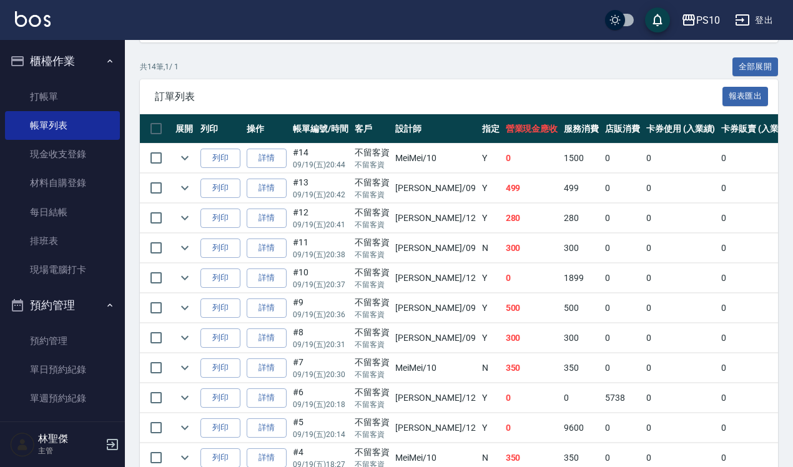
scroll to position [354, 0]
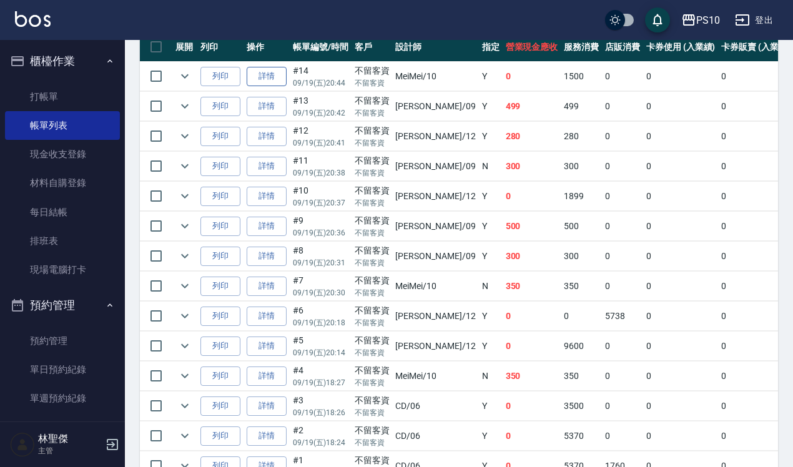
click at [264, 71] on link "詳情" at bounding box center [267, 76] width 40 height 19
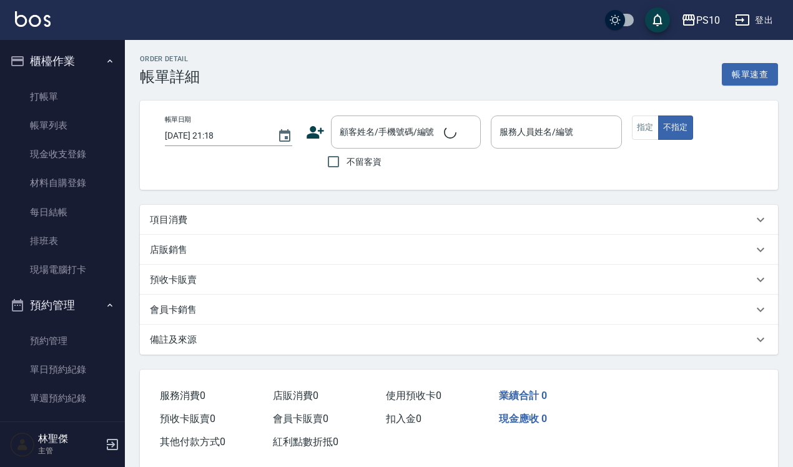
type input "[DATE] 20:44"
checkbox input "true"
type input "MeiMei-10"
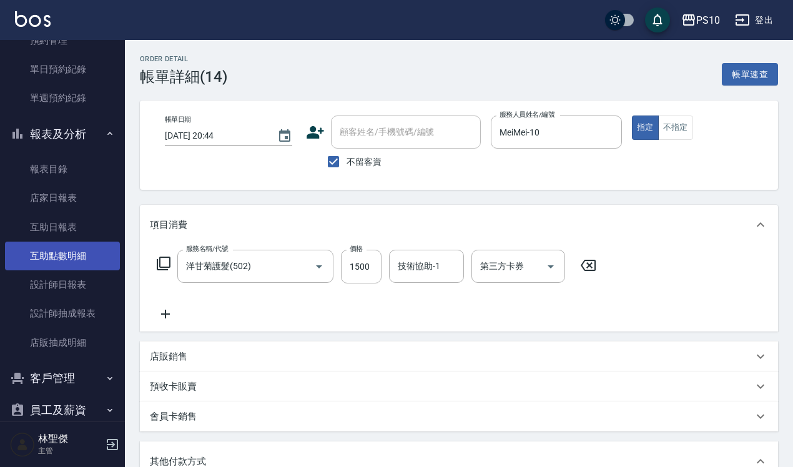
scroll to position [312, 0]
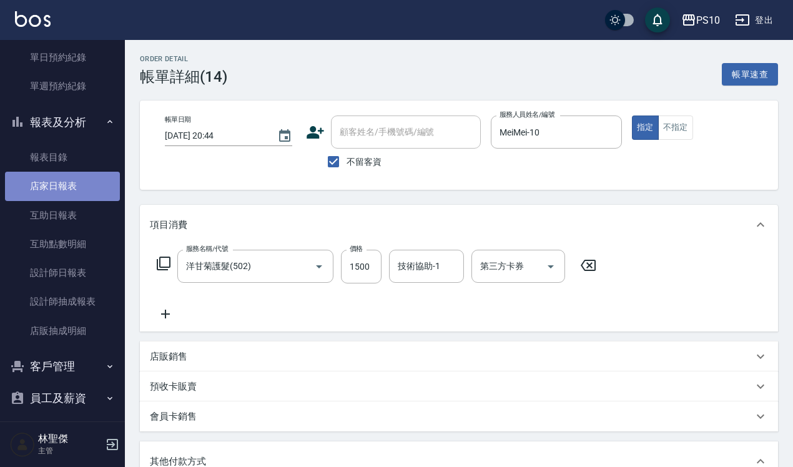
click at [72, 189] on link "店家日報表" at bounding box center [62, 186] width 115 height 29
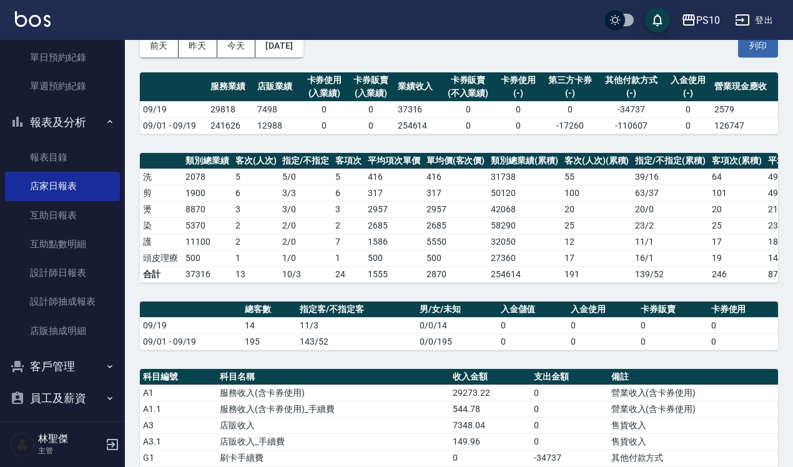
scroll to position [308, 0]
